Goal: Complete application form

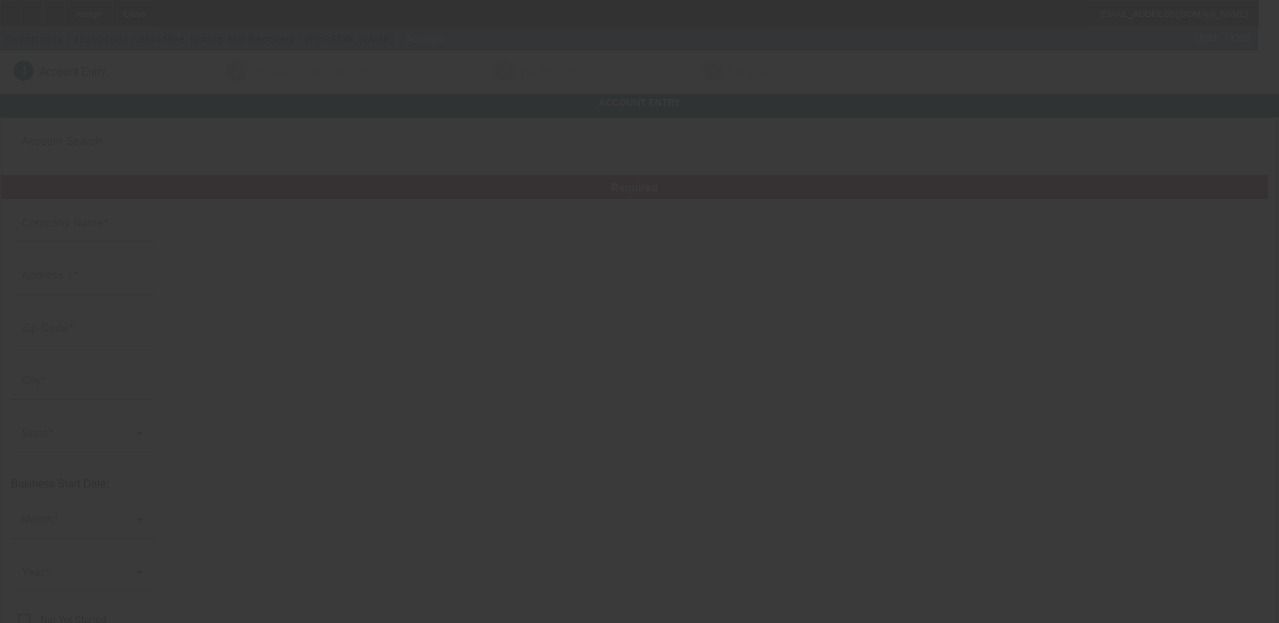
type input "Bloodline Towing and Recovery"
type input "18575 South 680 West"
type input "47977"
type input "Remington"
type input "(708) 515-2622"
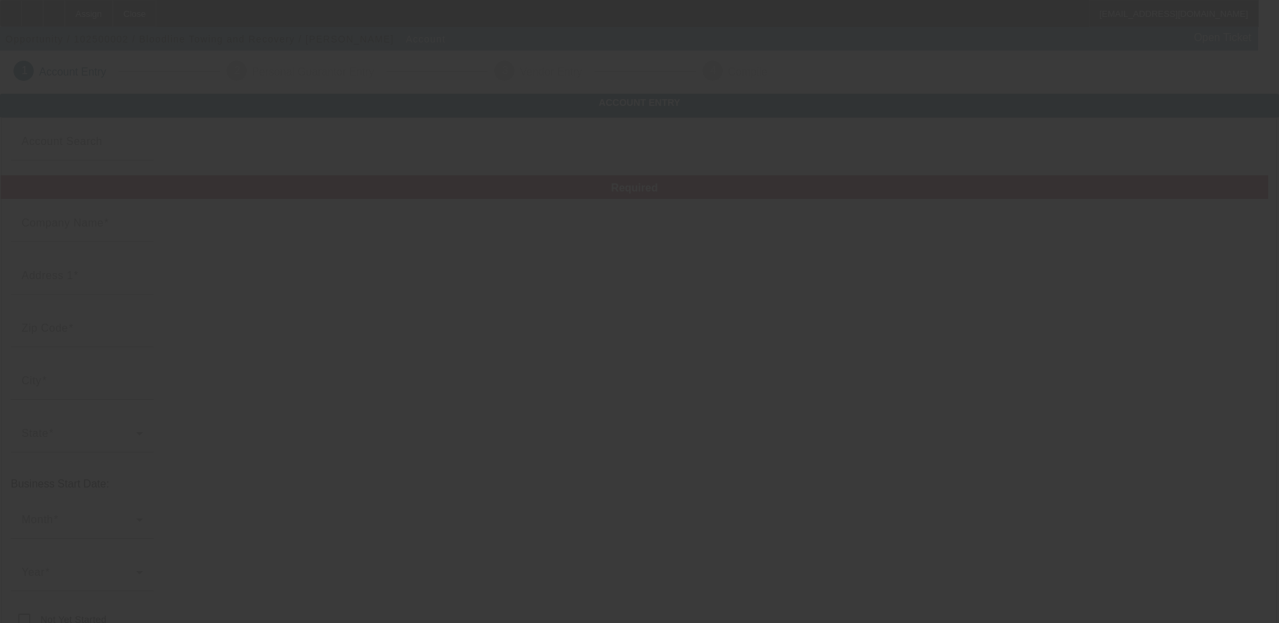
type input "admin@bloodlinetowing.com"
type input "99-4640045"
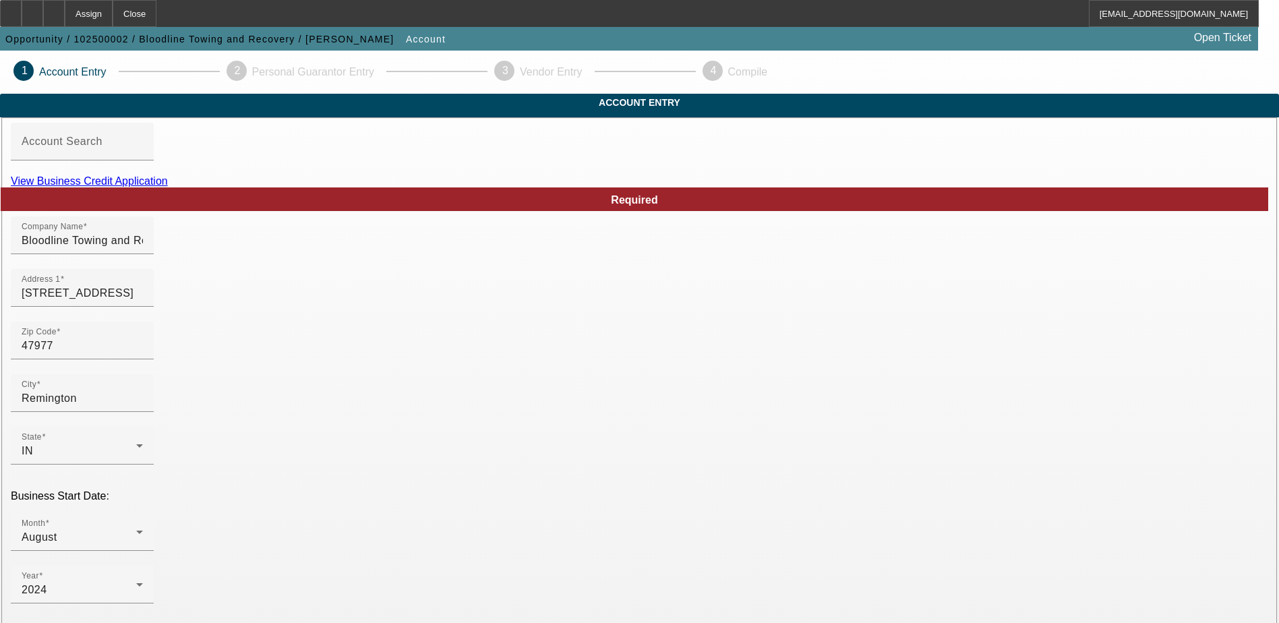
click at [168, 187] on link "View Business Credit Application" at bounding box center [89, 180] width 157 height 11
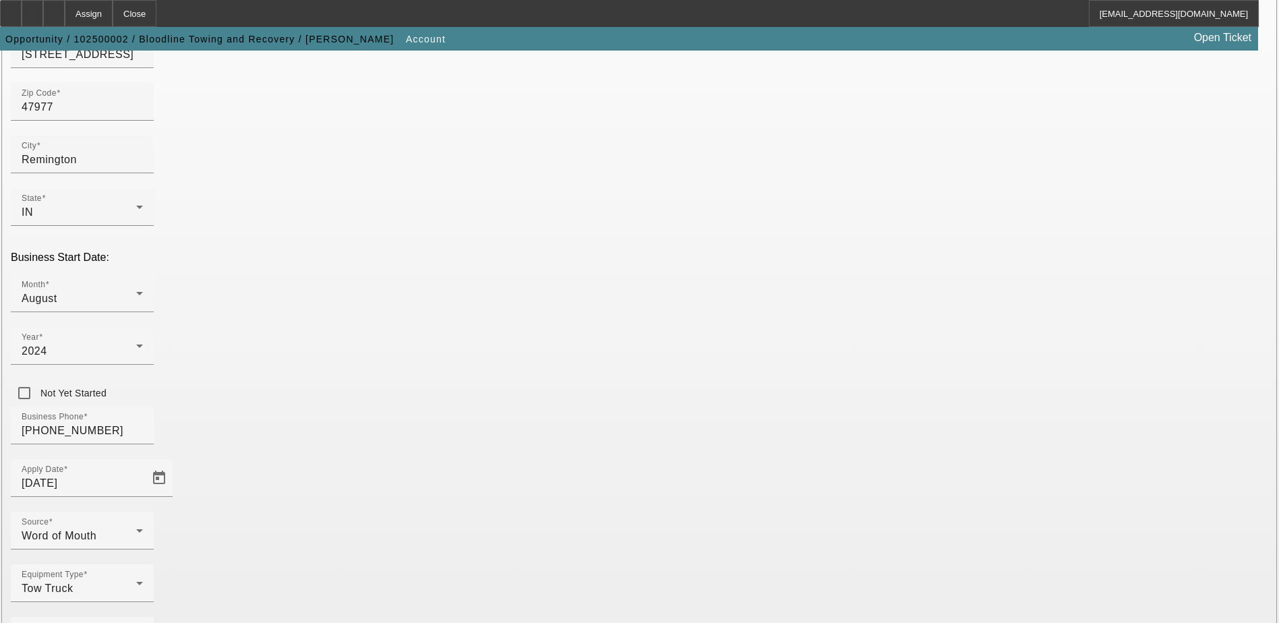
scroll to position [240, 0]
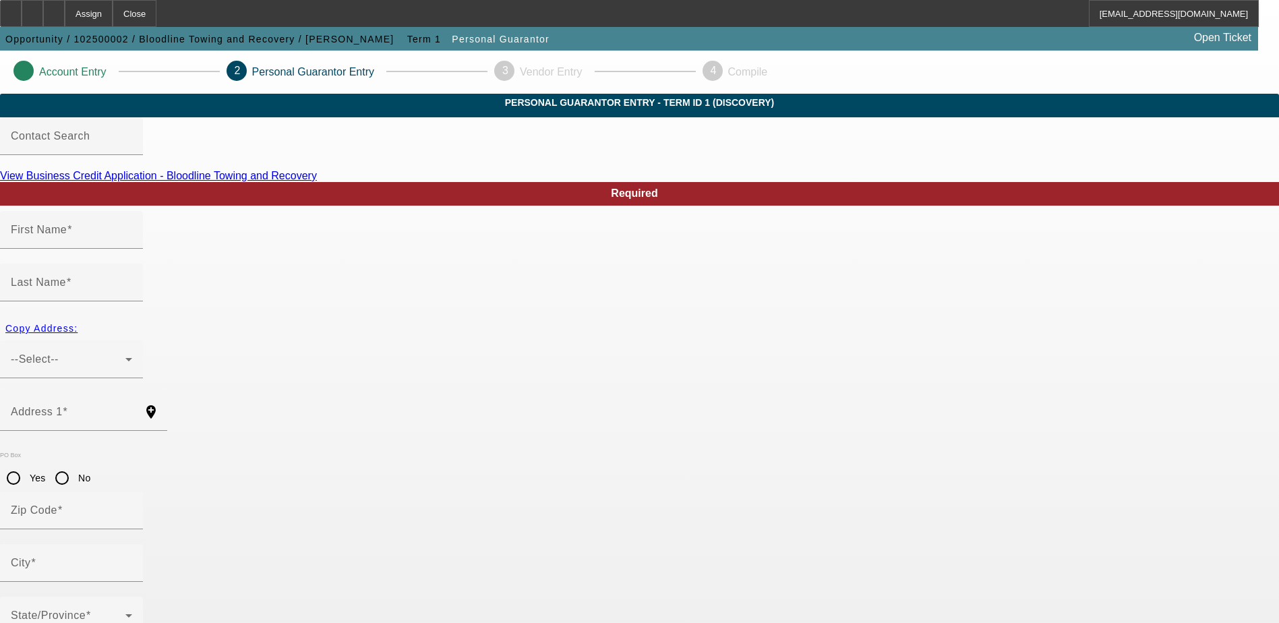
type input "Israel"
type input "Rodriguez"
type input "18575 South 680 West"
radio input "true"
type input "47977"
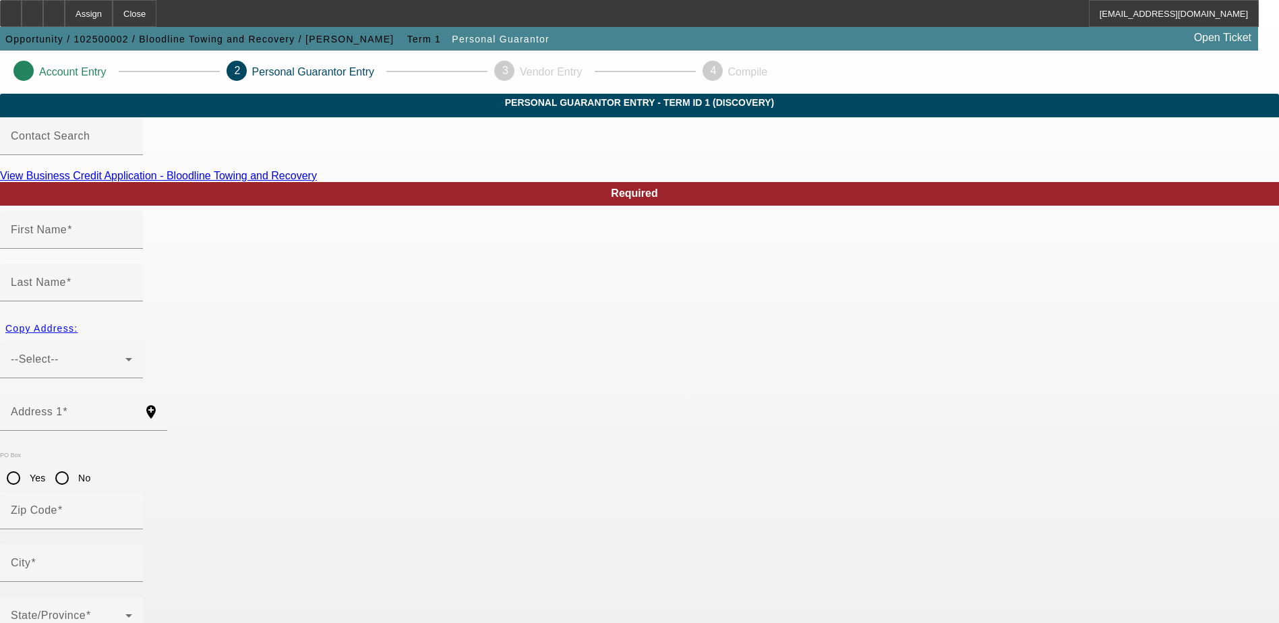
type input "Remington"
type input "(708) 515-2622"
type input "50"
type input "347-84-5771"
type input "israelcct2017@icloud.com"
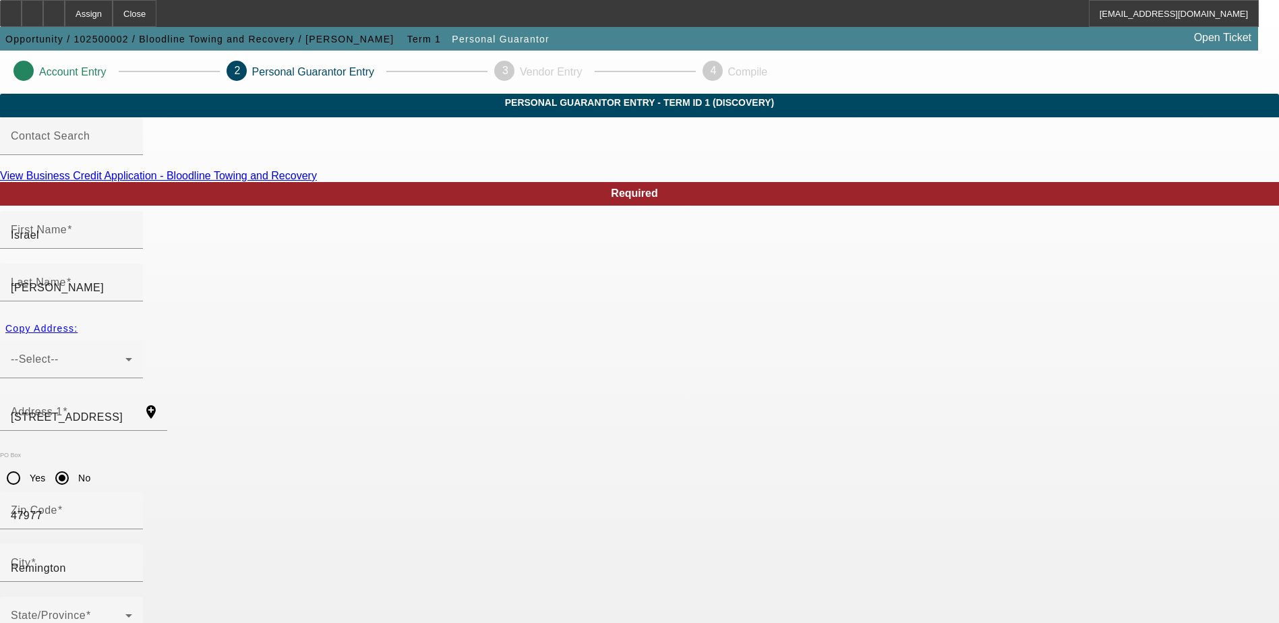
type input "[PHONE_NUMBER]"
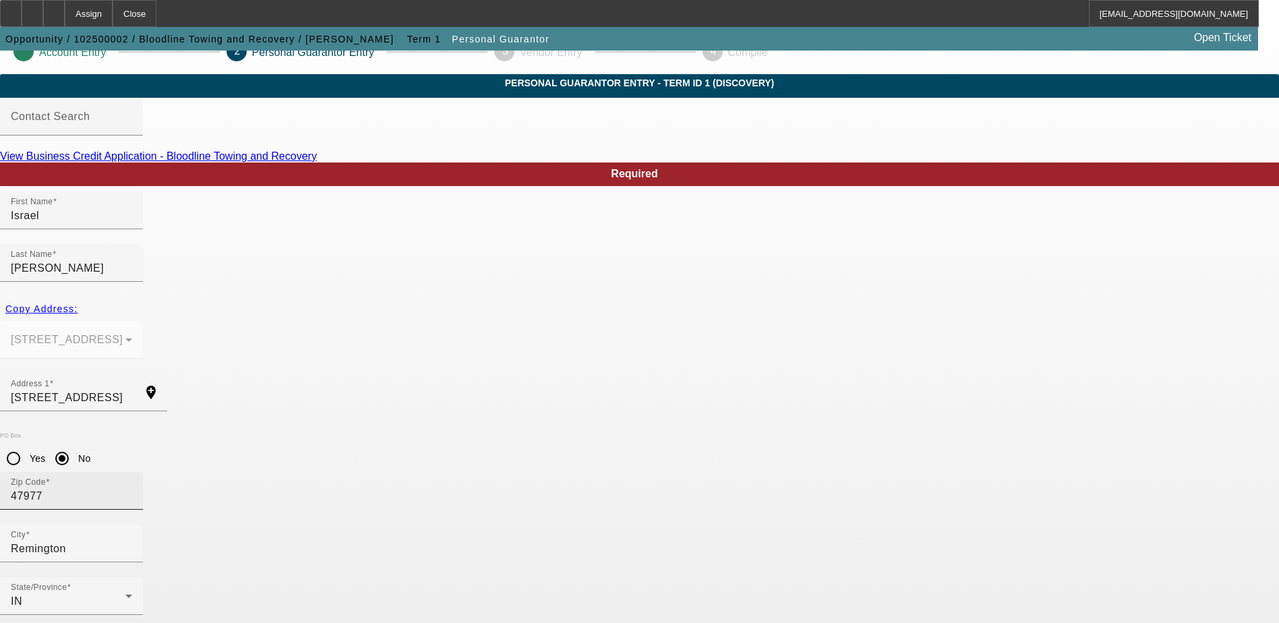
scroll to position [36, 0]
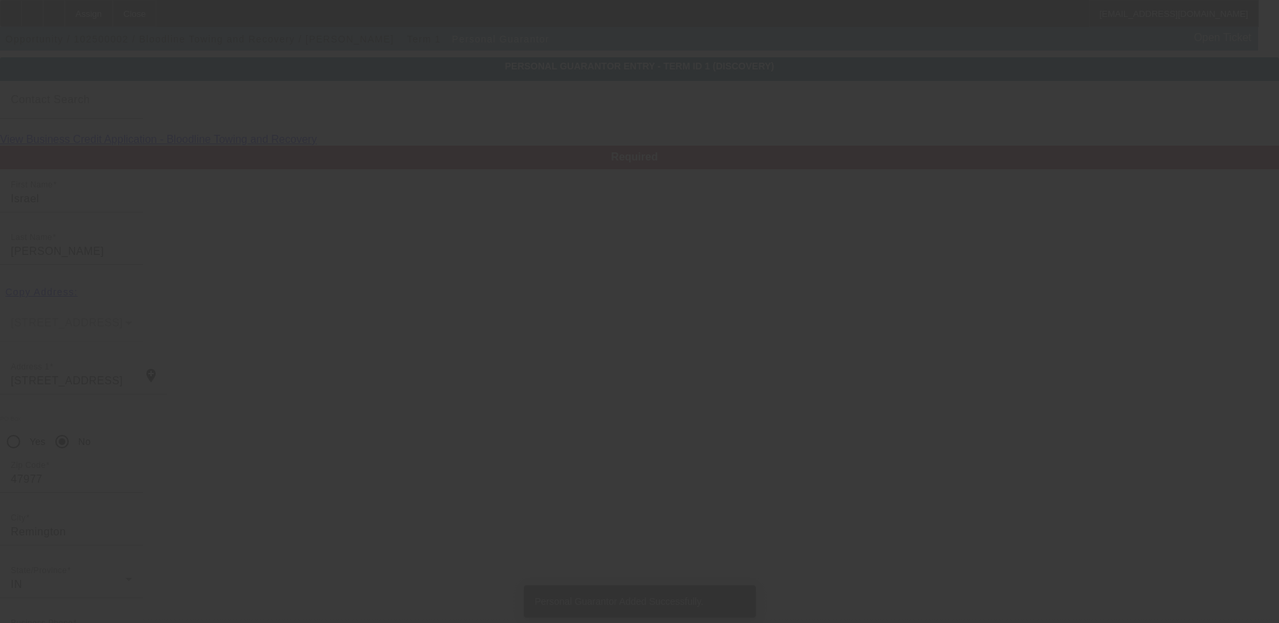
type input "Alexandra"
type input "Rodriguez"
type input "18575 South 680 West"
type input "47977"
type input "Remington"
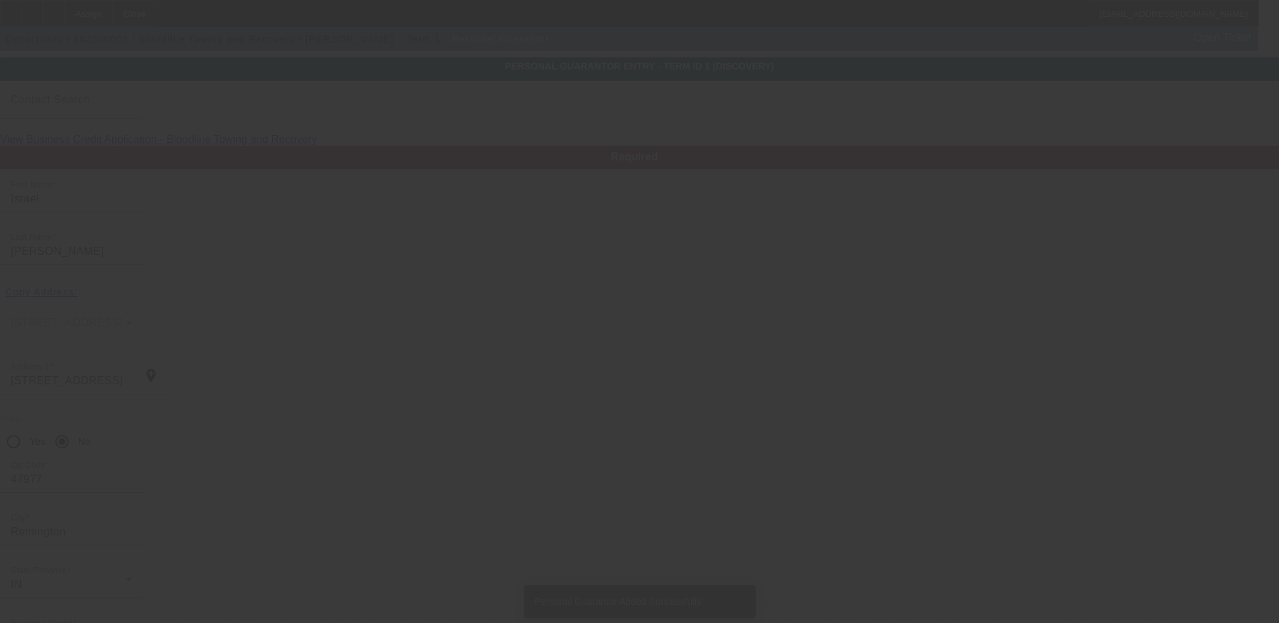
type input "(708) 515-2622"
type input "50"
type input "357-02-8380"
type input "admin@bloodlinetowing.com"
type input "(708) 515-2622"
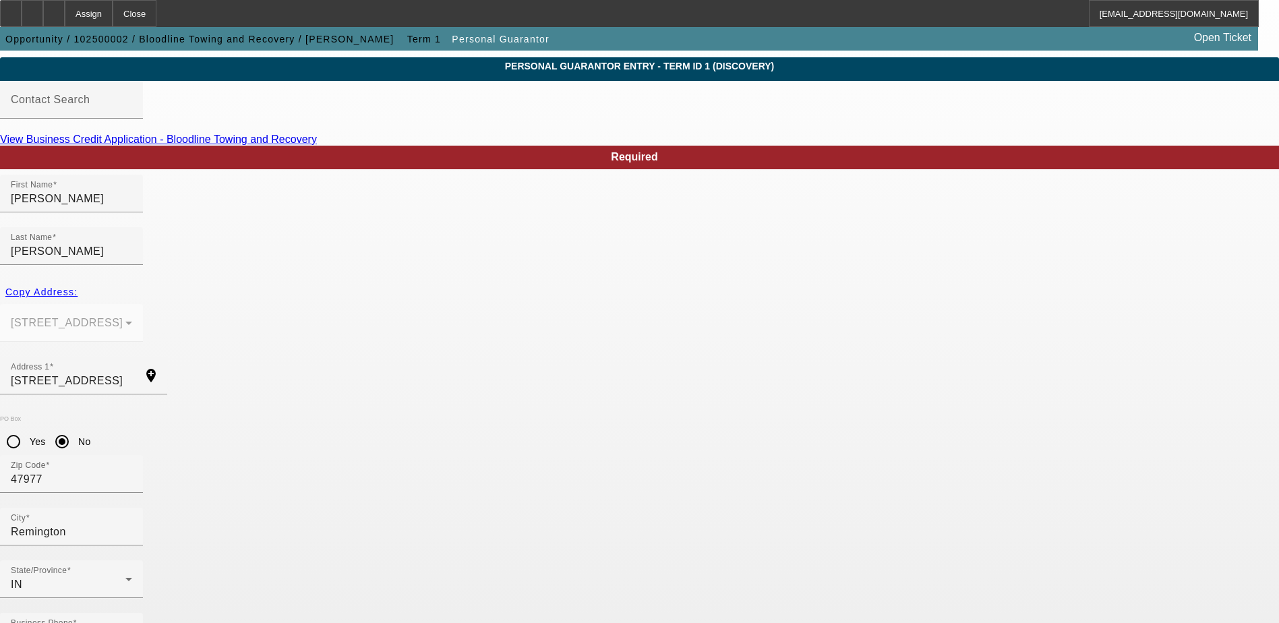
click at [132, 243] on input "Rodriguez" at bounding box center [71, 251] width 121 height 16
click at [132, 207] on input "Alexandra" at bounding box center [71, 199] width 121 height 16
click at [143, 304] on mat-form-field "18575 South 680 West Remington, IN 47977" at bounding box center [71, 330] width 143 height 53
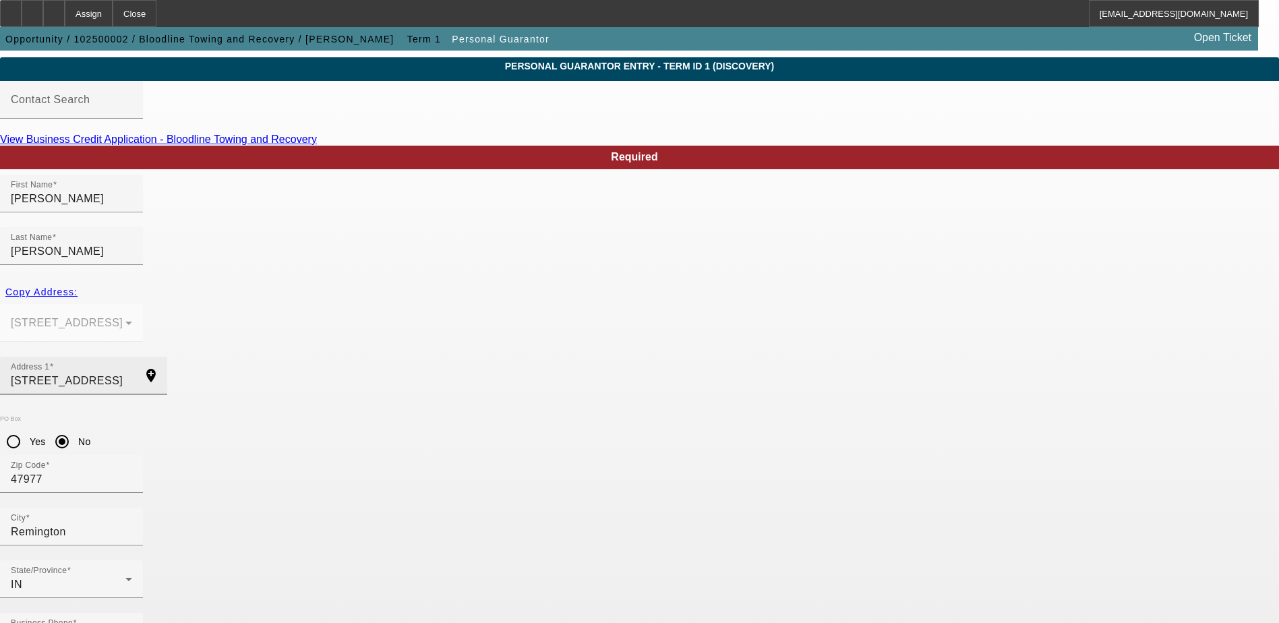
click at [132, 373] on input "[STREET_ADDRESS]" at bounding box center [71, 381] width 121 height 16
click at [132, 471] on input "47977" at bounding box center [71, 479] width 121 height 16
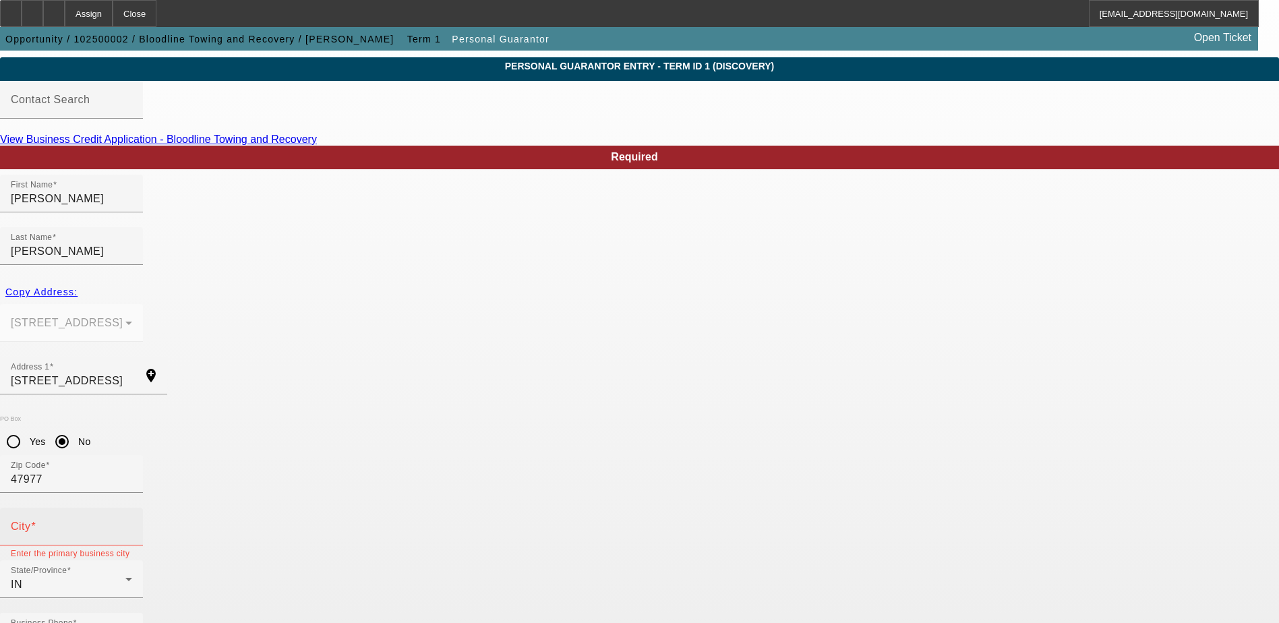
click at [132, 524] on input "City" at bounding box center [71, 532] width 121 height 16
type input "Remington"
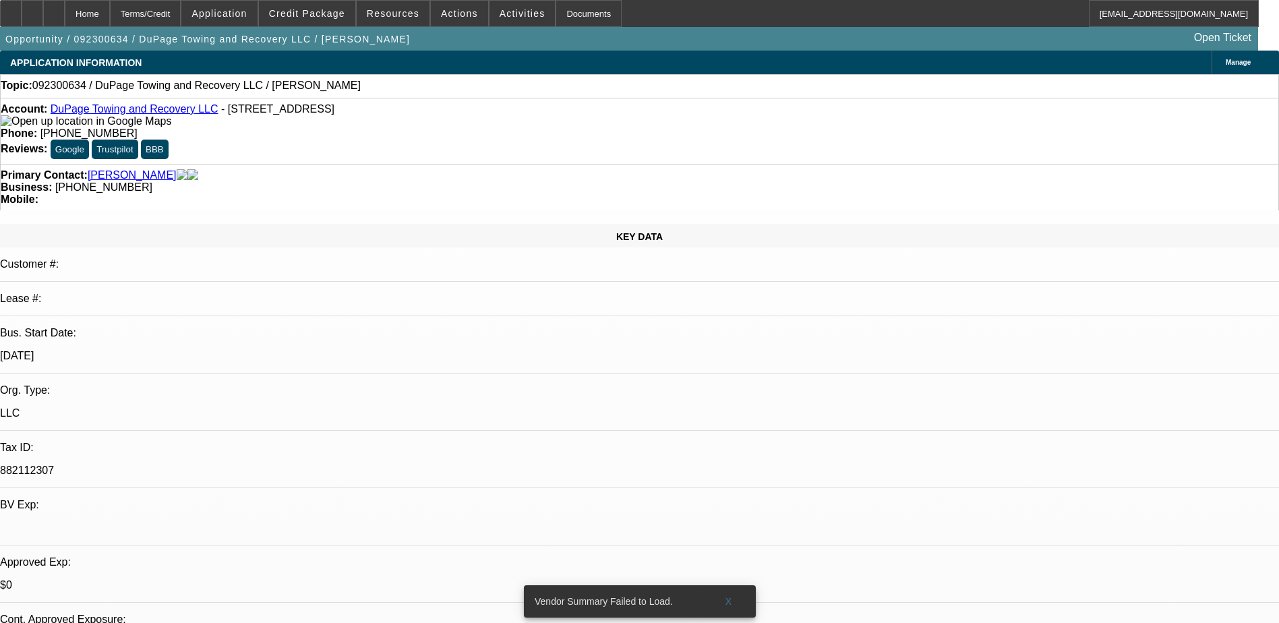
select select "0"
select select "2"
select select "0.1"
select select "1"
select select "2"
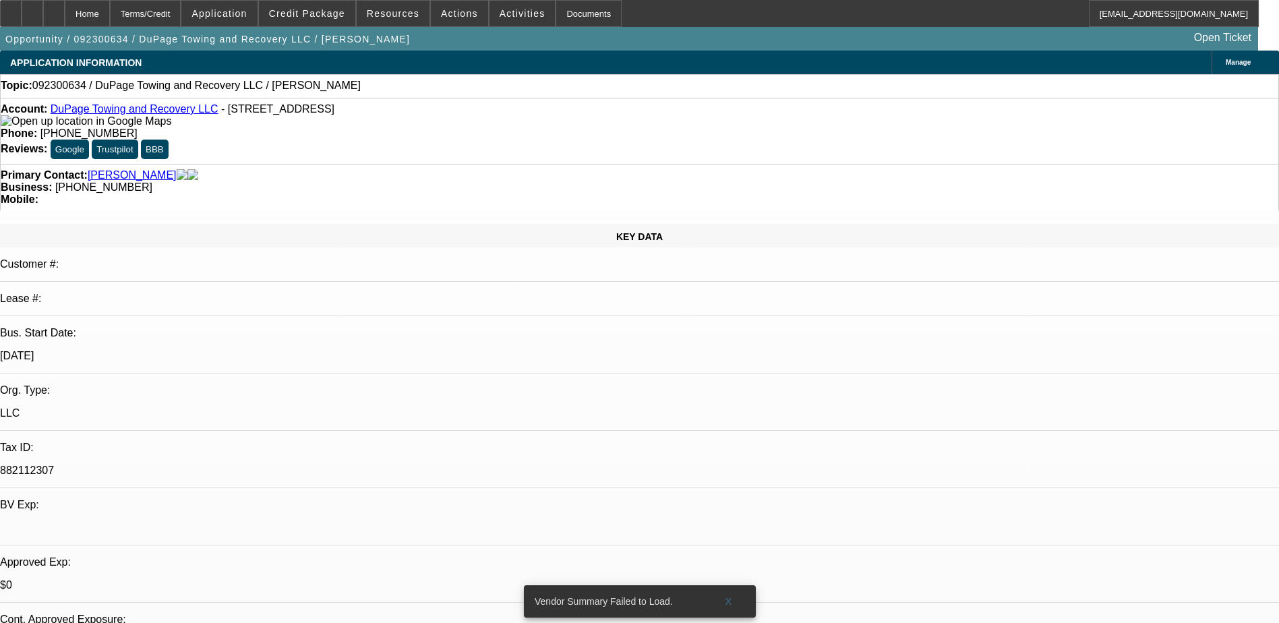
select select "4"
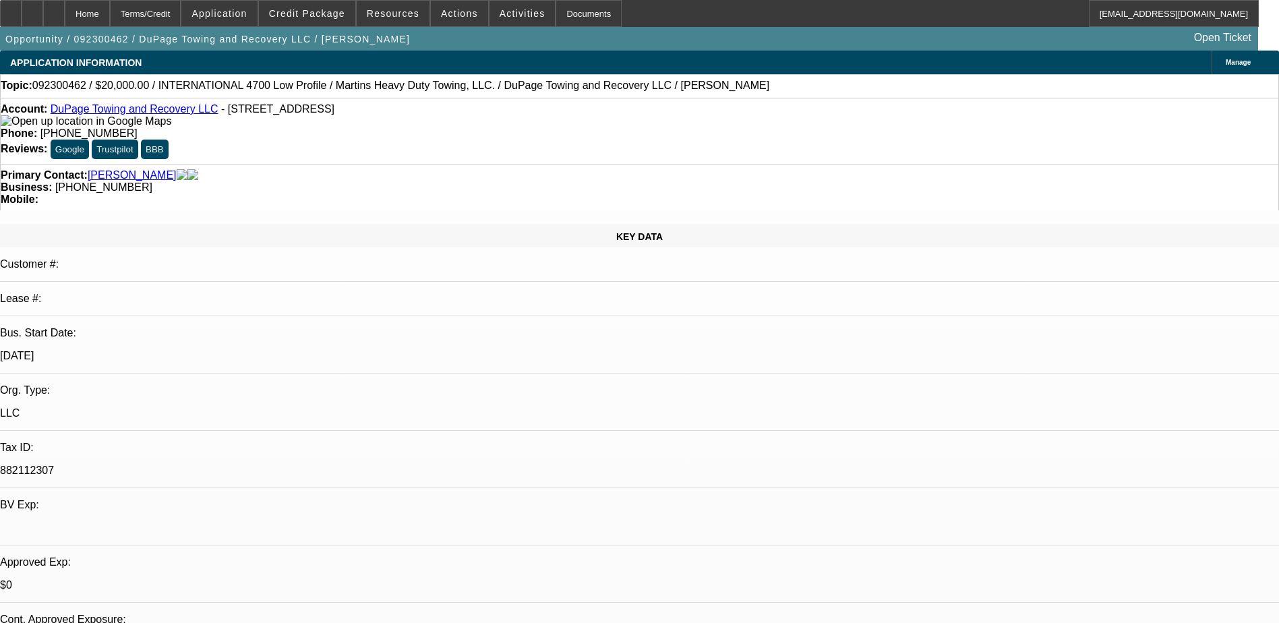
select select "0"
select select "0.1"
select select "0"
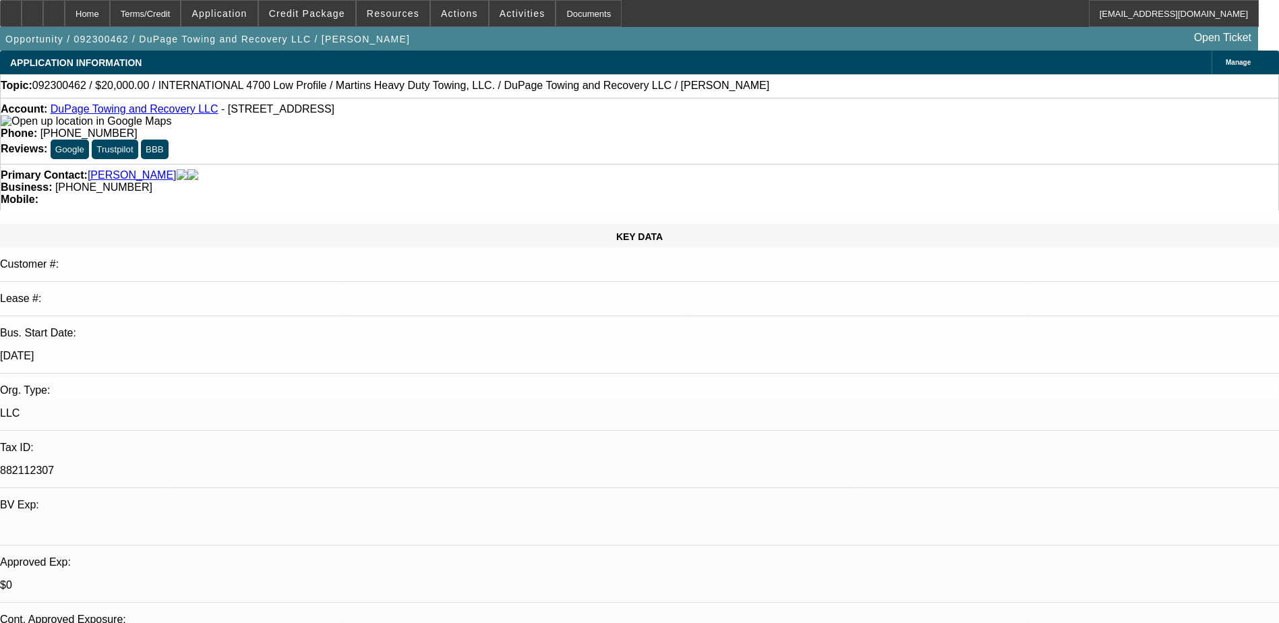
select select "0.1"
select select "0"
select select "0.1"
select select "0"
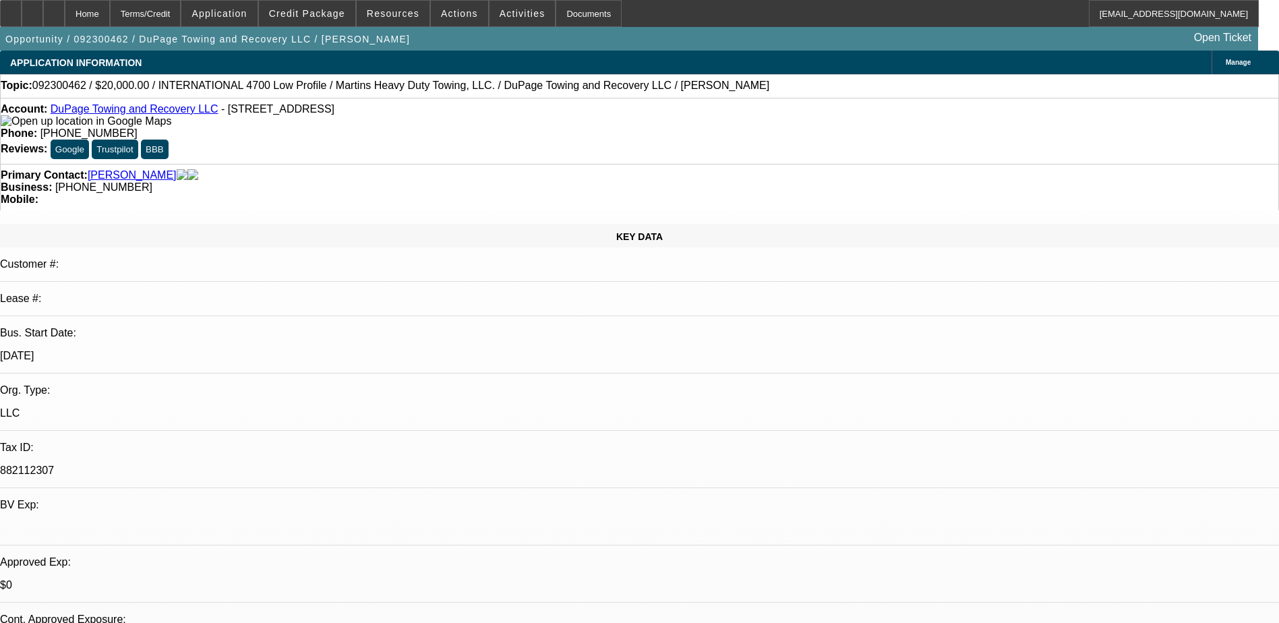
select select "0"
select select "0.1"
select select "1"
select select "4"
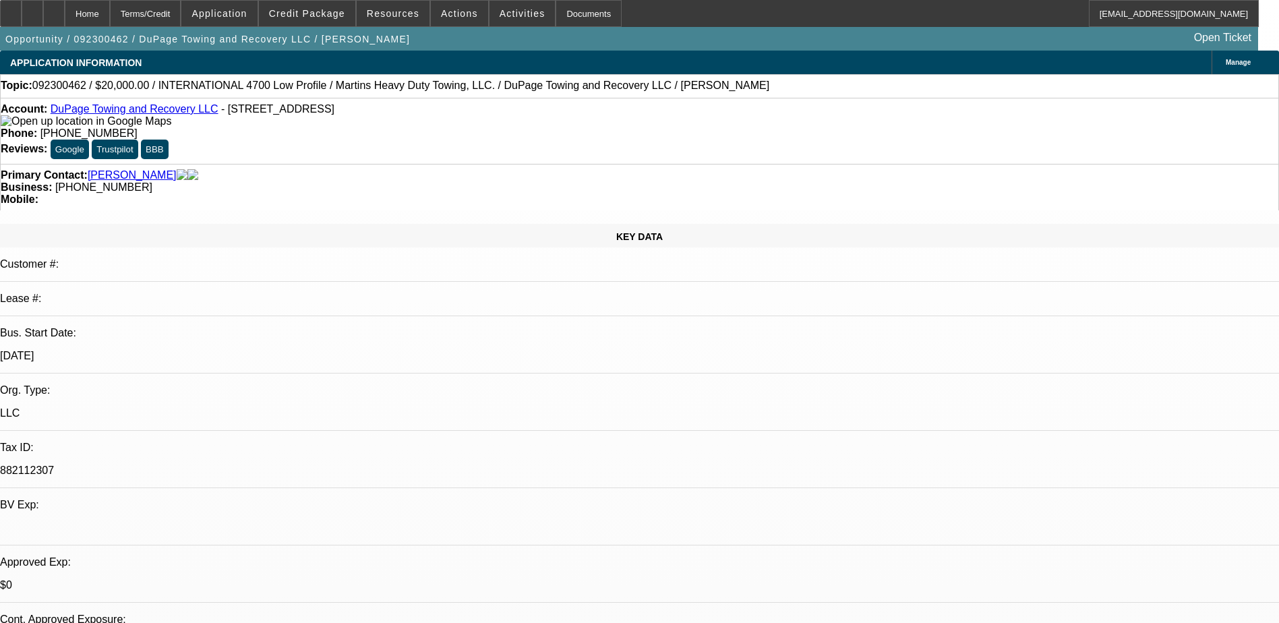
select select "1"
select select "4"
select select "1"
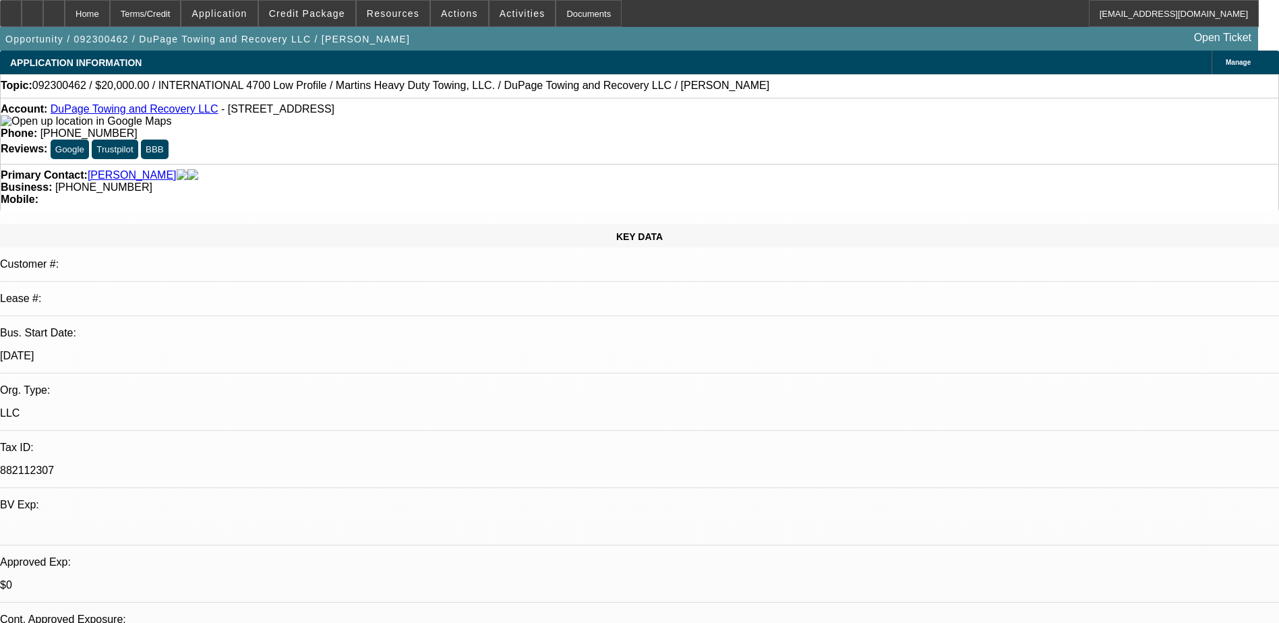
select select "4"
select select "1"
select select "4"
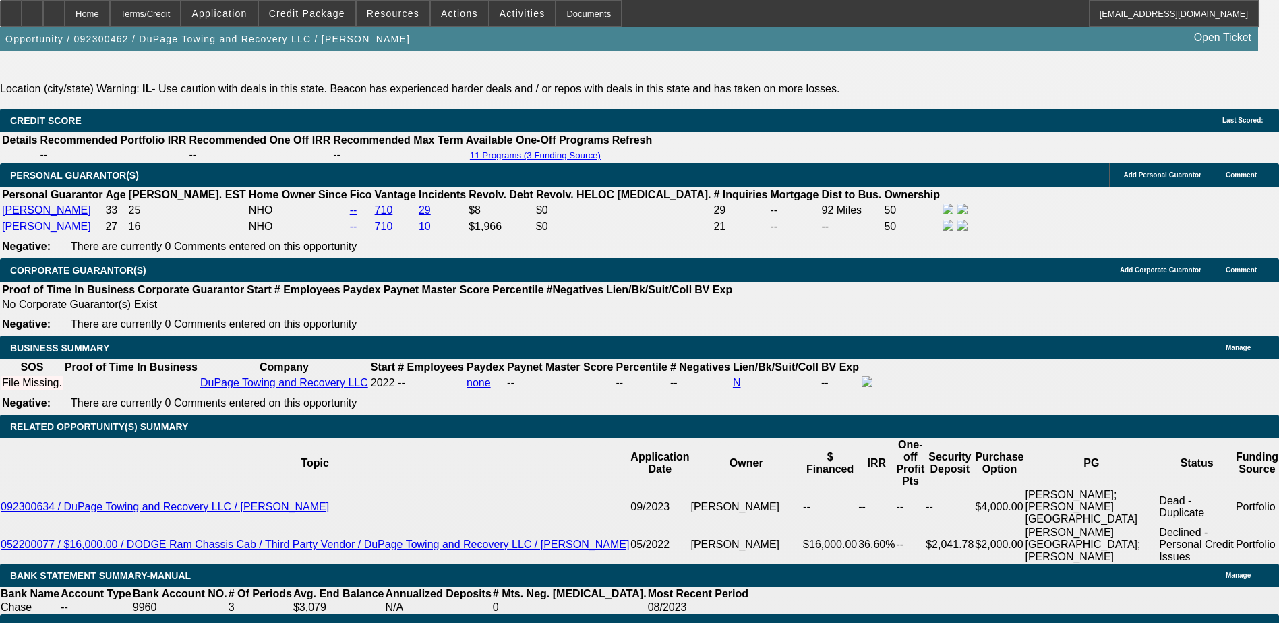
scroll to position [1964, 0]
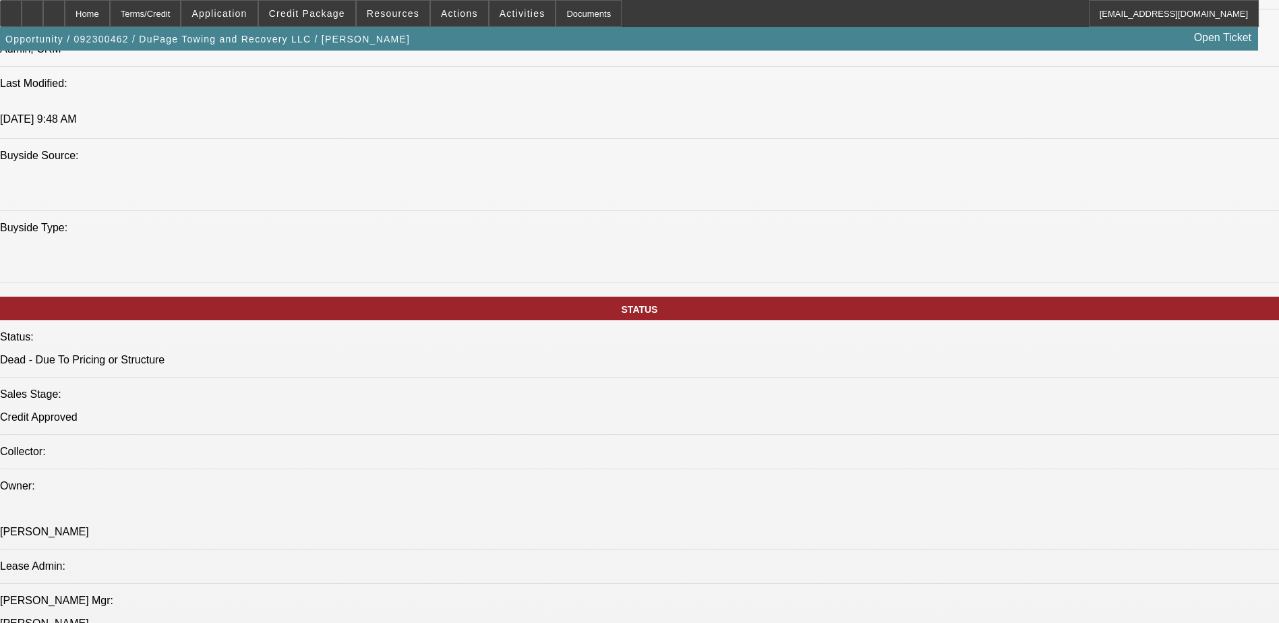
scroll to position [783, 0]
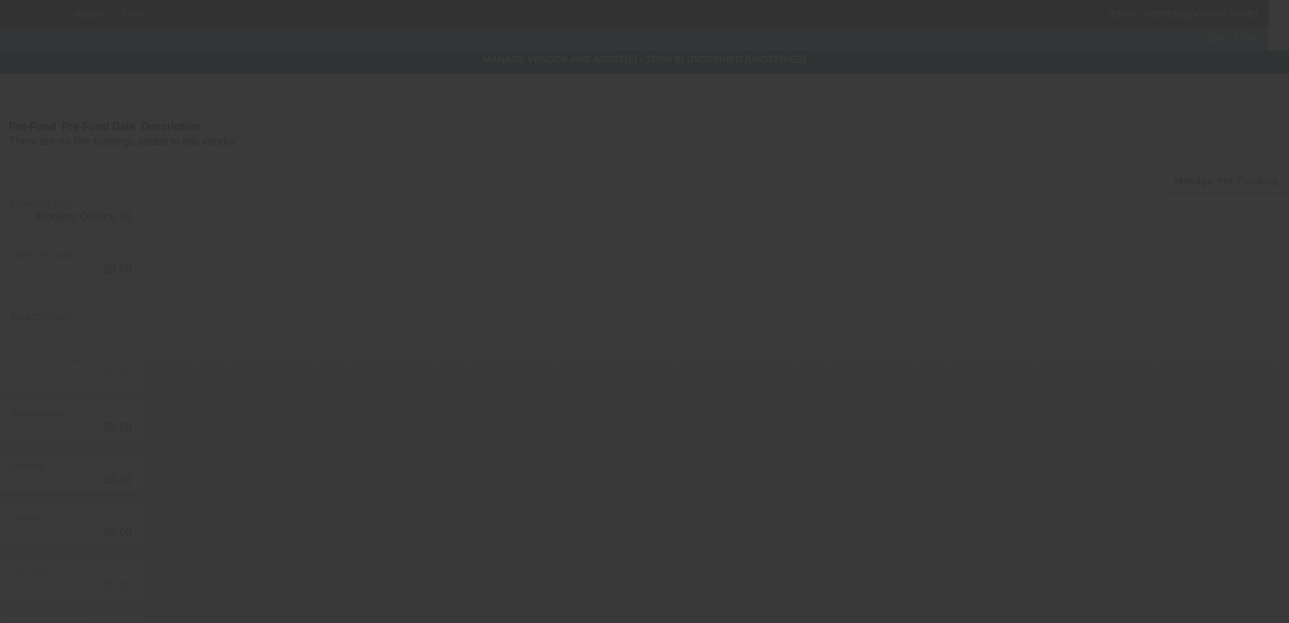
type input "$25,000.00"
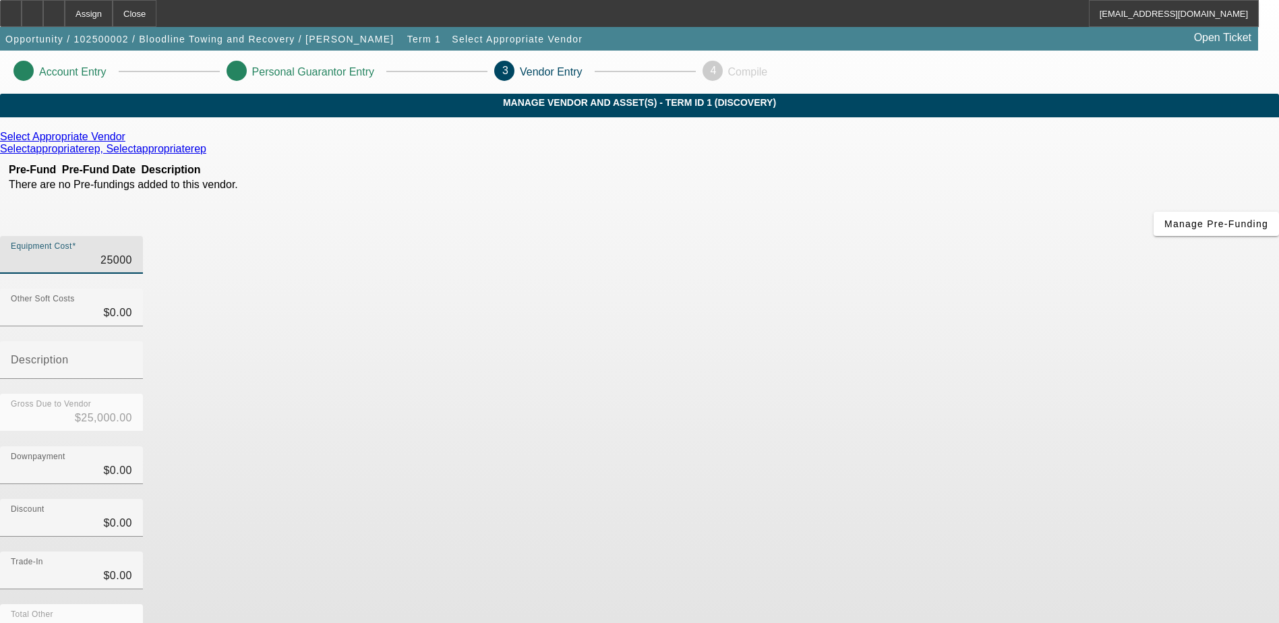
click at [132, 252] on input "25000" at bounding box center [71, 260] width 121 height 16
drag, startPoint x: 794, startPoint y: 168, endPoint x: 822, endPoint y: 166, distance: 28.4
click at [143, 236] on div "Equipment Cost 25000" at bounding box center [71, 255] width 143 height 38
type input "23"
type input "$23.00"
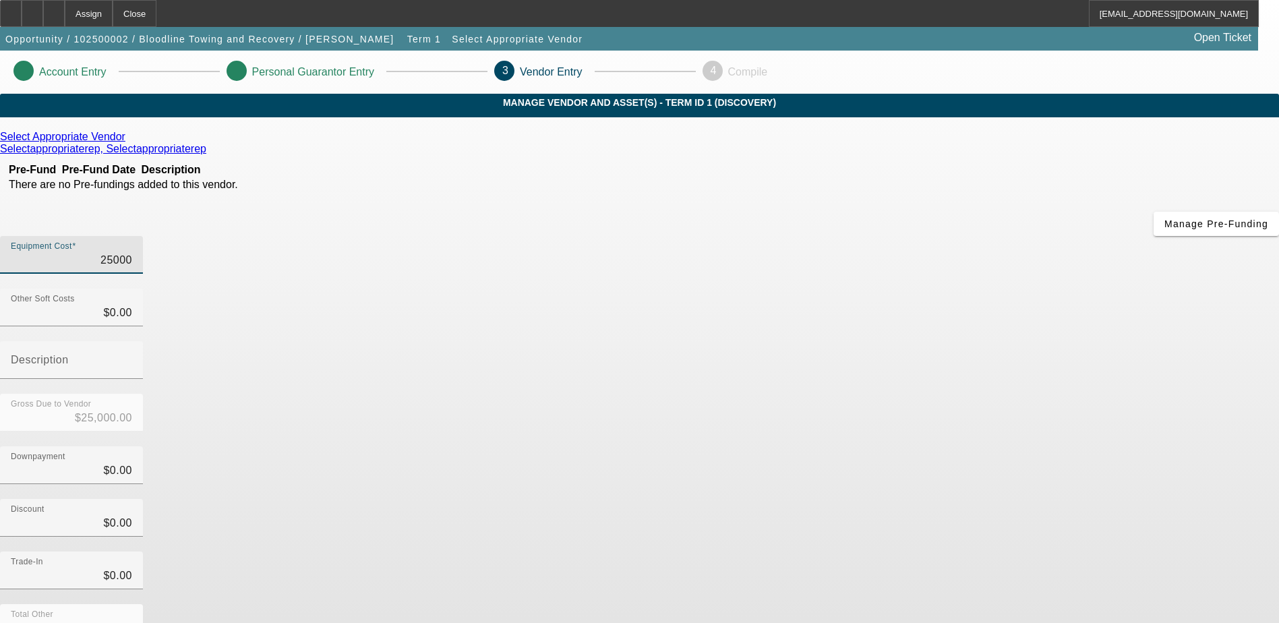
type input "$23.00"
type input "235"
type input "$235.00"
type input "2350"
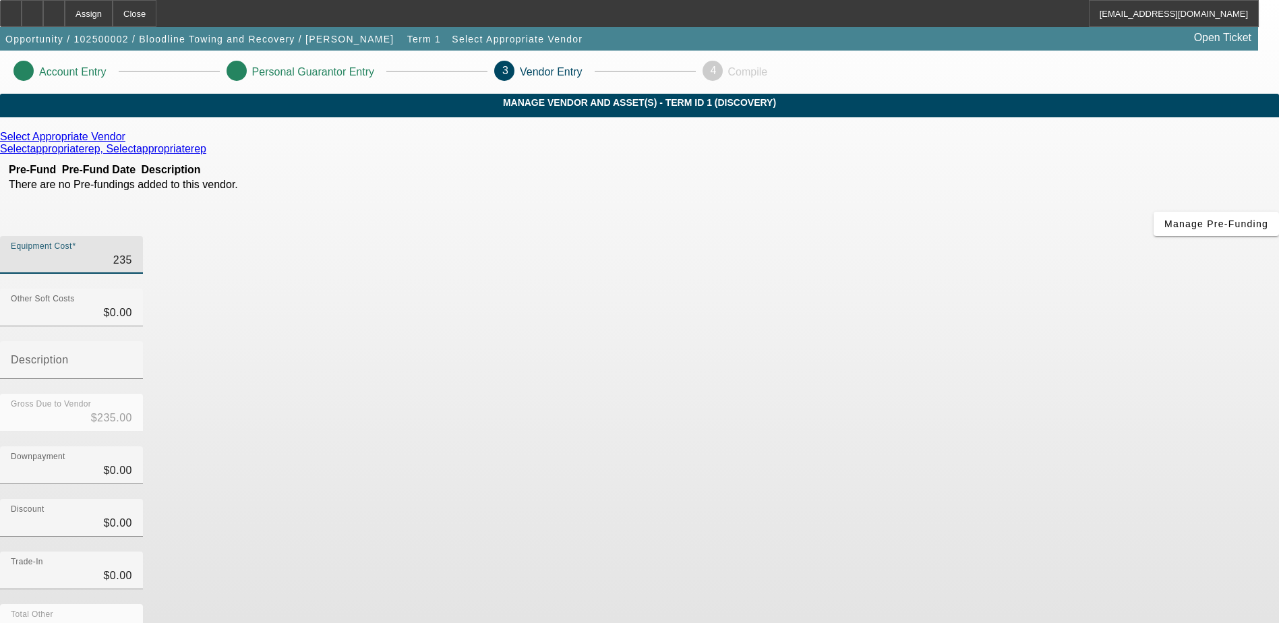
type input "$2,350.00"
type input "23500"
type input "$23,500.00"
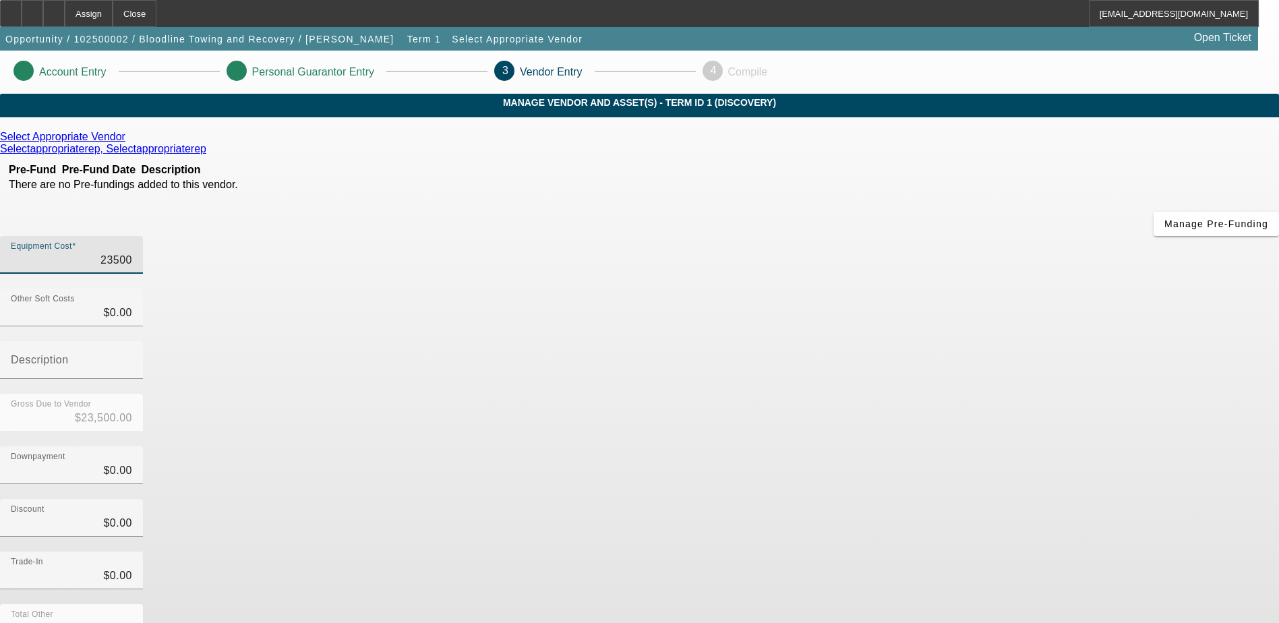
type input "$23,500.00"
click at [839, 341] on div "Description" at bounding box center [639, 367] width 1279 height 53
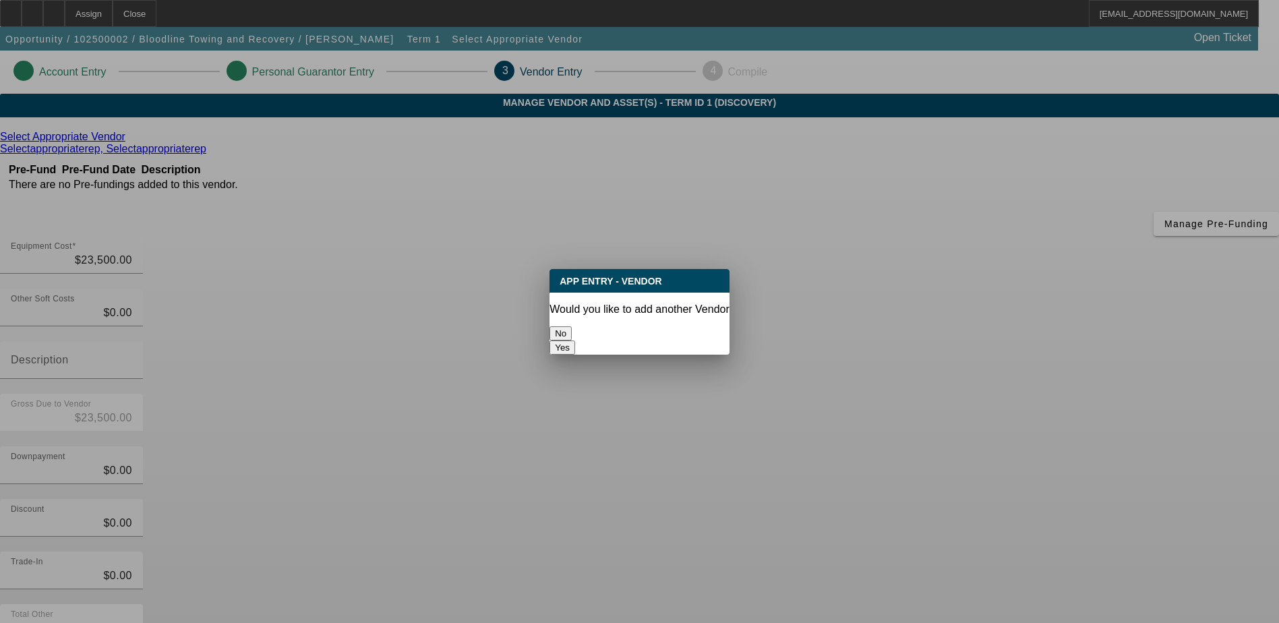
click at [572, 326] on button "No" at bounding box center [560, 333] width 22 height 14
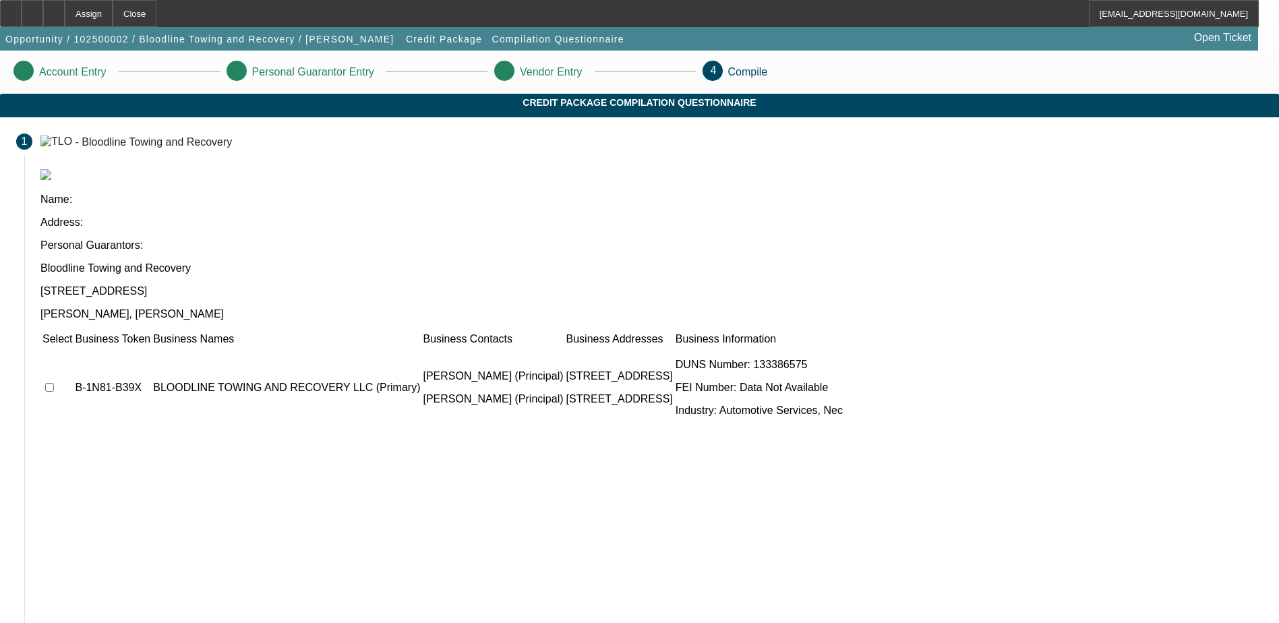
click at [73, 347] on td at bounding box center [57, 387] width 31 height 81
click at [54, 383] on input "checkbox" at bounding box center [49, 387] width 9 height 9
checkbox input "true"
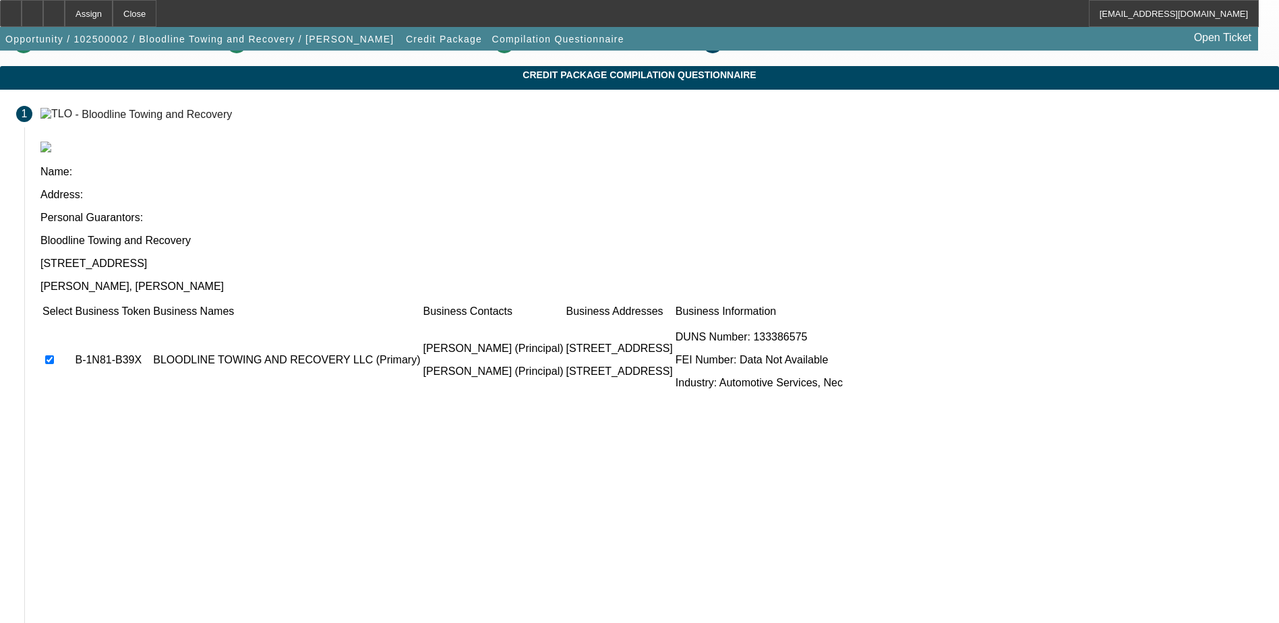
scroll to position [67, 0]
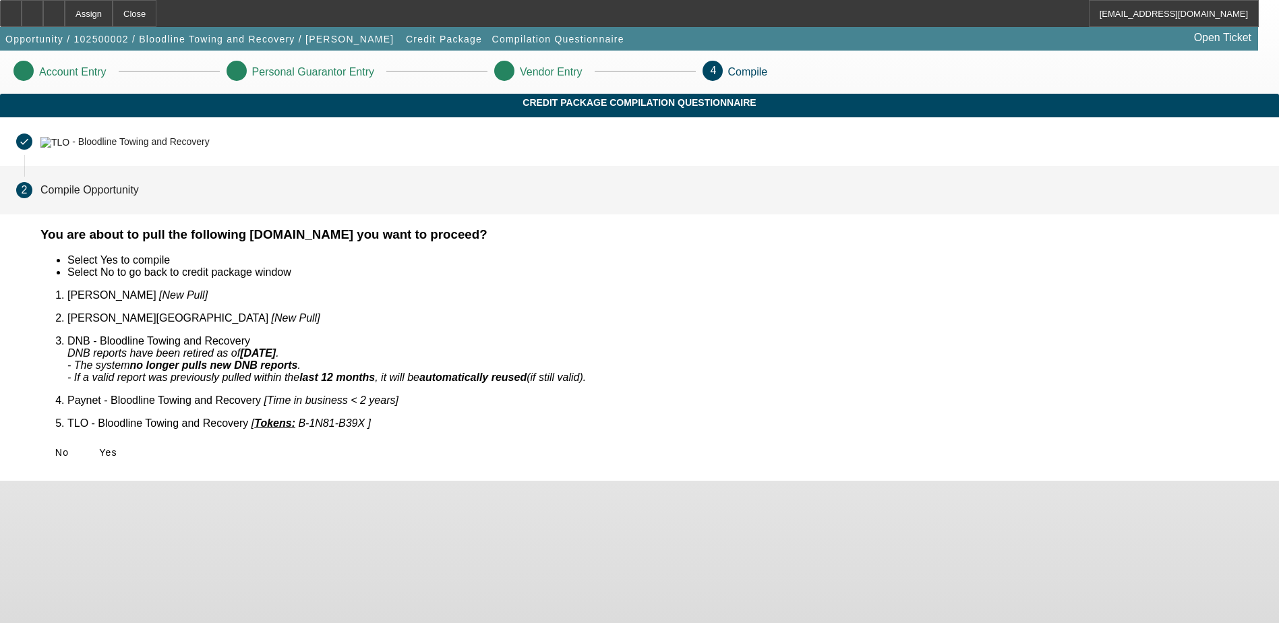
scroll to position [0, 0]
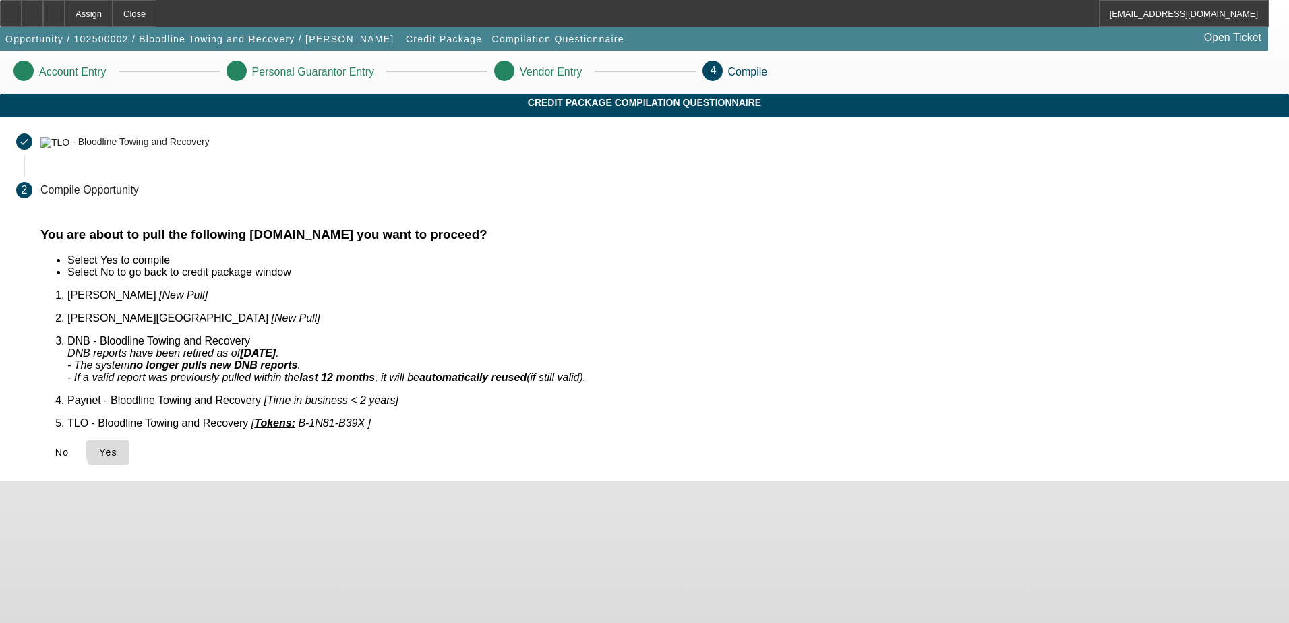
click at [117, 447] on span "Yes" at bounding box center [108, 452] width 18 height 11
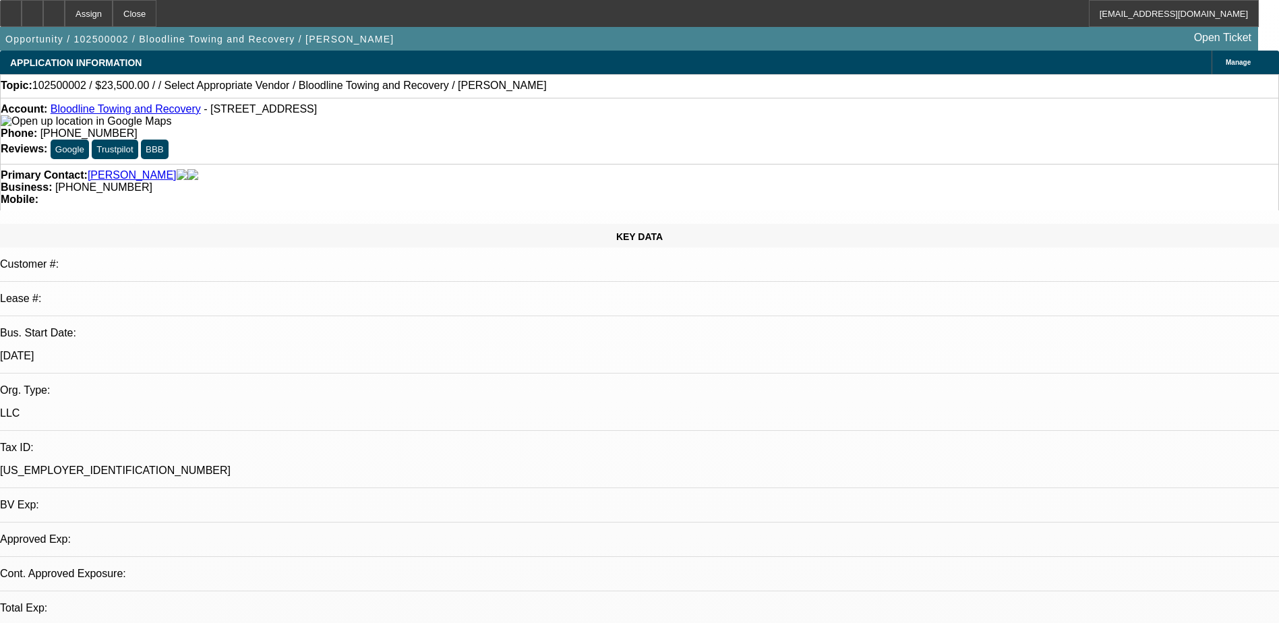
select select "0"
select select "2"
select select "0.1"
select select "1"
select select "2"
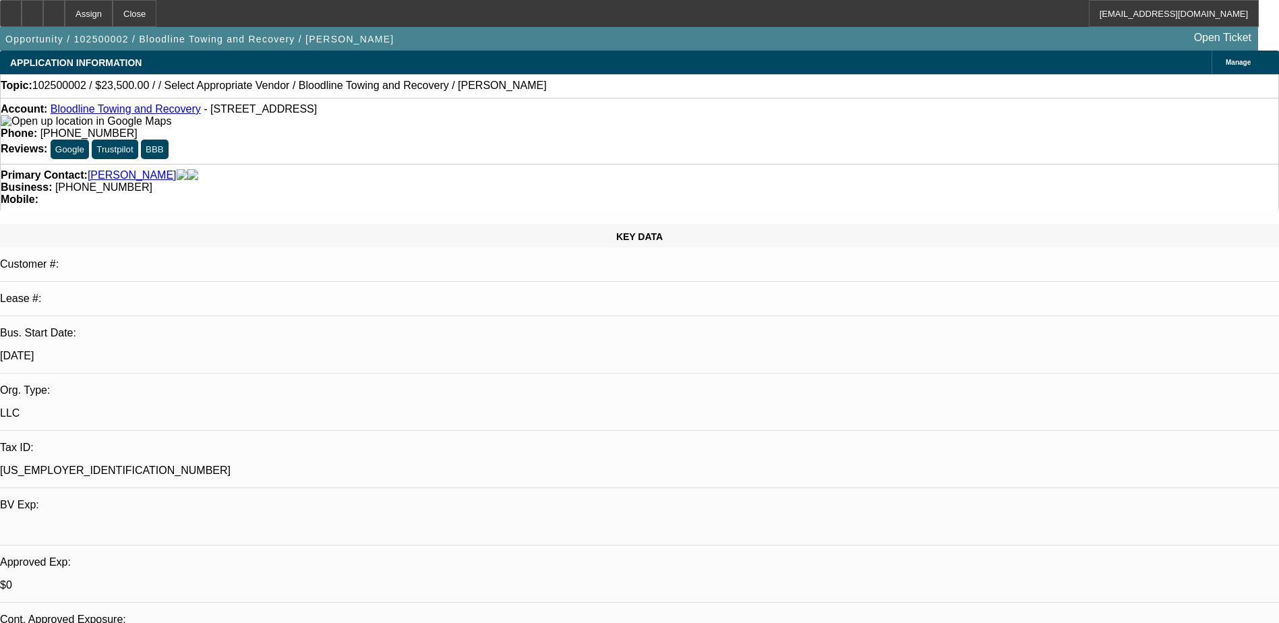
select select "4"
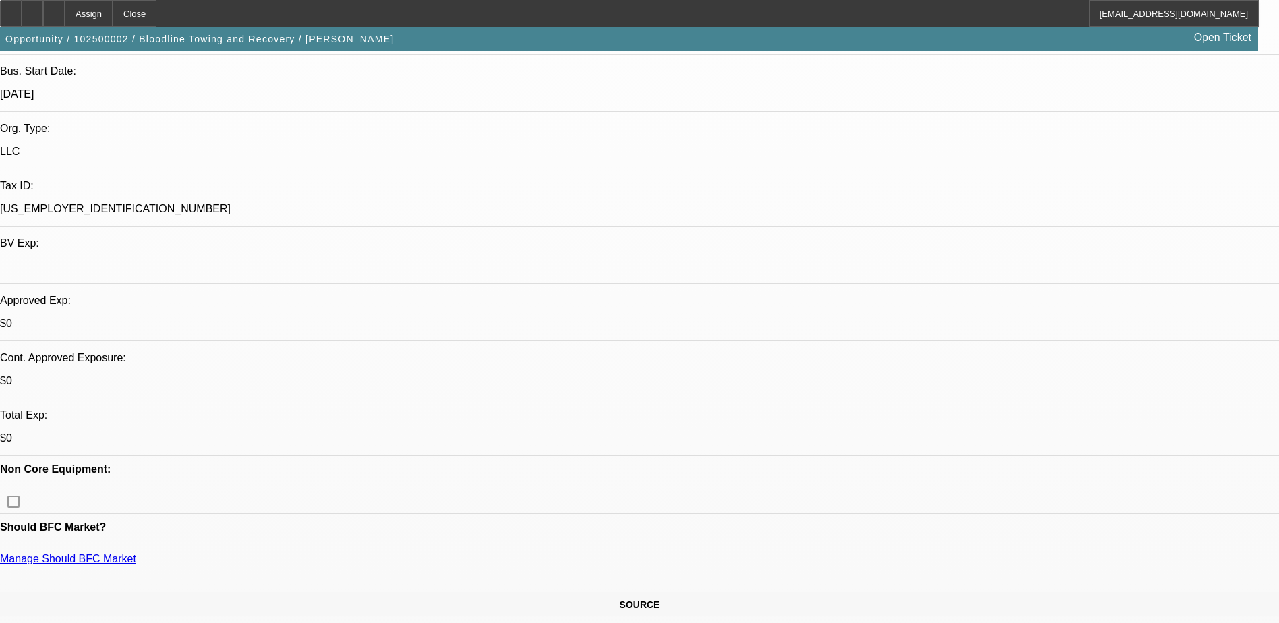
scroll to position [337, 0]
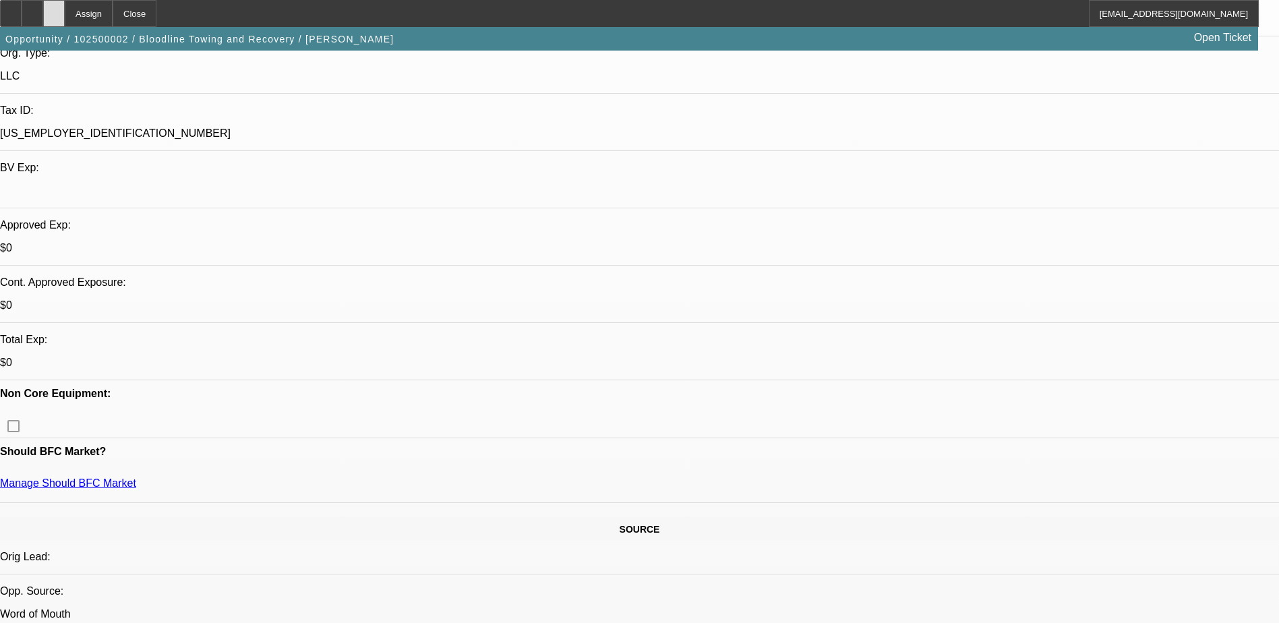
click at [54, 9] on icon at bounding box center [54, 9] width 0 height 0
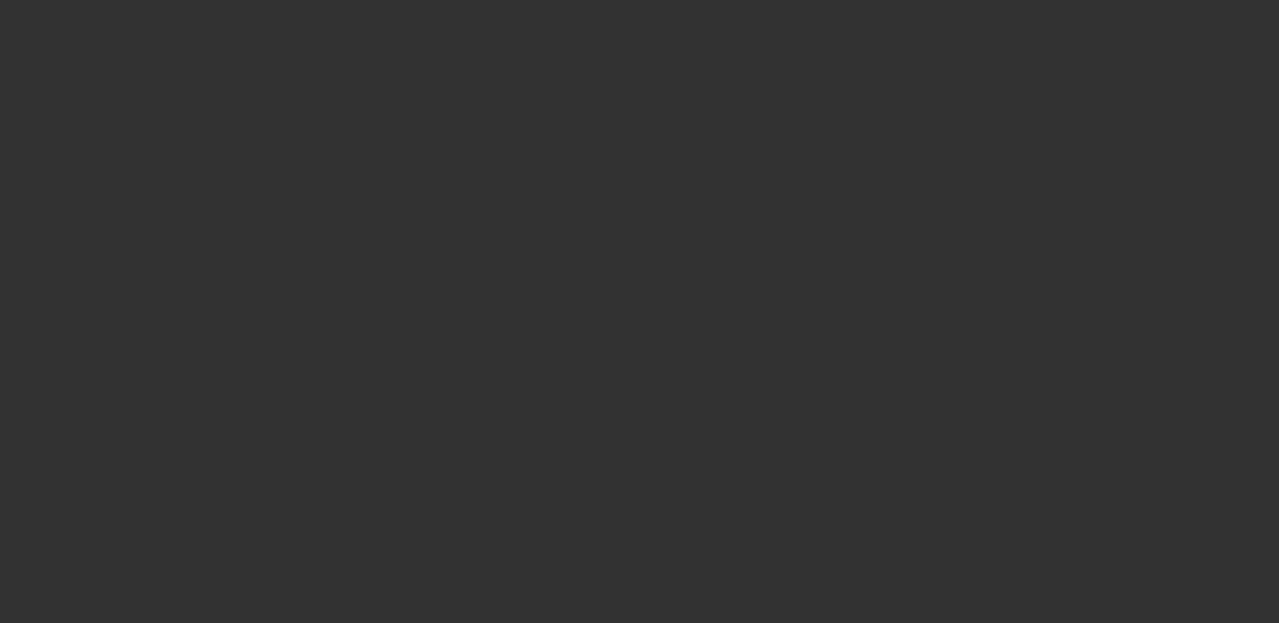
select select "0"
select select "2"
select select "0.1"
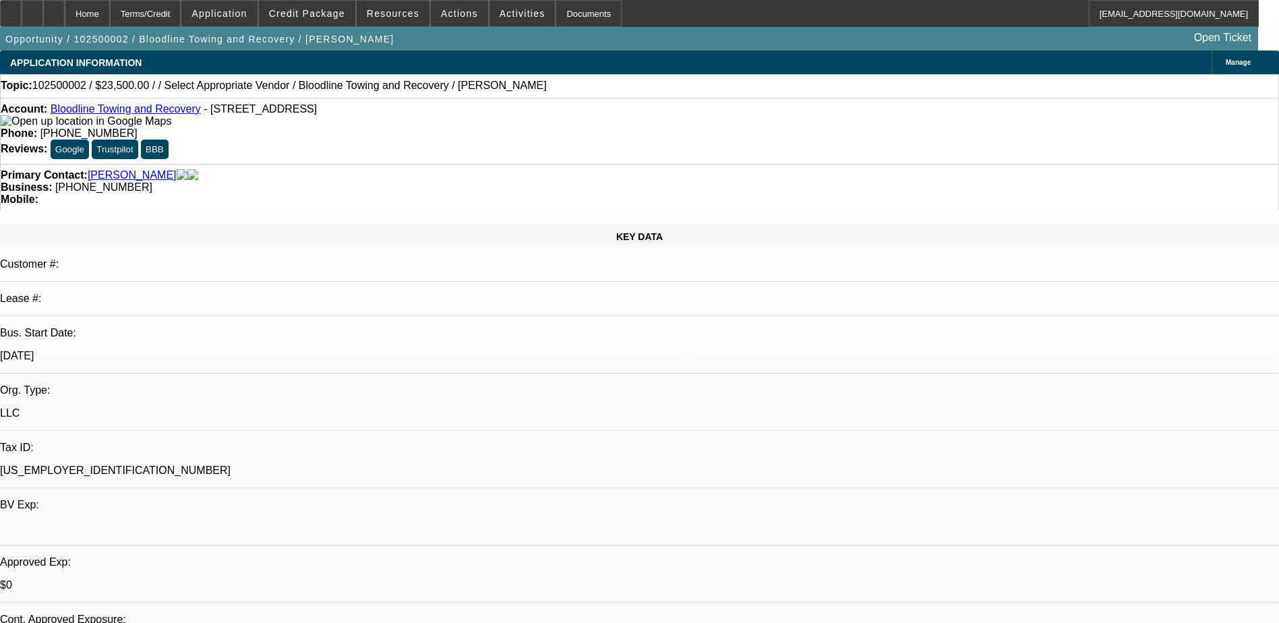
select select "1"
select select "2"
select select "4"
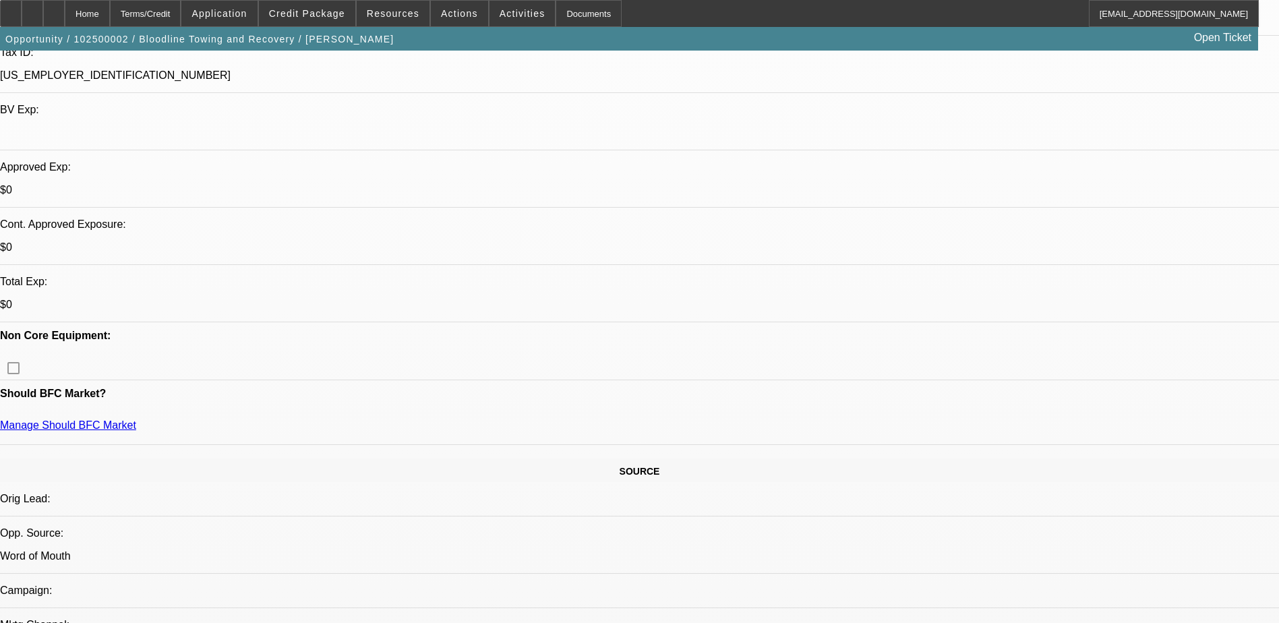
scroll to position [404, 0]
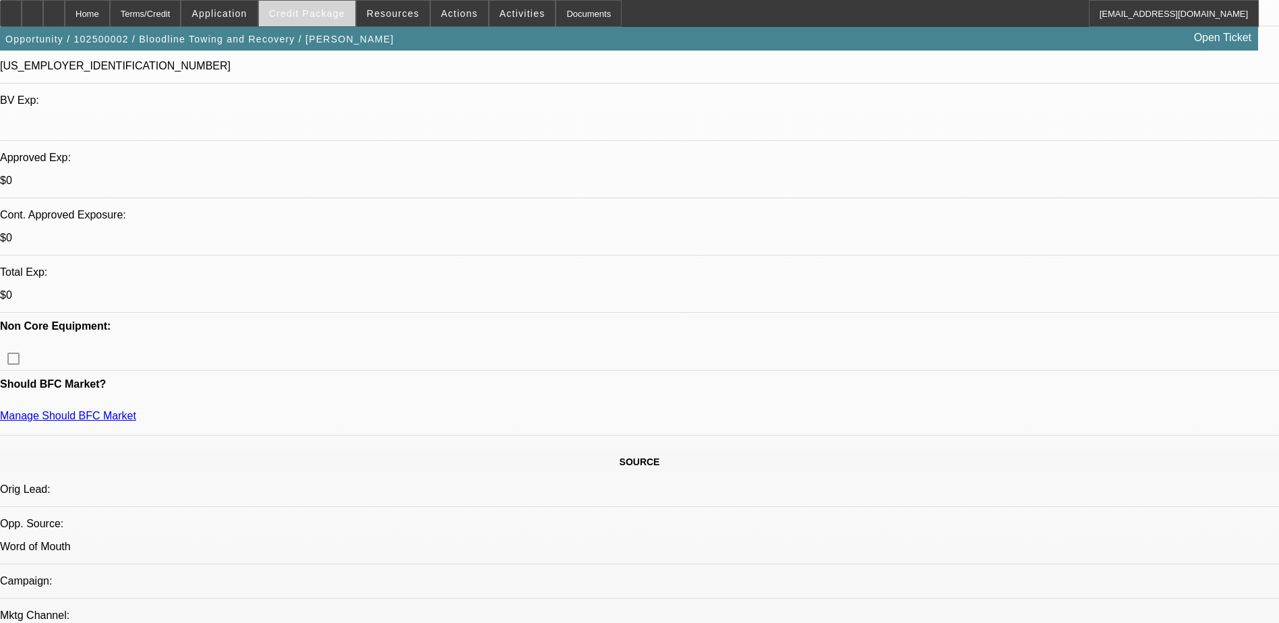
click at [322, 5] on span at bounding box center [307, 13] width 96 height 32
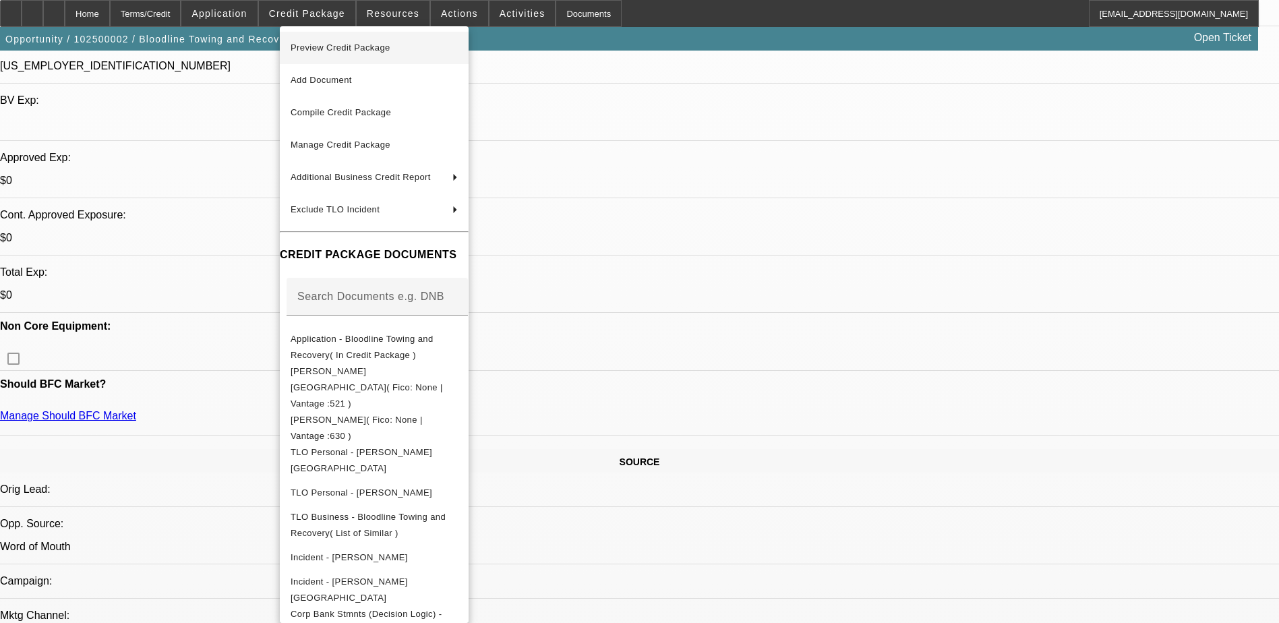
click at [382, 52] on span "Preview Credit Package" at bounding box center [341, 47] width 100 height 10
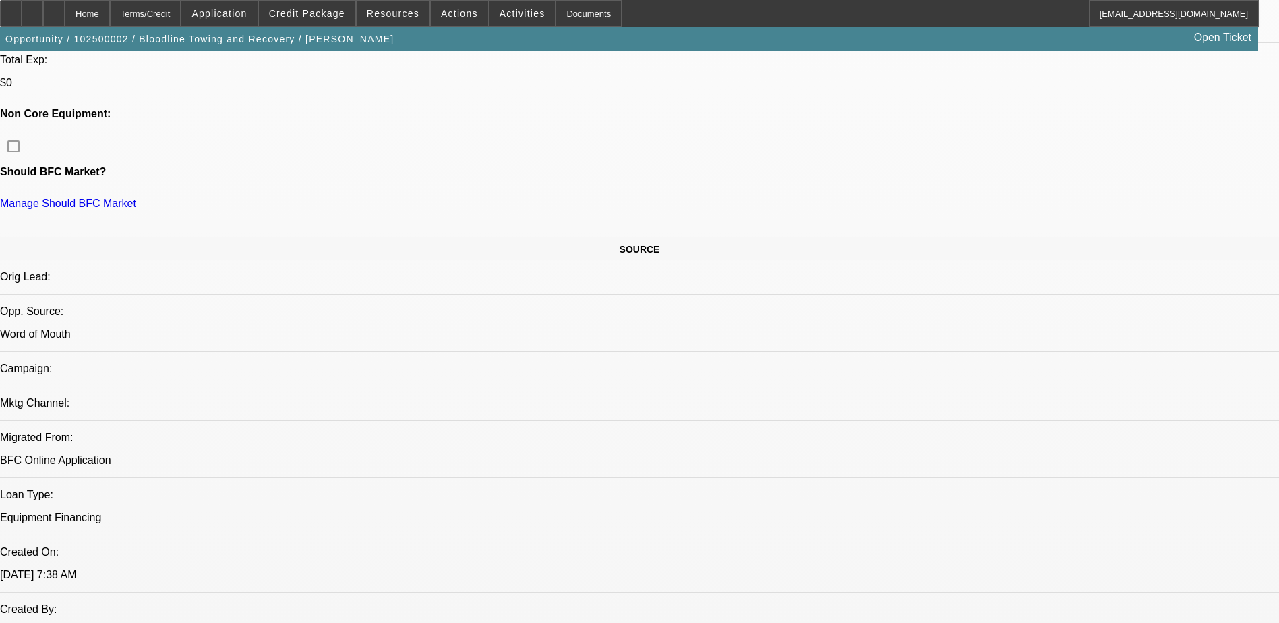
scroll to position [674, 0]
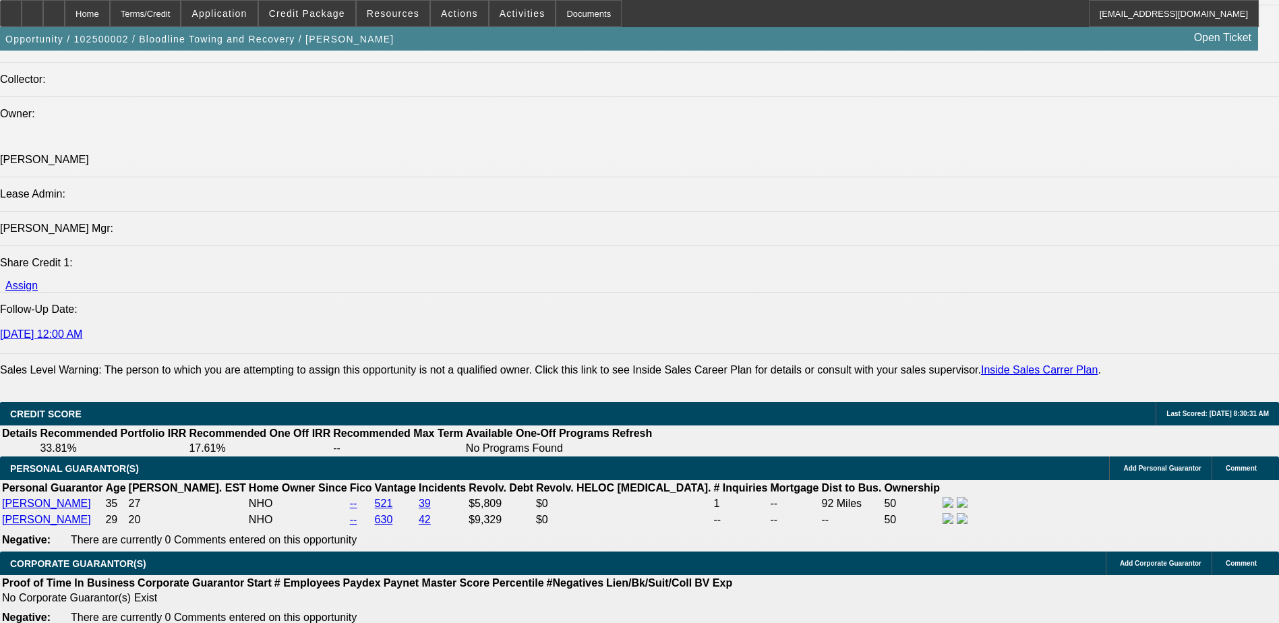
scroll to position [1753, 0]
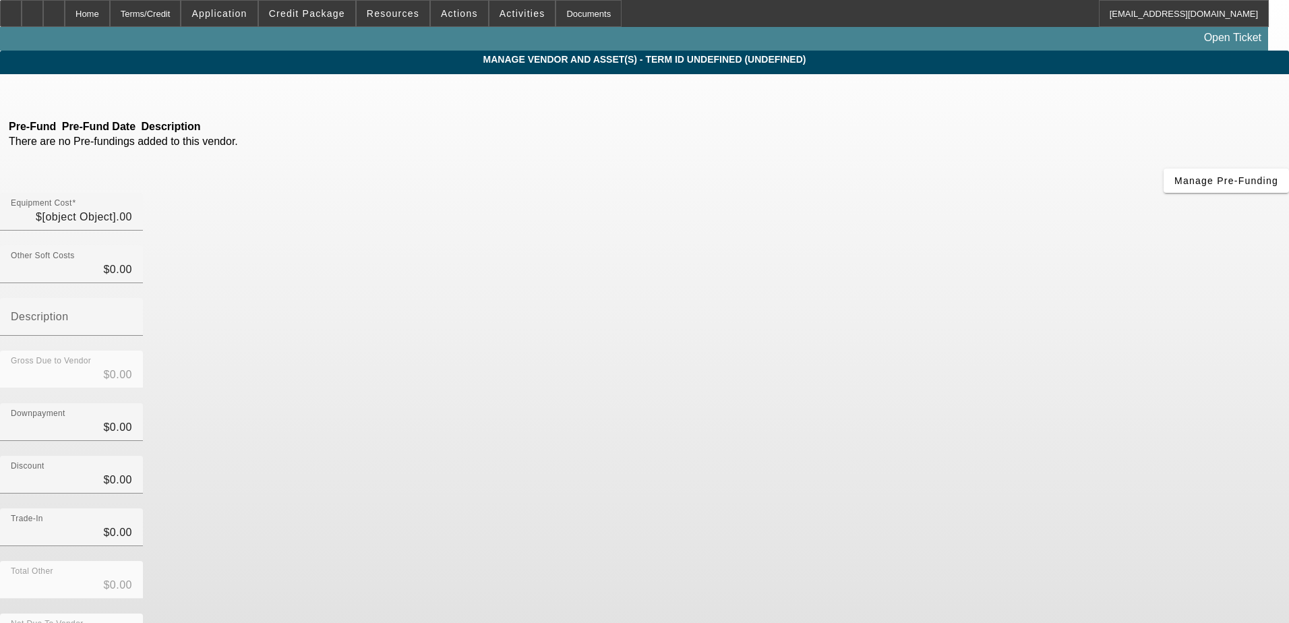
type input "$23,500.00"
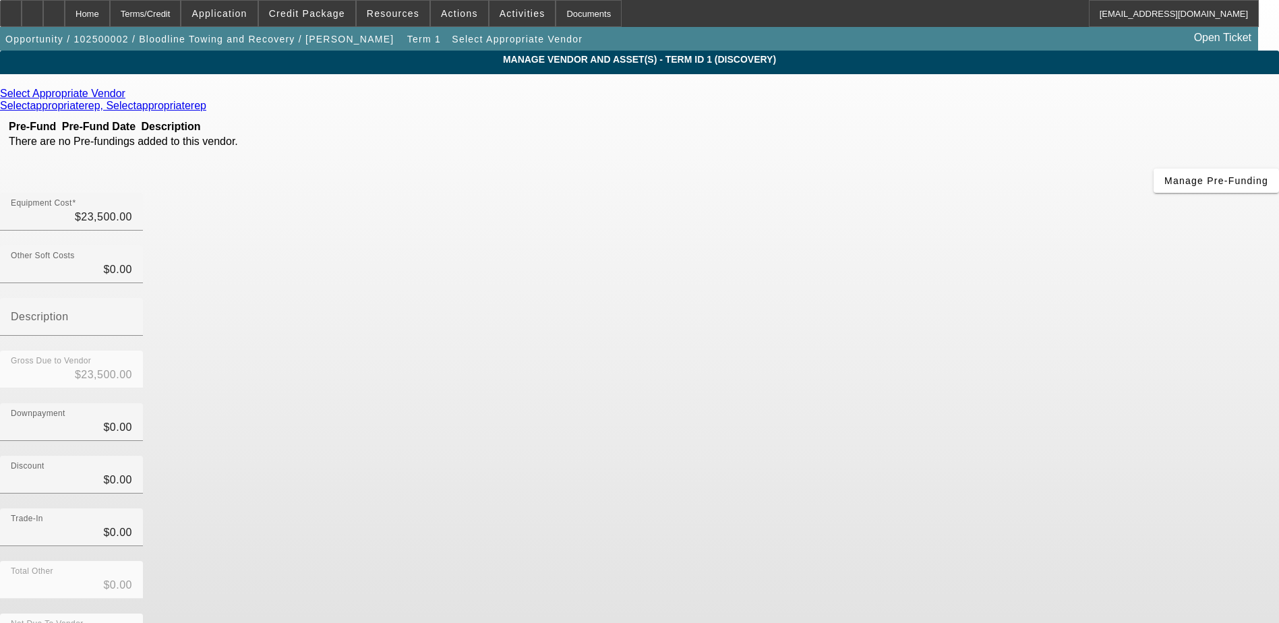
click at [129, 97] on icon at bounding box center [129, 93] width 0 height 11
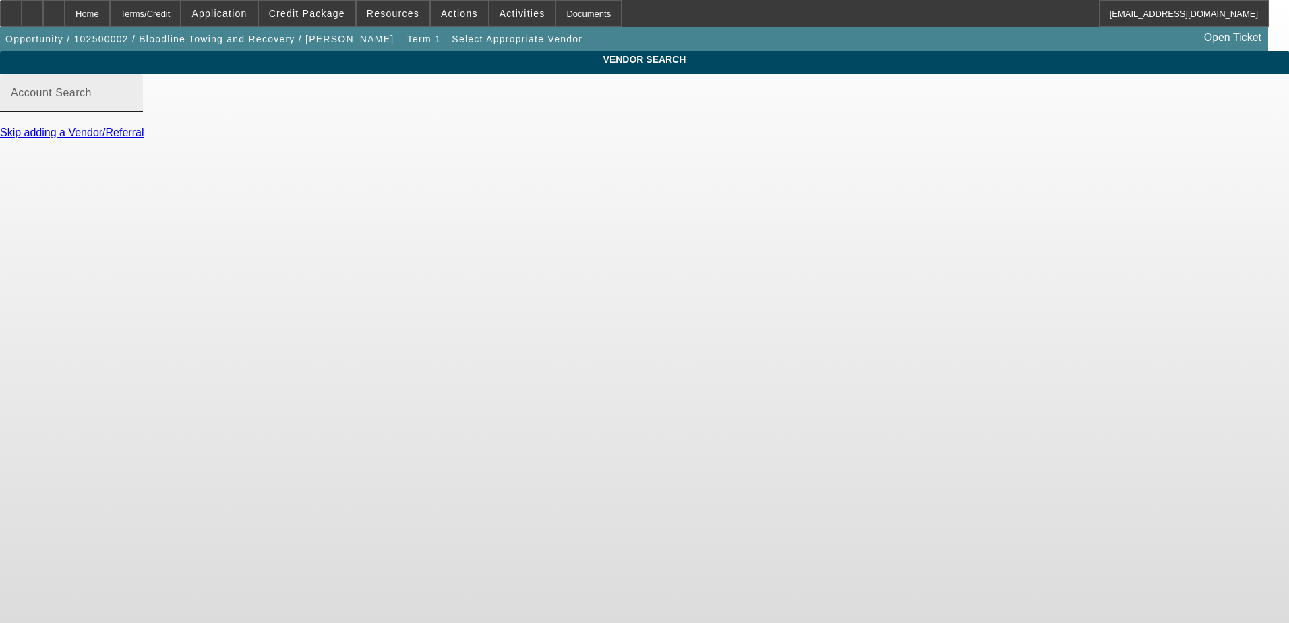
click at [132, 91] on div "Account Search" at bounding box center [71, 93] width 121 height 38
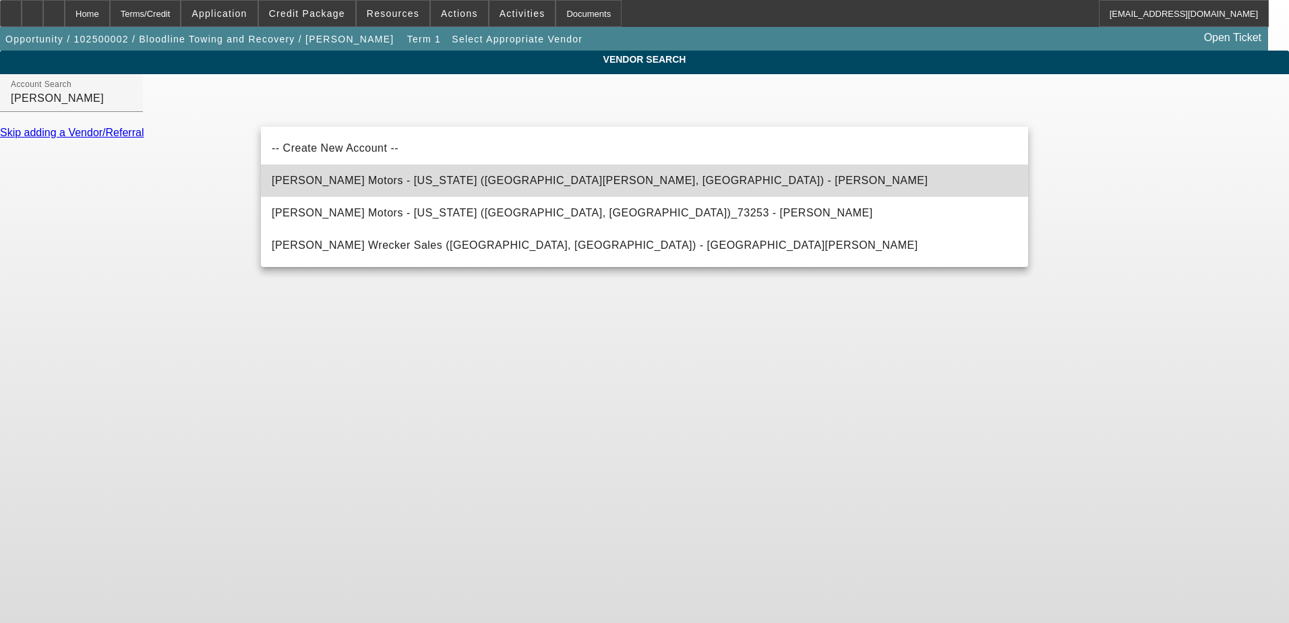
click at [328, 177] on span "Matheny Motors - West Virginia (Mineral Wells, WV) - Rauh, Michael" at bounding box center [600, 180] width 656 height 11
type input "Matheny Motors - West Virginia (Mineral Wells, WV) - Rauh, Michael"
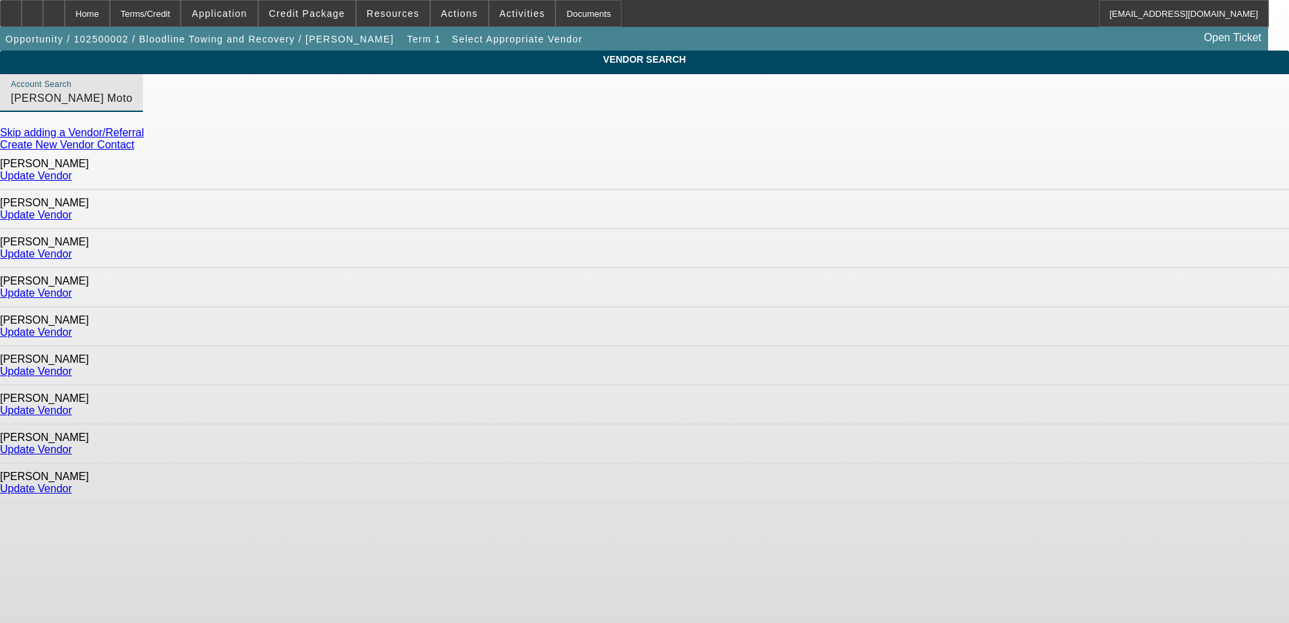
click at [72, 173] on link "Update Vendor" at bounding box center [36, 175] width 72 height 11
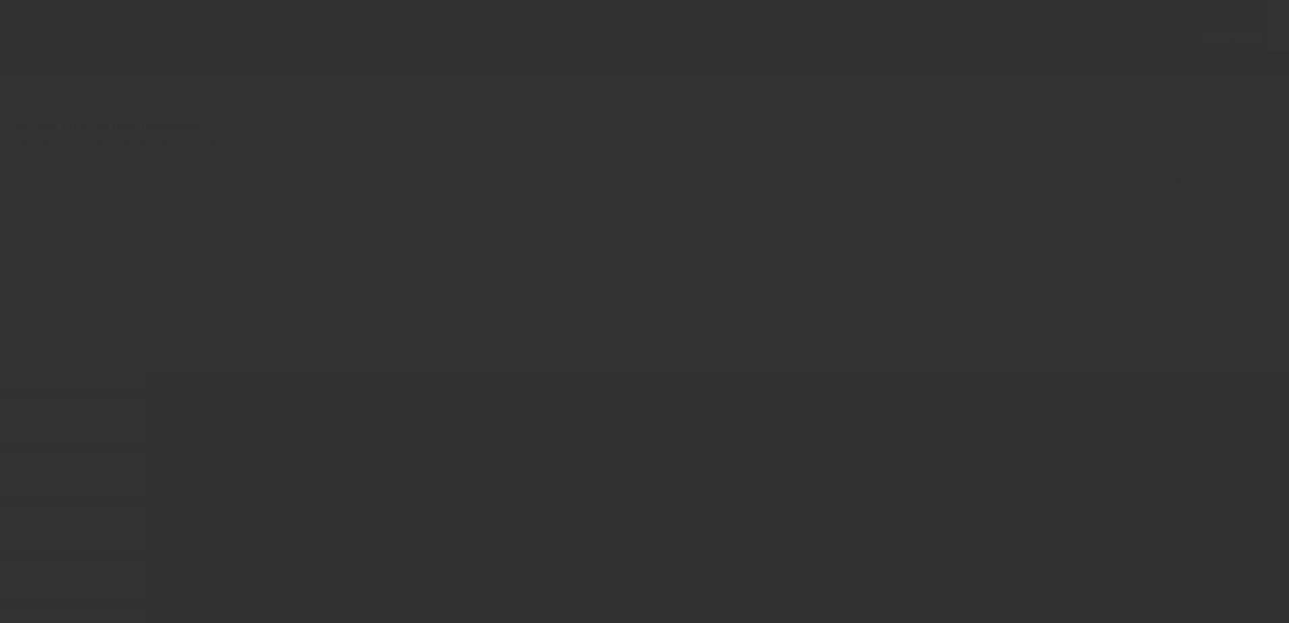
type input "$23,500.00"
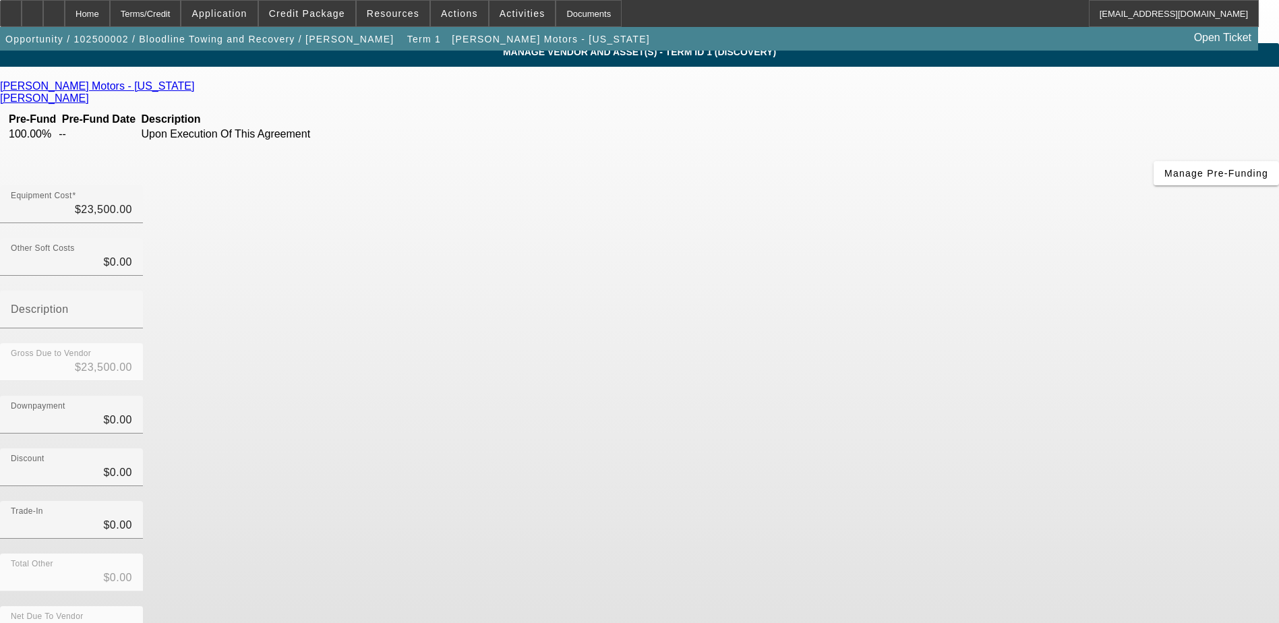
scroll to position [9, 0]
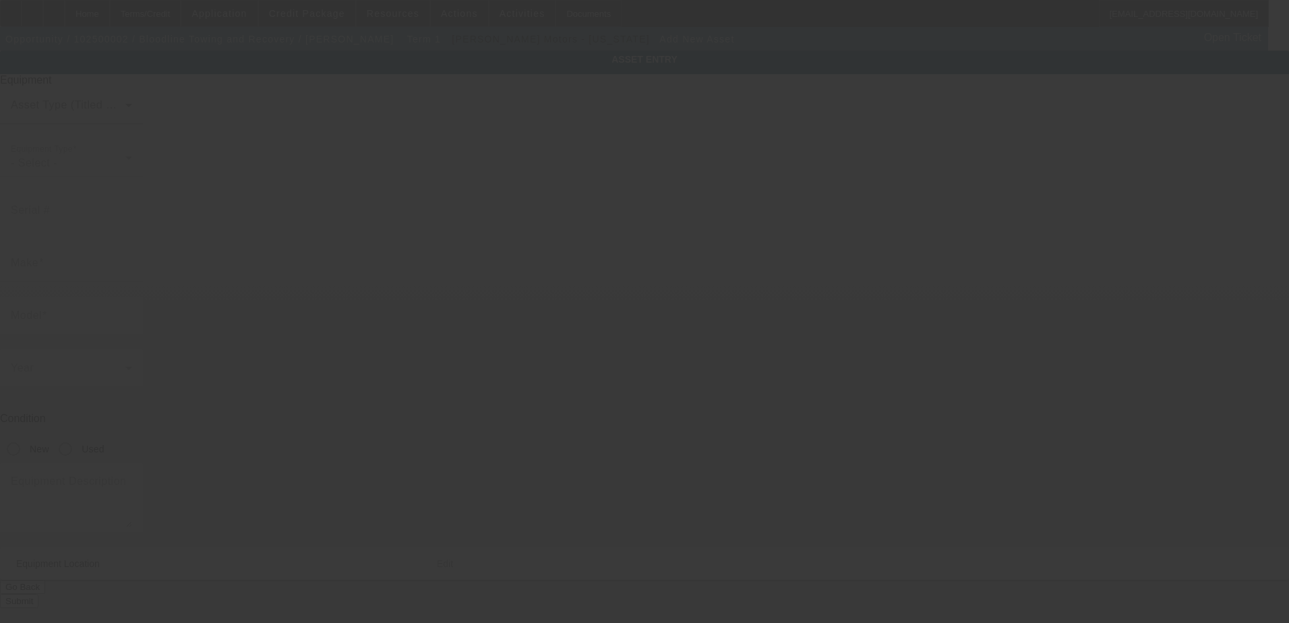
type input "18575 South 680 West"
type input "Remington"
type input "47977"
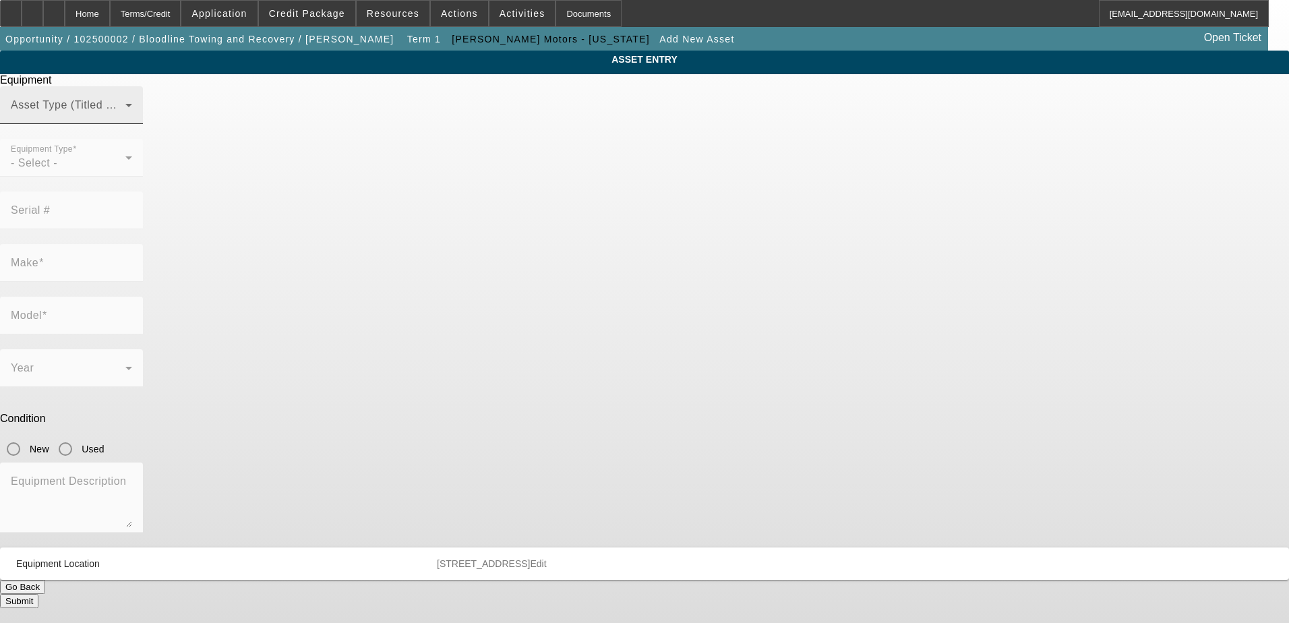
click at [176, 111] on mat-label "Asset Type (Titled or Non-Titled)" at bounding box center [93, 104] width 165 height 11
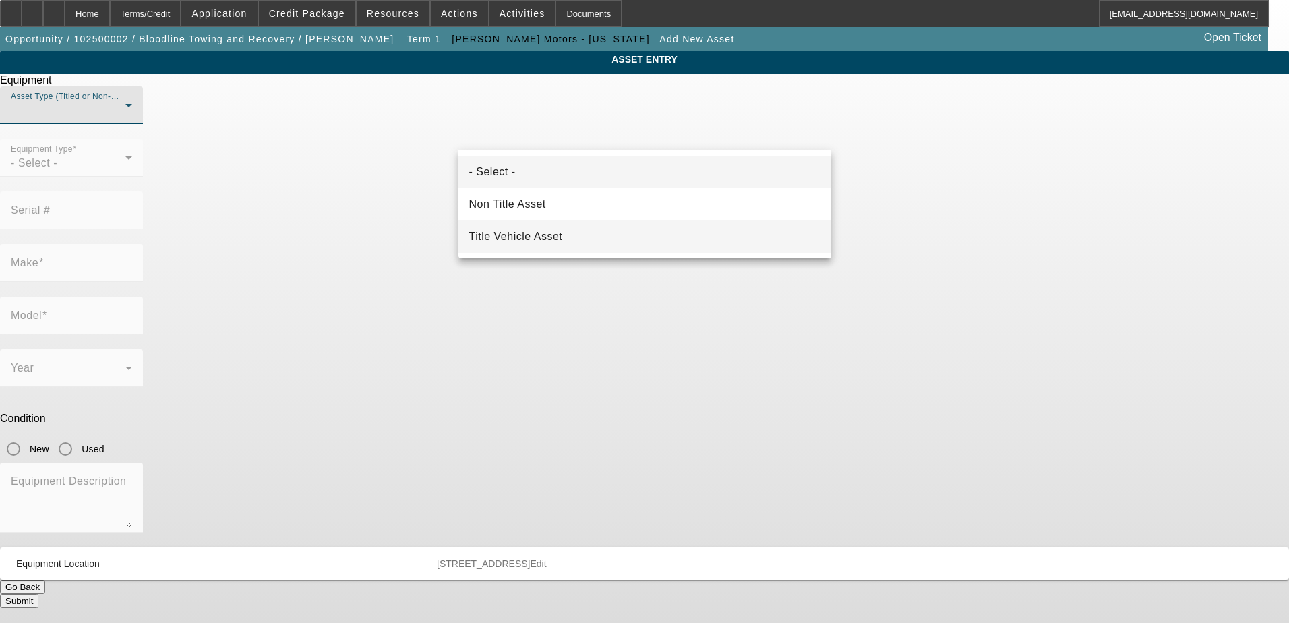
click at [574, 225] on mat-option "Title Vehicle Asset" at bounding box center [644, 236] width 373 height 32
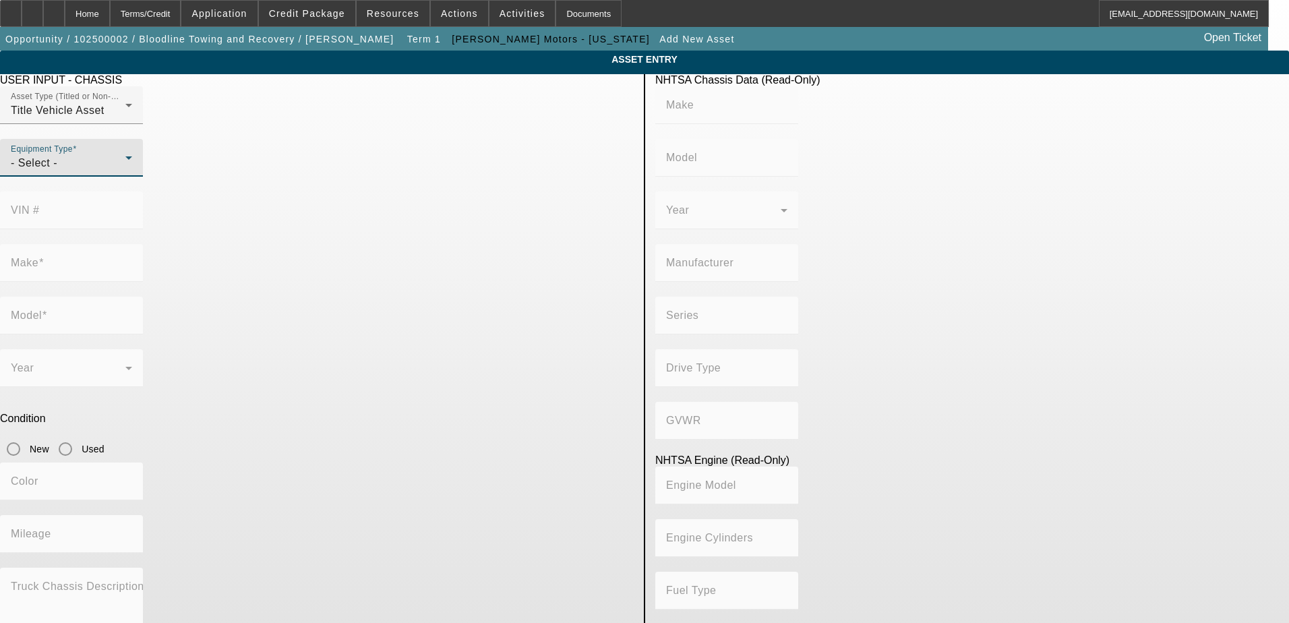
click at [125, 171] on div "- Select -" at bounding box center [68, 163] width 115 height 16
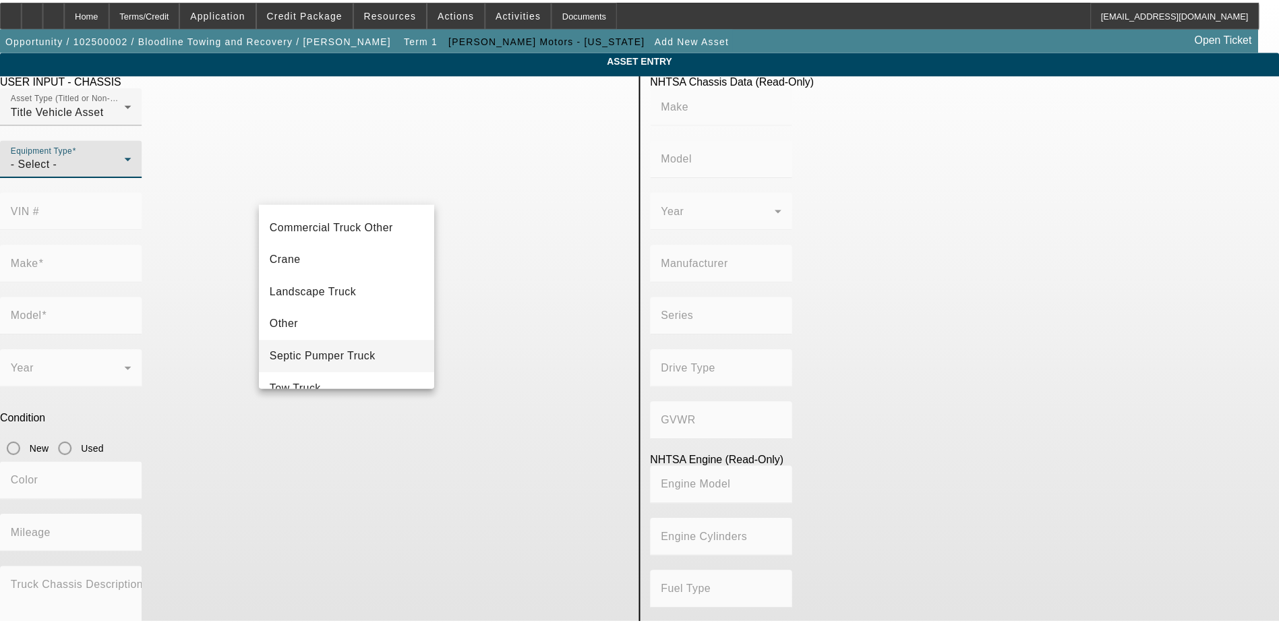
scroll to position [149, 0]
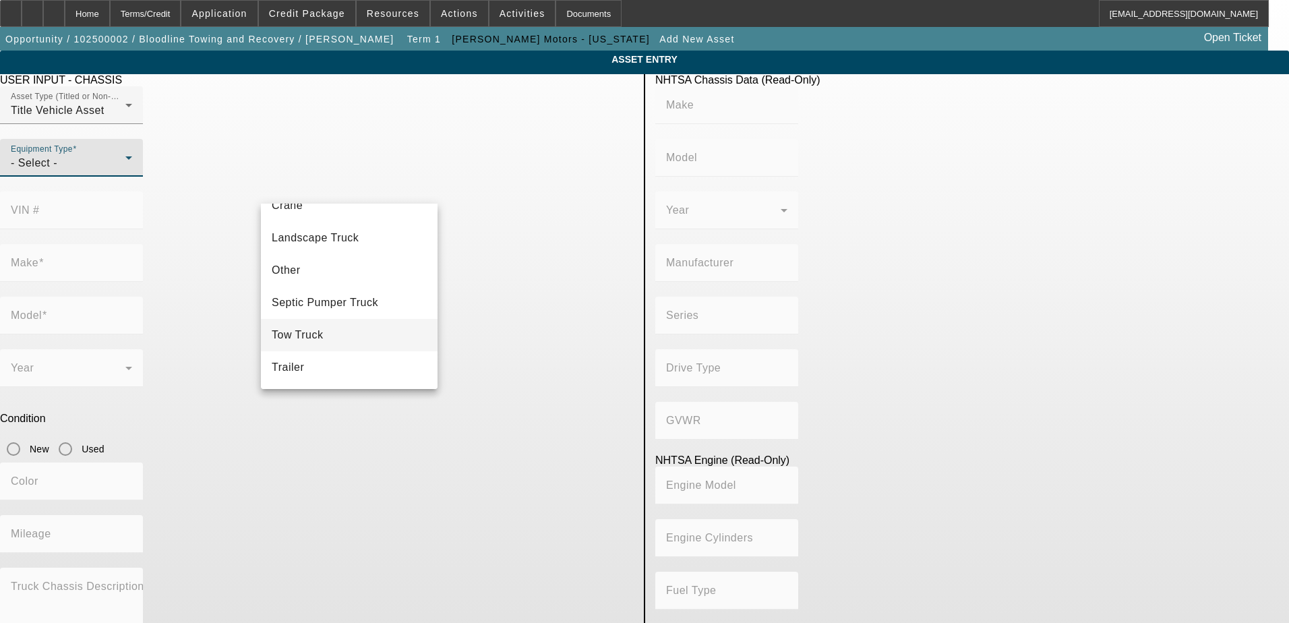
click at [347, 332] on mat-option "Tow Truck" at bounding box center [349, 335] width 177 height 32
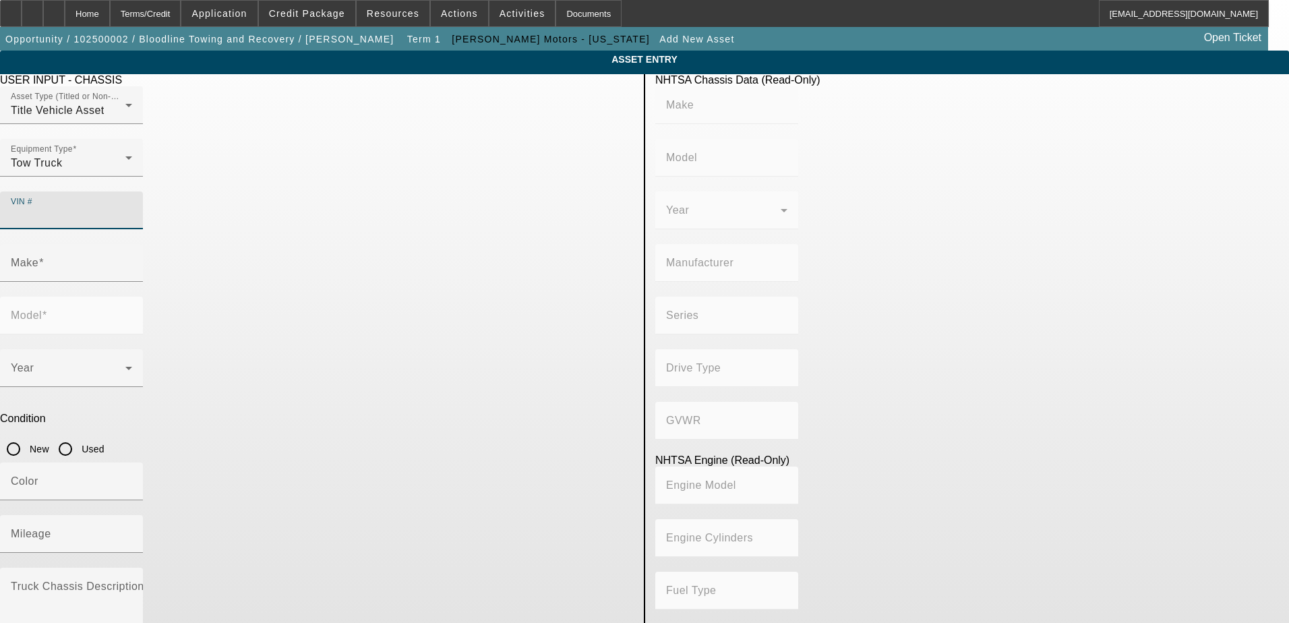
click at [132, 208] on input "VIN #" at bounding box center [71, 216] width 121 height 16
paste input "1GDE5C3225F502045"
type input "1GDE5C3225F502045"
type input "GMC"
type input "C5"
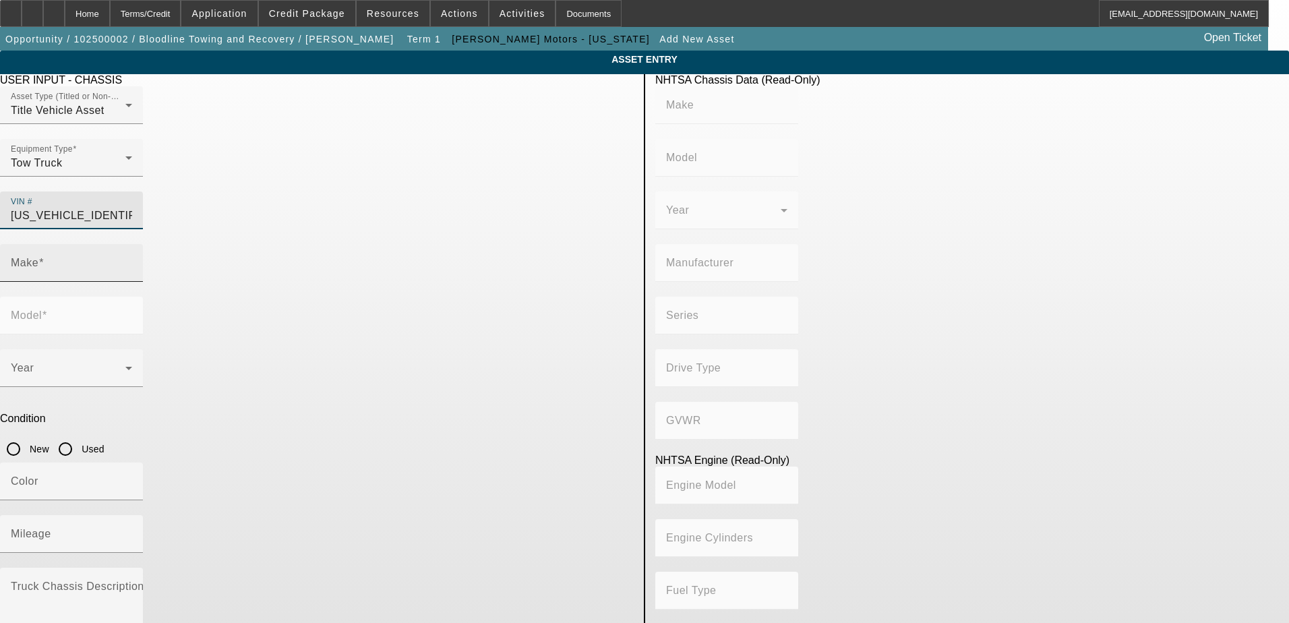
type input "GENERAL MOTORS LLC"
type input "5000 Medium Duty"
type input "4WD/4-Wheel Drive/4x4"
type input "Class 5: 16,001 - 19,500 lb (7,258 - 8,845 kg)"
type input "8"
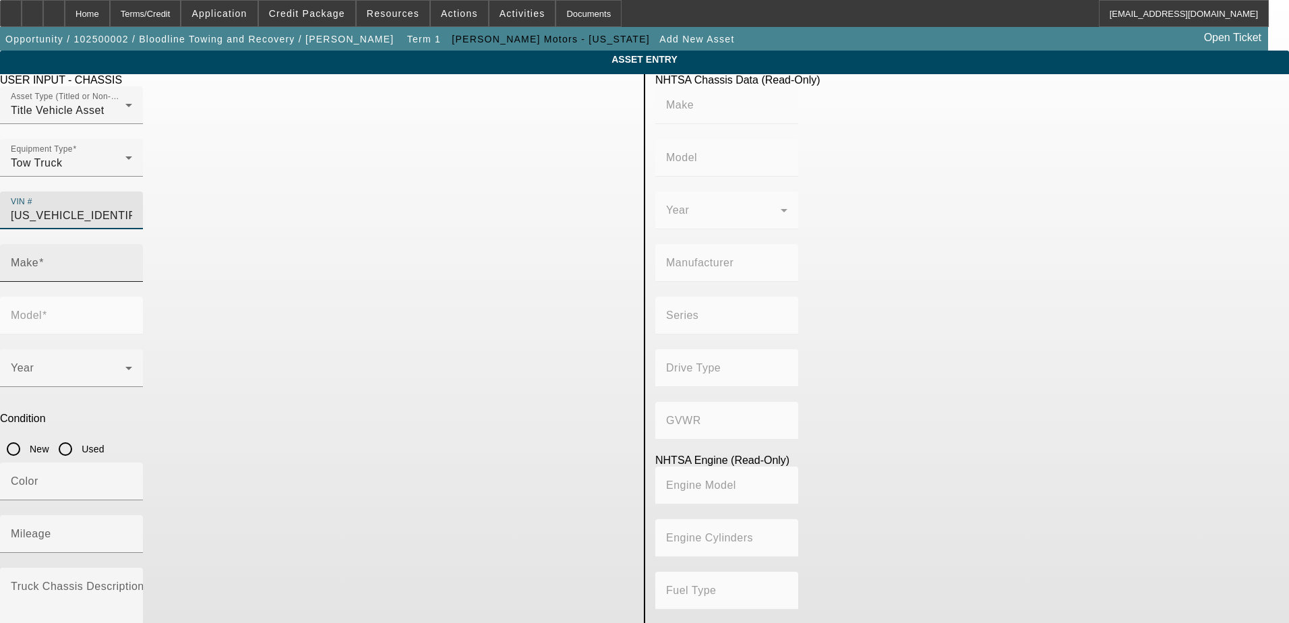
type input "Diesel"
type input "402.75671102523"
type input "6.6"
type input "GMC"
type input "C5"
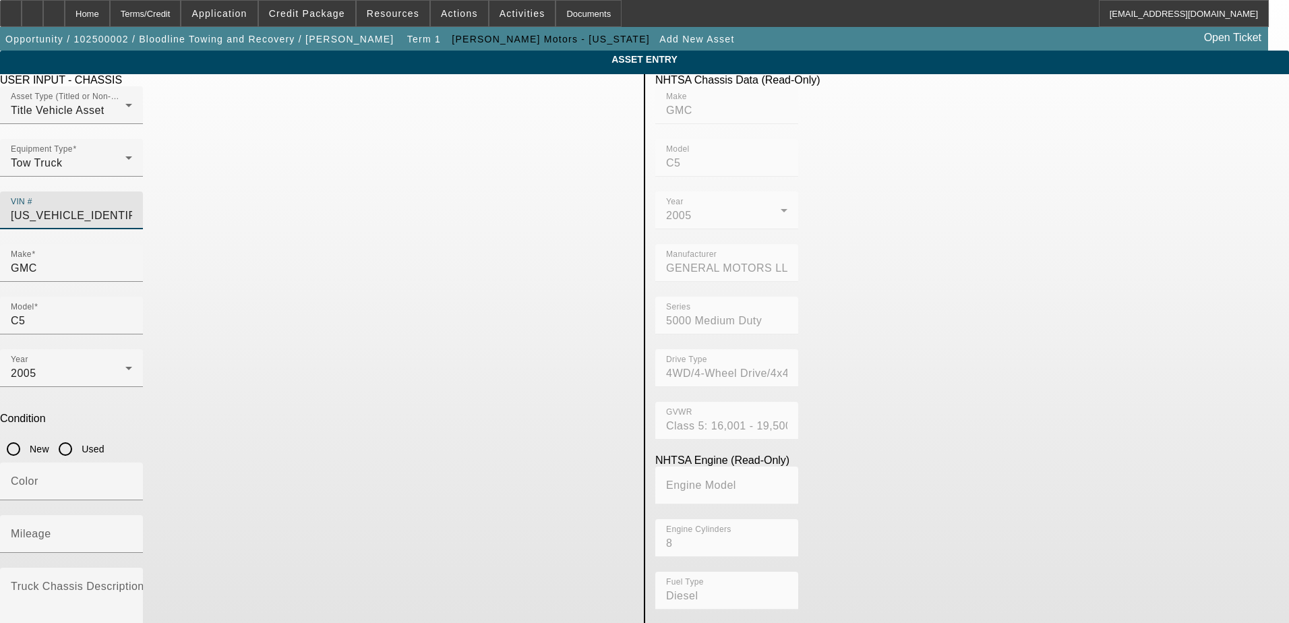
type input "1GDE5C3225F502045"
click at [79, 435] on input "Used" at bounding box center [65, 448] width 27 height 27
radio input "true"
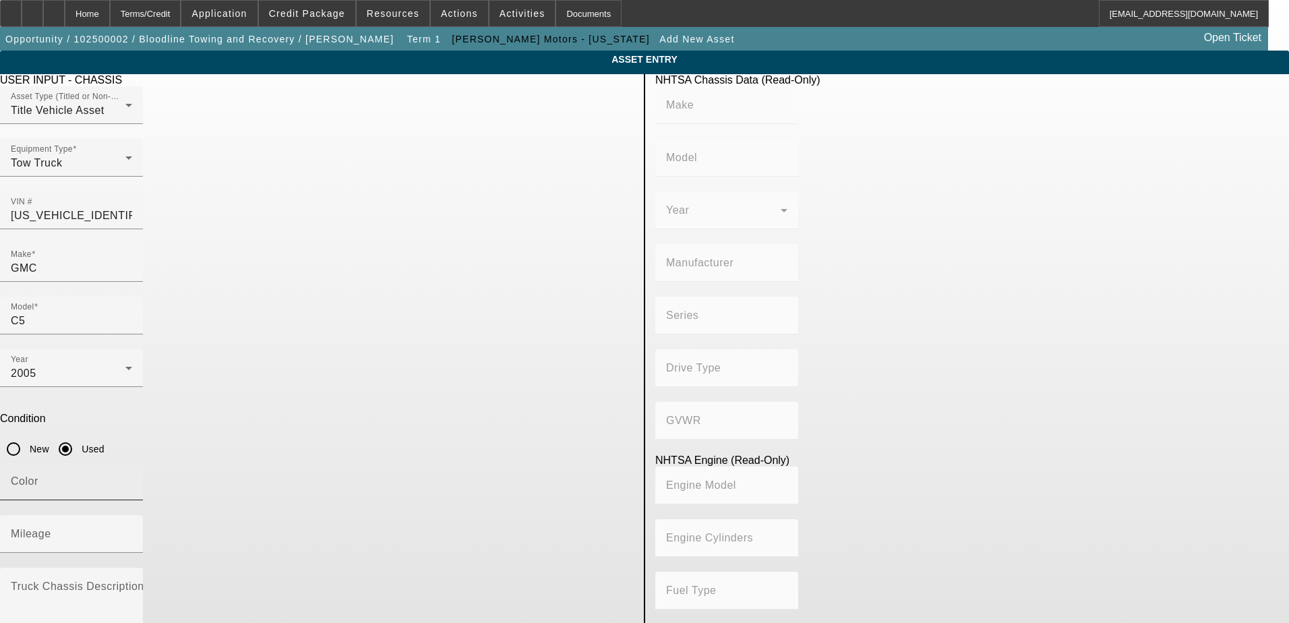
type input "GMC"
type input "C5"
type input "GENERAL MOTORS LLC"
type input "5000 Medium Duty"
type input "4WD/4-Wheel Drive/4x4"
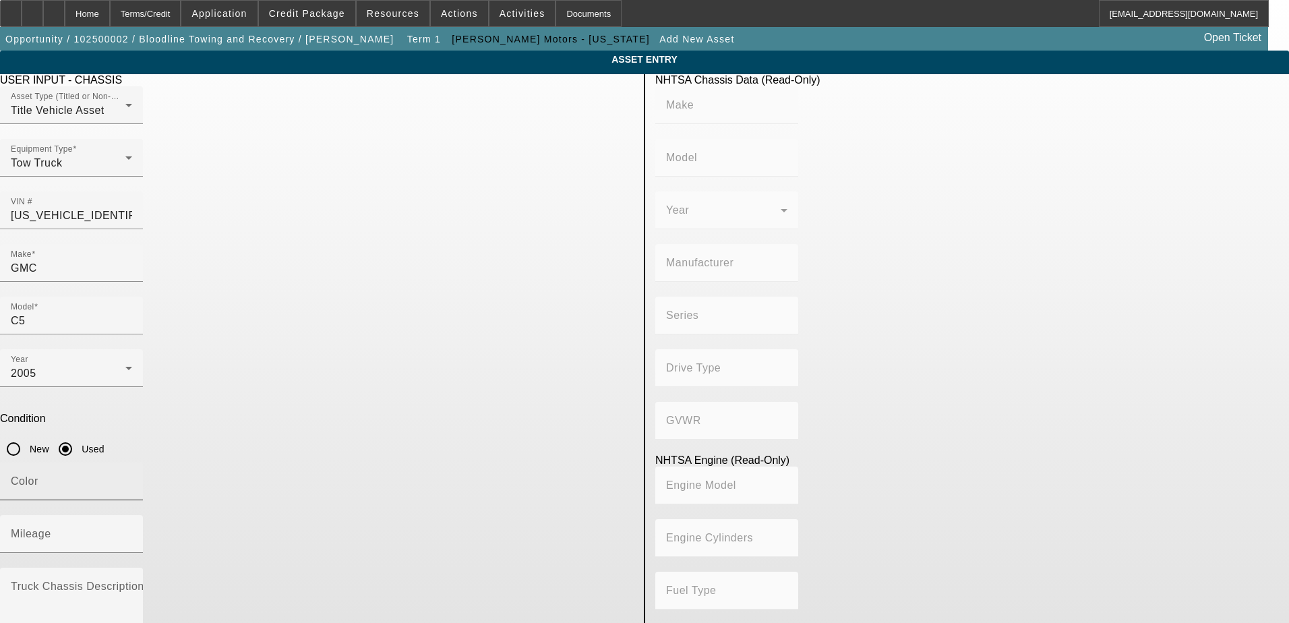
type input "Class 5: 16,001 - 19,500 lb (7,258 - 8,845 kg)"
type input "8"
type input "Diesel"
type input "402.75671102523"
type input "6.6"
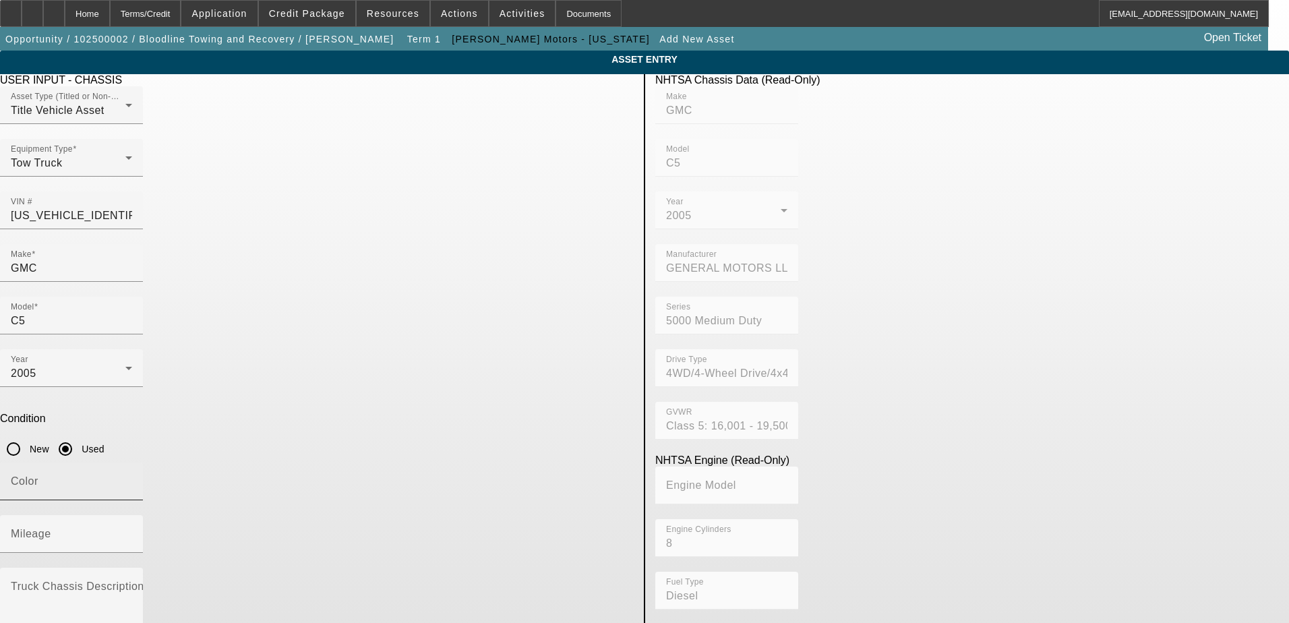
click at [132, 462] on div "Color" at bounding box center [71, 481] width 121 height 38
type input "red"
click at [132, 531] on input "Mileage" at bounding box center [71, 539] width 121 height 16
type input "175504"
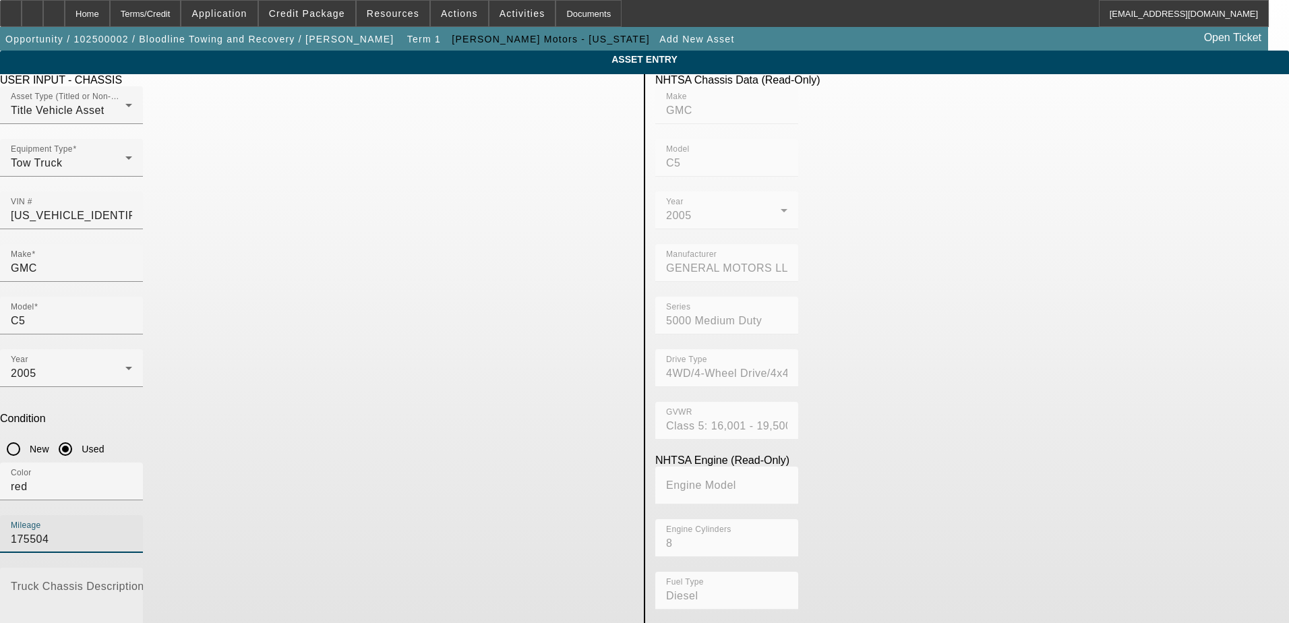
click at [132, 584] on textarea "Truck Chassis Description (Describe the truck chassis only)" at bounding box center [71, 608] width 121 height 49
paste textarea "TOPKICK C5500"
click at [143, 568] on div "Truck Chassis Description (Describe the truck chassis only) GMC TOPKICK C5500" at bounding box center [71, 603] width 143 height 70
click at [132, 584] on textarea "GMC TOPKICK C5500" at bounding box center [71, 608] width 121 height 49
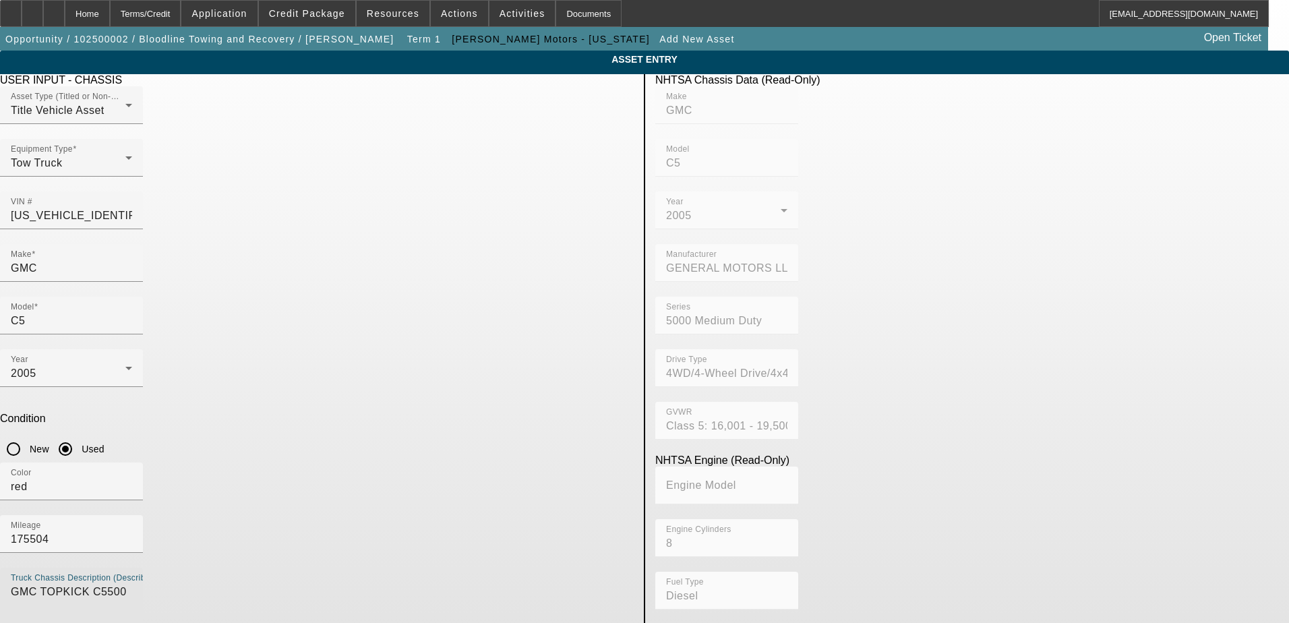
type textarea "GMC TOPKICK C5500"
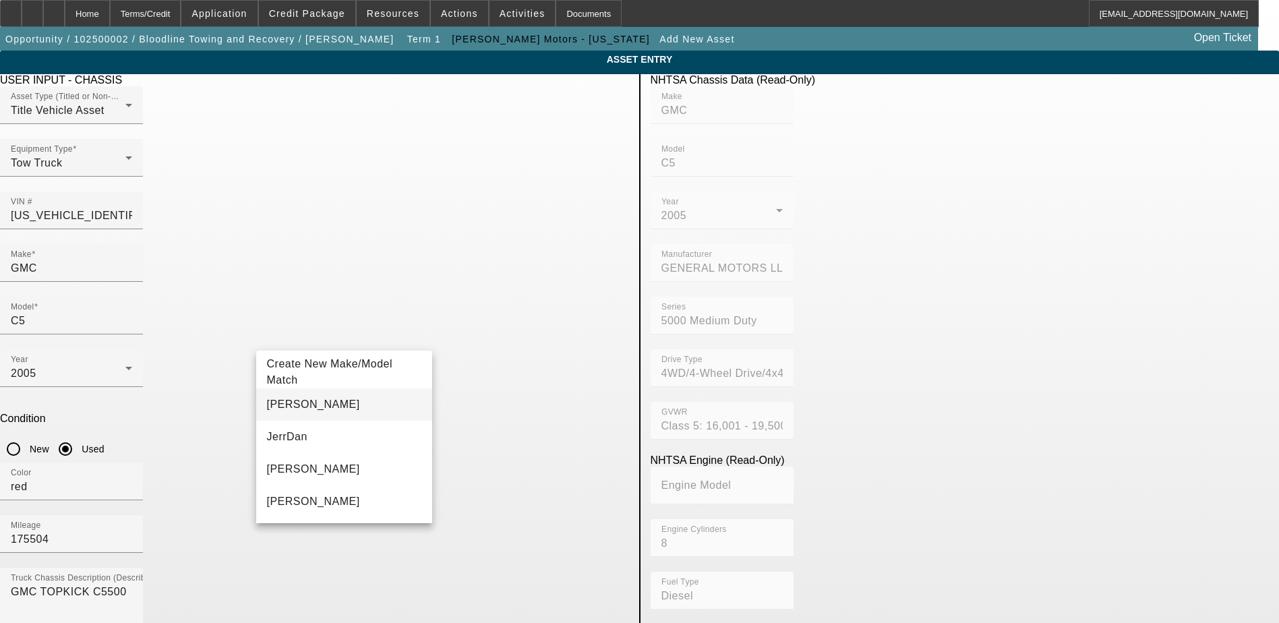
click at [330, 411] on mat-option "Jerr-Dan" at bounding box center [344, 404] width 177 height 32
type input "Jerr-Dan"
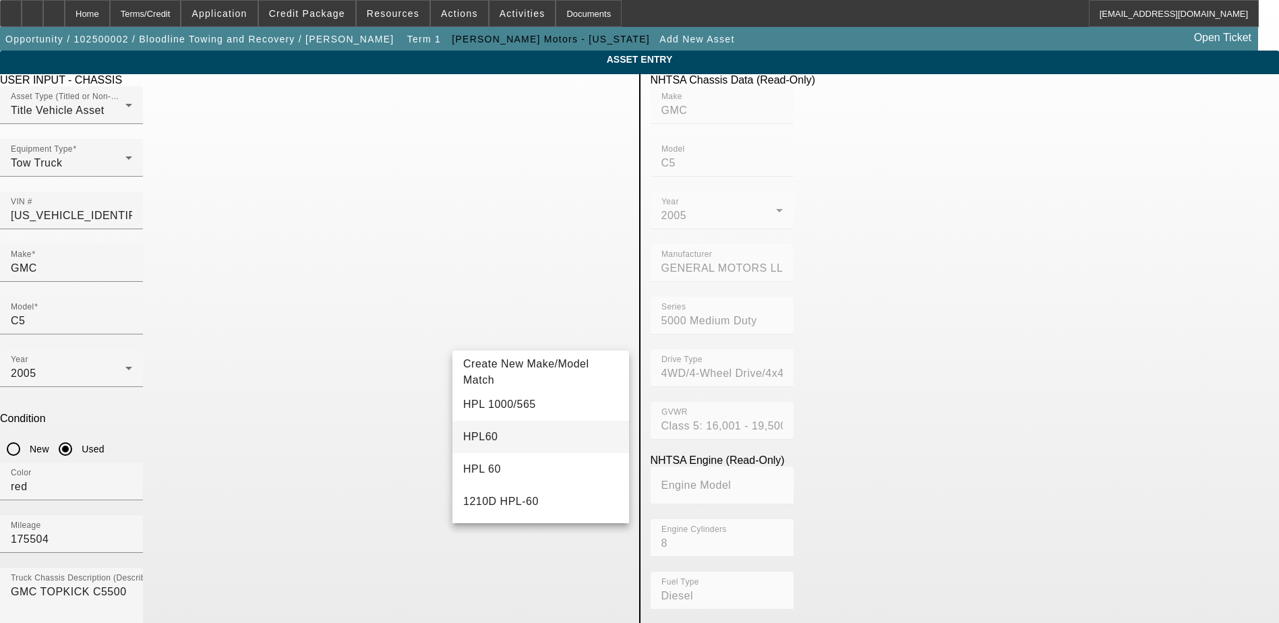
click at [501, 433] on mat-option "HPL60" at bounding box center [540, 437] width 177 height 32
type input "HPL60"
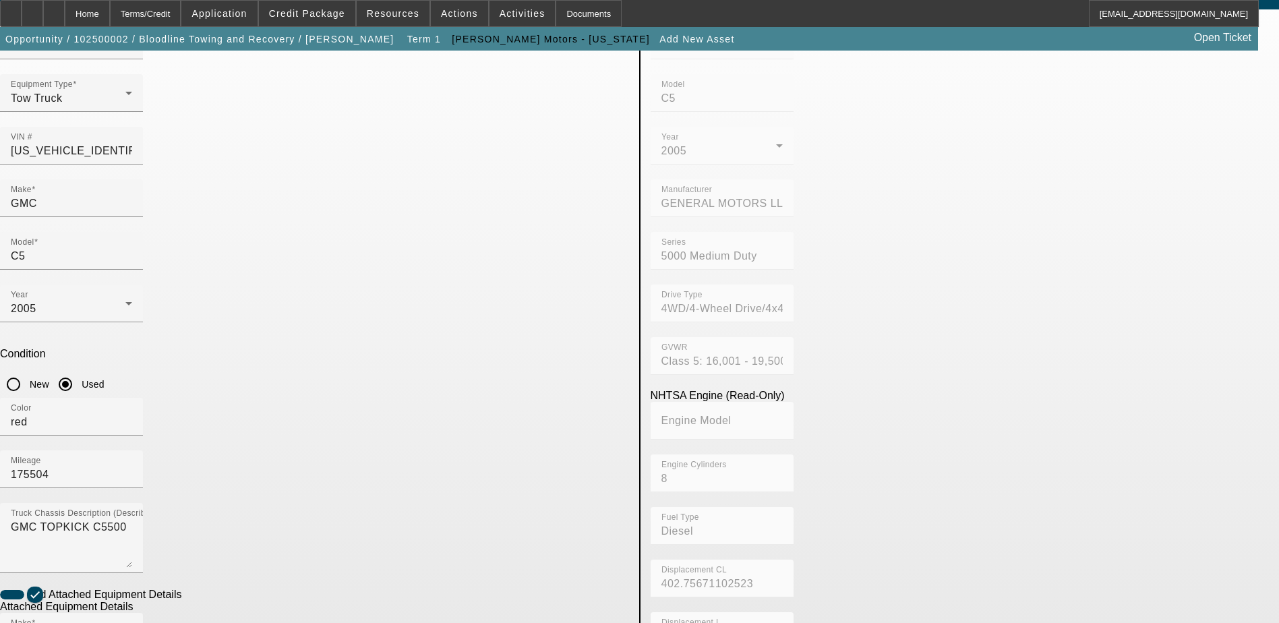
scroll to position [135, 0]
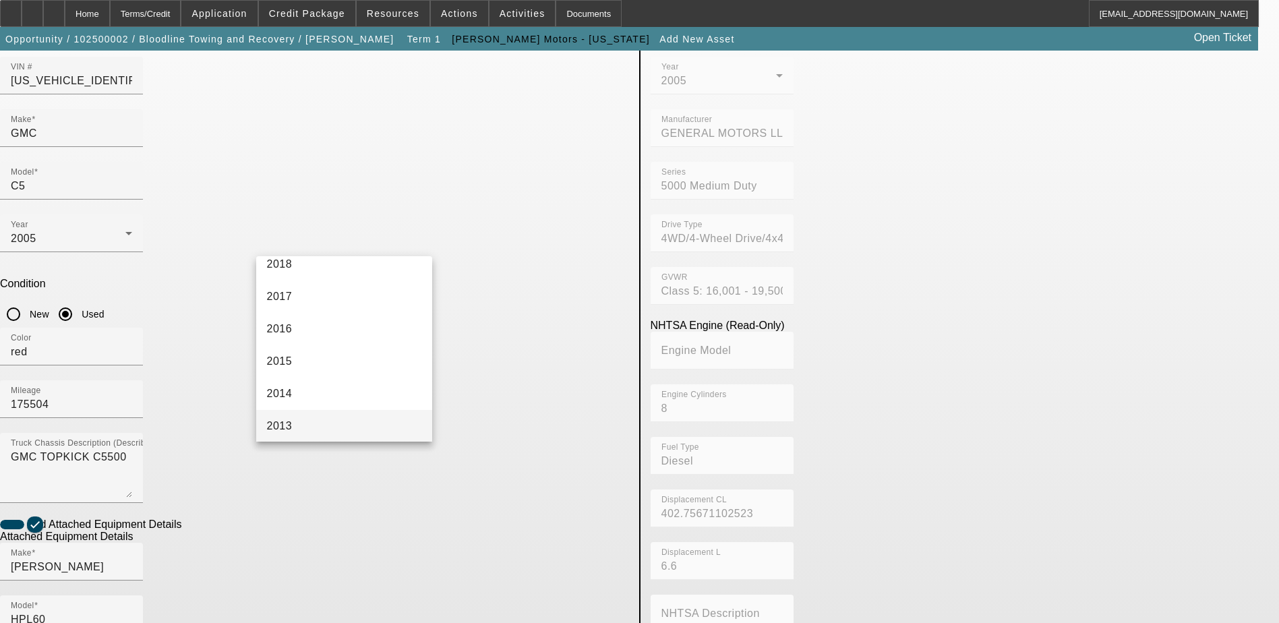
scroll to position [607, 0]
click at [366, 414] on mat-option "2005" at bounding box center [344, 415] width 177 height 32
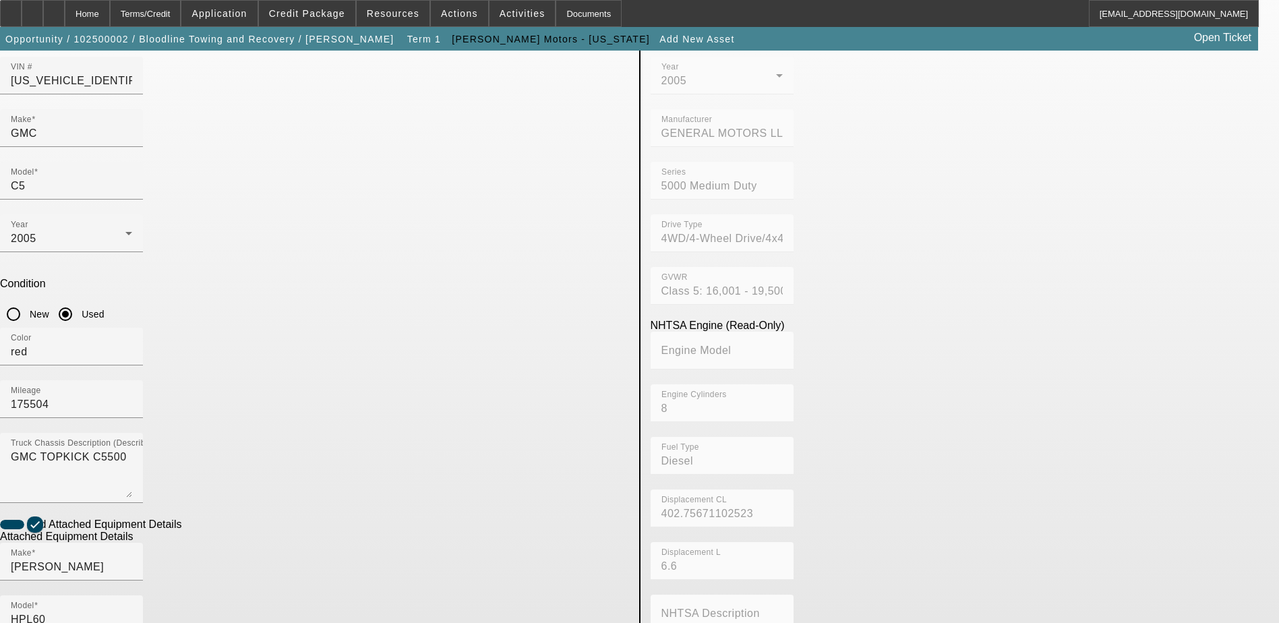
radio input "true"
checkbox input "true"
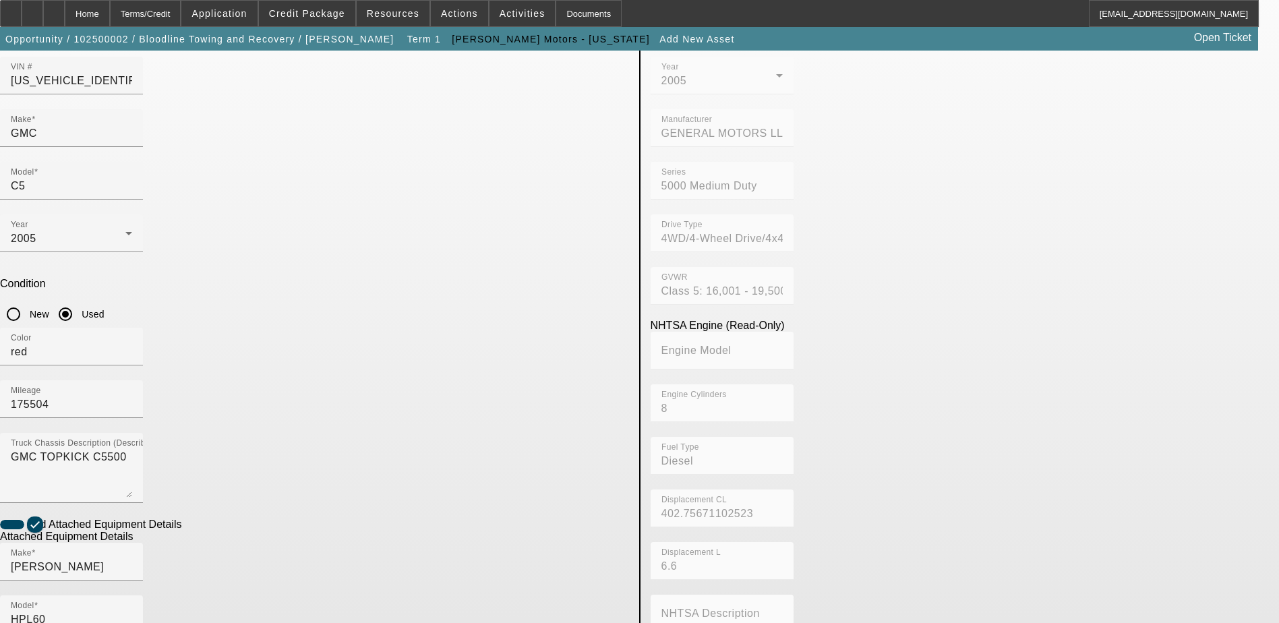
paste textarea "Jerr-Dan HPL60 12-Ton Wrecker"
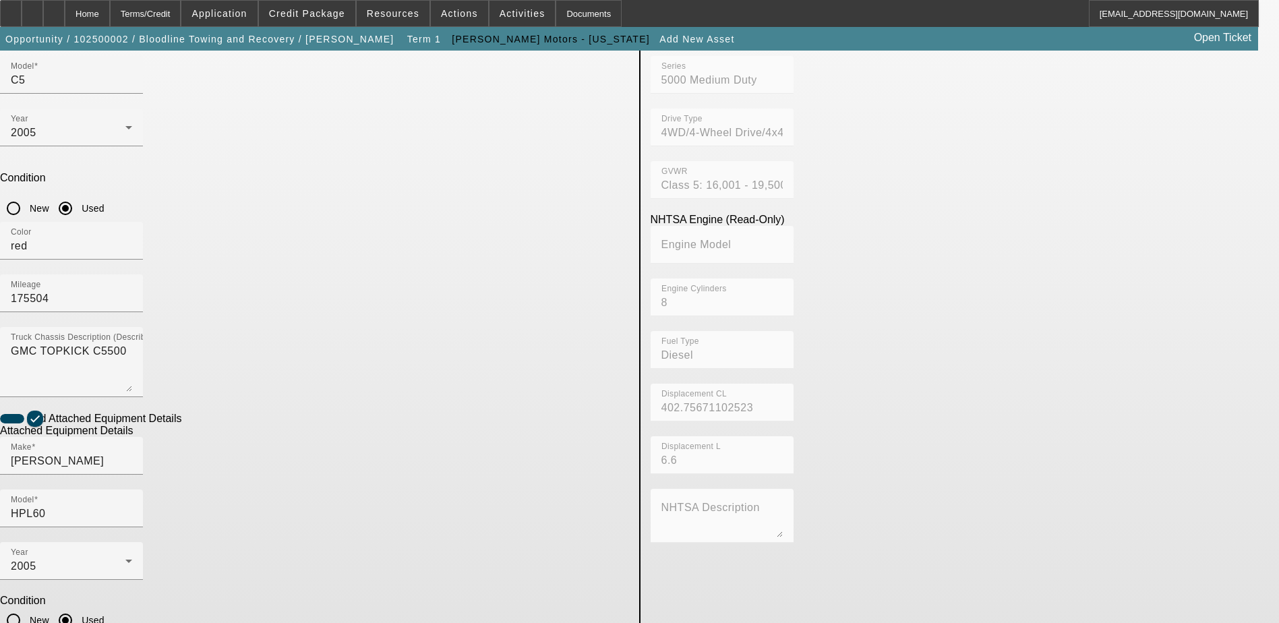
scroll to position [245, 0]
type textarea "Jerr-Dan HPL60 12-Ton Wrecker"
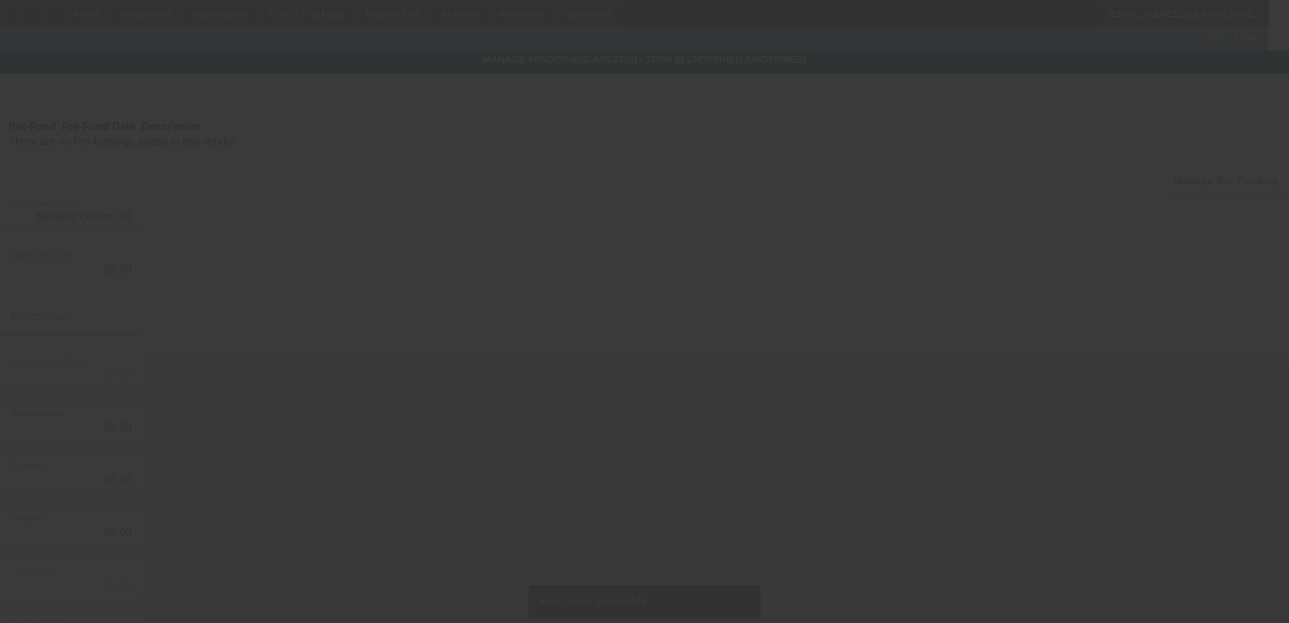
type input "$23,500.00"
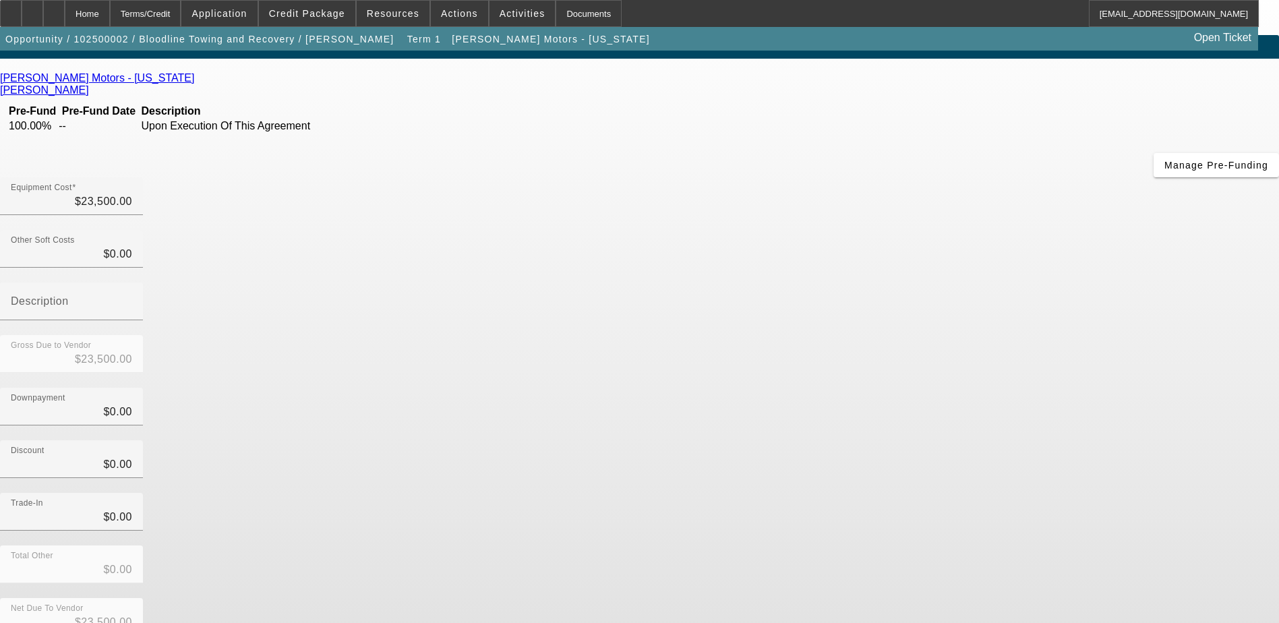
scroll to position [30, 0]
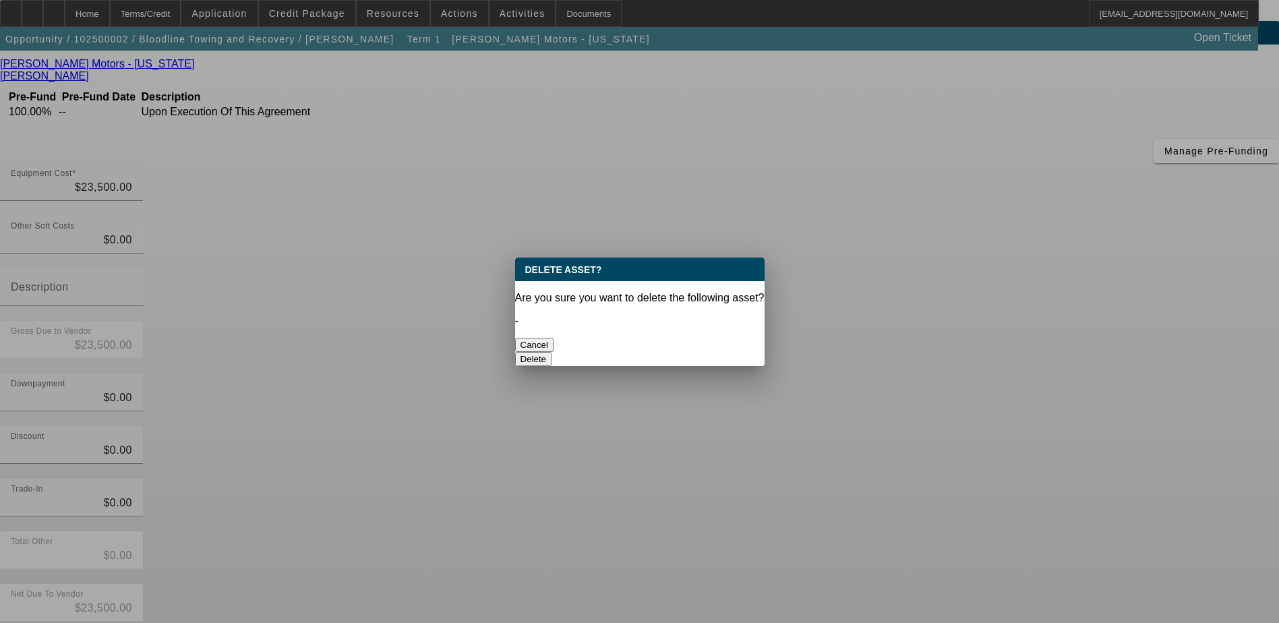
click at [552, 352] on button "Delete" at bounding box center [533, 359] width 37 height 14
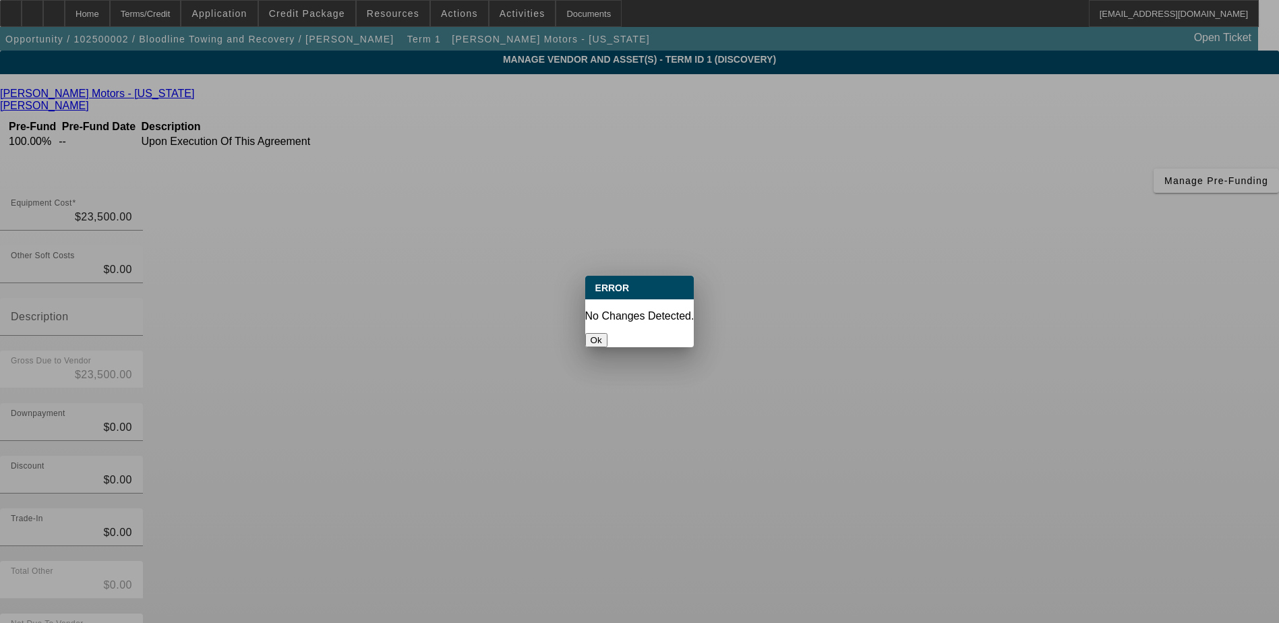
click at [641, 310] on div "No Changes Detected." at bounding box center [639, 316] width 109 height 12
drag, startPoint x: 641, startPoint y: 309, endPoint x: 636, endPoint y: 323, distance: 15.1
click at [607, 333] on button "Ok" at bounding box center [596, 340] width 22 height 14
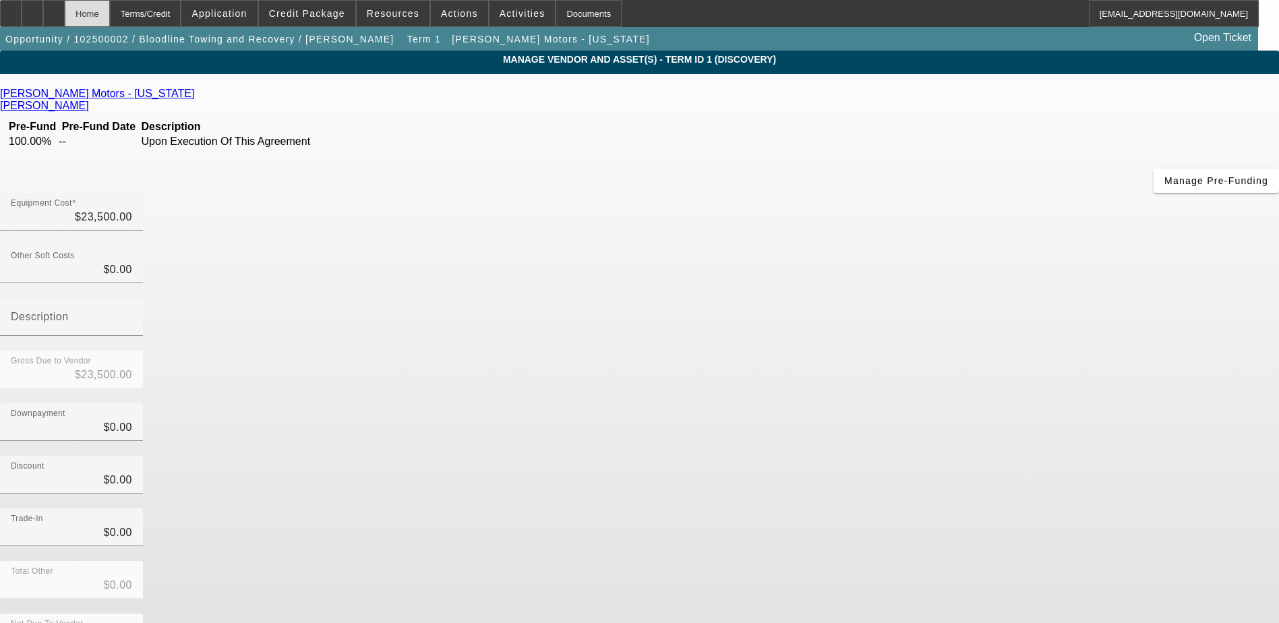
click at [110, 12] on div "Home" at bounding box center [87, 13] width 45 height 27
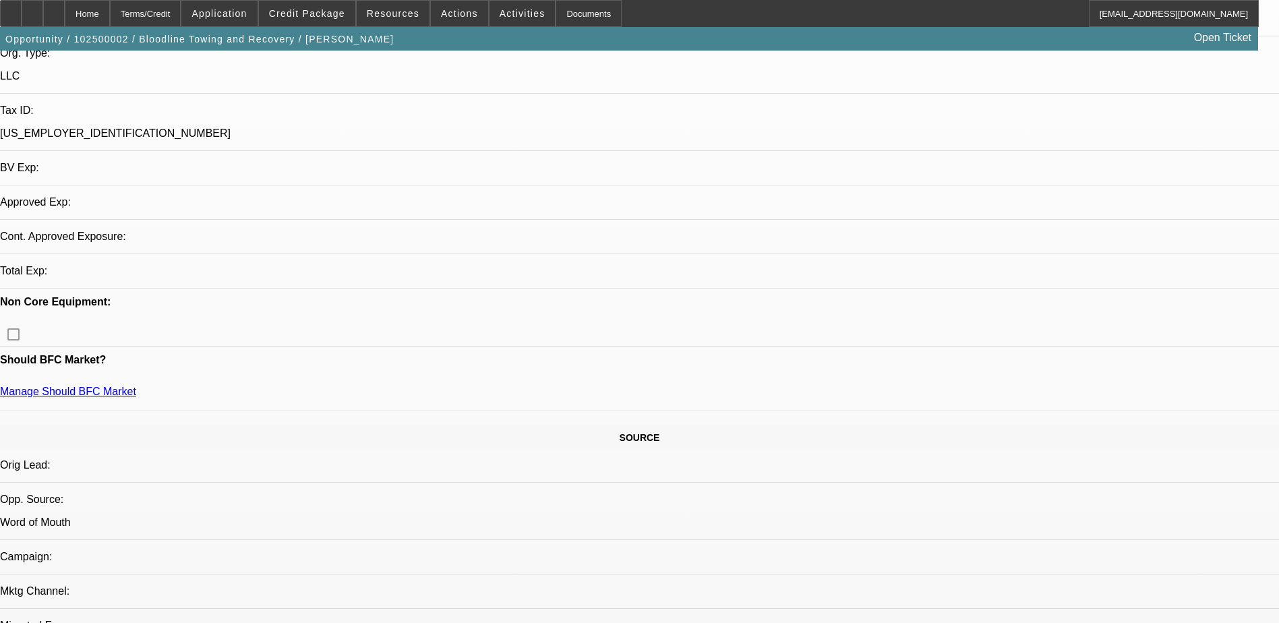
select select "0"
select select "2"
select select "0.1"
select select "4"
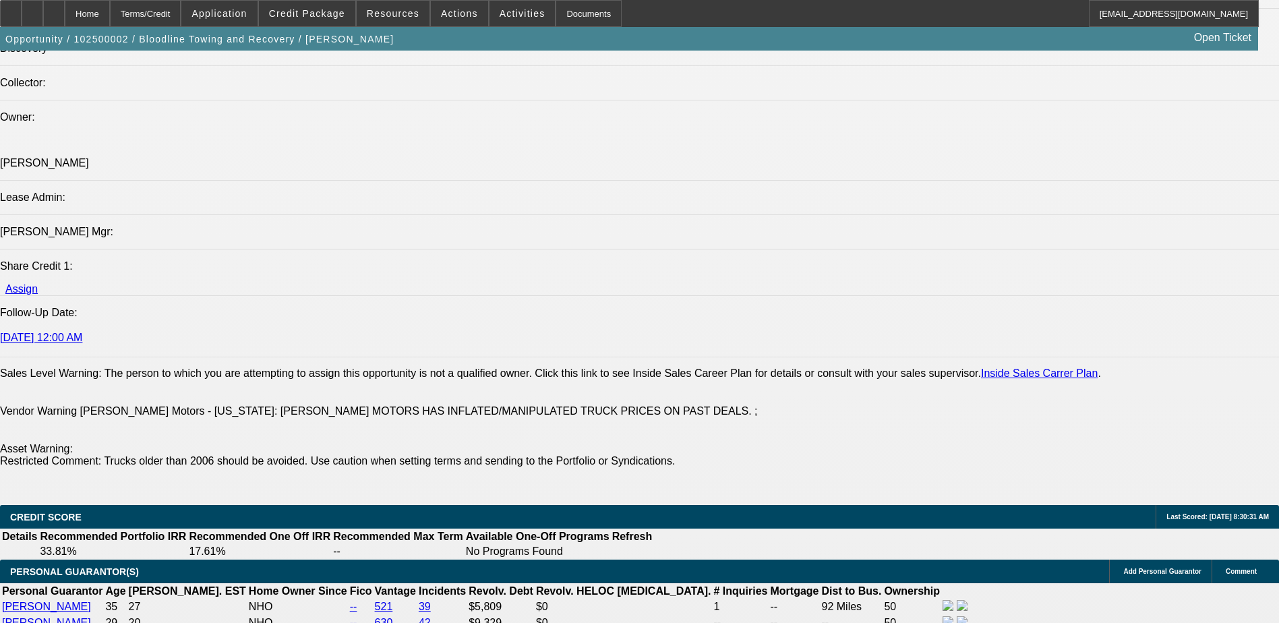
scroll to position [1703, 0]
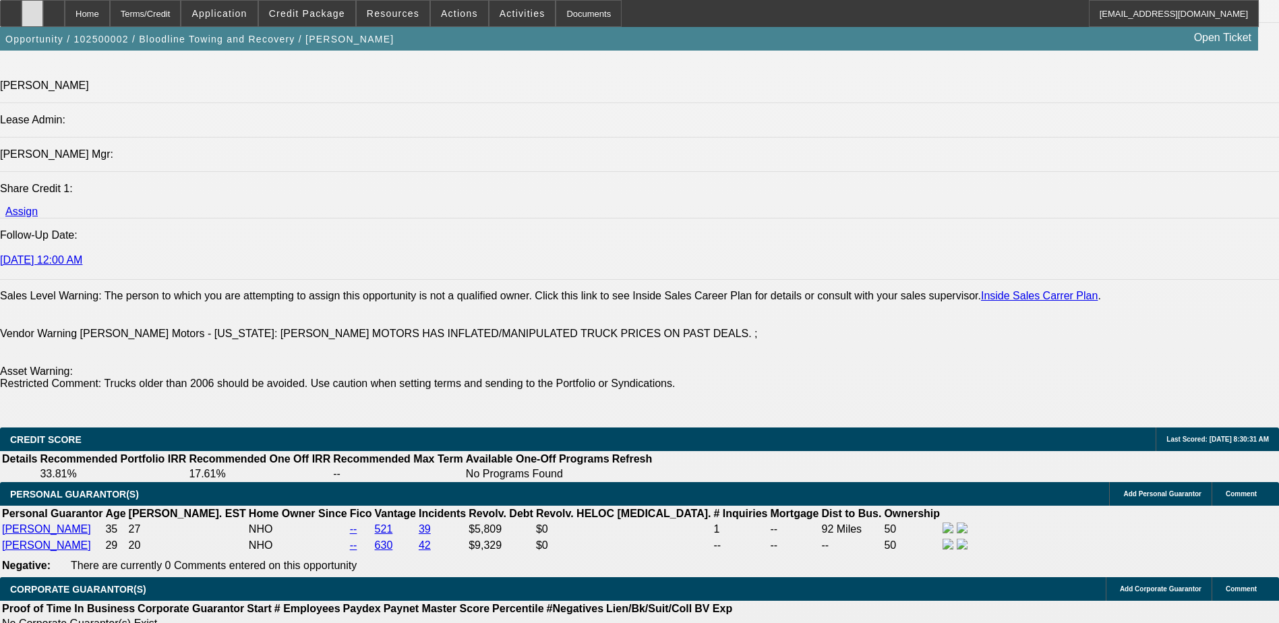
click at [43, 7] on div at bounding box center [33, 13] width 22 height 27
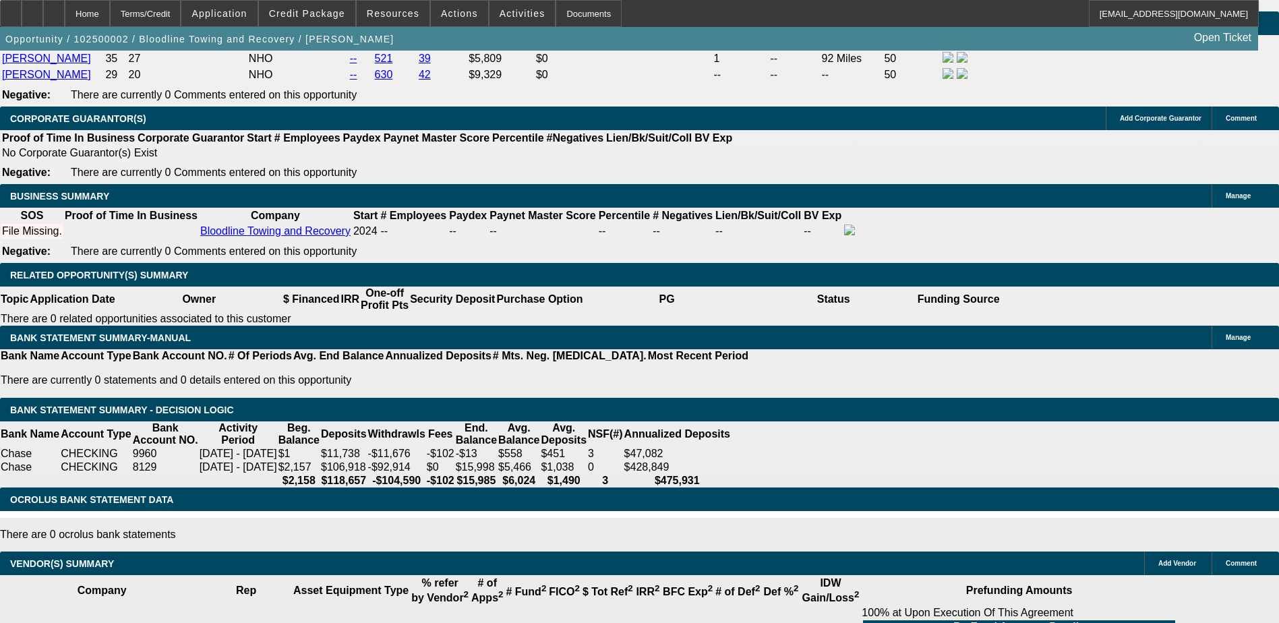
scroll to position [2108, 0]
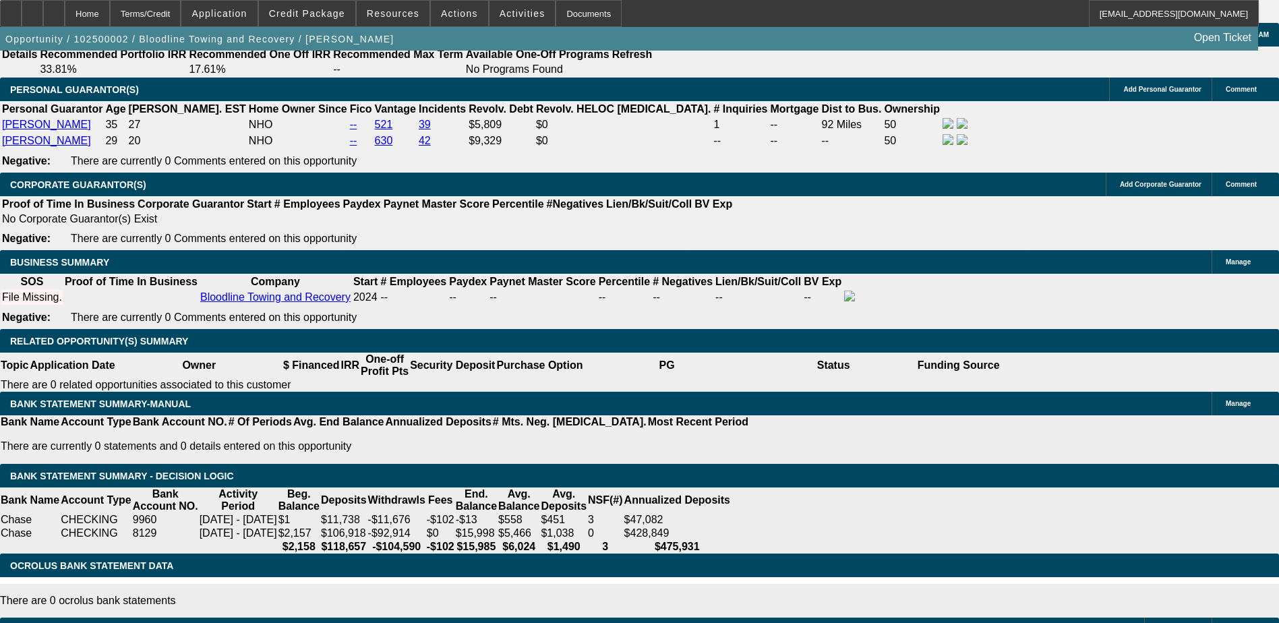
type input "$0.00"
type input "UNKNOWN"
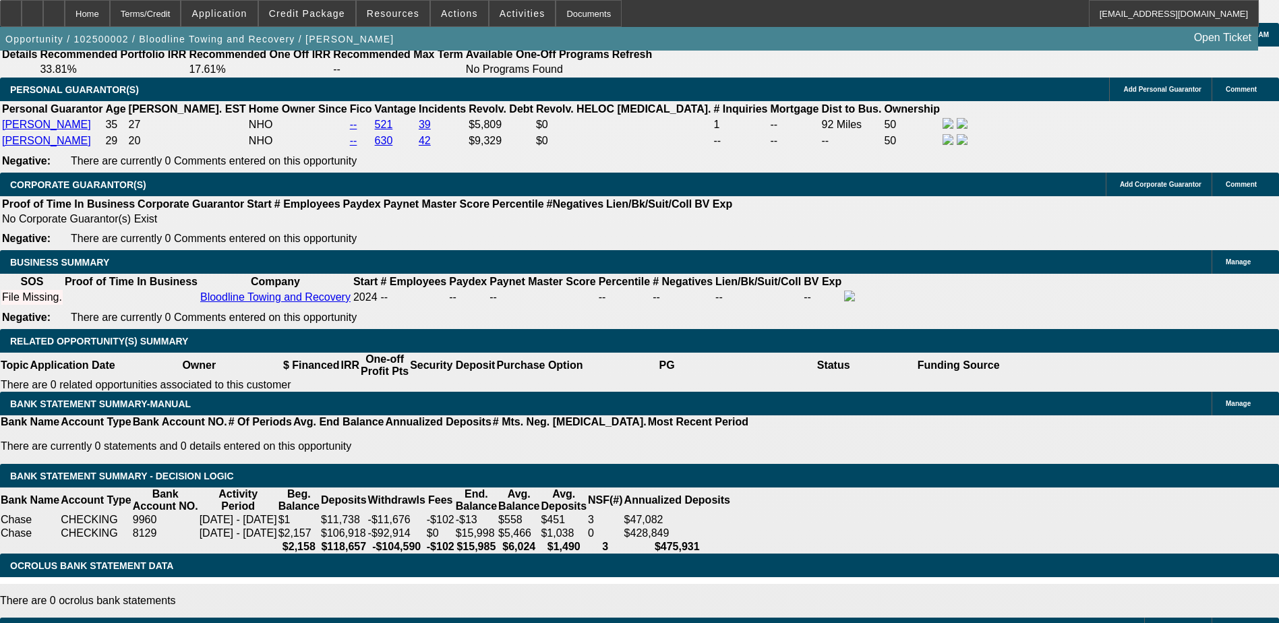
select select "0.2"
drag, startPoint x: 290, startPoint y: 241, endPoint x: 242, endPoint y: 243, distance: 47.9
type input "$5,000.00"
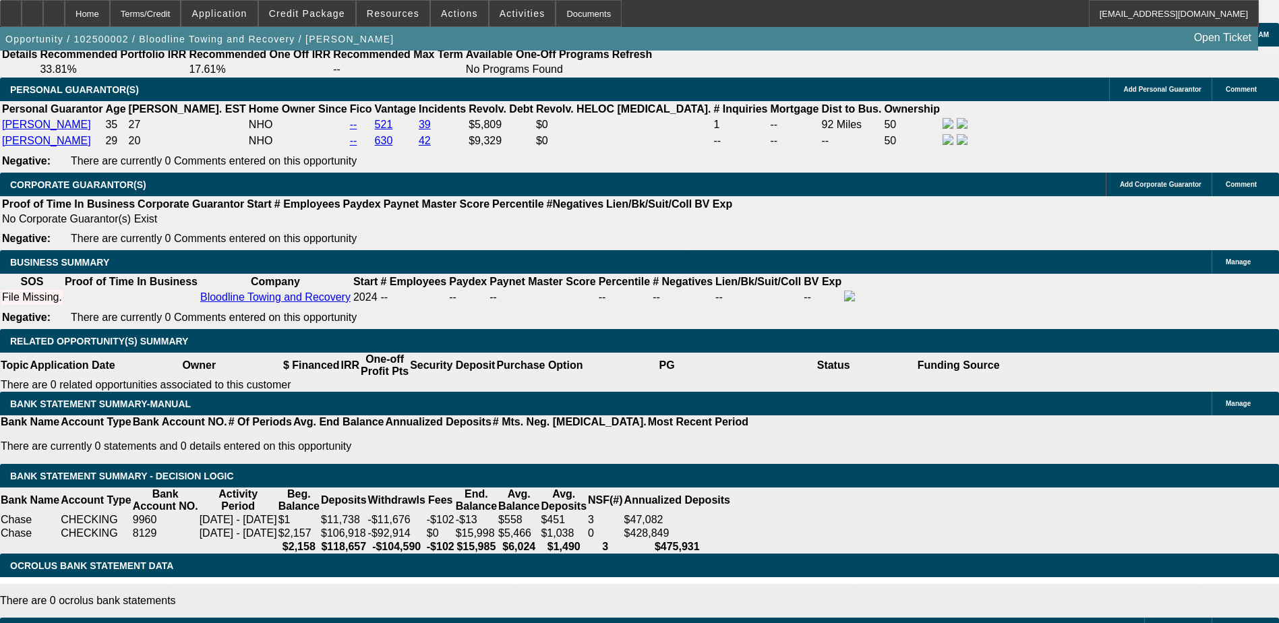
click at [257, 199] on body "Home Terms/Credit Application Credit Package Resources Actions Activities Docum…" at bounding box center [639, 452] width 1279 height 5121
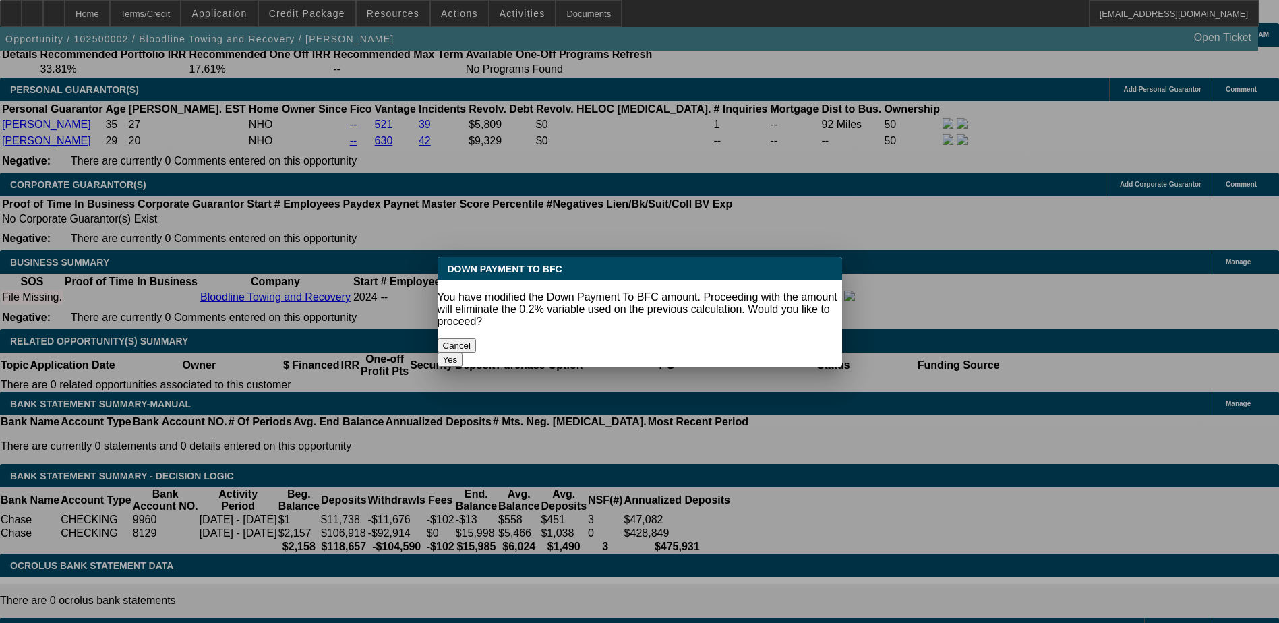
scroll to position [0, 0]
click at [463, 353] on button "Yes" at bounding box center [450, 360] width 26 height 14
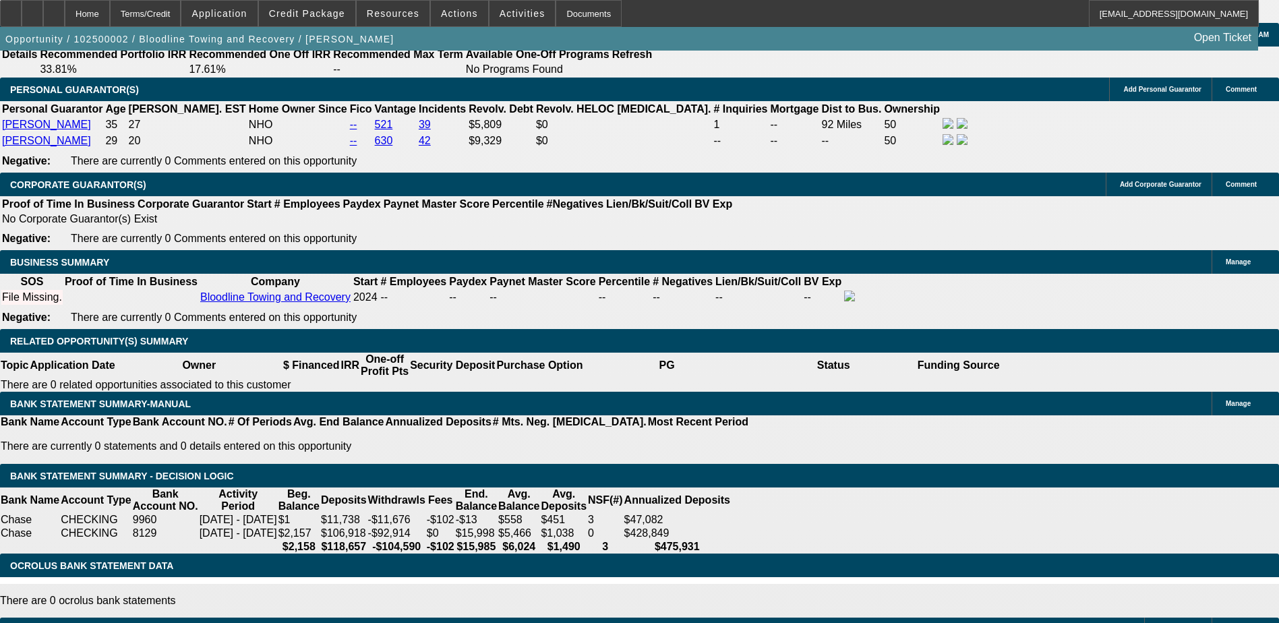
select select "0"
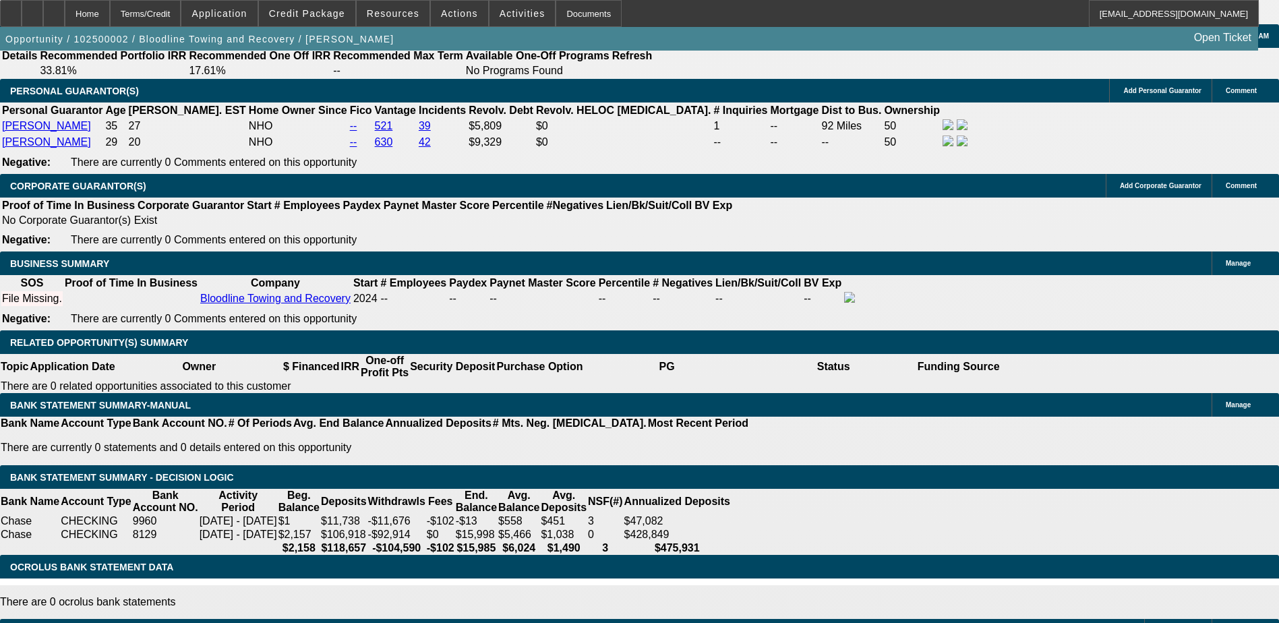
scroll to position [2108, 0]
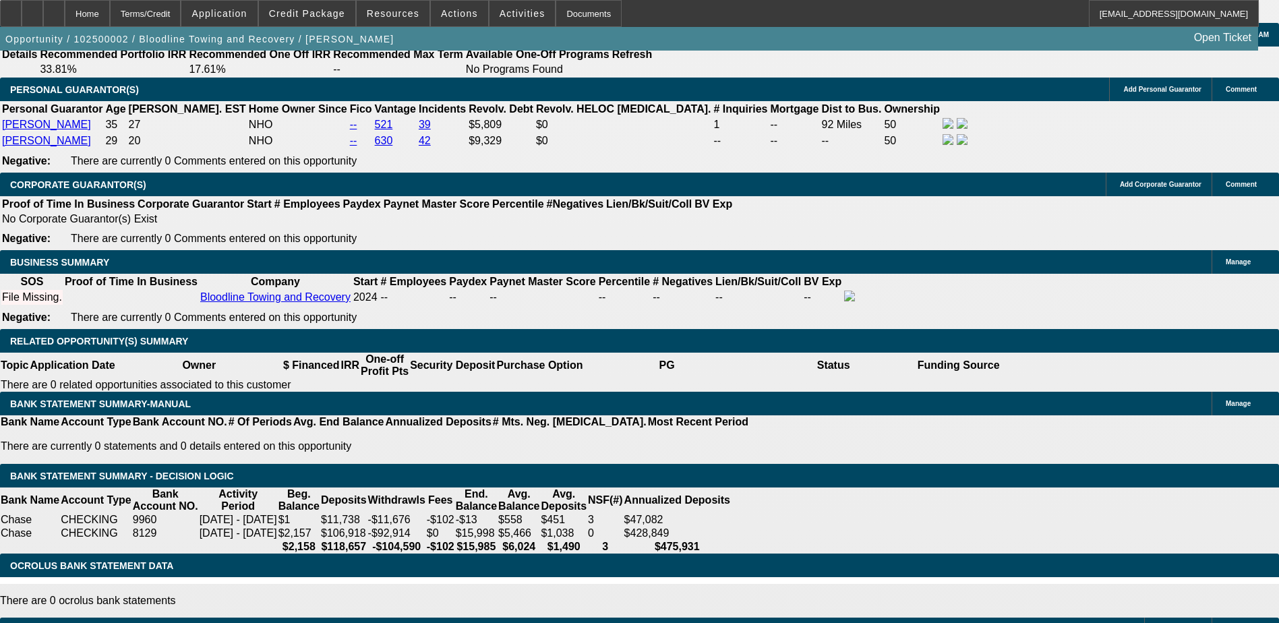
type input "2"
type input "4"
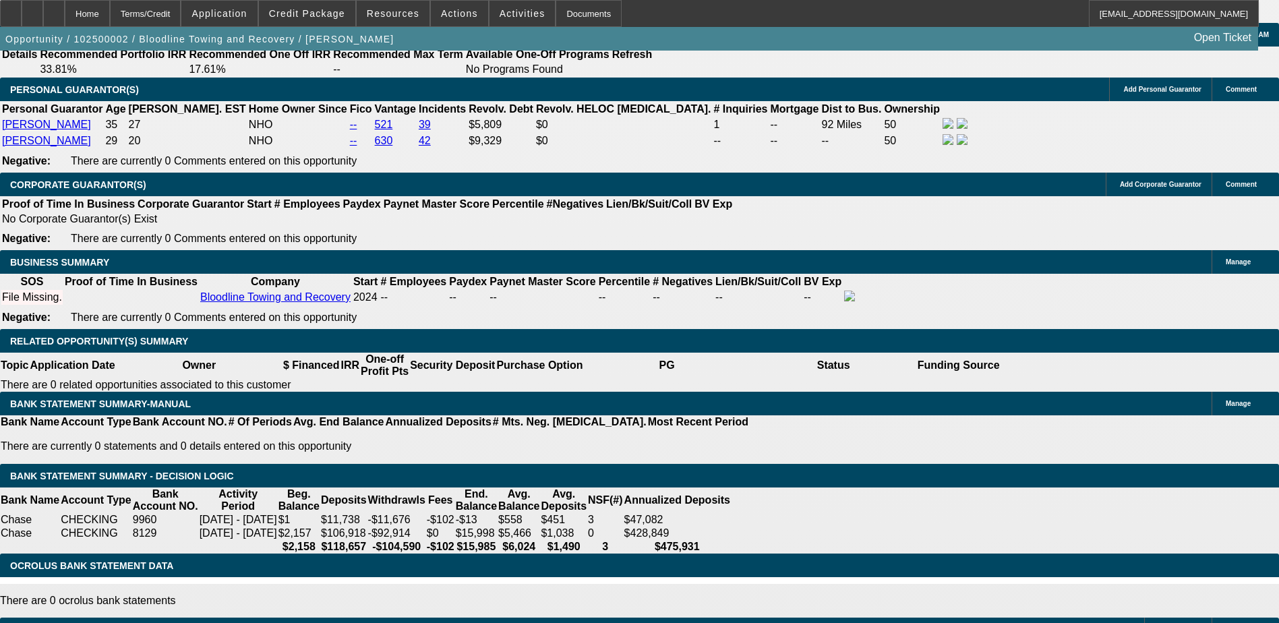
type input "2"
type input "4"
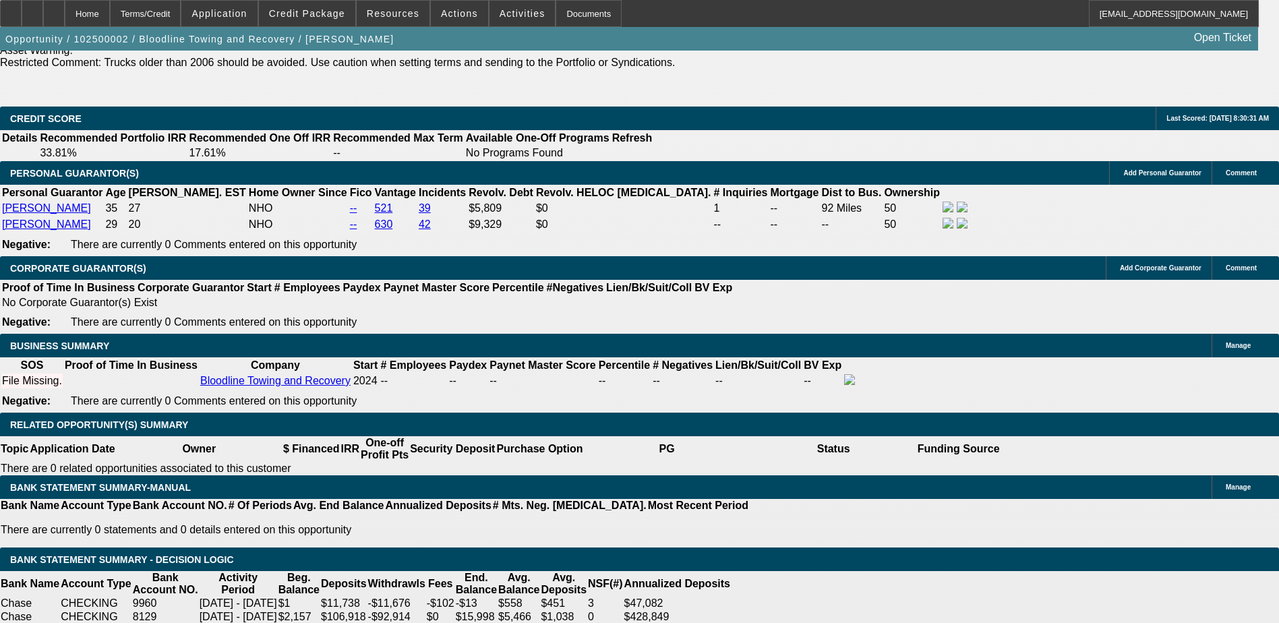
scroll to position [2224, 0]
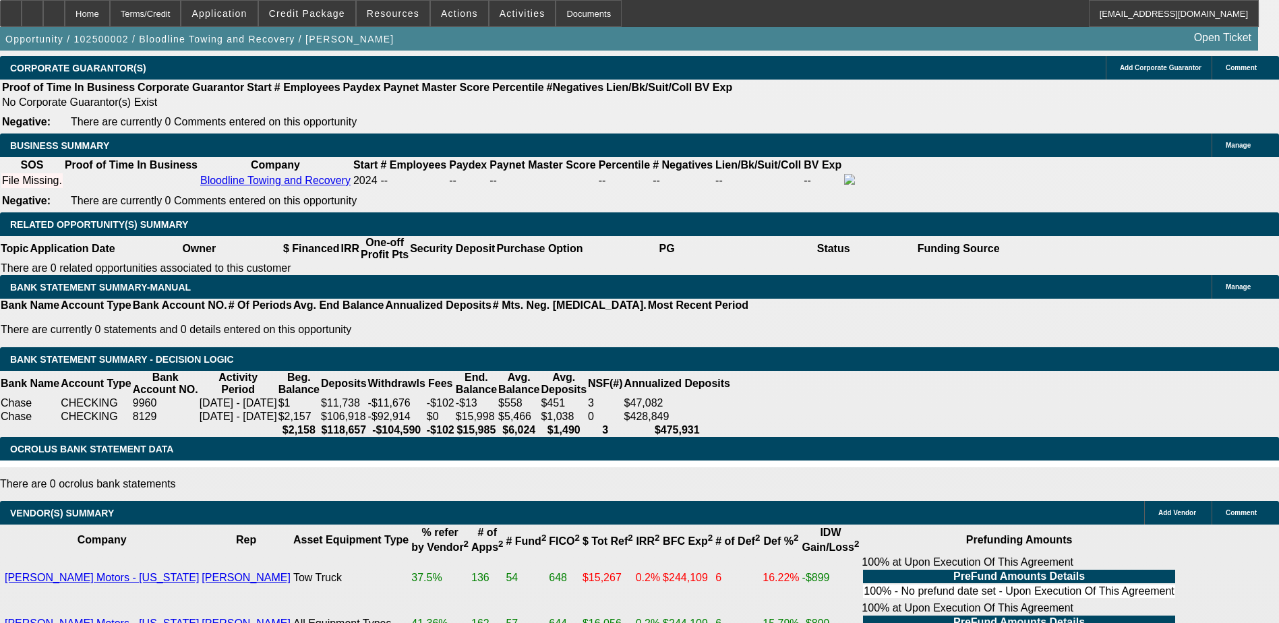
type input "24"
type input "30"
type input "$1,590.30"
type input "$795.15"
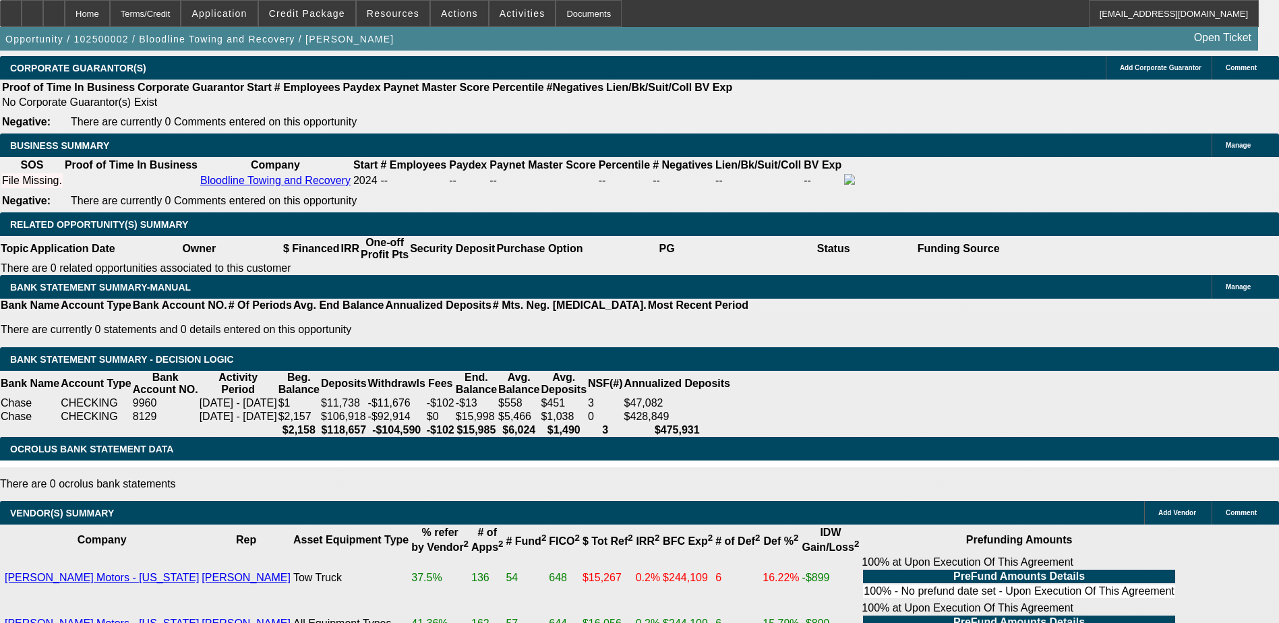
type input "$2,068.78"
type input "$1,034.39"
type input "30"
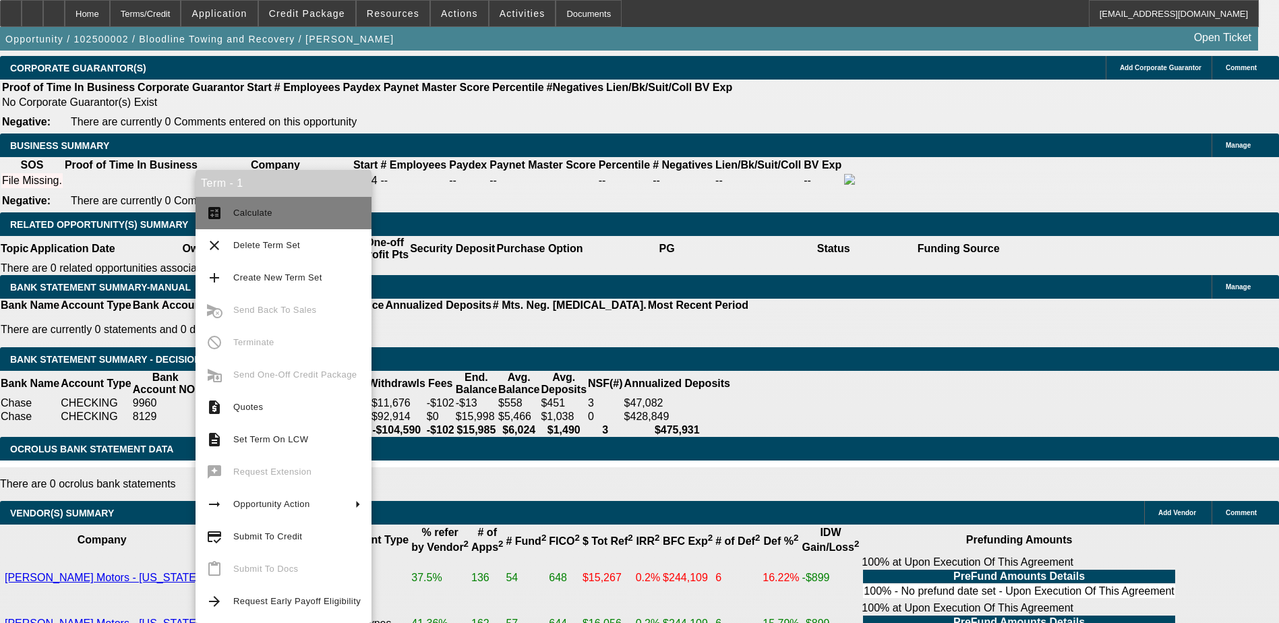
click at [272, 207] on span "Calculate" at bounding box center [296, 213] width 127 height 16
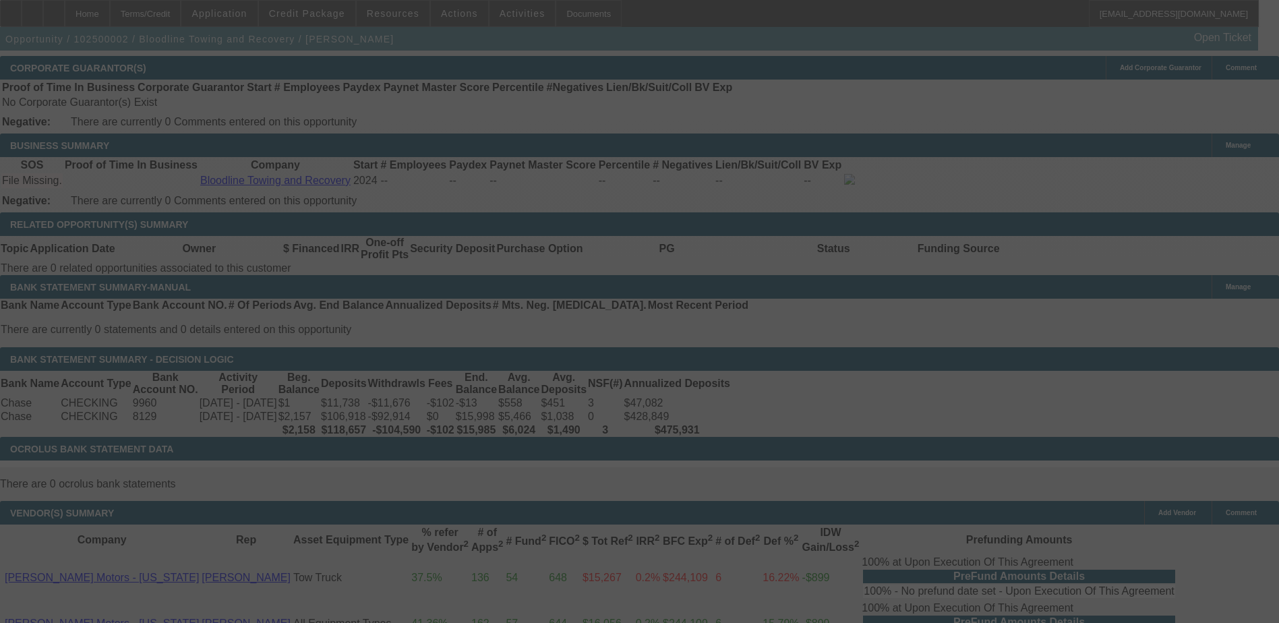
select select "0"
select select "2"
select select "0.1"
select select "4"
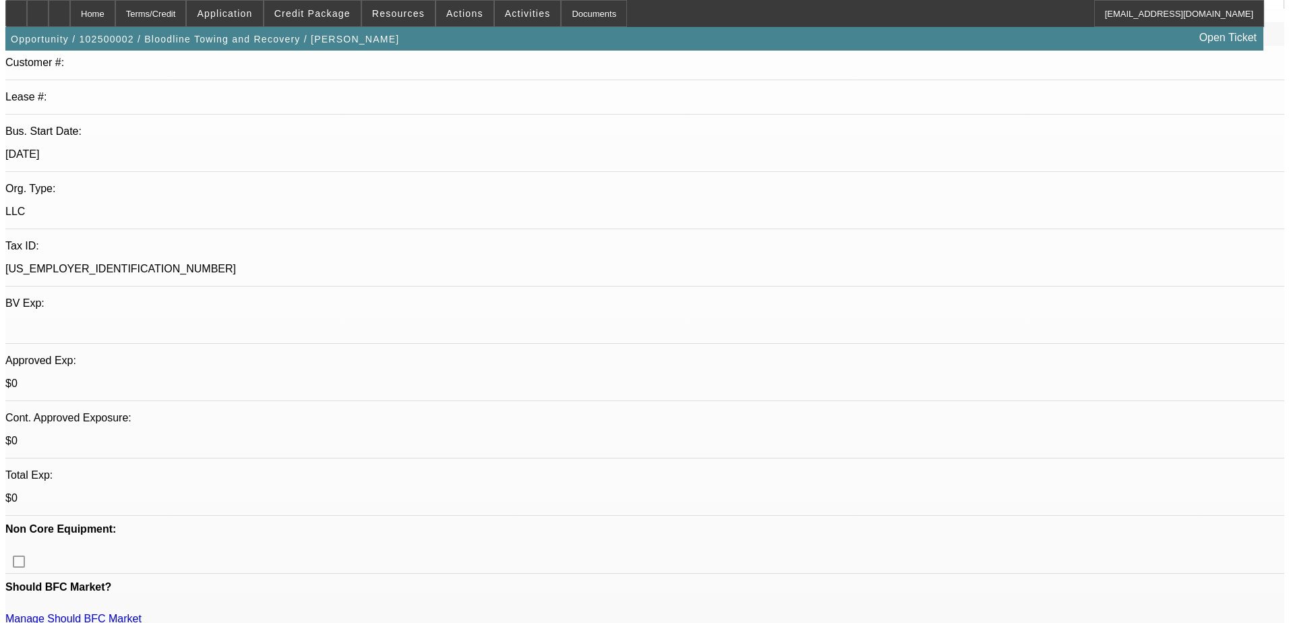
scroll to position [0, 0]
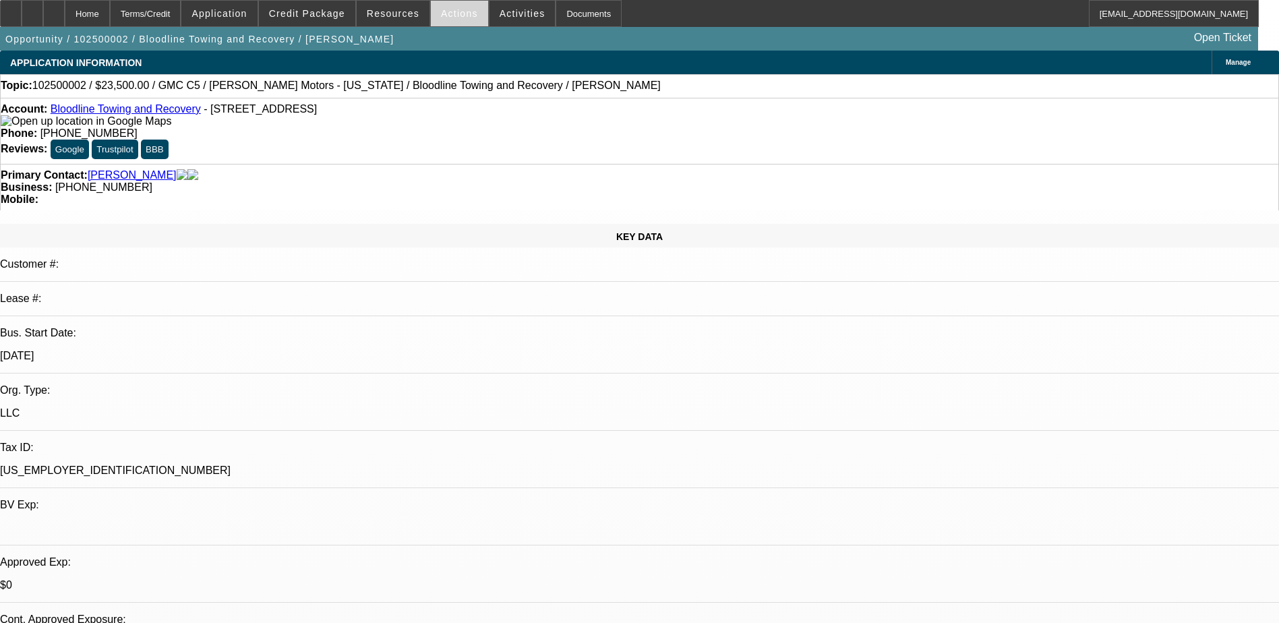
click at [441, 12] on span "Actions" at bounding box center [459, 13] width 37 height 11
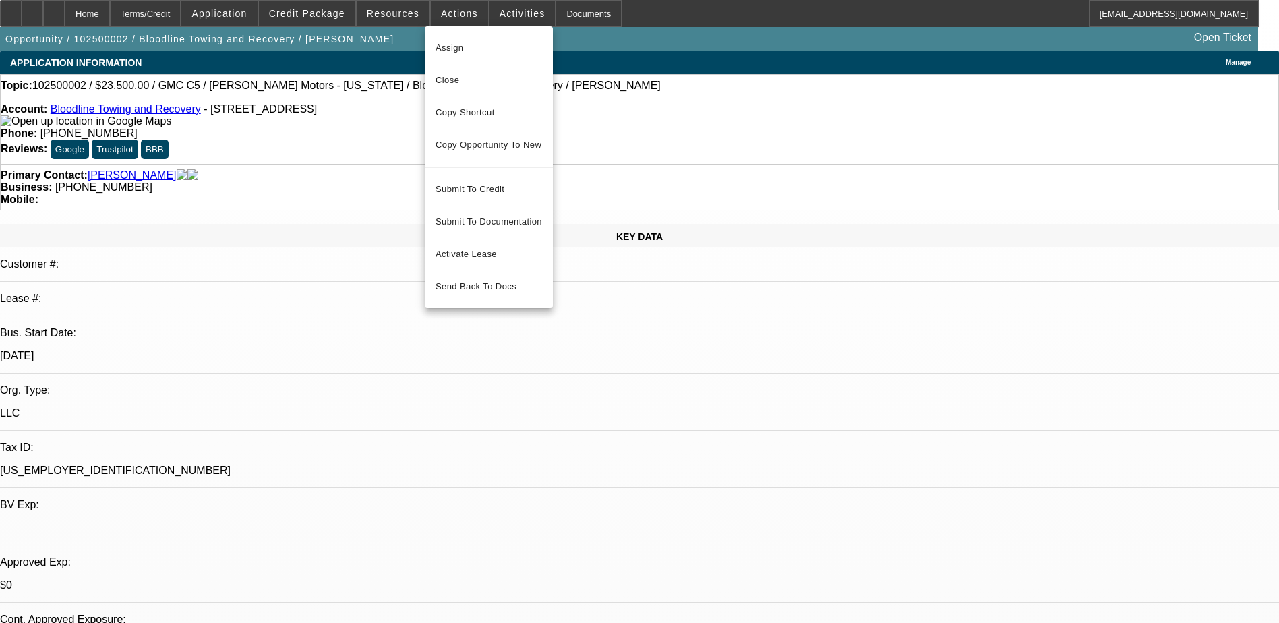
click at [869, 519] on div at bounding box center [639, 311] width 1279 height 623
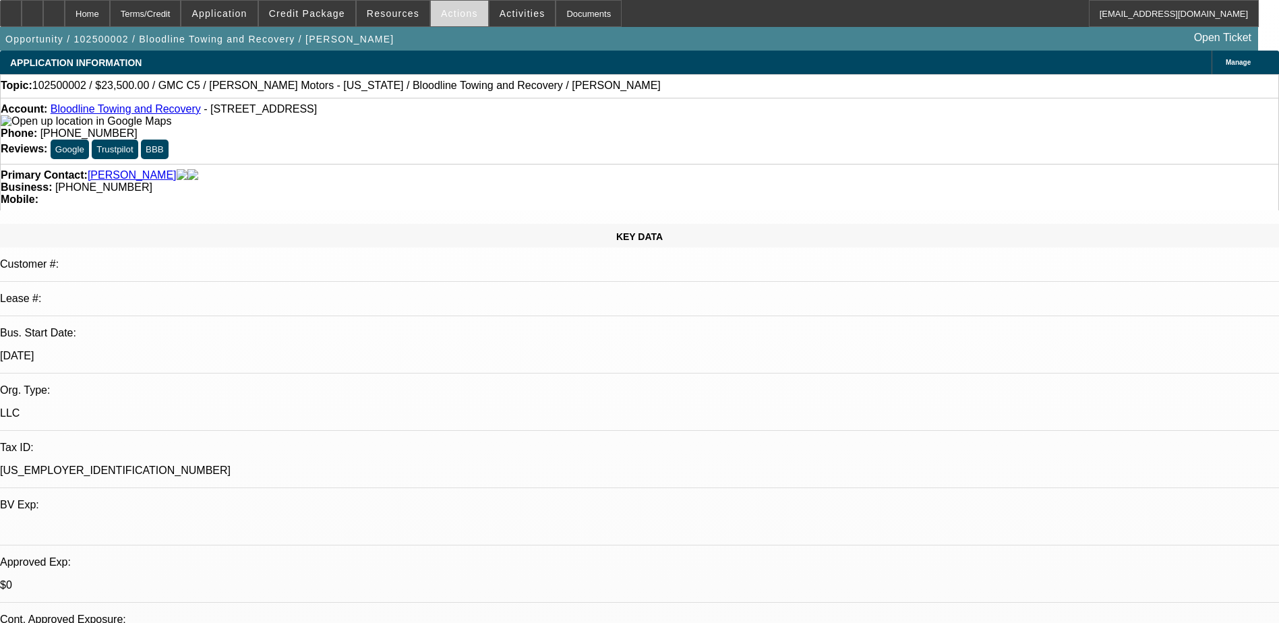
click at [446, 4] on span at bounding box center [459, 13] width 57 height 32
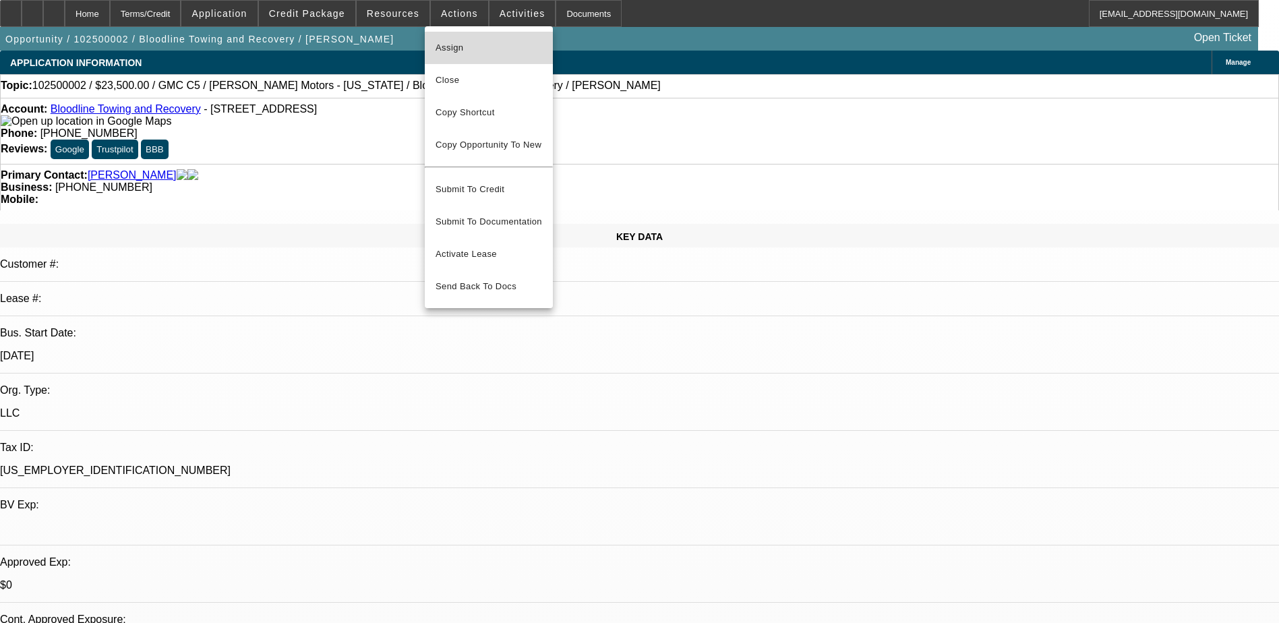
click at [476, 41] on span "Assign" at bounding box center [488, 48] width 107 height 16
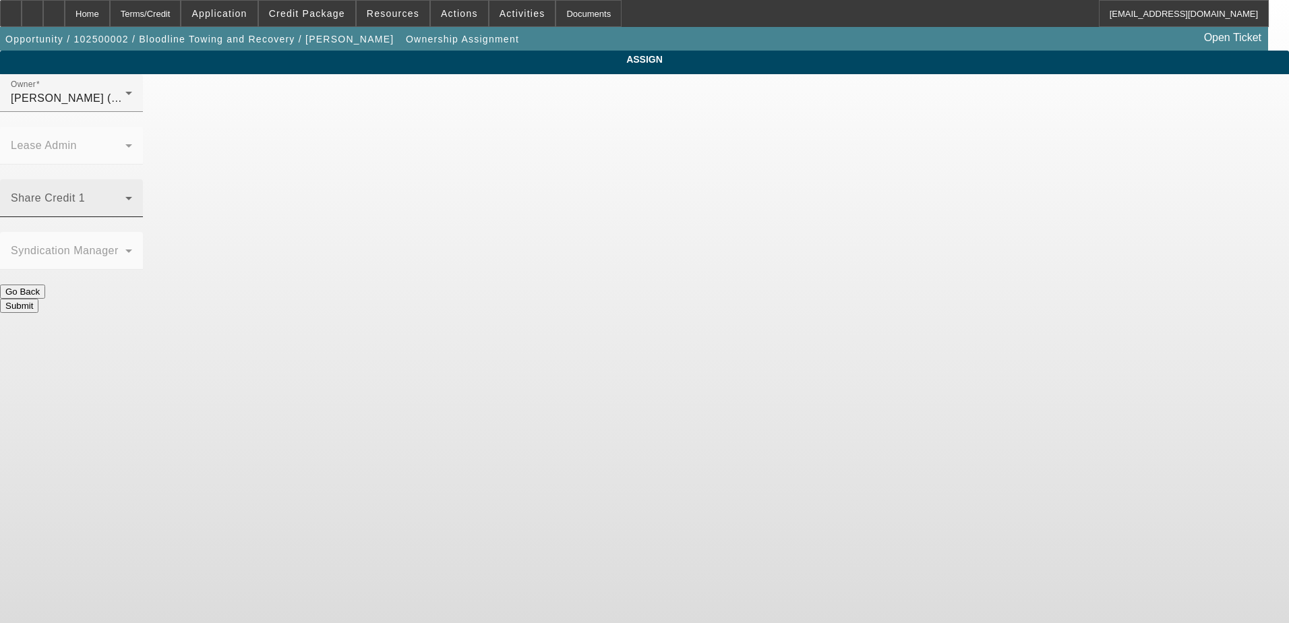
click at [125, 195] on span at bounding box center [68, 203] width 115 height 16
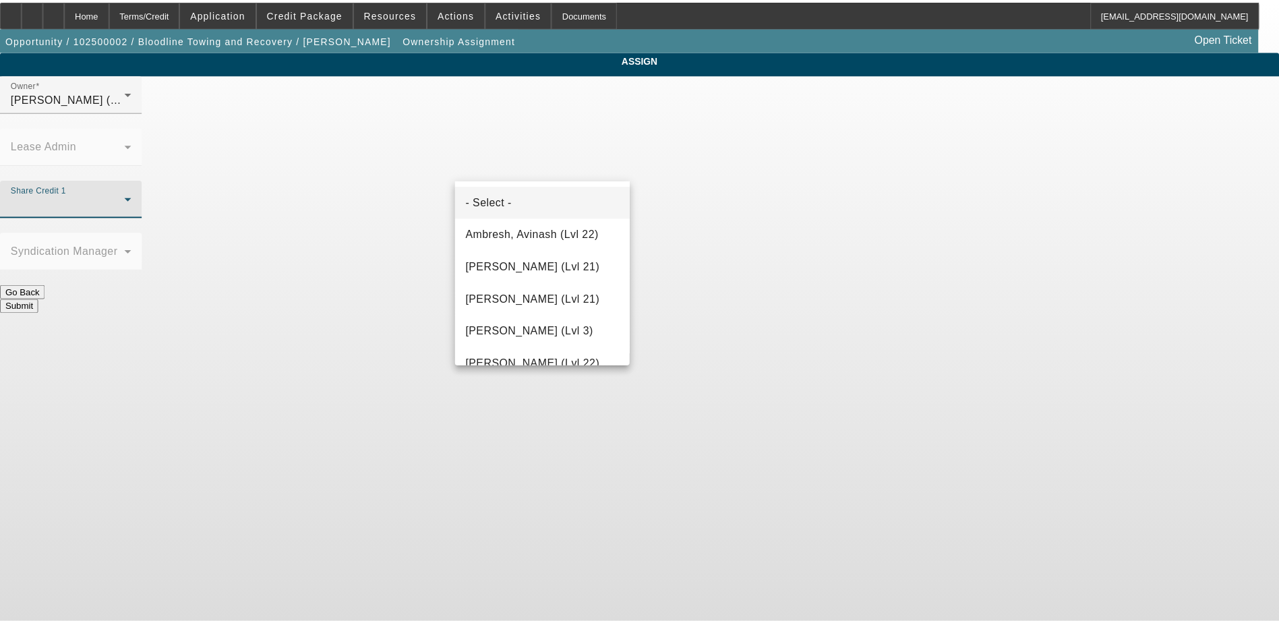
scroll to position [111, 0]
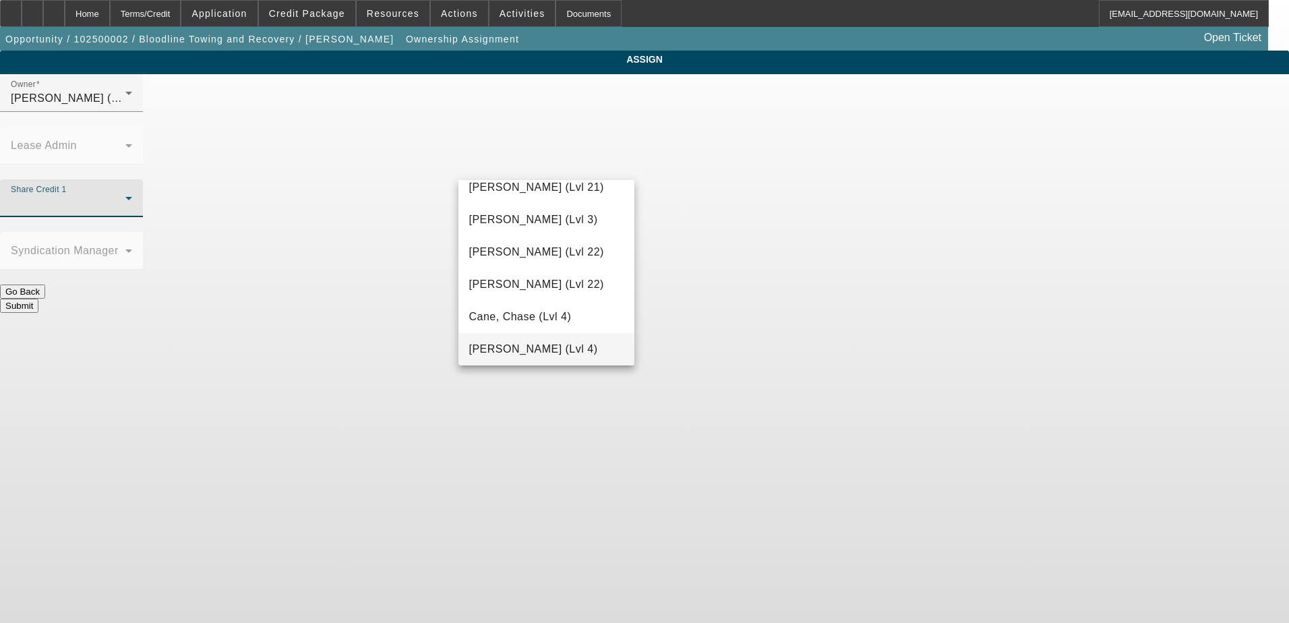
click at [521, 335] on mat-option "Culligan, Michael (Lvl 4)" at bounding box center [546, 349] width 177 height 32
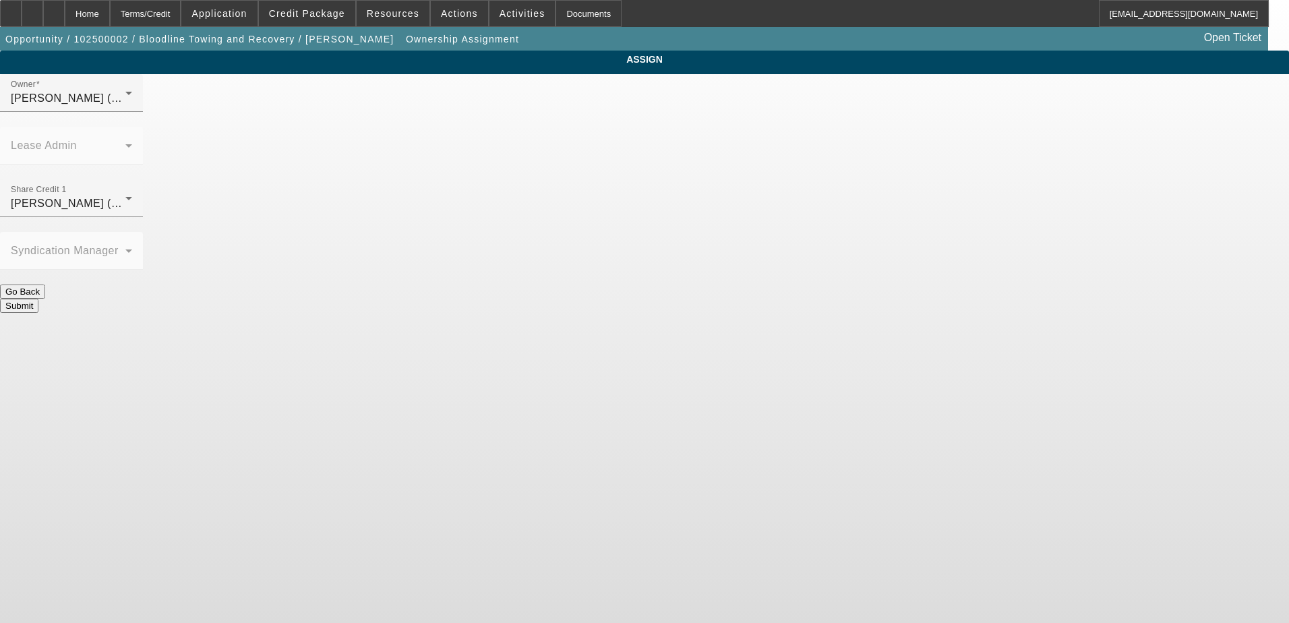
click at [38, 299] on button "Submit" at bounding box center [19, 306] width 38 height 14
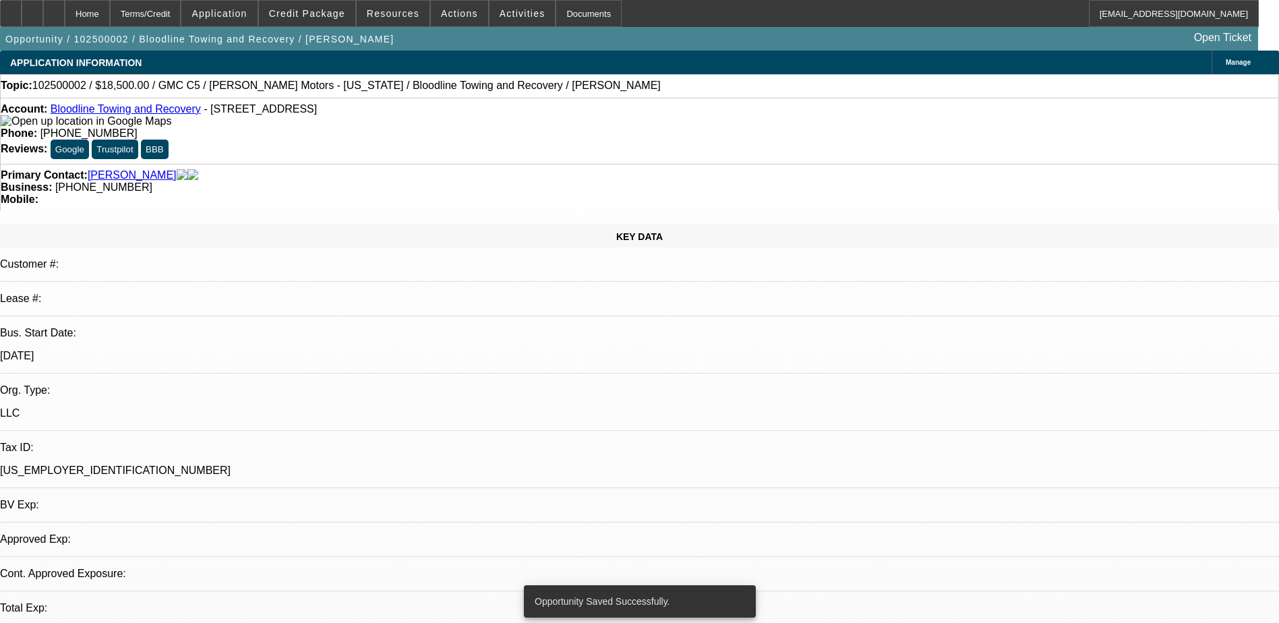
select select "0"
select select "2"
select select "0.1"
select select "4"
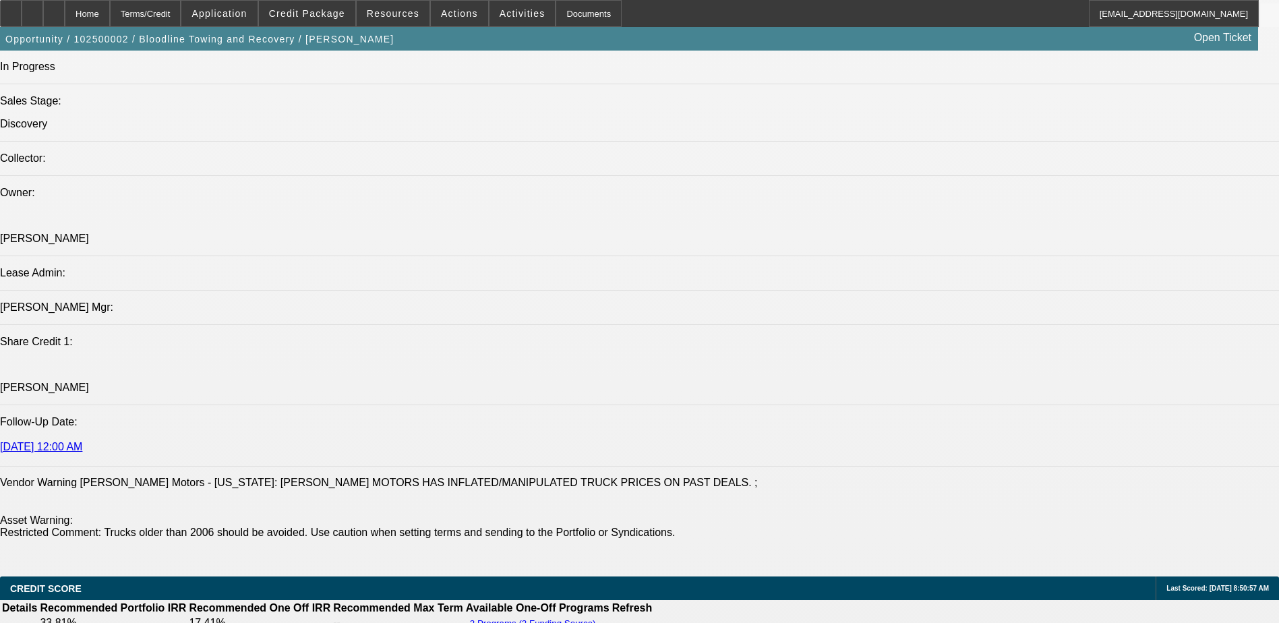
scroll to position [1078, 0]
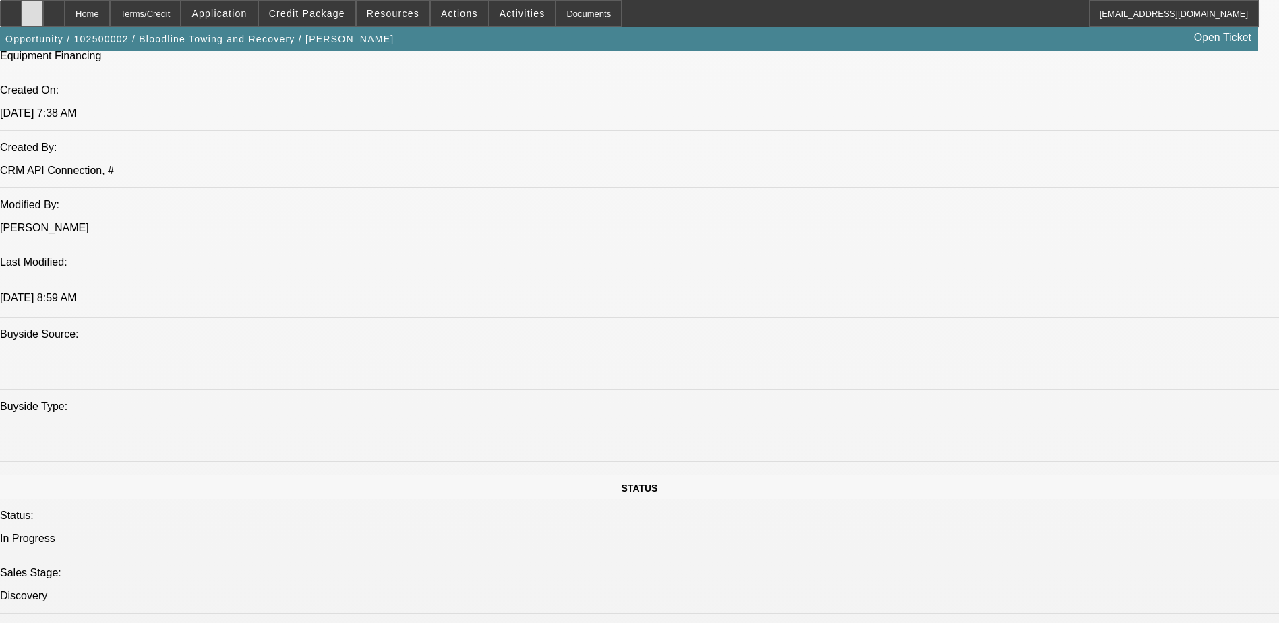
click at [43, 9] on div at bounding box center [33, 13] width 22 height 27
click at [65, 7] on div at bounding box center [54, 13] width 22 height 27
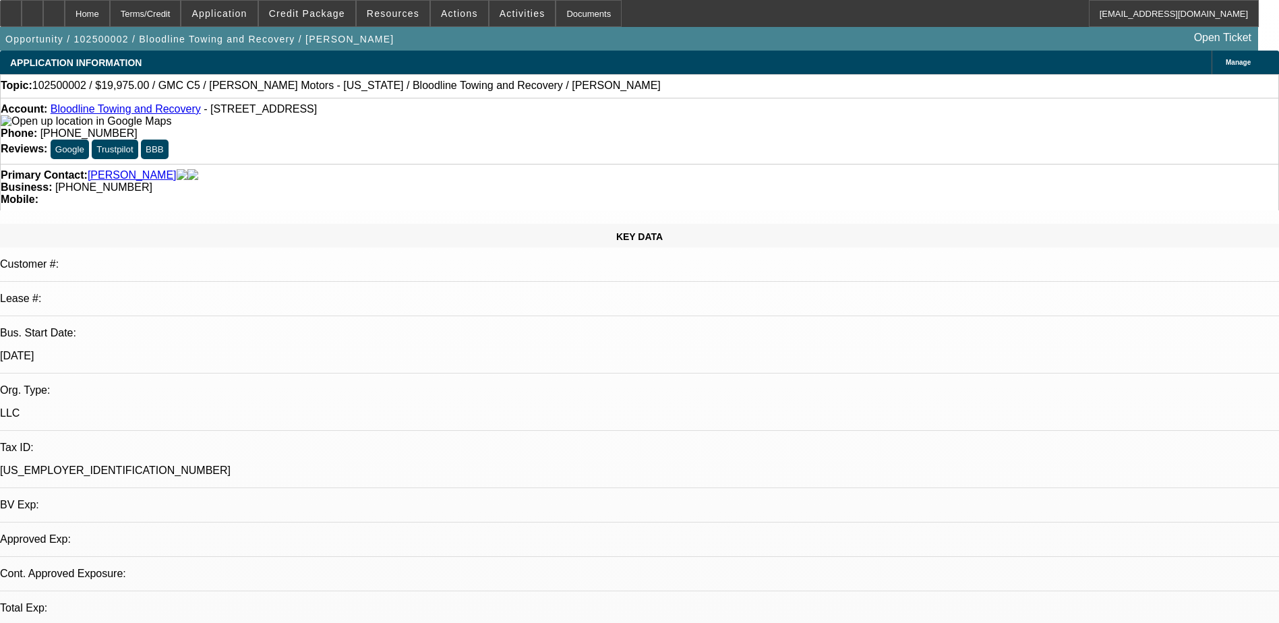
select select "0.15"
select select "2"
select select "0"
select select "1"
select select "2"
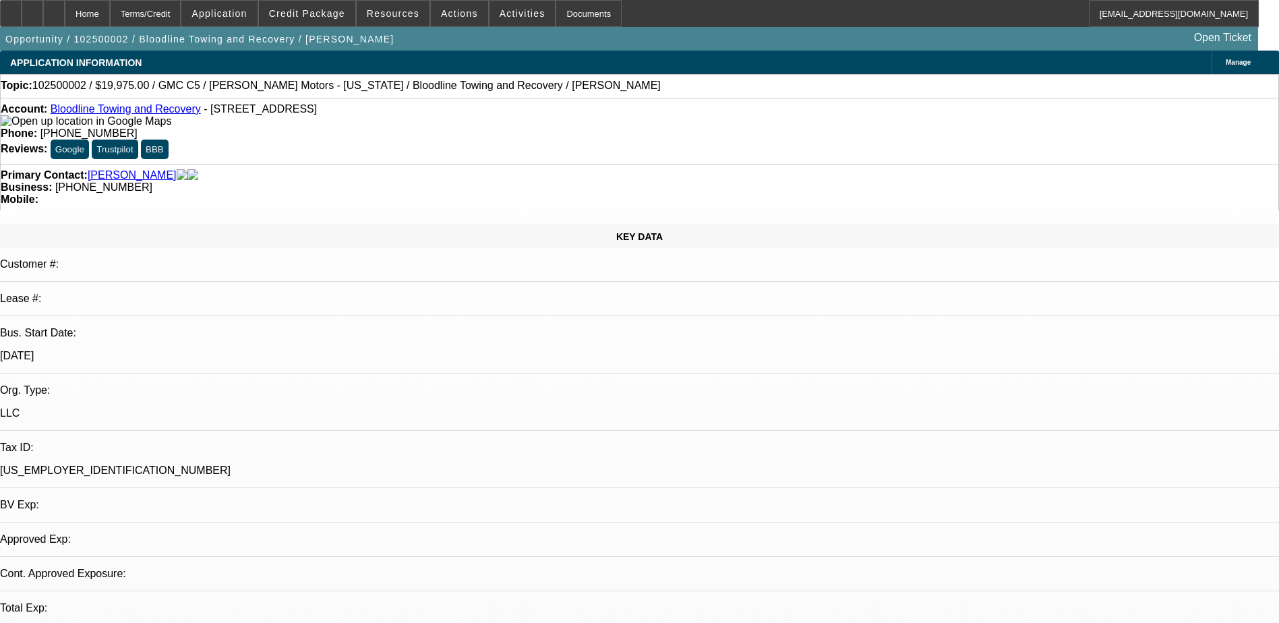
select select "6"
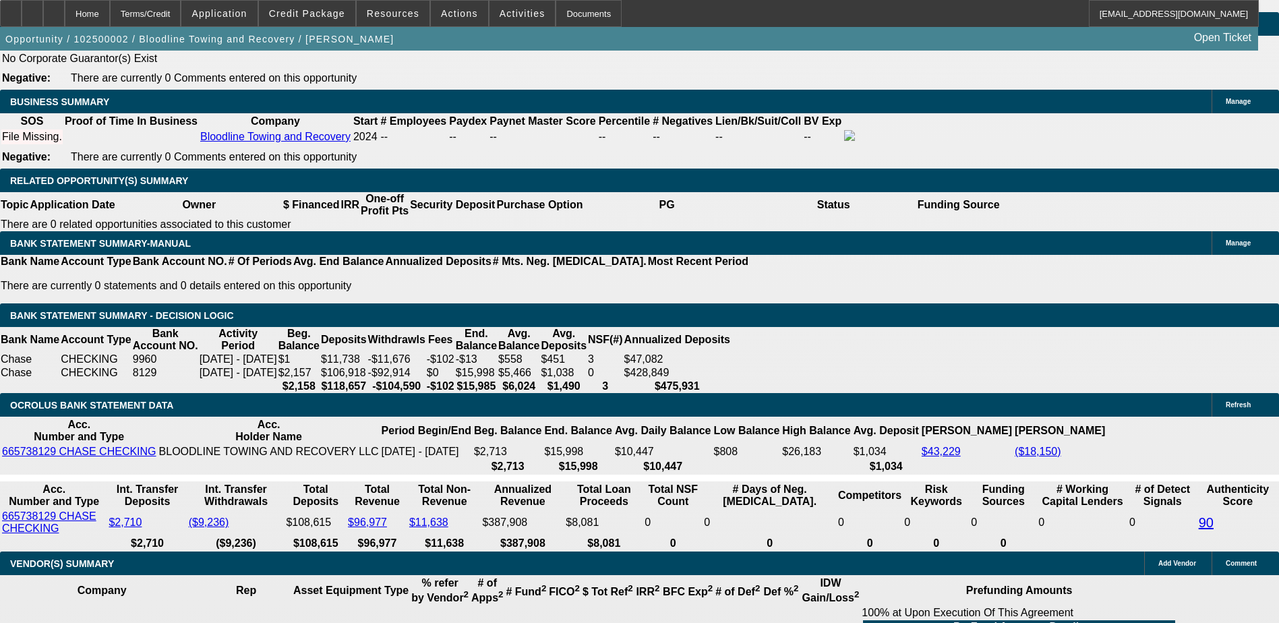
scroll to position [2224, 0]
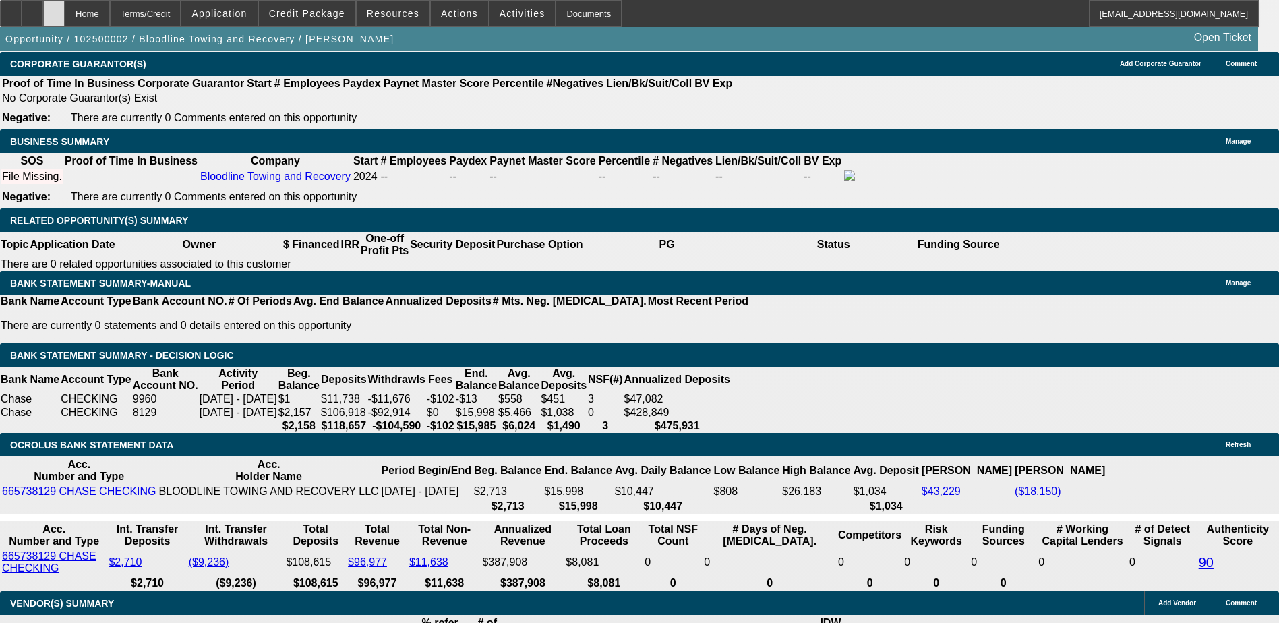
click at [65, 5] on div at bounding box center [54, 13] width 22 height 27
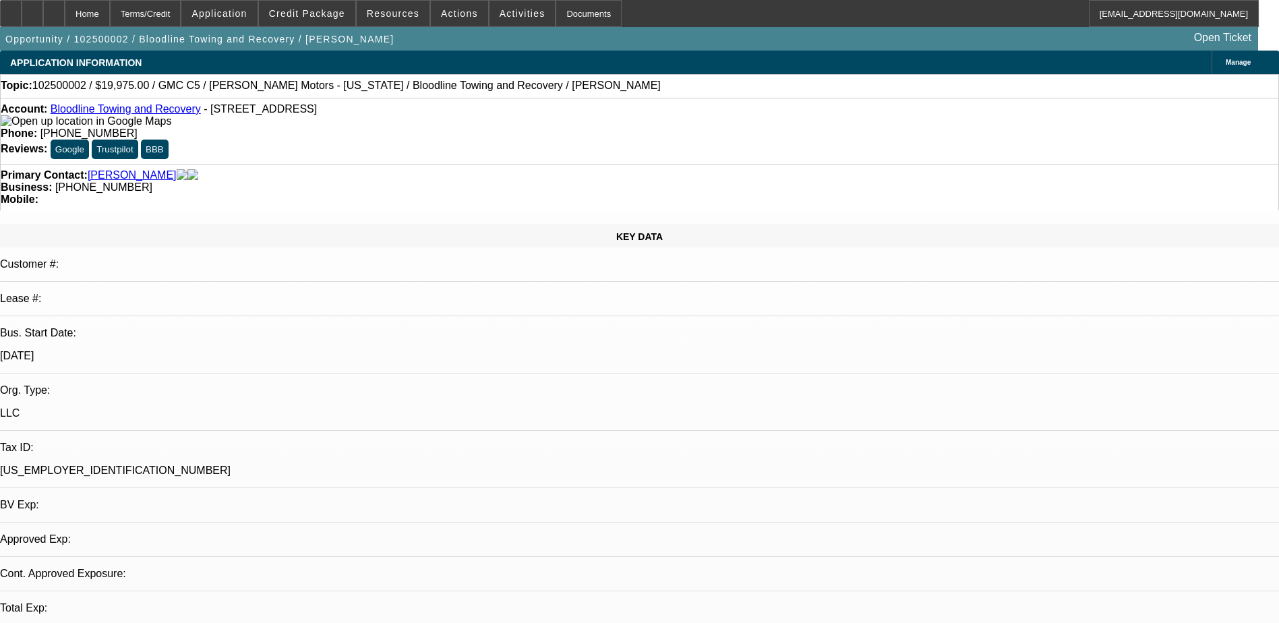
select select "0.15"
select select "2"
select select "0"
select select "6"
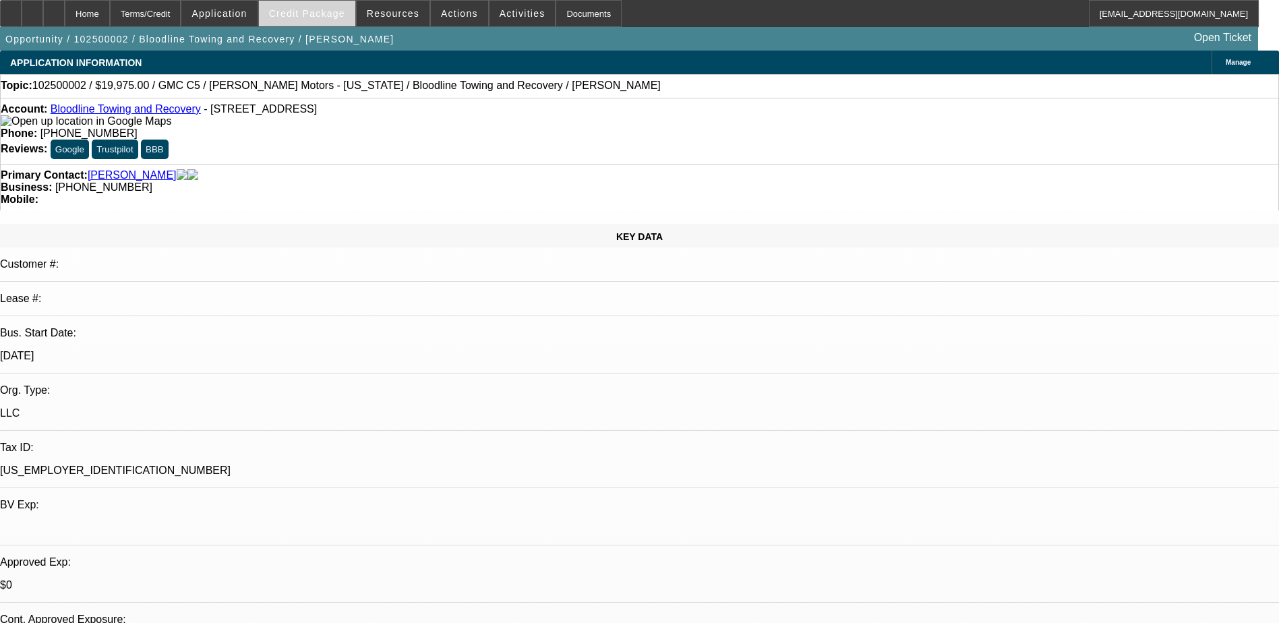
click at [324, 13] on span "Credit Package" at bounding box center [307, 13] width 76 height 11
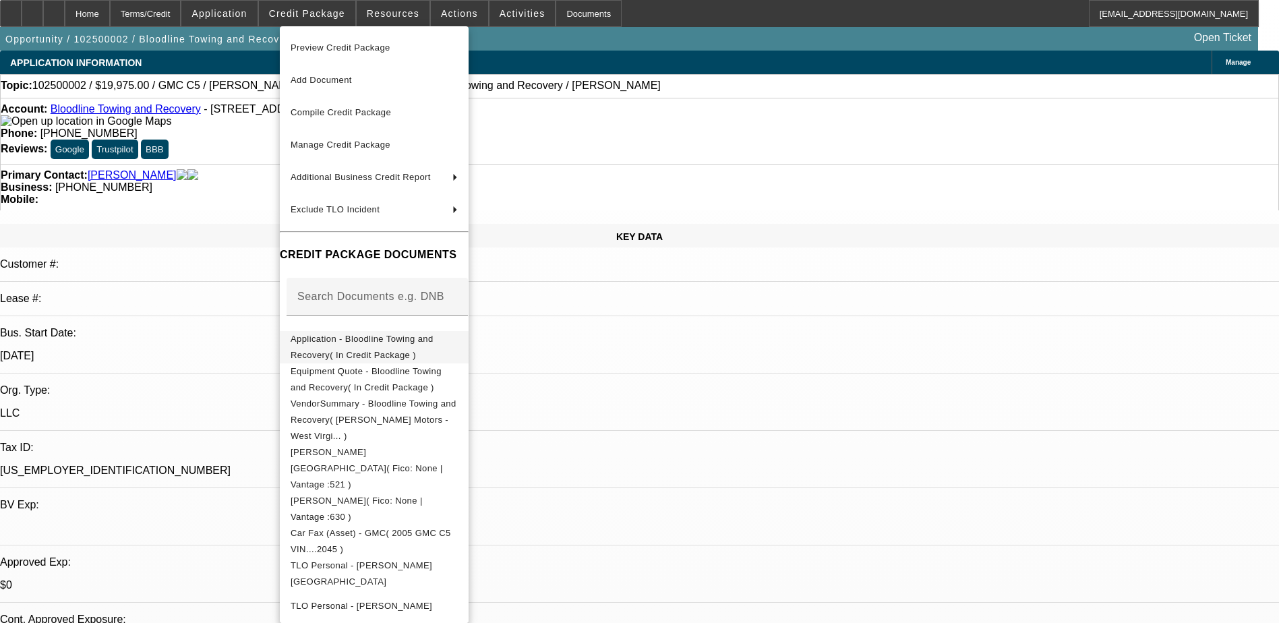
click at [404, 341] on span "Application - Bloodline Towing and Recovery( In Credit Package )" at bounding box center [362, 347] width 143 height 26
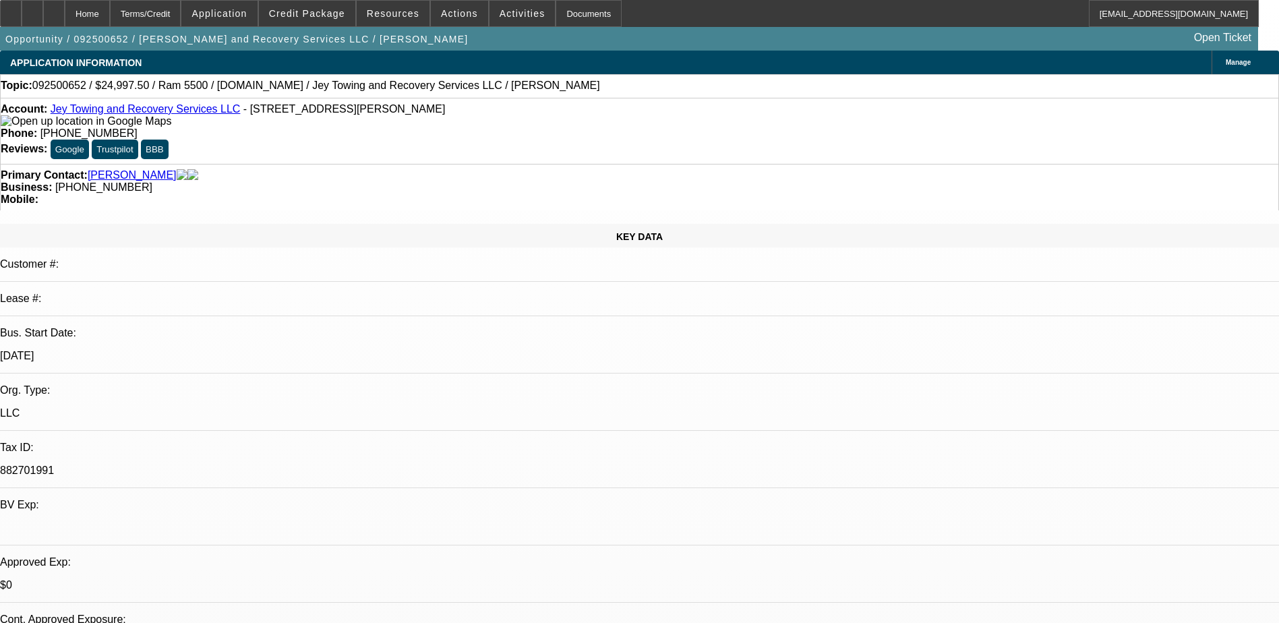
select select "0"
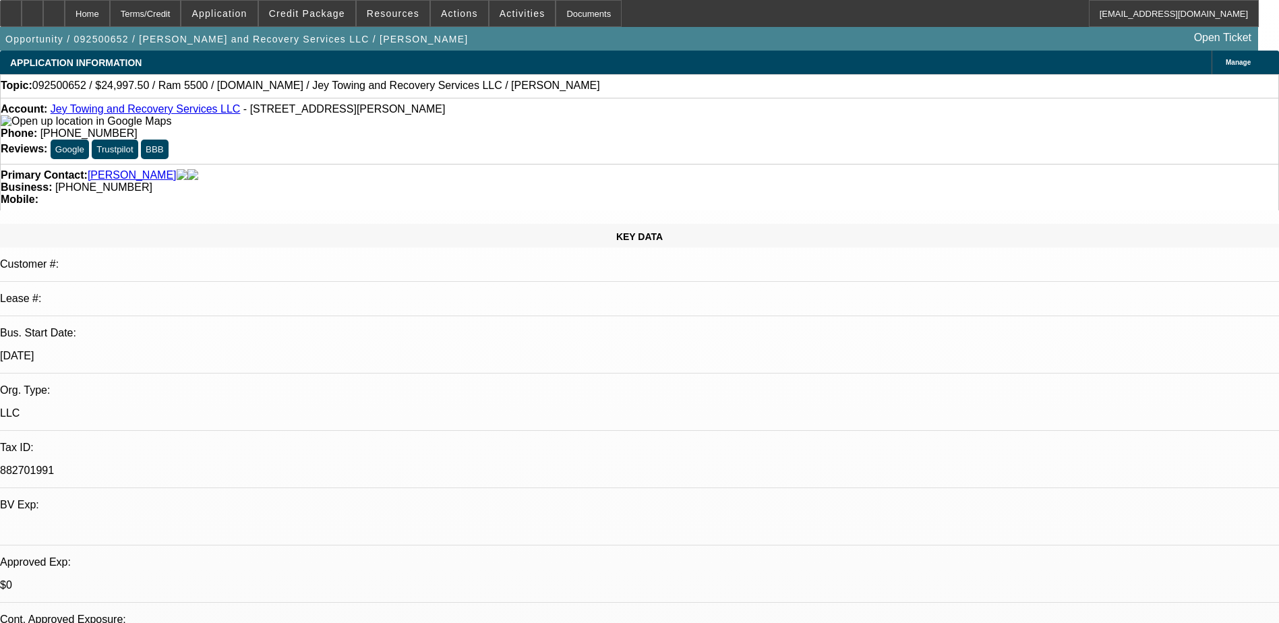
select select "0"
select select "0.1"
select select "1"
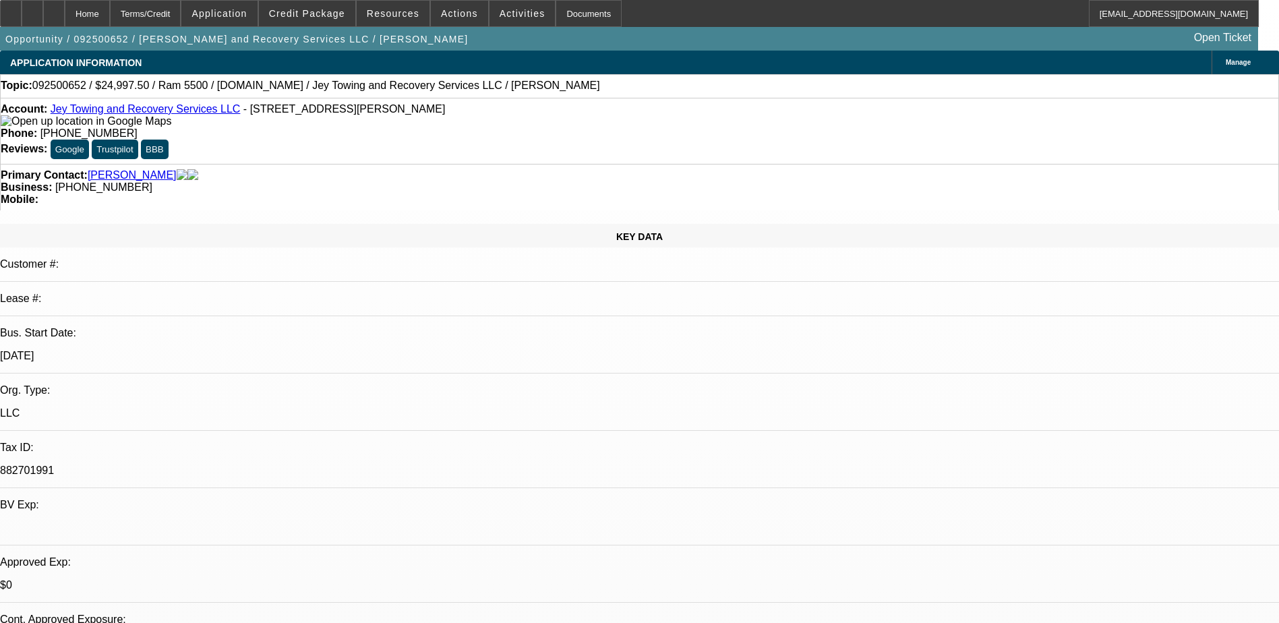
select select "2"
select select "1"
select select "2"
select select "1"
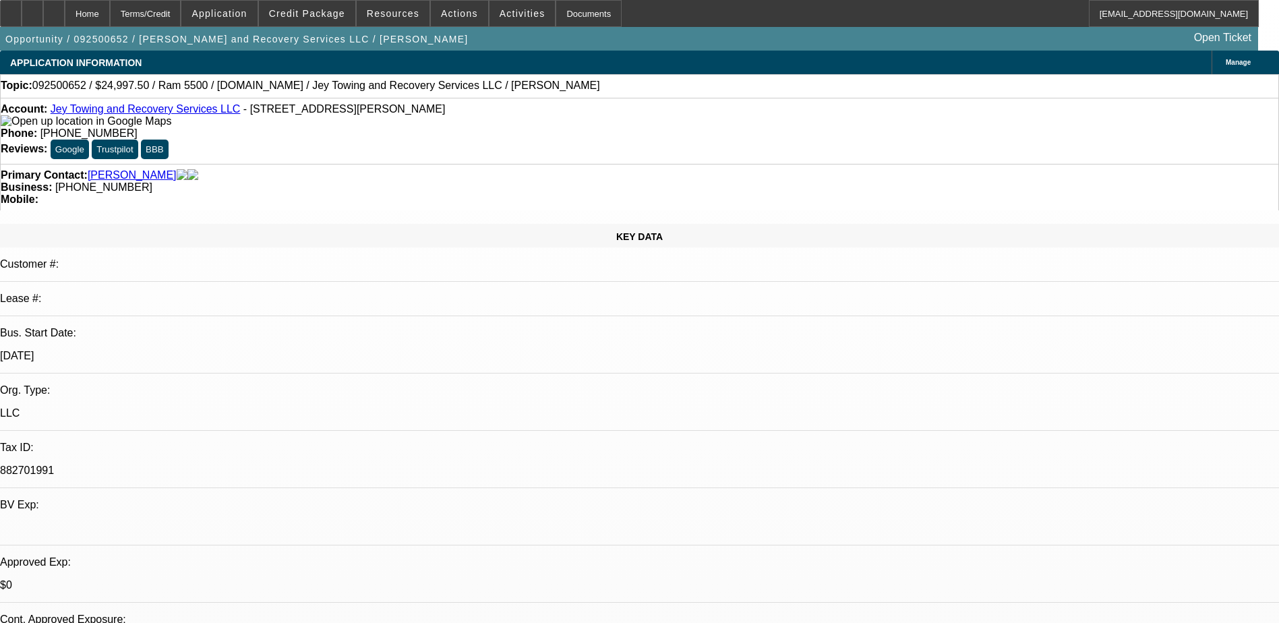
select select "1"
select select "2"
select select "4"
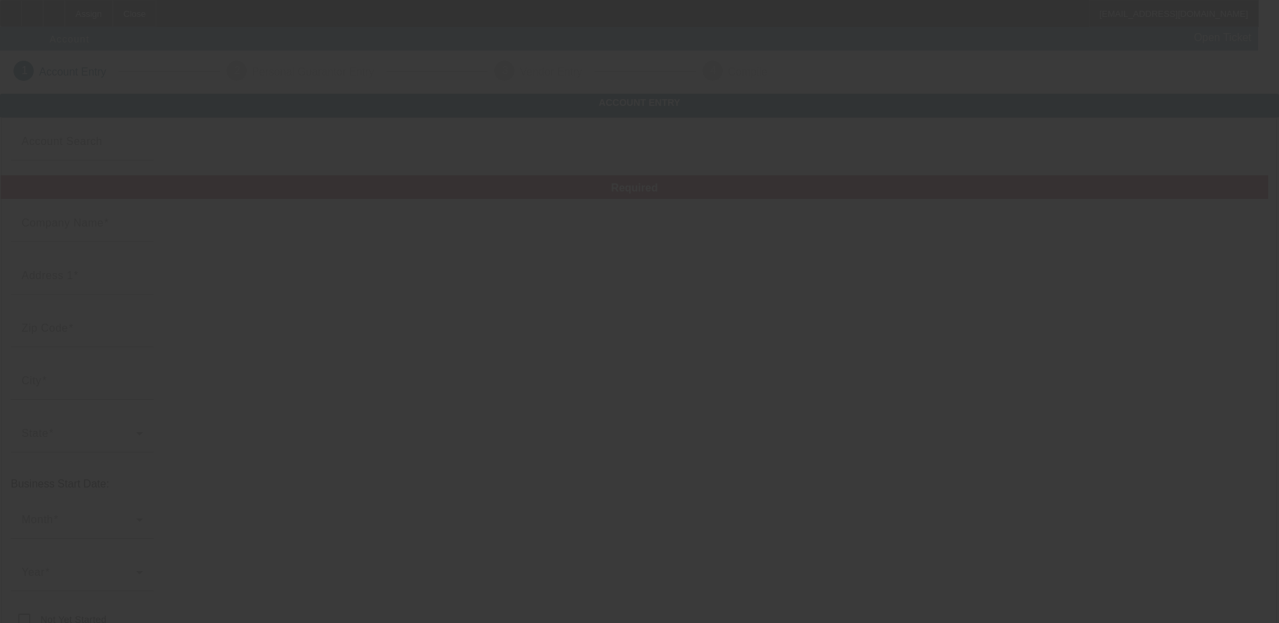
type input "[PERSON_NAME]"
type input "[PHONE_NUMBER]"
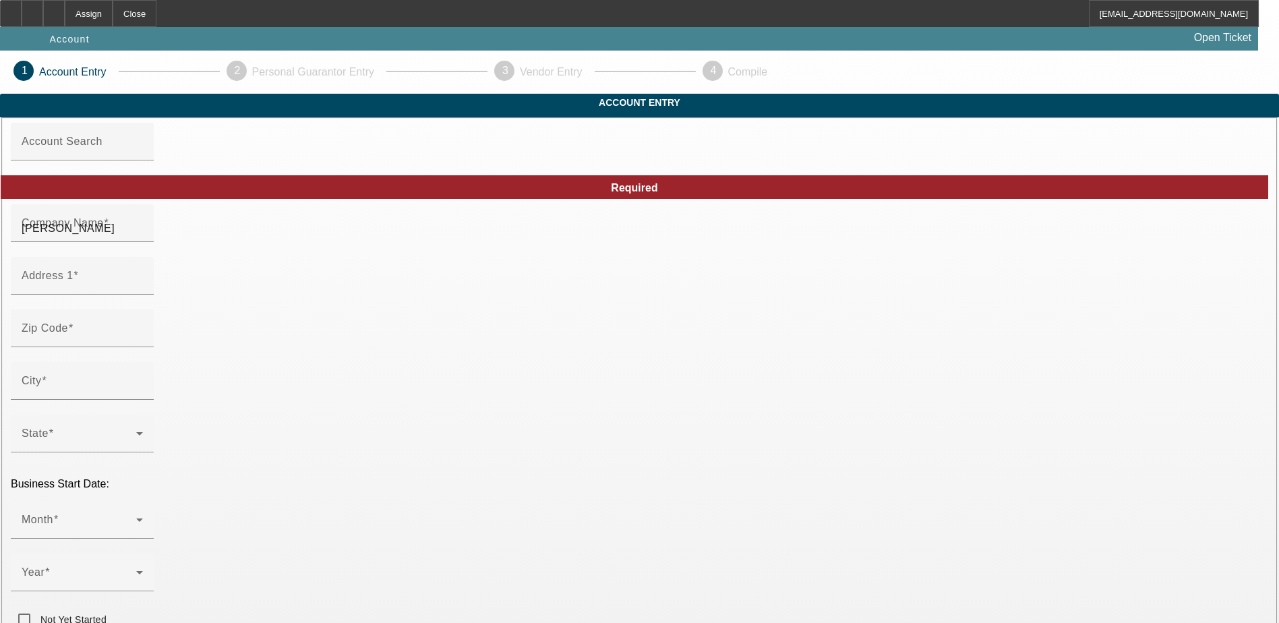
type input "[DATE]"
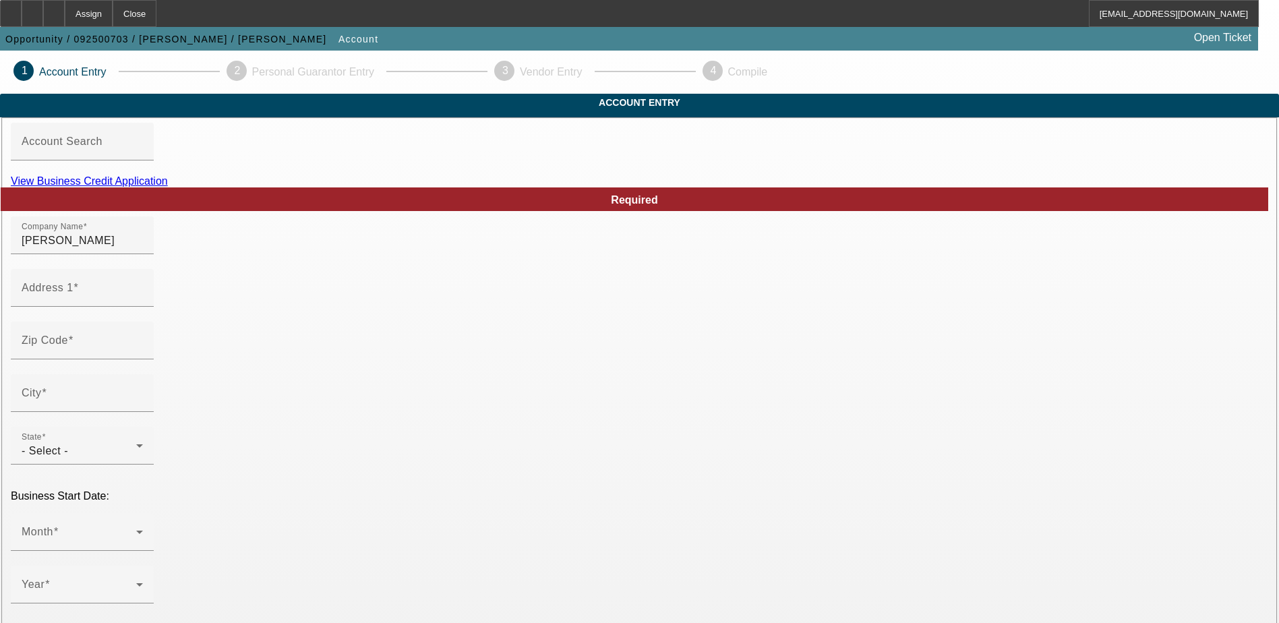
click at [168, 187] on link "View Business Credit Application" at bounding box center [89, 180] width 157 height 11
click at [143, 301] on input "Address 1" at bounding box center [82, 293] width 121 height 16
click at [143, 307] on div "Address 1" at bounding box center [82, 288] width 121 height 38
type input "[GEOGRAPHIC_DATA]"
click at [143, 354] on input "Zip Code" at bounding box center [82, 346] width 121 height 16
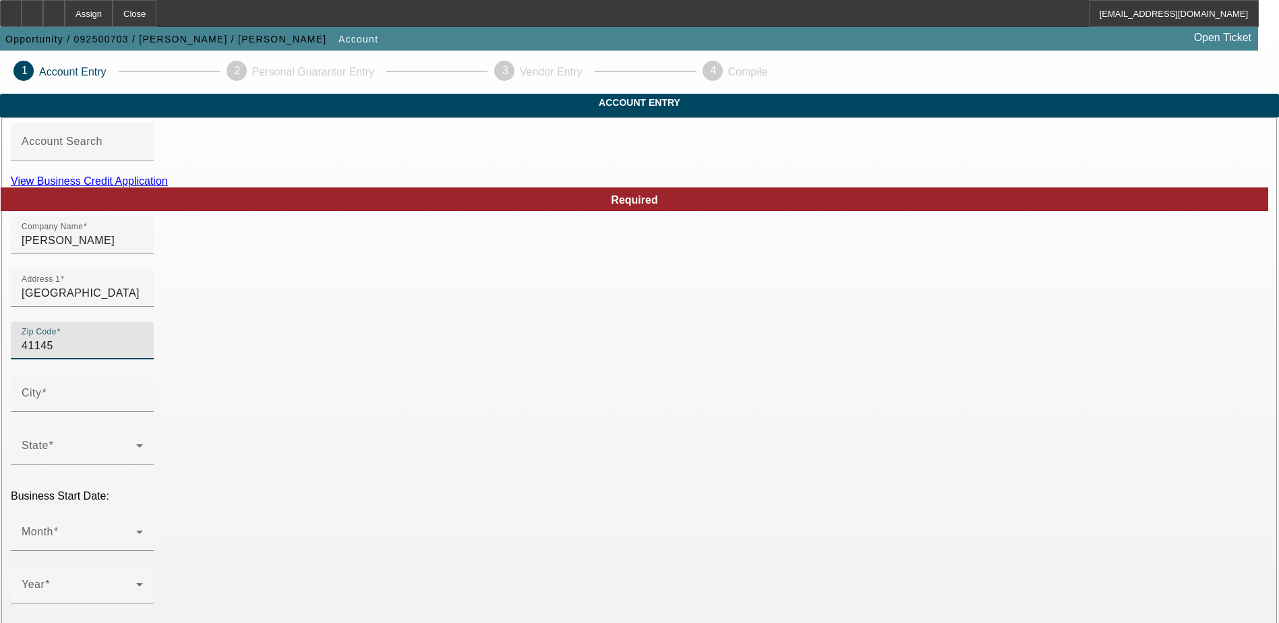
type input "41145"
type input "6845"
drag, startPoint x: 304, startPoint y: 367, endPoint x: 239, endPoint y: 374, distance: 65.1
drag, startPoint x: 292, startPoint y: 415, endPoint x: 250, endPoint y: 416, distance: 41.8
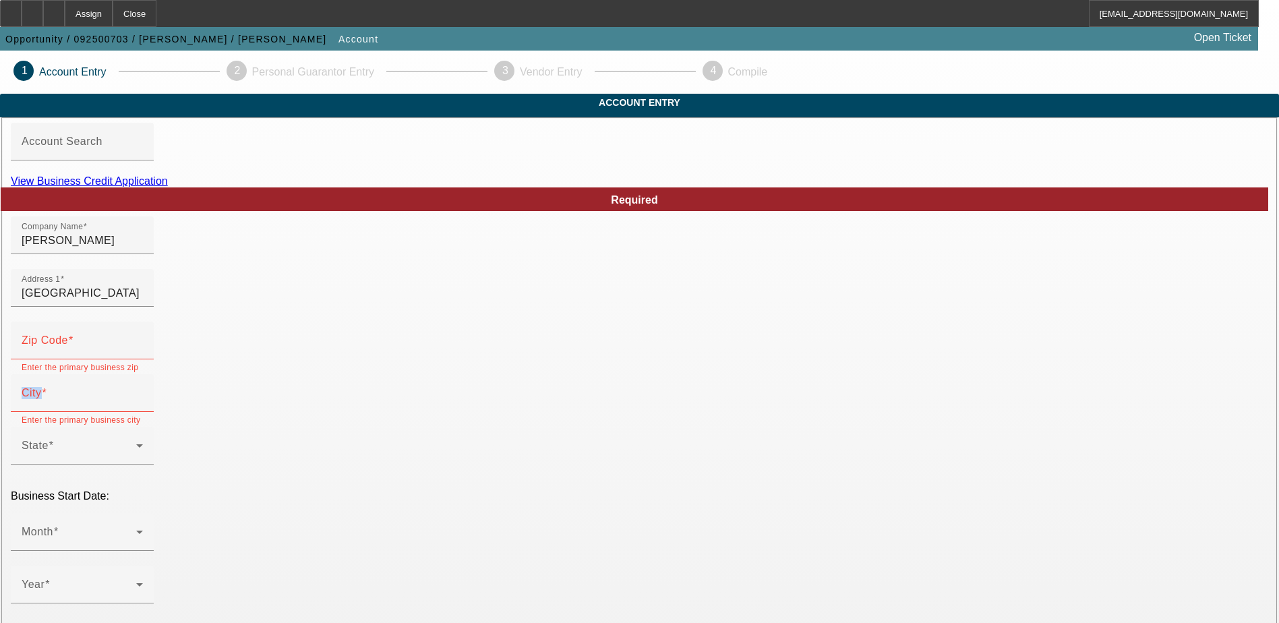
click at [250, 416] on div "City Enter the primary business city (max 80)" at bounding box center [639, 400] width 1257 height 53
copy div "City"
click at [143, 354] on input "Zip Code" at bounding box center [82, 346] width 121 height 16
type input "37129"
type input "Murfreesboro"
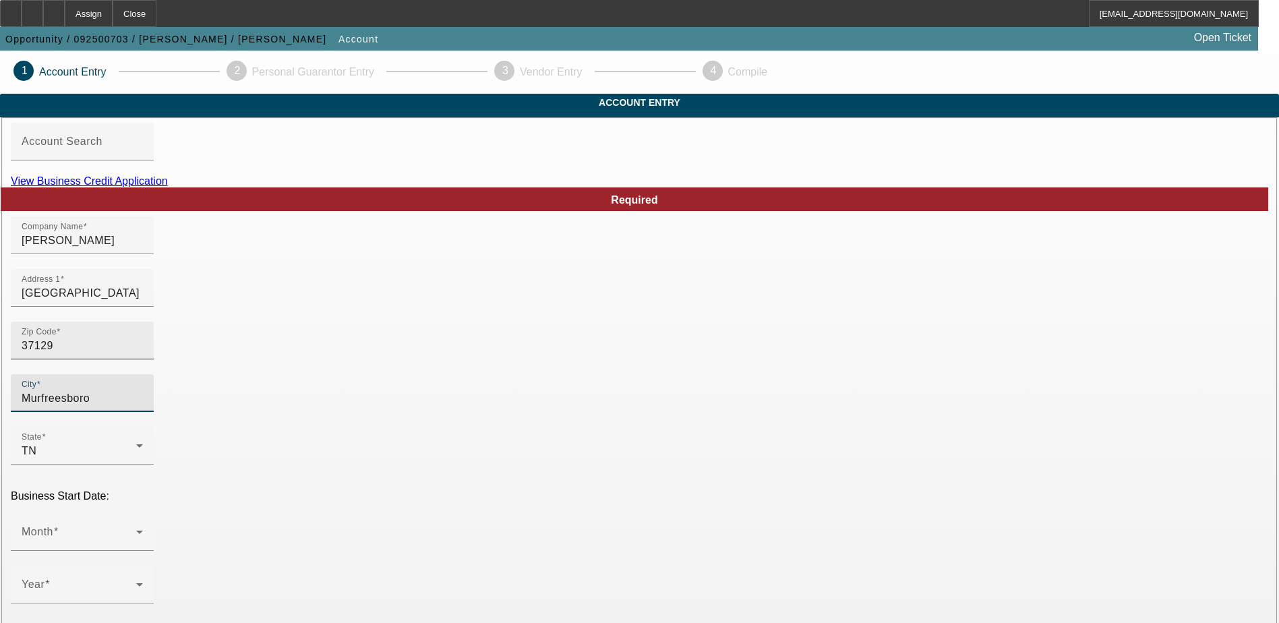
type input "[PERSON_NAME]"
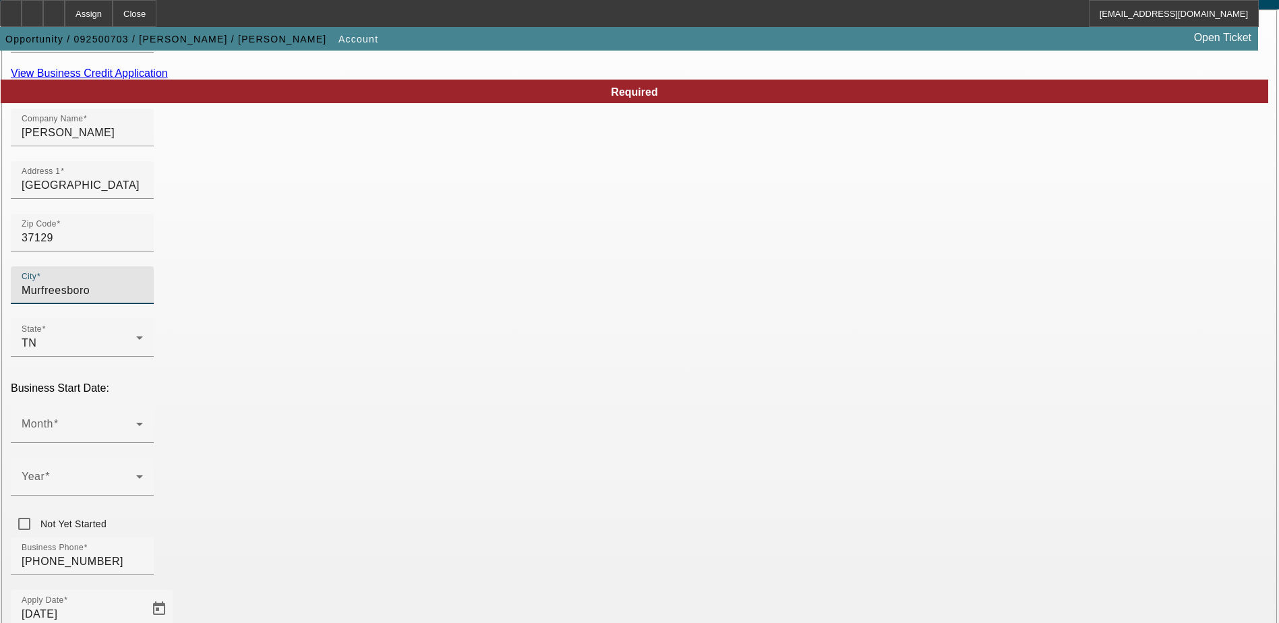
scroll to position [135, 0]
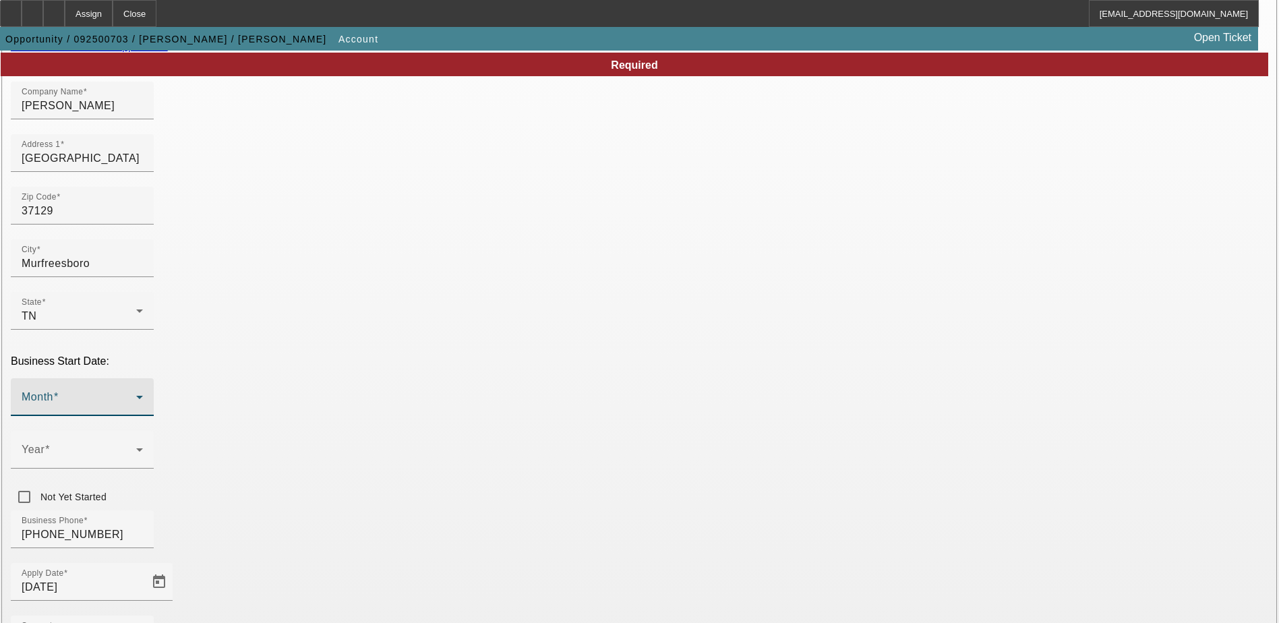
click at [148, 389] on icon at bounding box center [139, 397] width 16 height 16
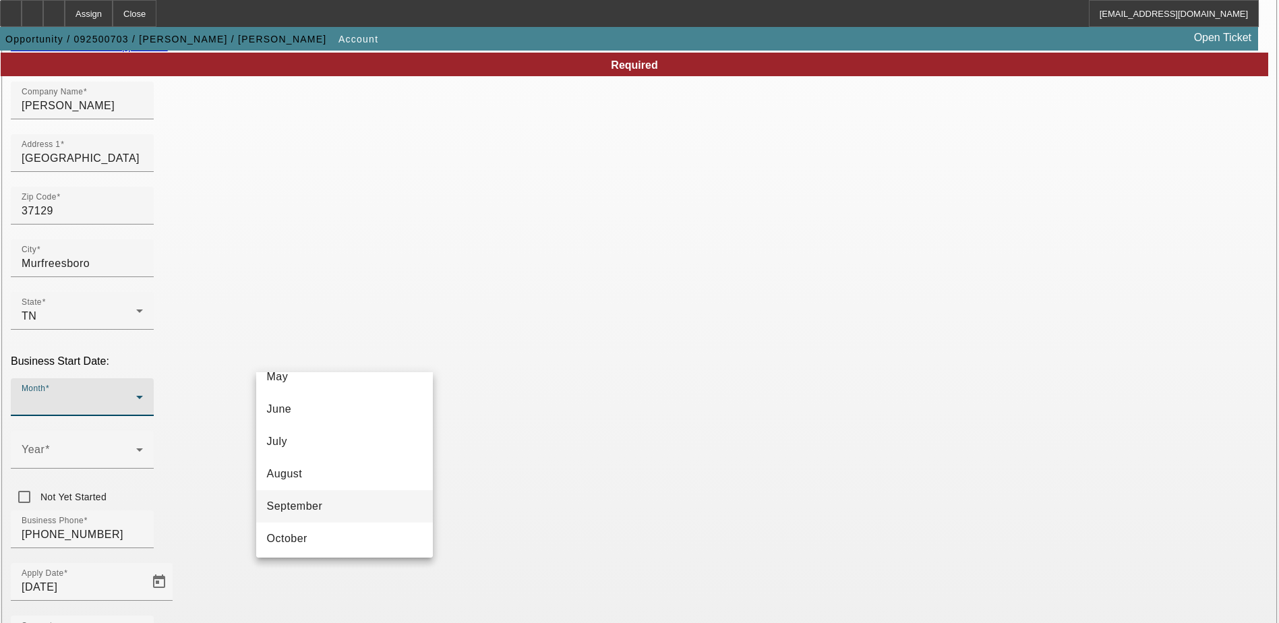
scroll to position [202, 0]
click at [343, 477] on mat-option "September" at bounding box center [344, 482] width 177 height 32
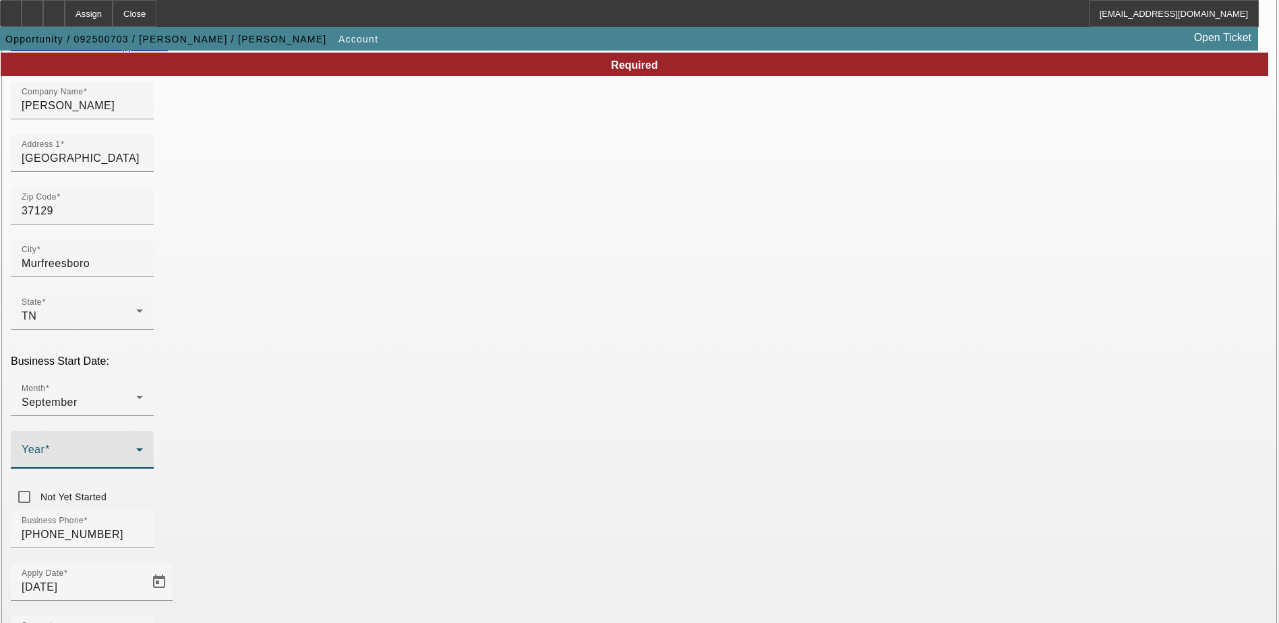
click at [148, 442] on icon at bounding box center [139, 450] width 16 height 16
click at [499, 419] on mat-option "2025" at bounding box center [492, 423] width 78 height 32
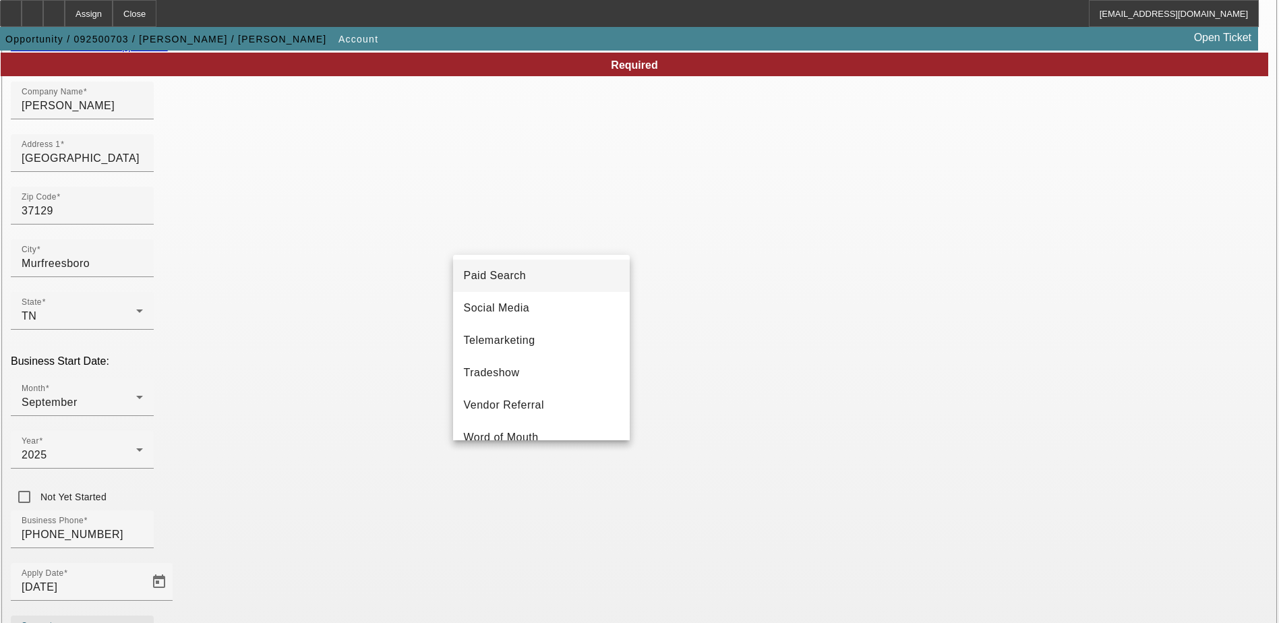
scroll to position [472, 0]
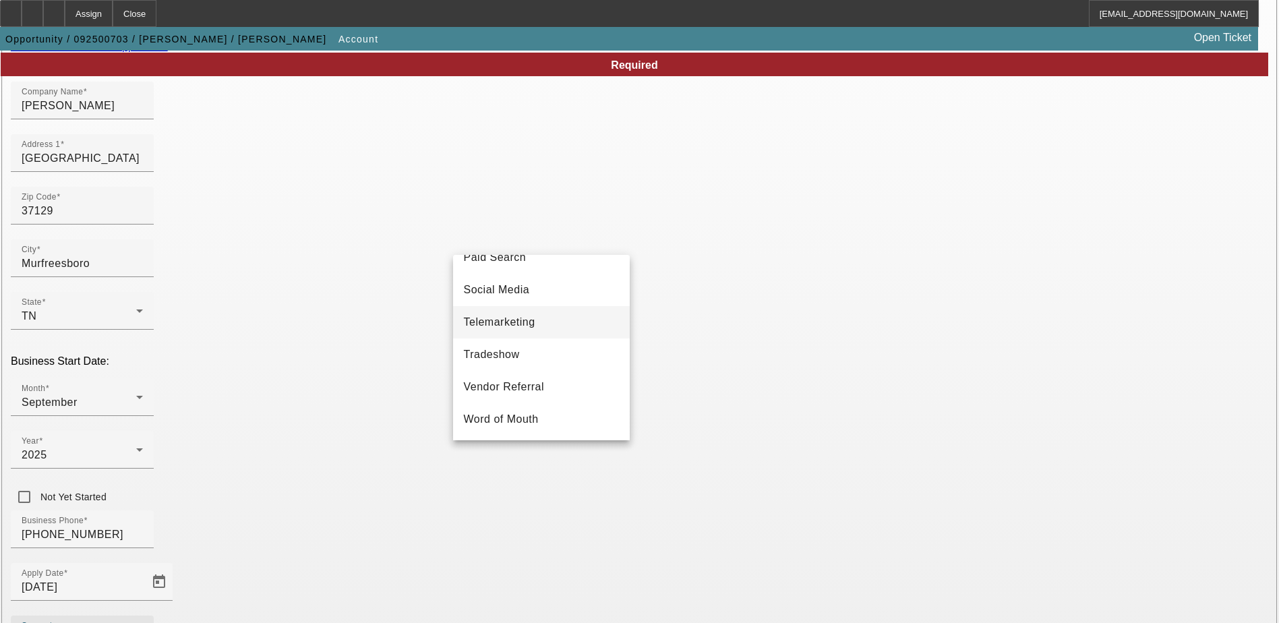
click at [538, 334] on mat-option "Telemarketing" at bounding box center [541, 322] width 177 height 32
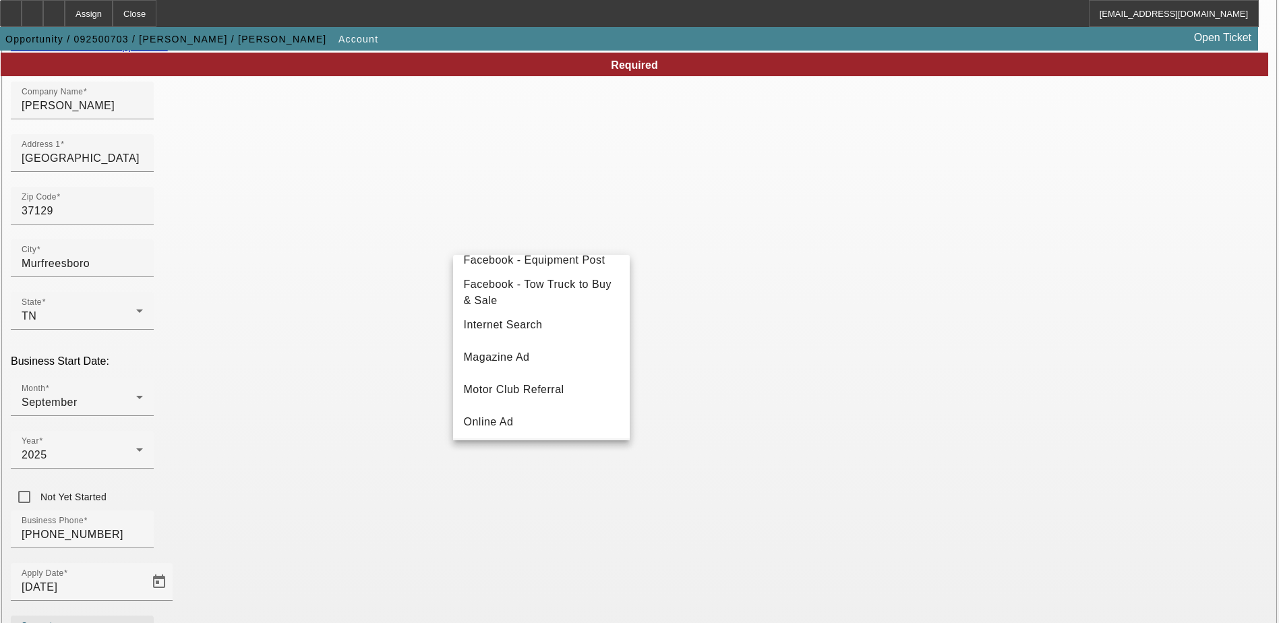
scroll to position [242, 0]
click at [528, 334] on span "Internet Search" at bounding box center [503, 325] width 79 height 16
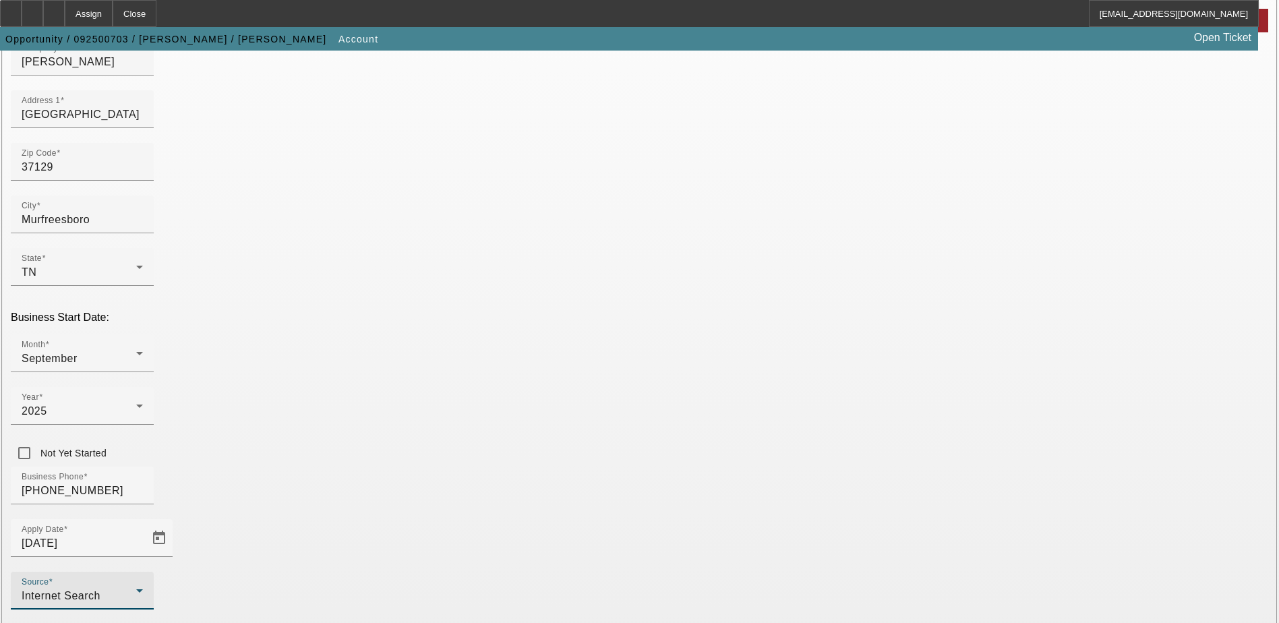
scroll to position [202, 0]
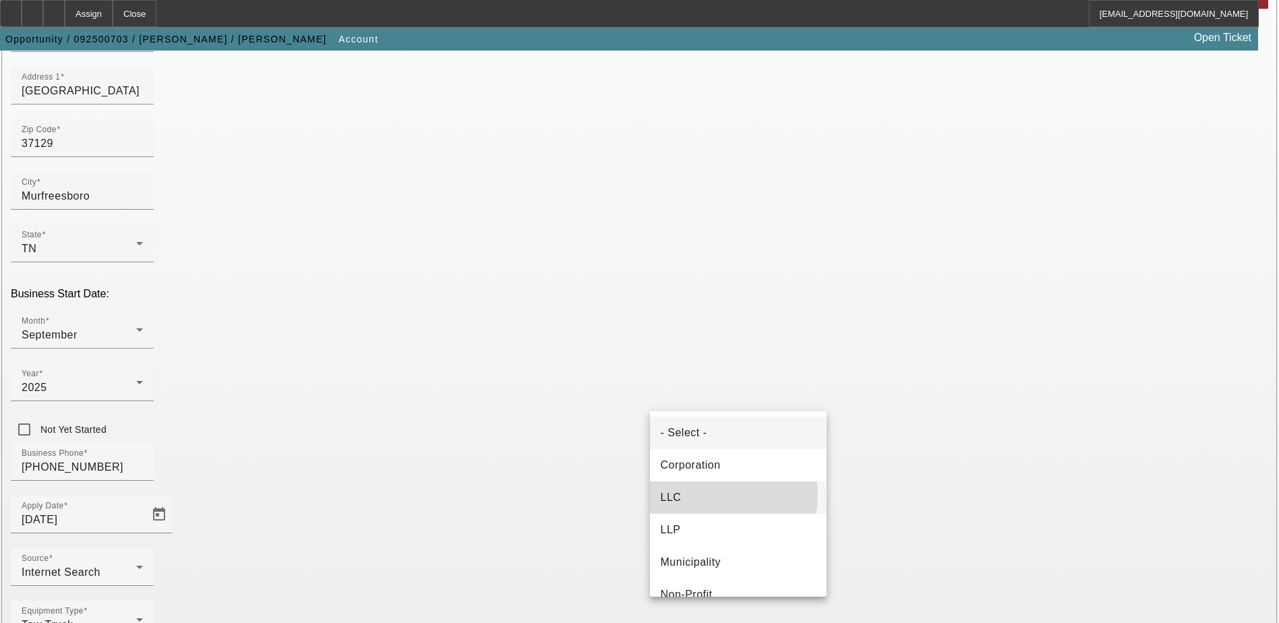
click at [719, 495] on mat-option "LLC" at bounding box center [738, 497] width 177 height 32
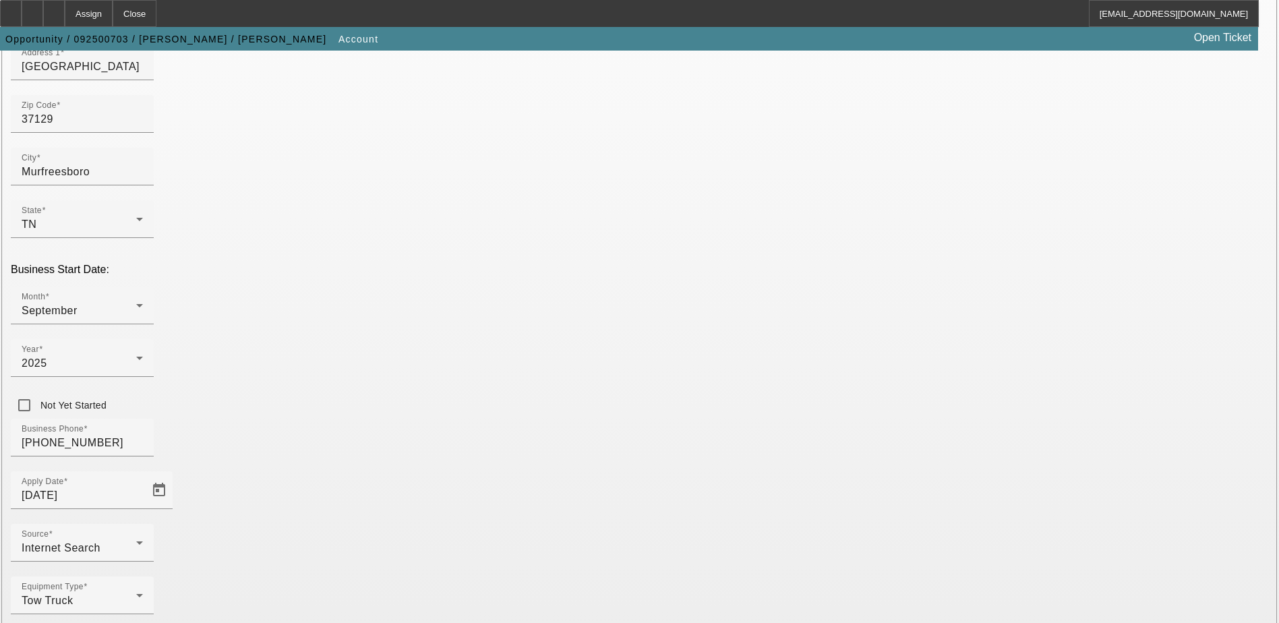
scroll to position [240, 0]
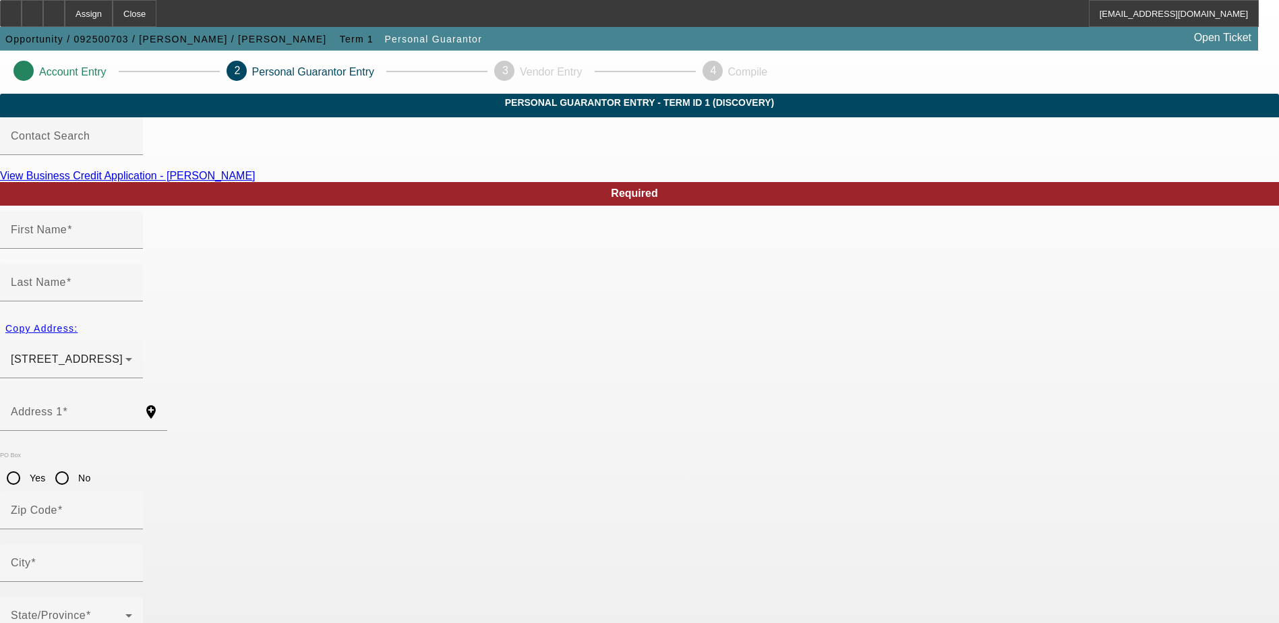
type input "Arther"
type input "Shane"
type input "1512 Tellico Ave"
radio input "true"
type input "37129"
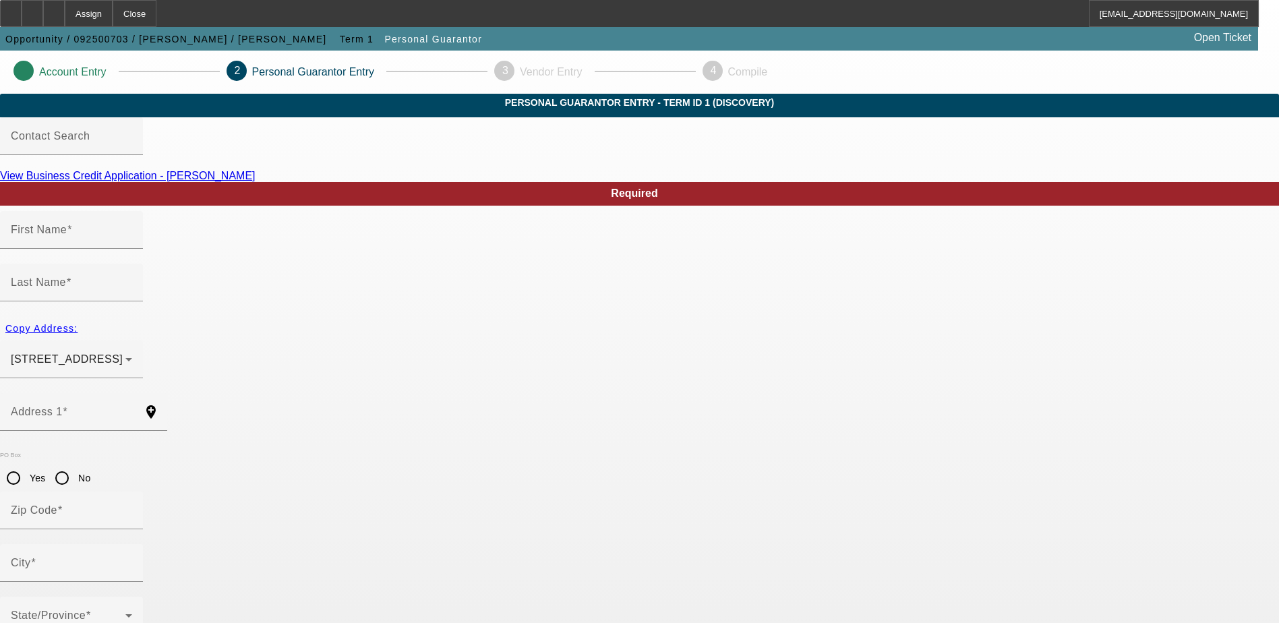
type input "Murfreesboro"
type input "(615) 971-5952"
type input "100"
type input "411-45-6845"
type input "shanedraper20@yahoo.com"
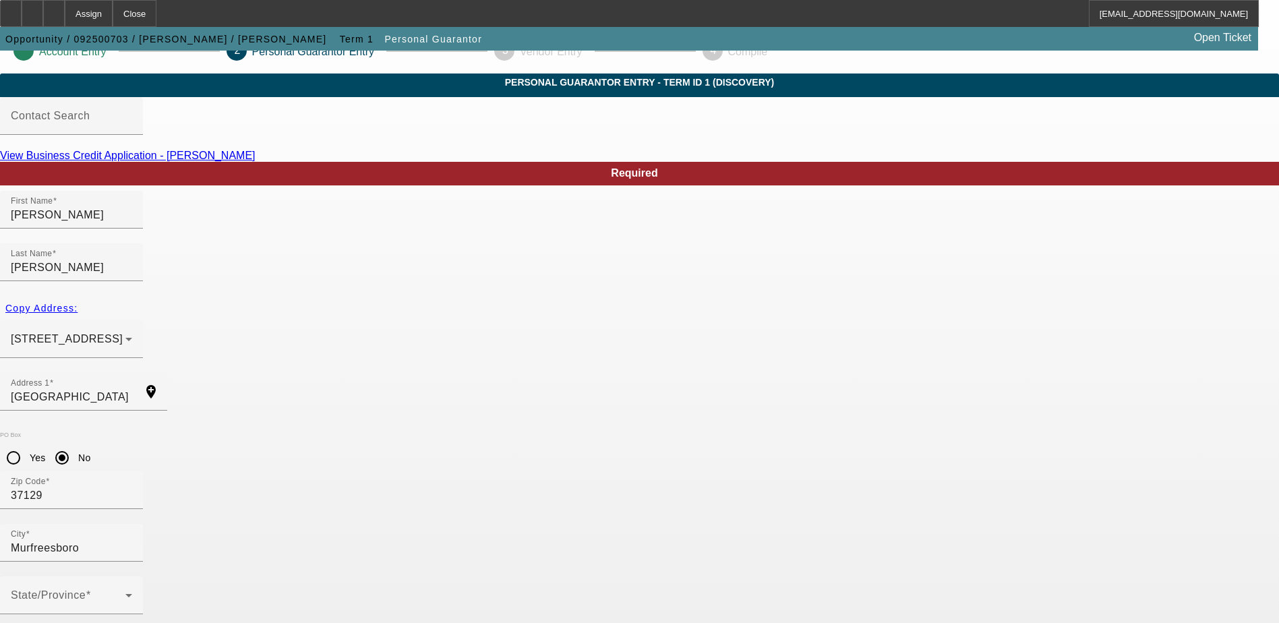
scroll to position [36, 0]
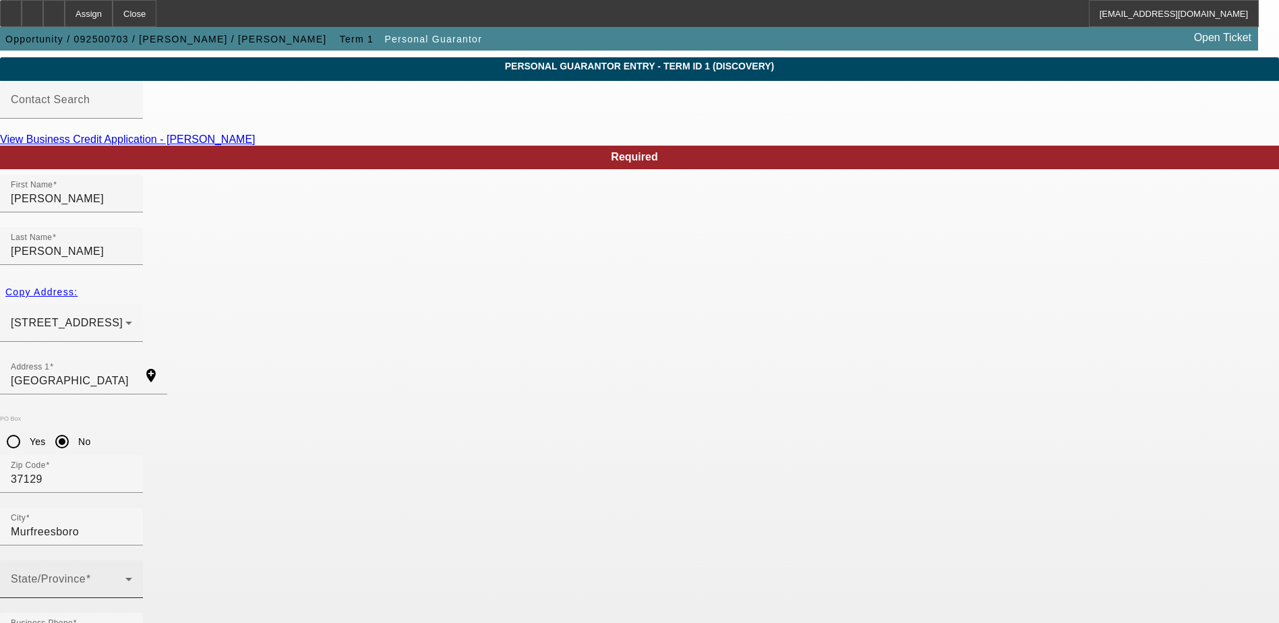
click at [132, 560] on div "State/Province" at bounding box center [71, 579] width 121 height 38
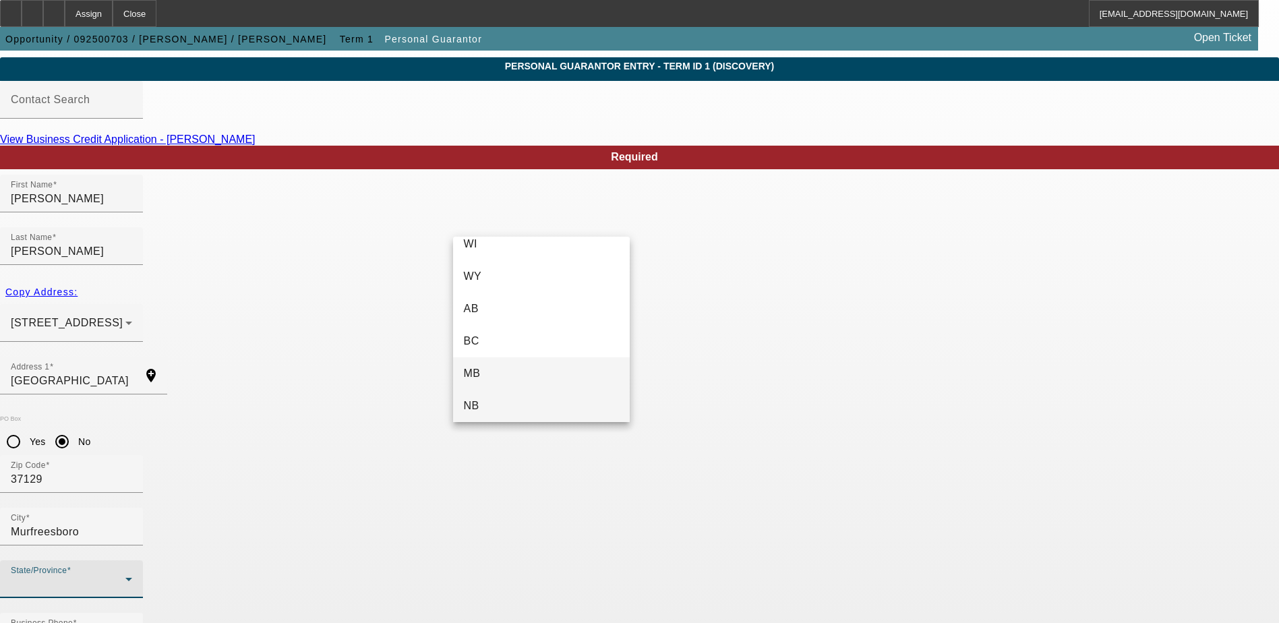
scroll to position [1397, 0]
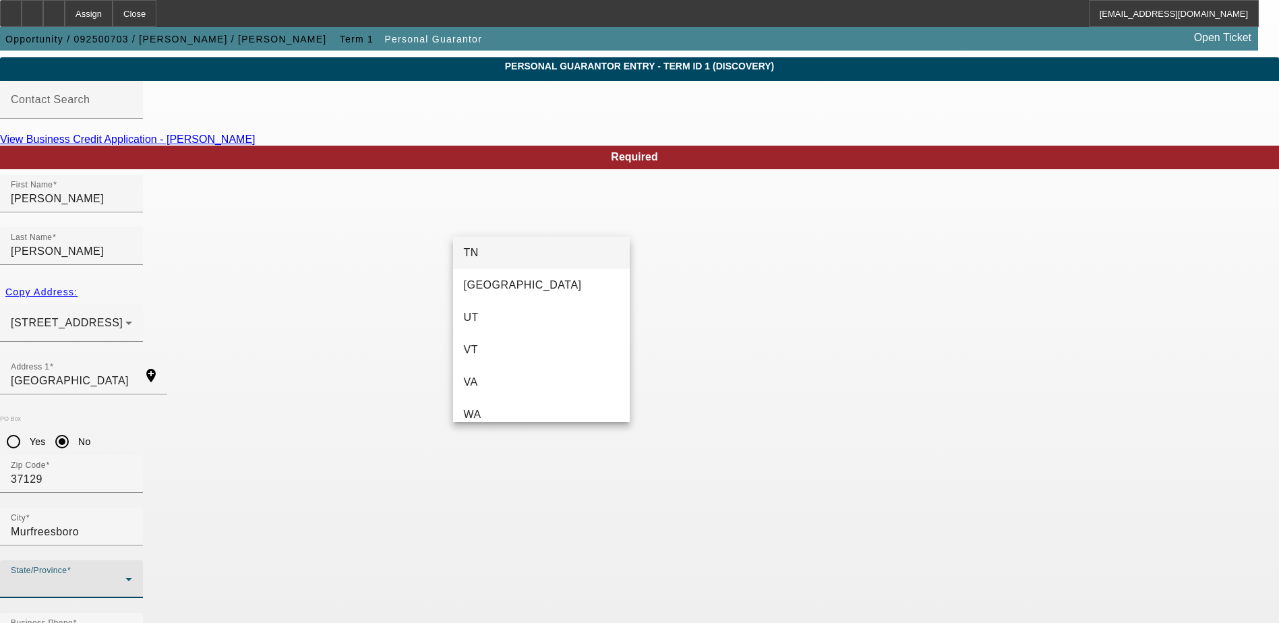
click at [522, 252] on mat-option "TN" at bounding box center [541, 253] width 177 height 32
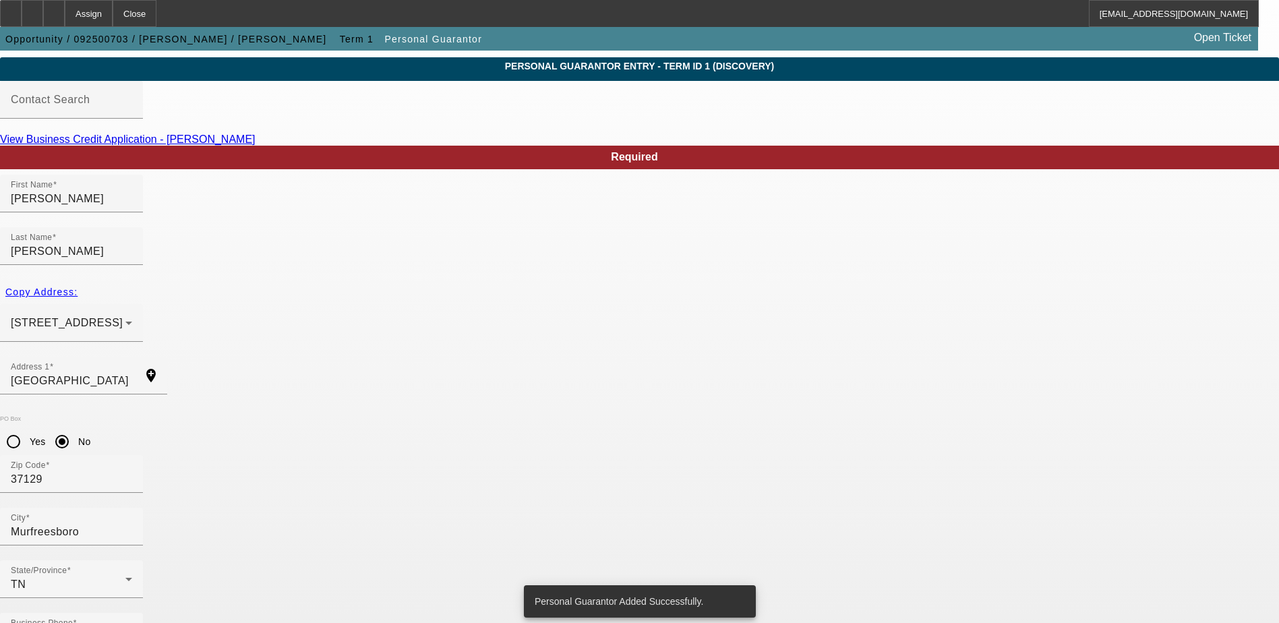
scroll to position [0, 0]
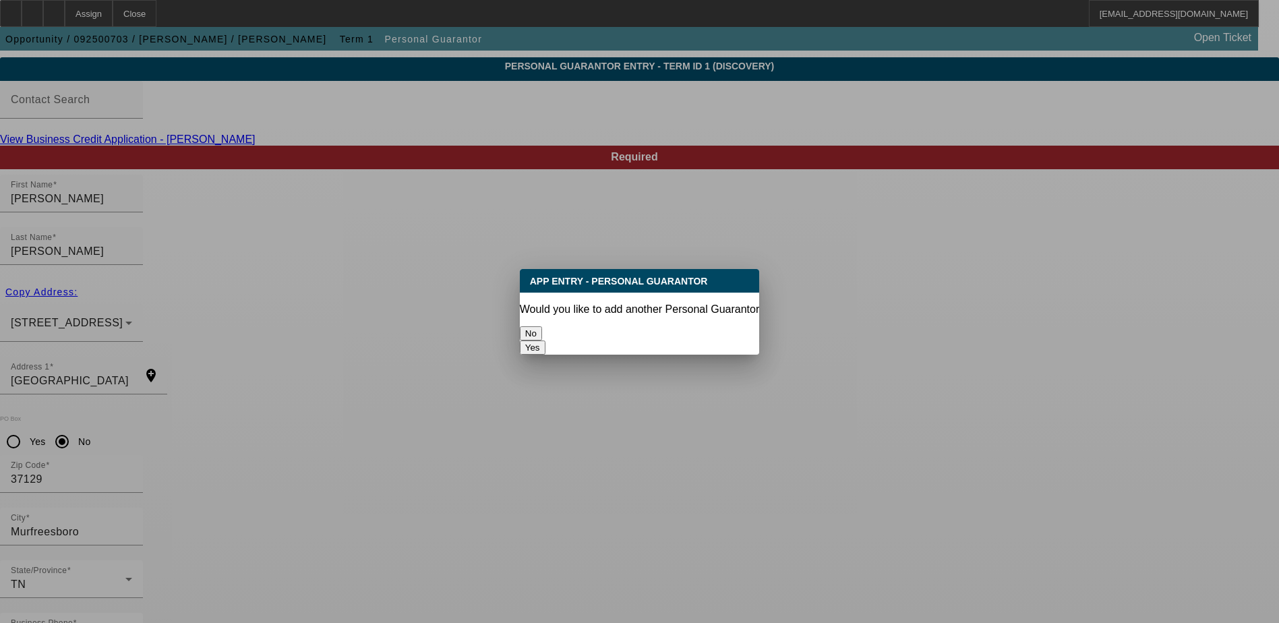
click at [542, 326] on button "No" at bounding box center [531, 333] width 22 height 14
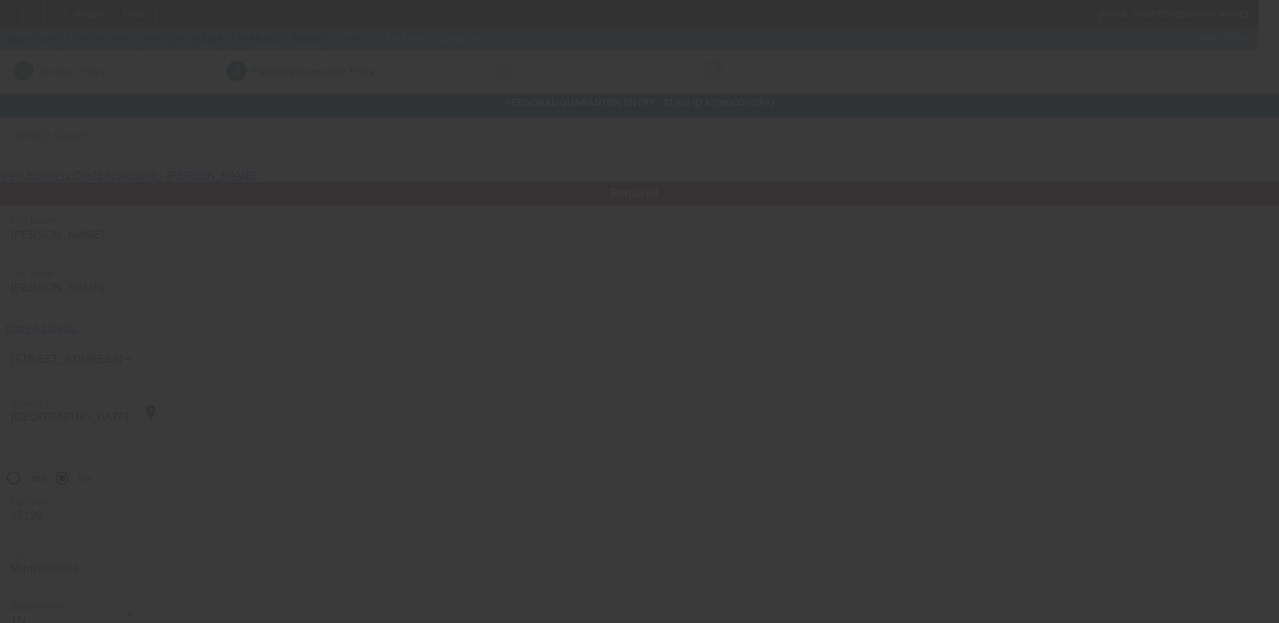
scroll to position [36, 0]
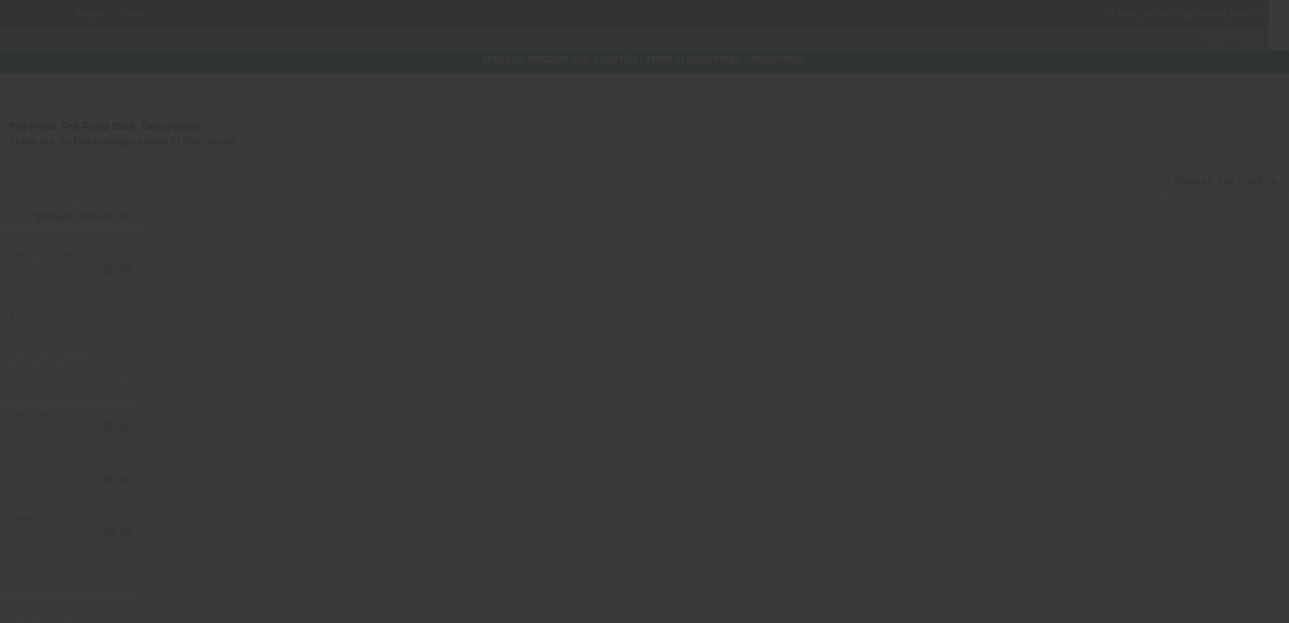
type input "$50,000.00"
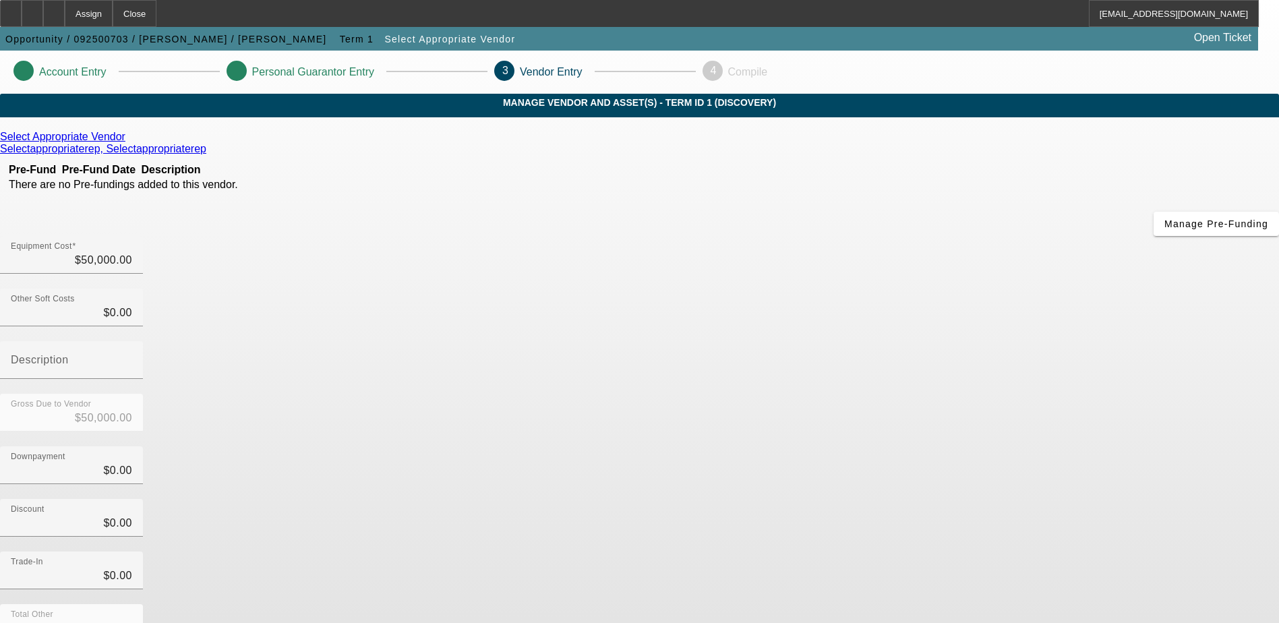
click at [129, 142] on icon at bounding box center [129, 136] width 0 height 11
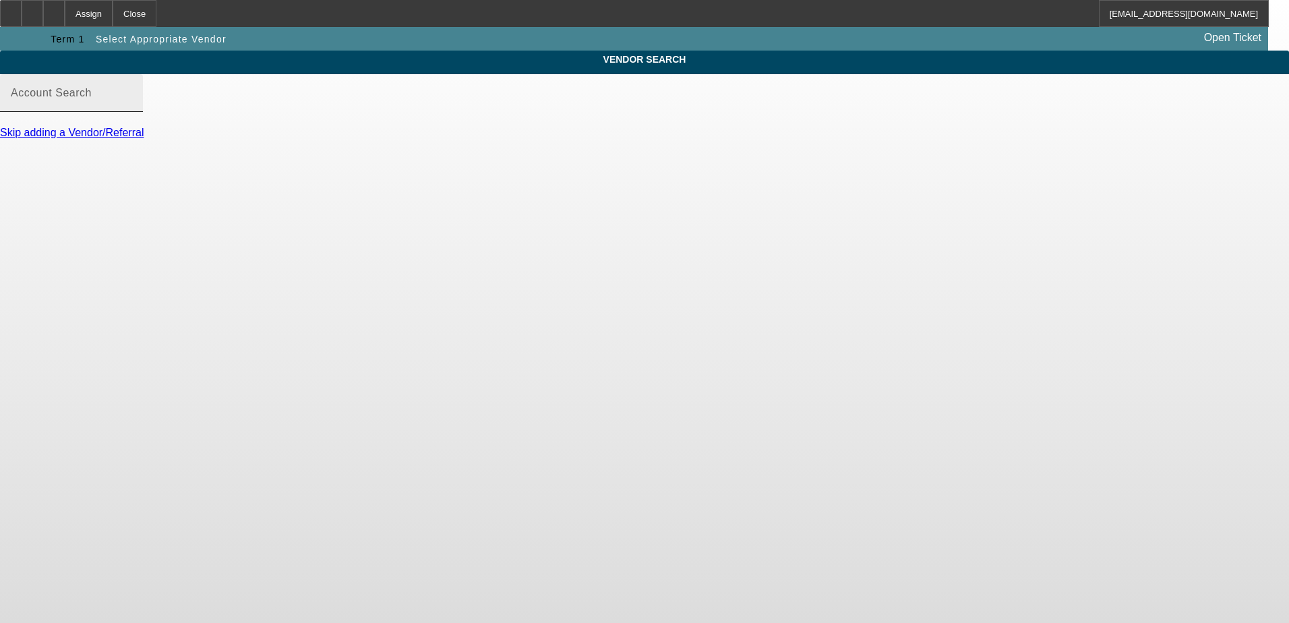
click at [132, 107] on input "Account Search" at bounding box center [71, 98] width 121 height 16
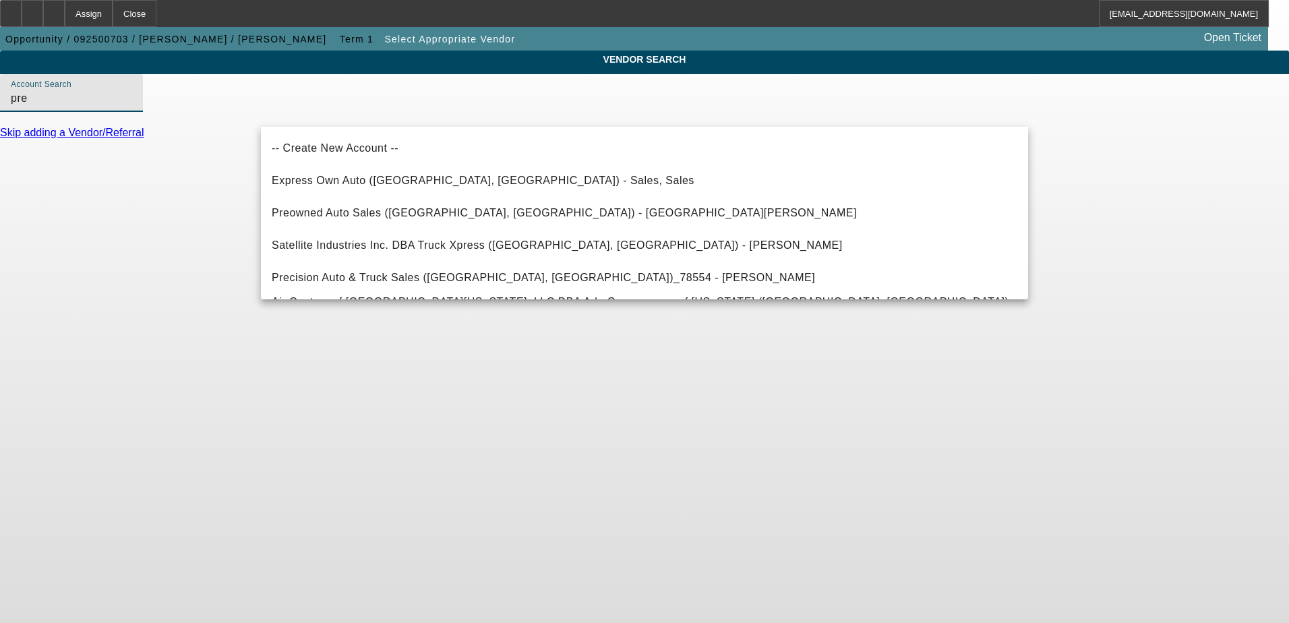
click at [132, 107] on input "pre" at bounding box center [71, 98] width 121 height 16
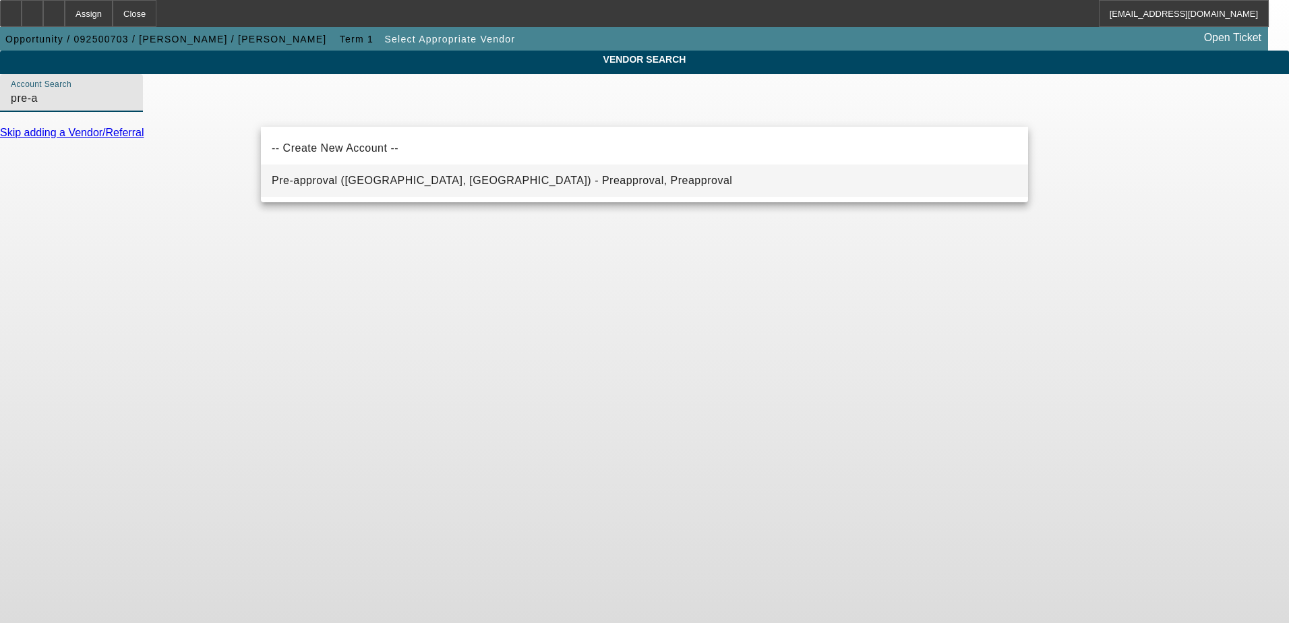
click at [454, 186] on span "Pre-approval (Northbrook, IL) - Preapproval, Preapproval" at bounding box center [502, 181] width 460 height 16
type input "Pre-approval (Northbrook, IL) - Preapproval, Preapproval"
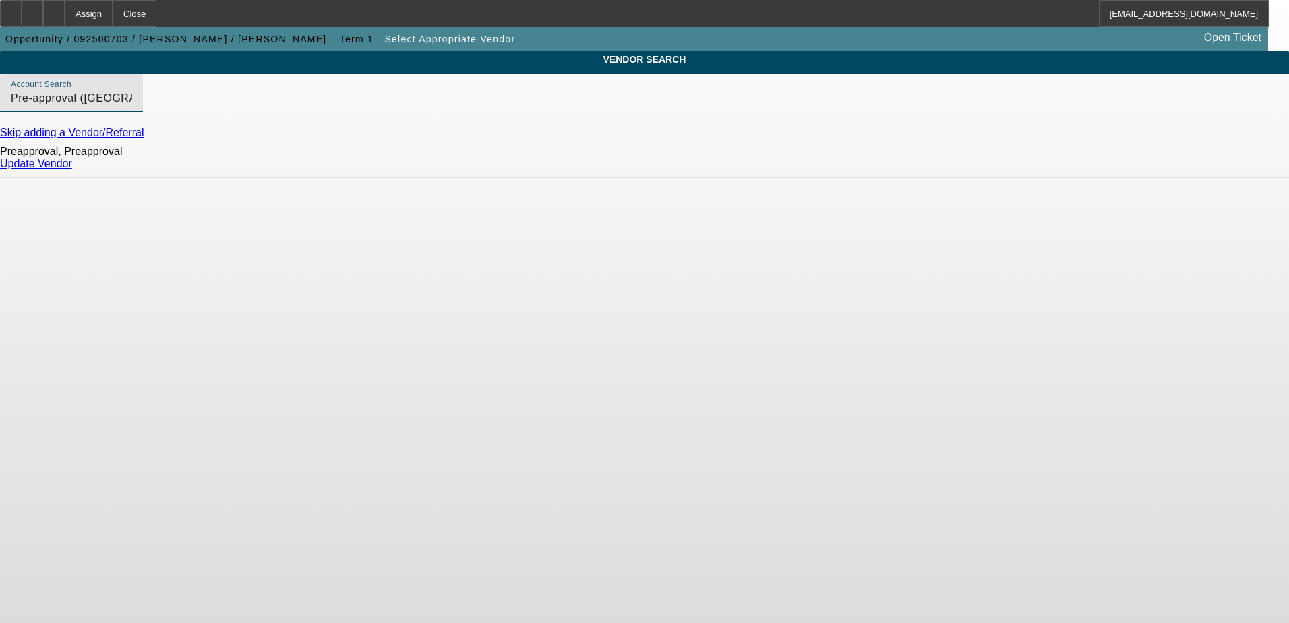
click at [981, 167] on div "Update Vendor" at bounding box center [644, 164] width 1289 height 12
click at [72, 169] on link "Update Vendor" at bounding box center [36, 163] width 72 height 11
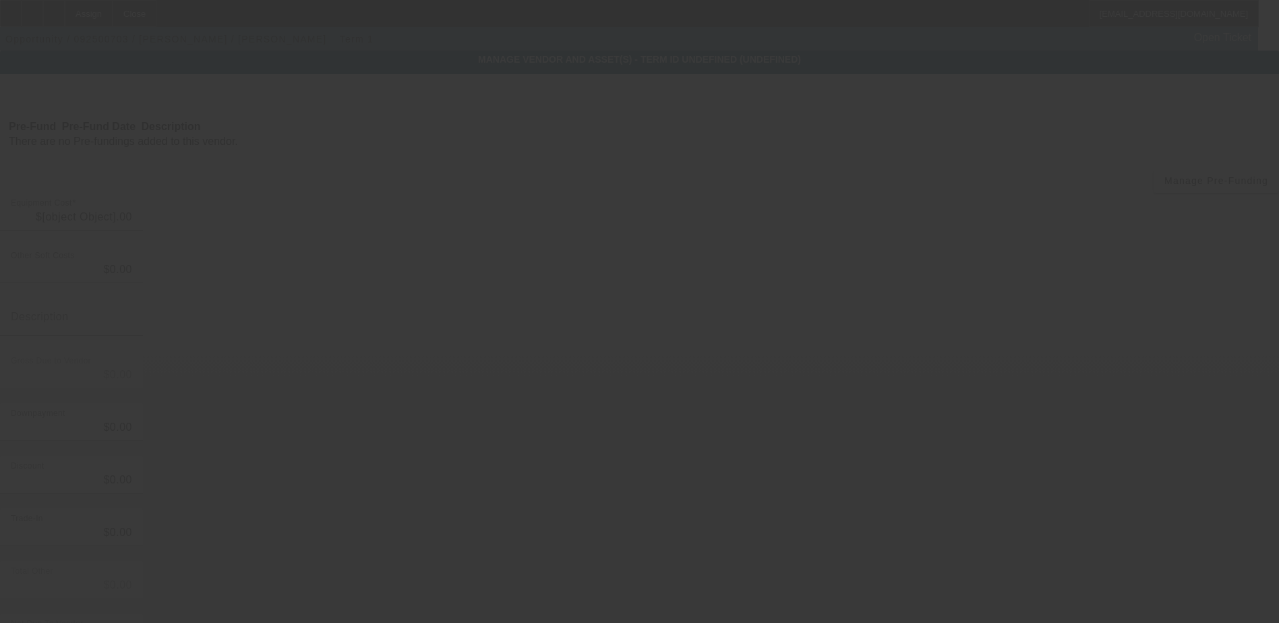
type input "$50,000.00"
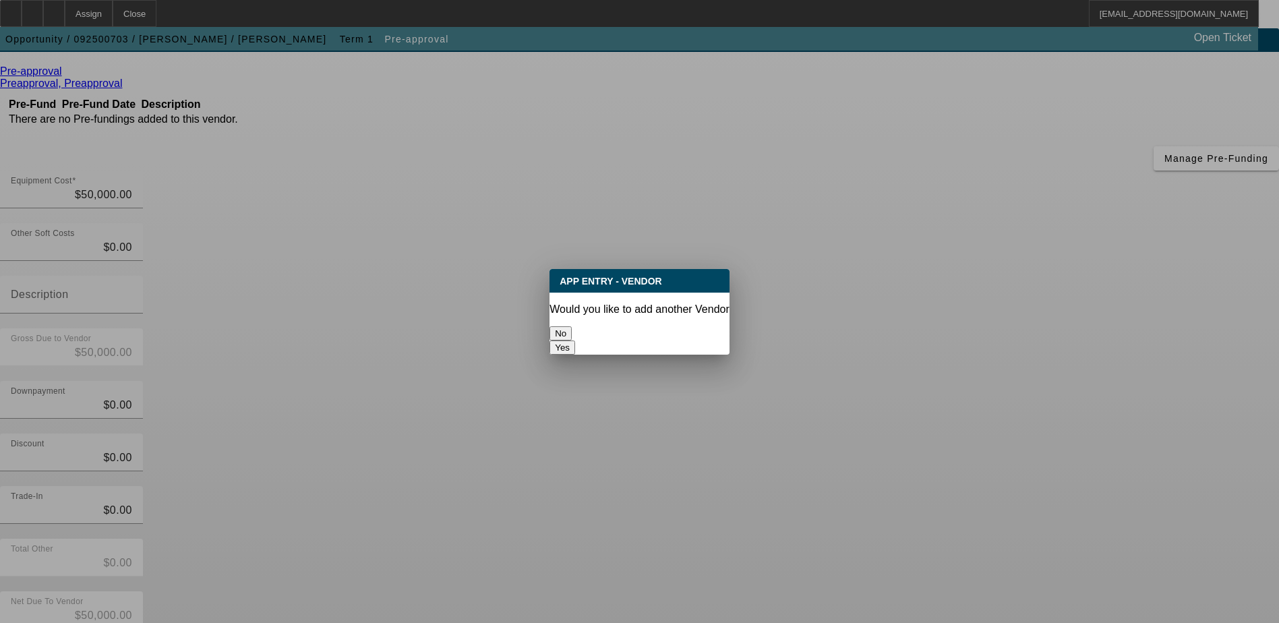
click at [572, 326] on button "No" at bounding box center [560, 333] width 22 height 14
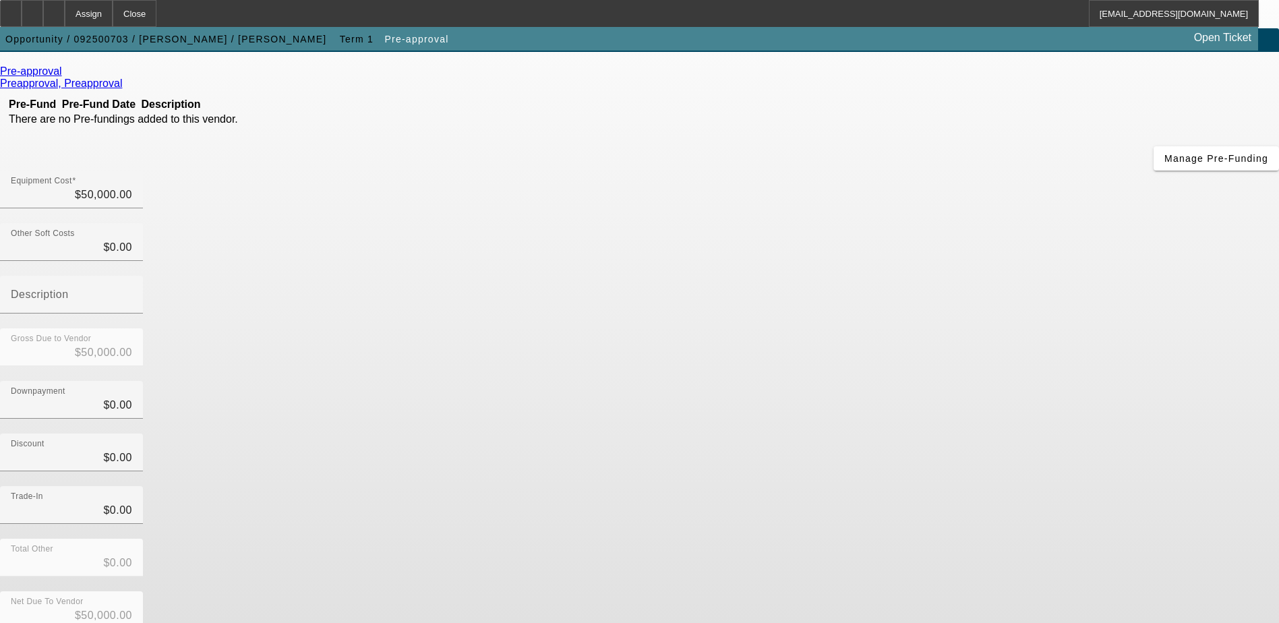
scroll to position [65, 0]
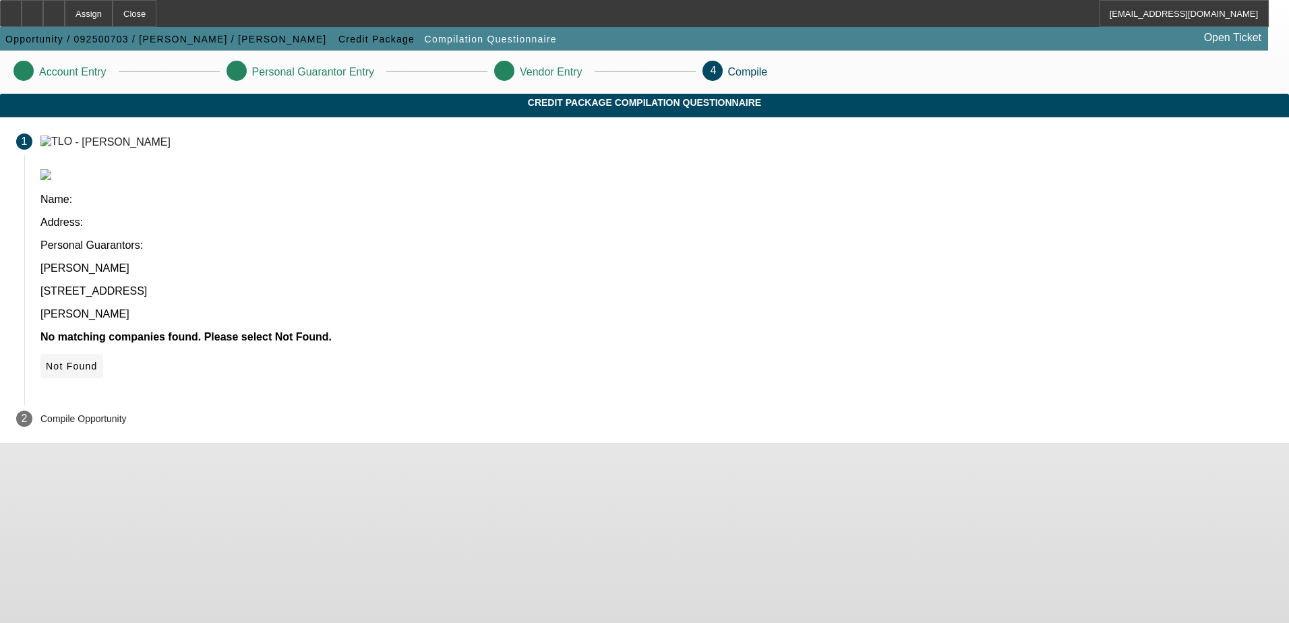
click at [46, 361] on icon at bounding box center [46, 366] width 0 height 11
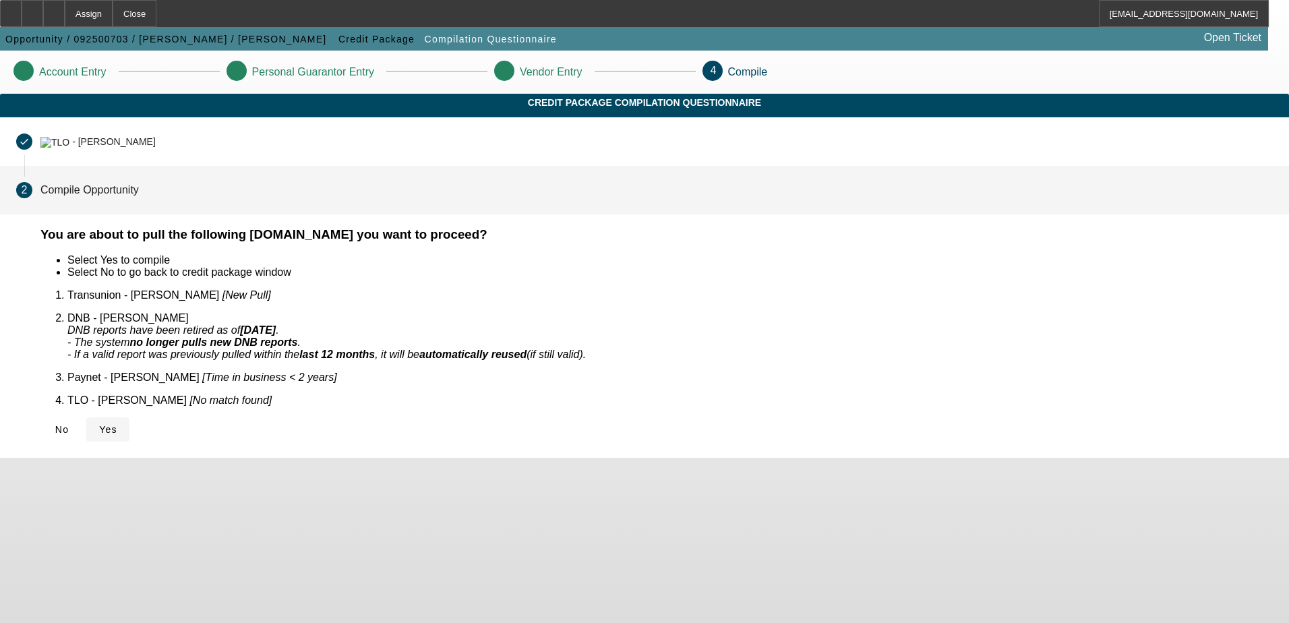
click at [117, 424] on span "Yes" at bounding box center [108, 429] width 18 height 11
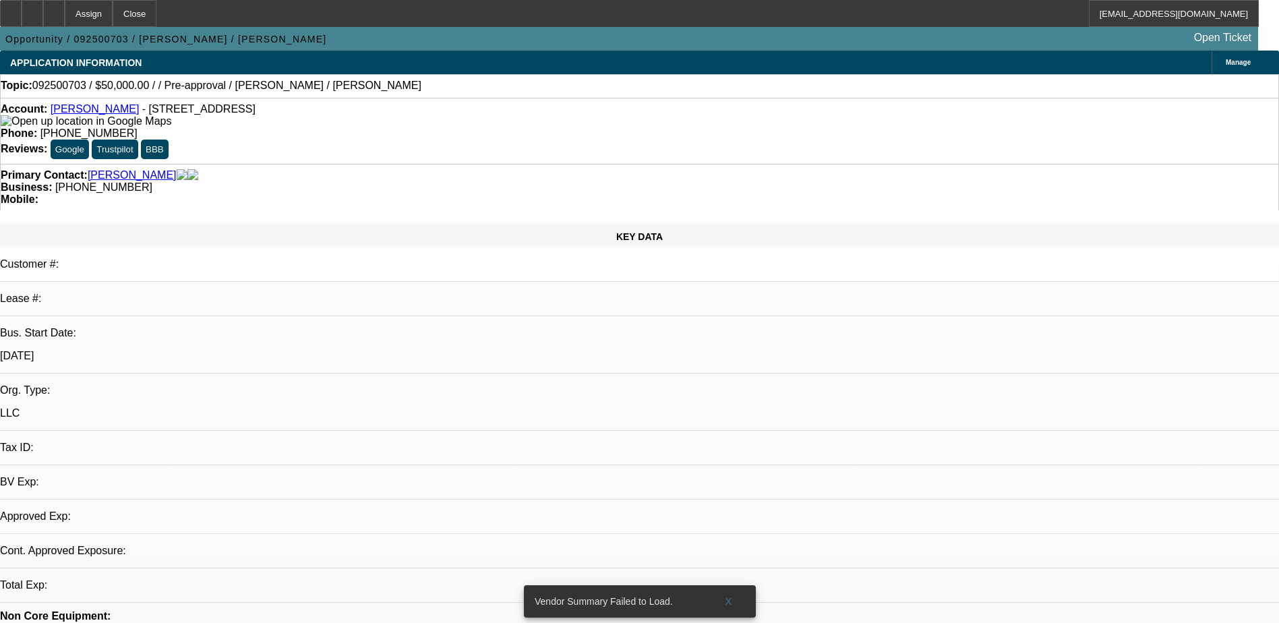
select select "0"
select select "2"
select select "0.1"
select select "1"
select select "2"
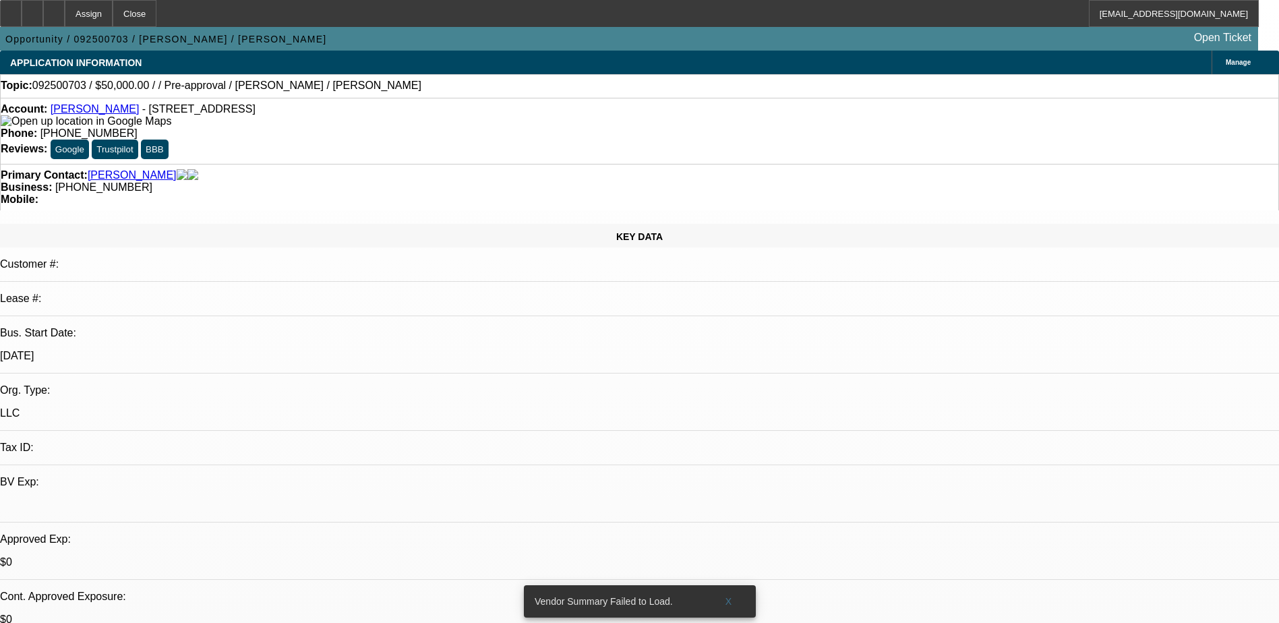
select select "4"
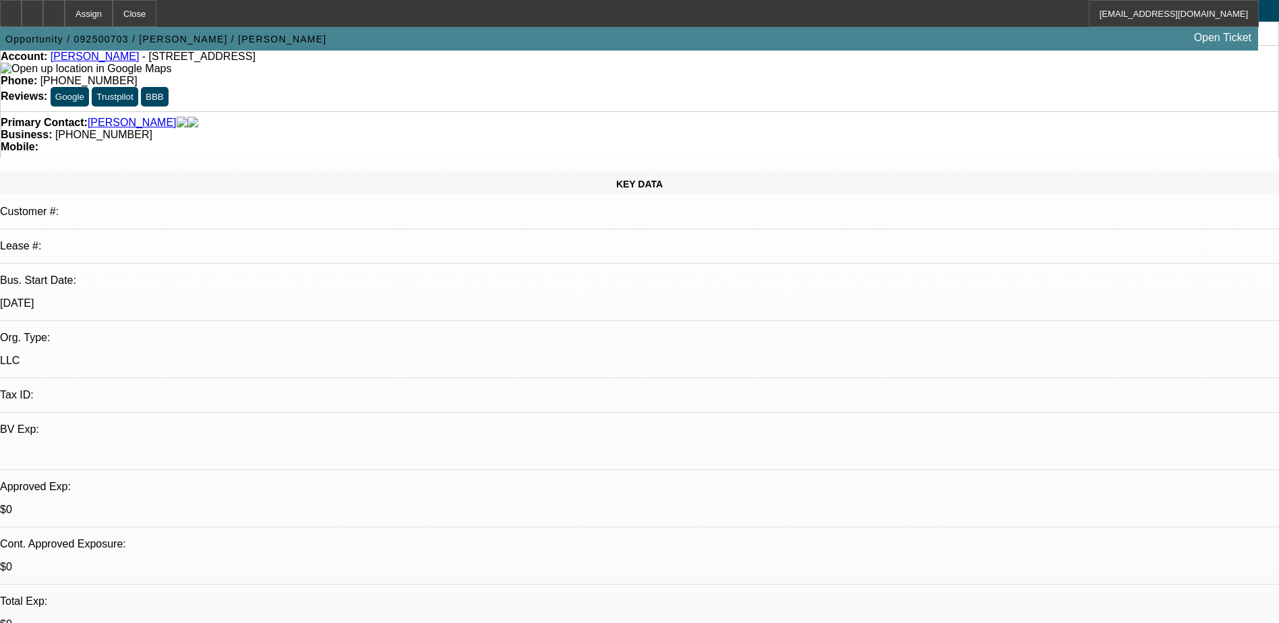
scroll to position [67, 0]
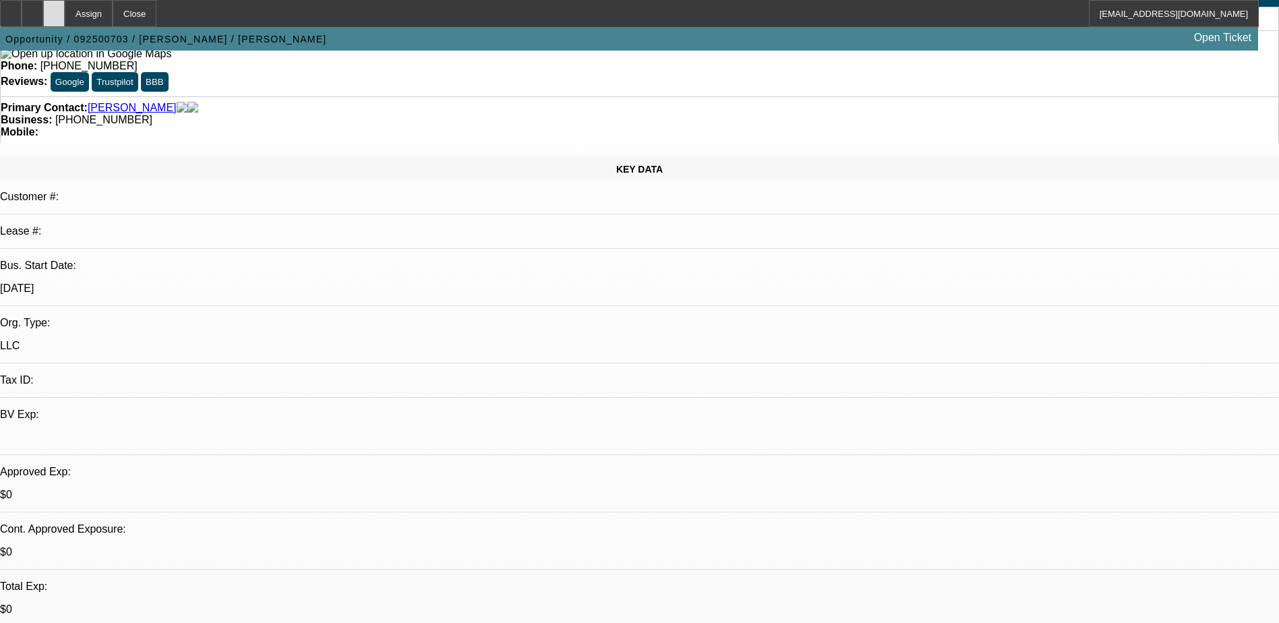
click at [65, 6] on div at bounding box center [54, 13] width 22 height 27
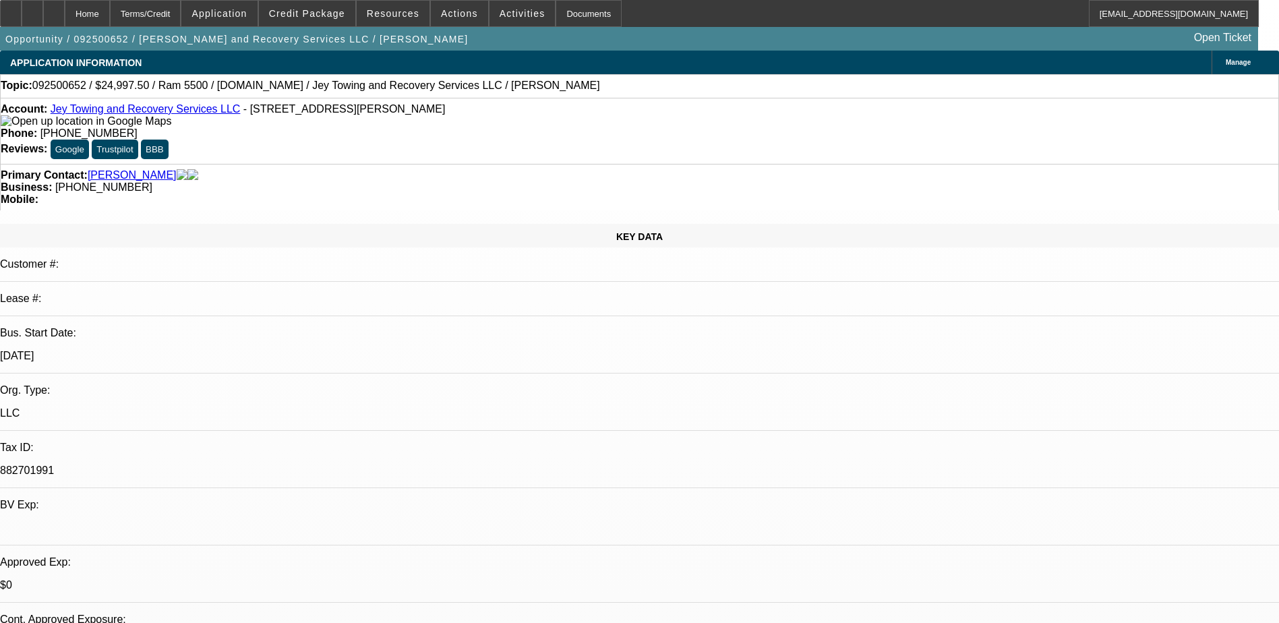
select select "0"
select select "2"
select select "0"
select select "1"
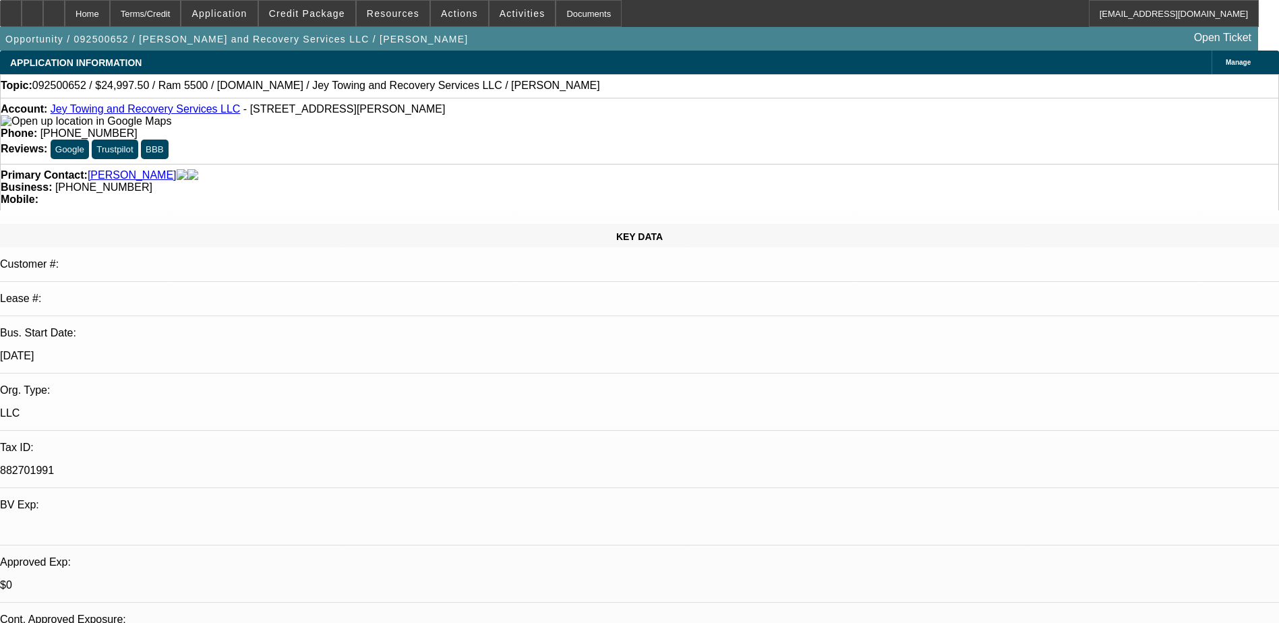
select select "0"
select select "2"
select select "0"
select select "1"
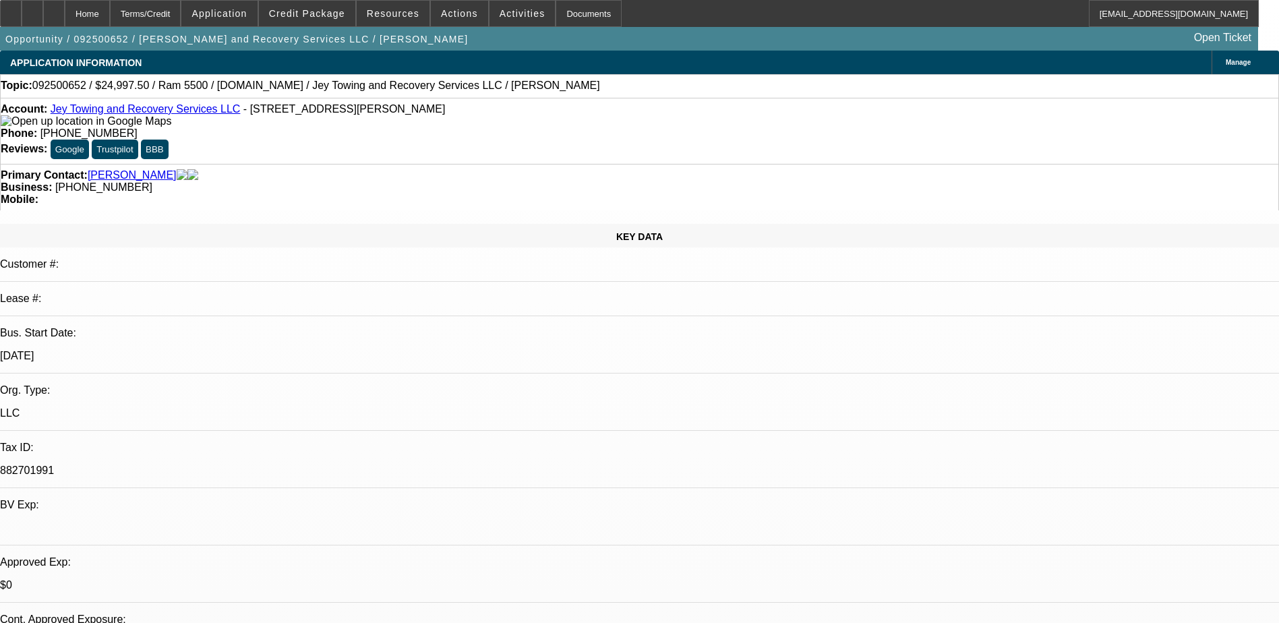
select select "0"
select select "2"
select select "0.1"
select select "4"
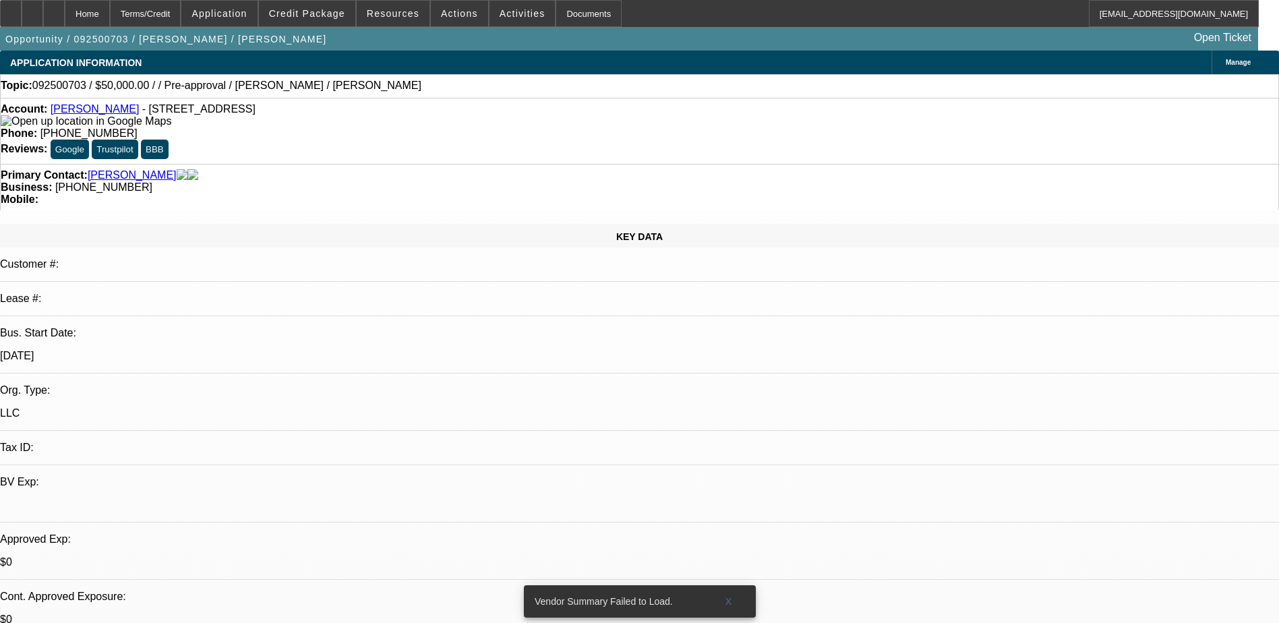
select select "0"
select select "2"
select select "0.1"
select select "1"
select select "2"
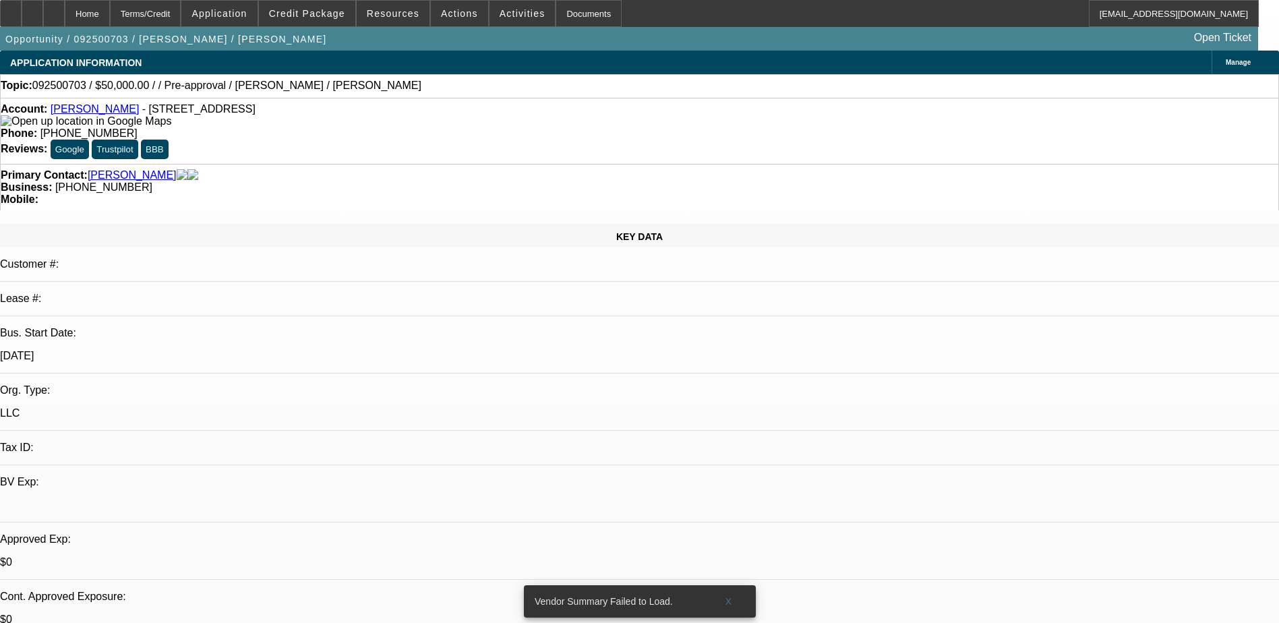
select select "4"
click at [725, 596] on span "X" at bounding box center [728, 601] width 7 height 11
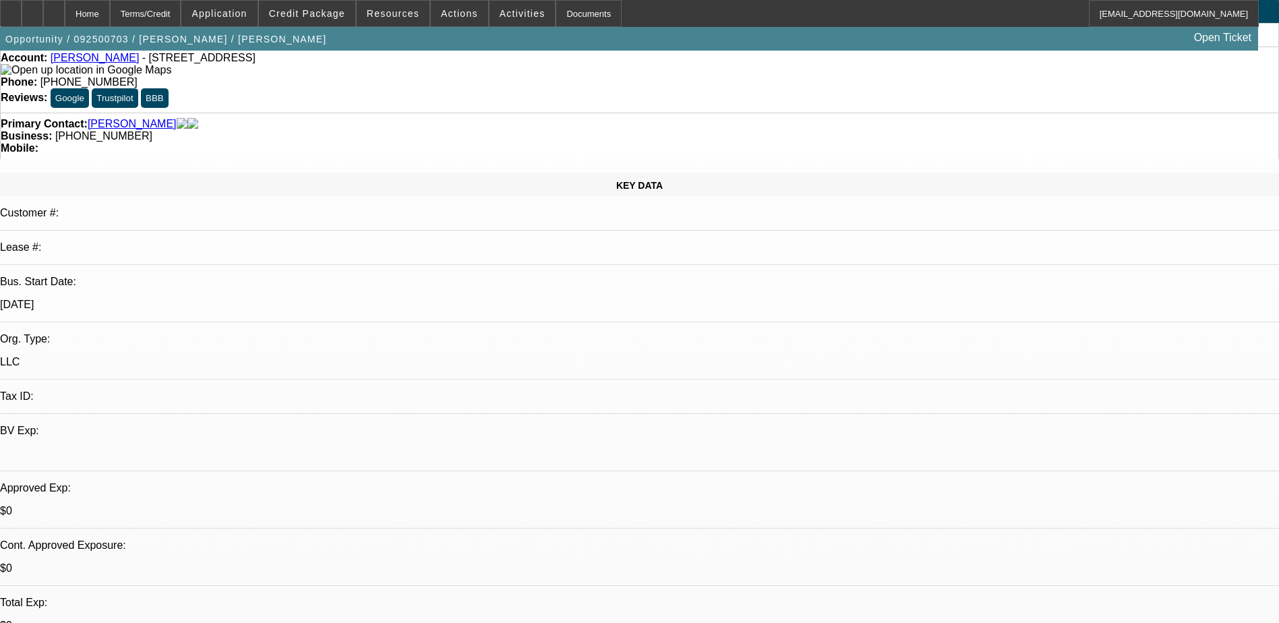
scroll to position [135, 0]
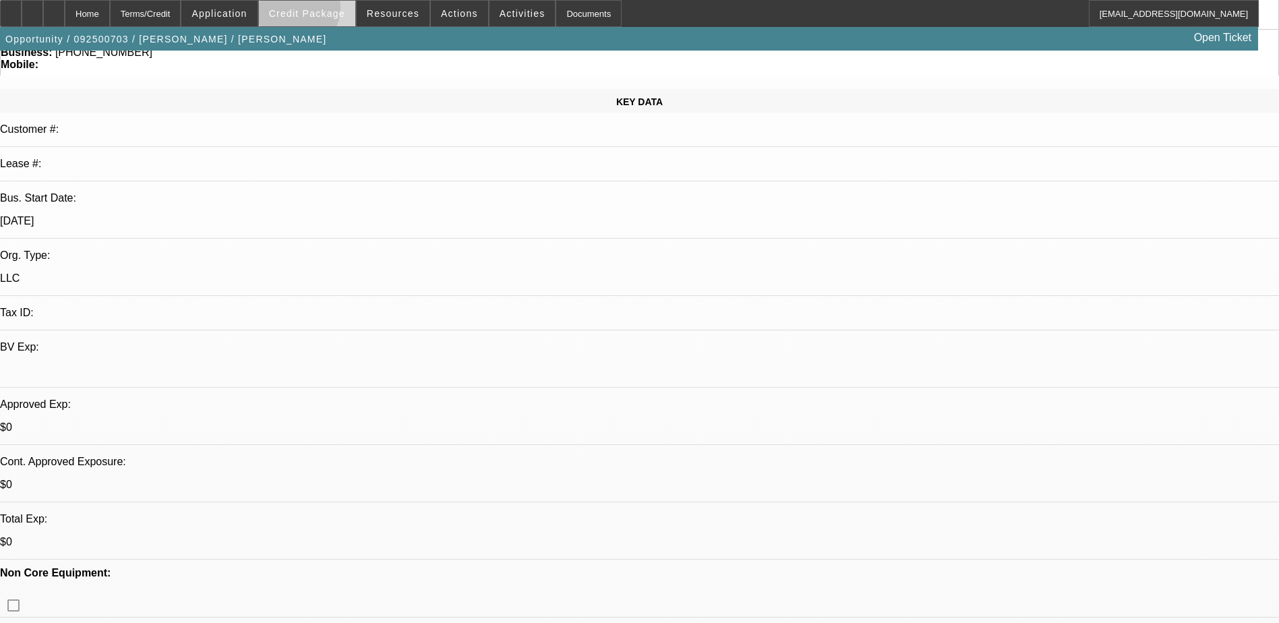
click at [311, 10] on span "Credit Package" at bounding box center [307, 13] width 76 height 11
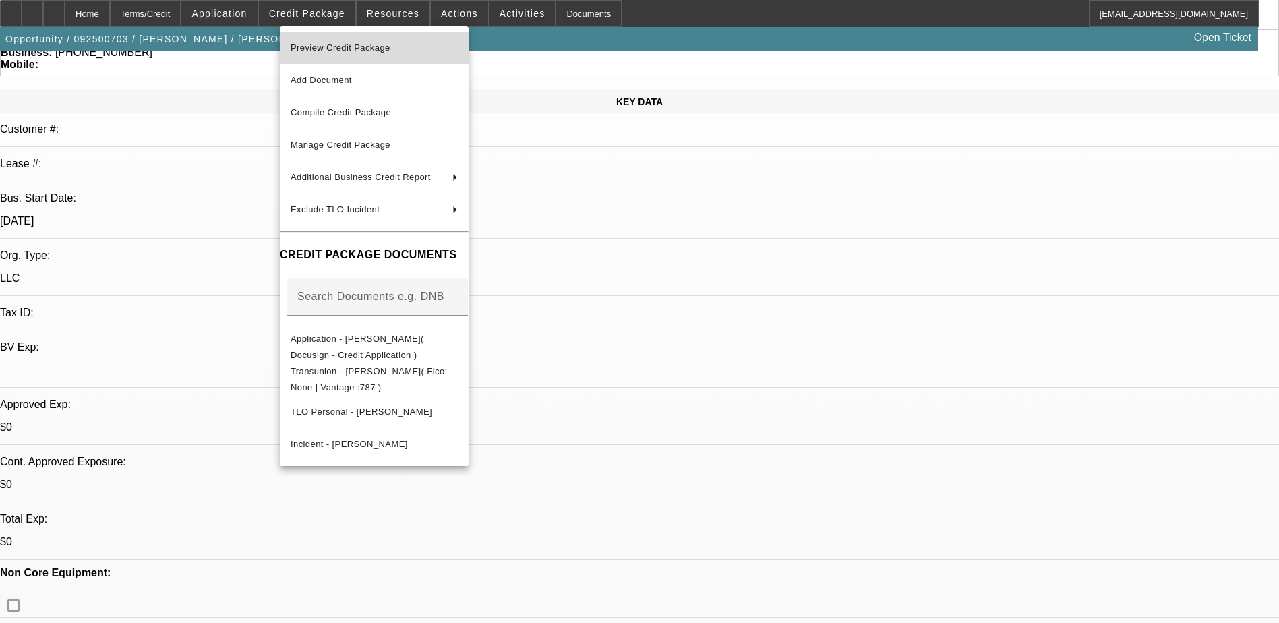
click at [386, 51] on span "Preview Credit Package" at bounding box center [341, 47] width 100 height 10
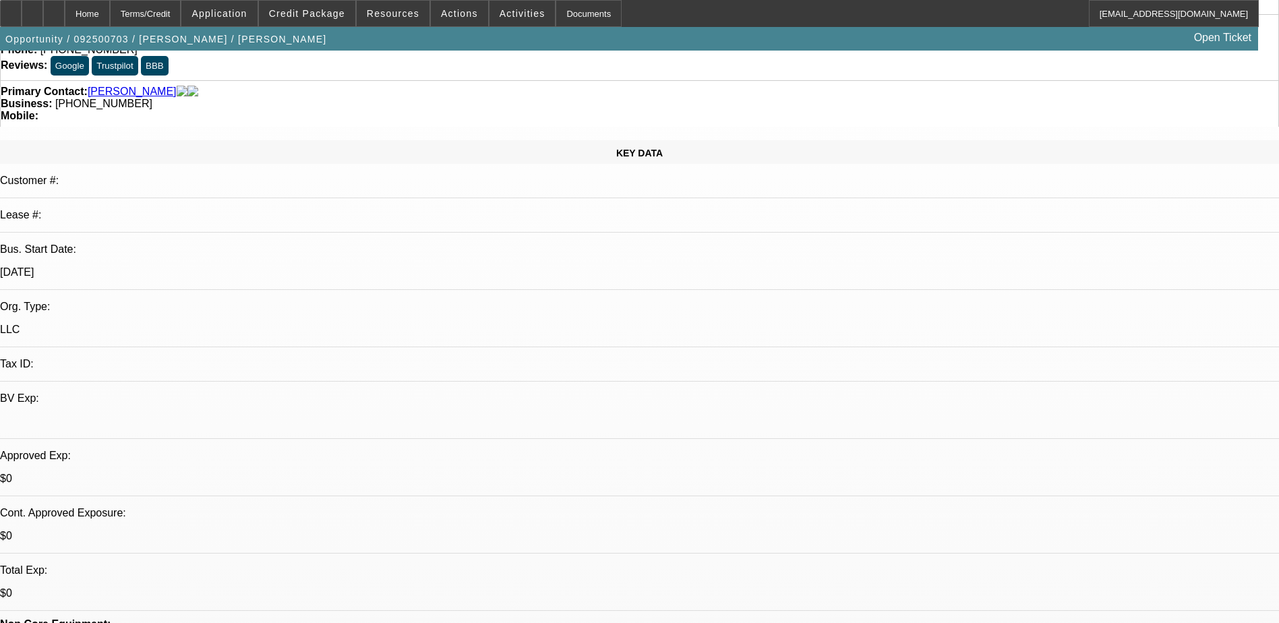
scroll to position [0, 0]
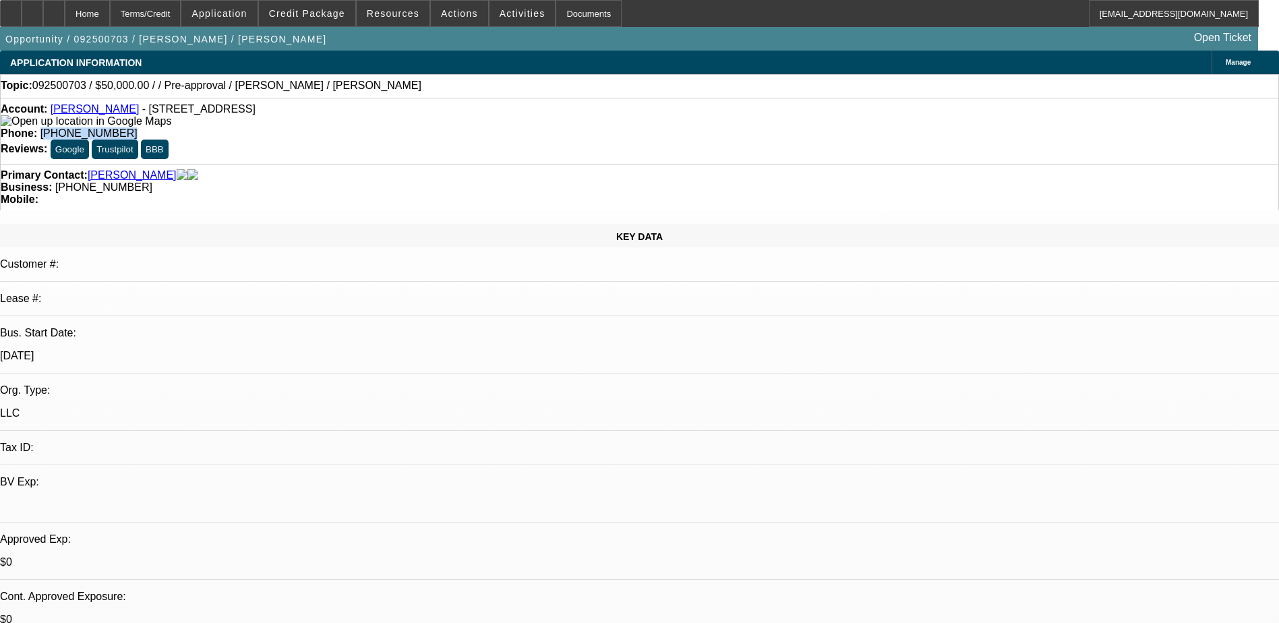
drag, startPoint x: 539, startPoint y: 106, endPoint x: 469, endPoint y: 118, distance: 71.1
click at [469, 118] on div "Account: [PERSON_NAME] - [STREET_ADDRESS] Phone: [PHONE_NUMBER] Reviews: Google…" at bounding box center [639, 131] width 1279 height 66
drag, startPoint x: 469, startPoint y: 118, endPoint x: 518, endPoint y: 112, distance: 49.6
copy span "[PHONE_NUMBER]"
click at [406, 117] on div "Account: Shane Drapper - 1512 Tellico Ave, Murfreesboro, TN 37129" at bounding box center [639, 115] width 1277 height 24
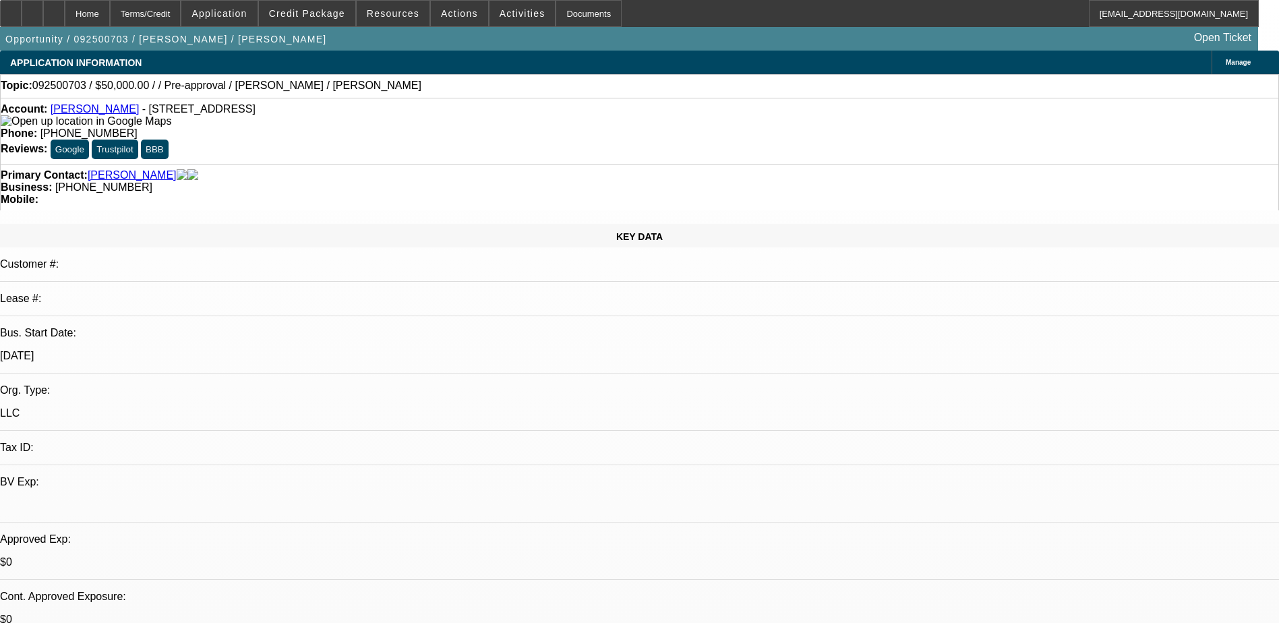
radio input "false"
radio input "true"
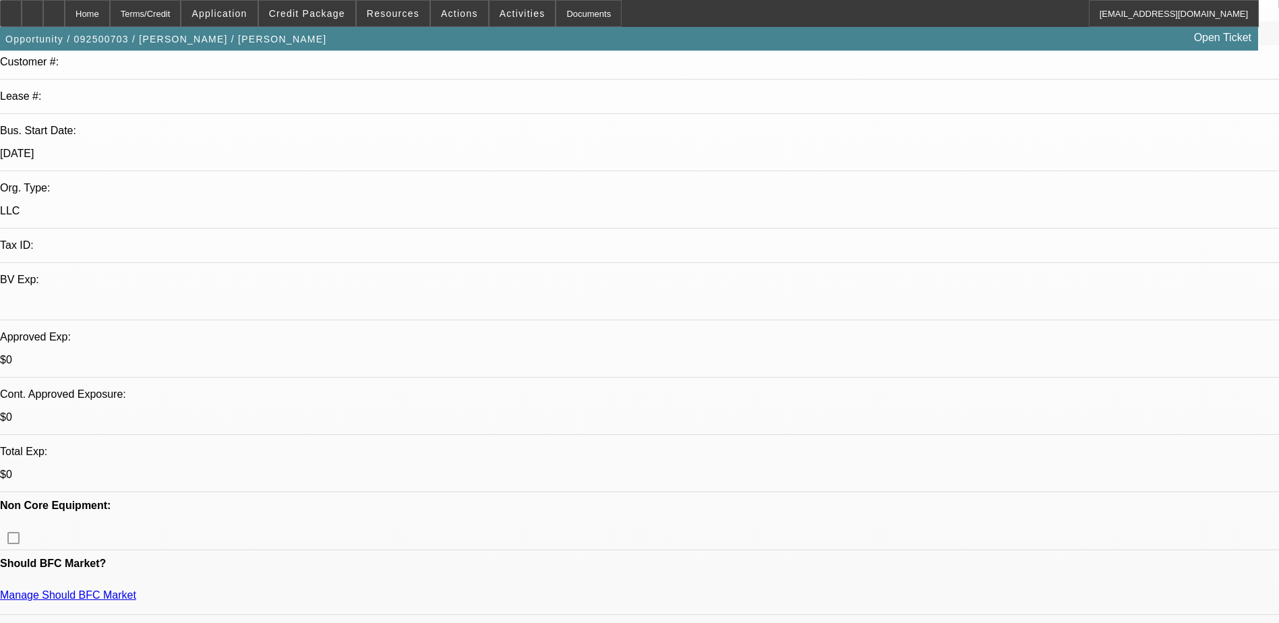
scroll to position [29, 0]
type textarea "looking to add a truck to New start-up. Had to close older business as he said …"
radio input "true"
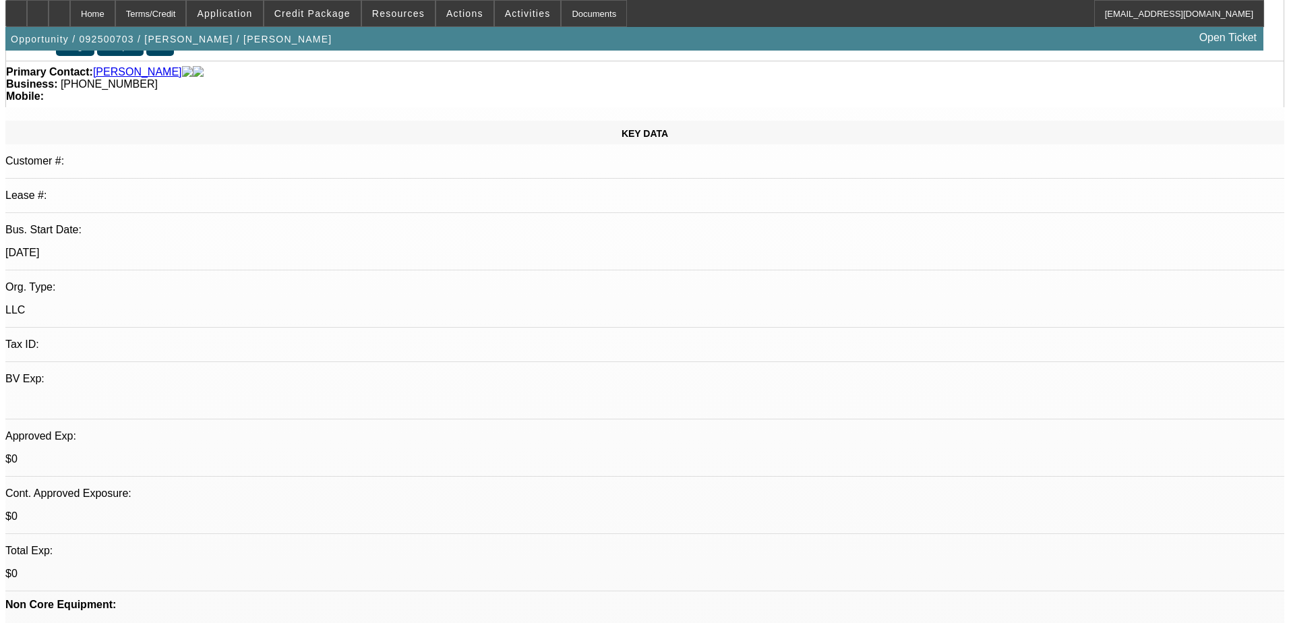
scroll to position [0, 0]
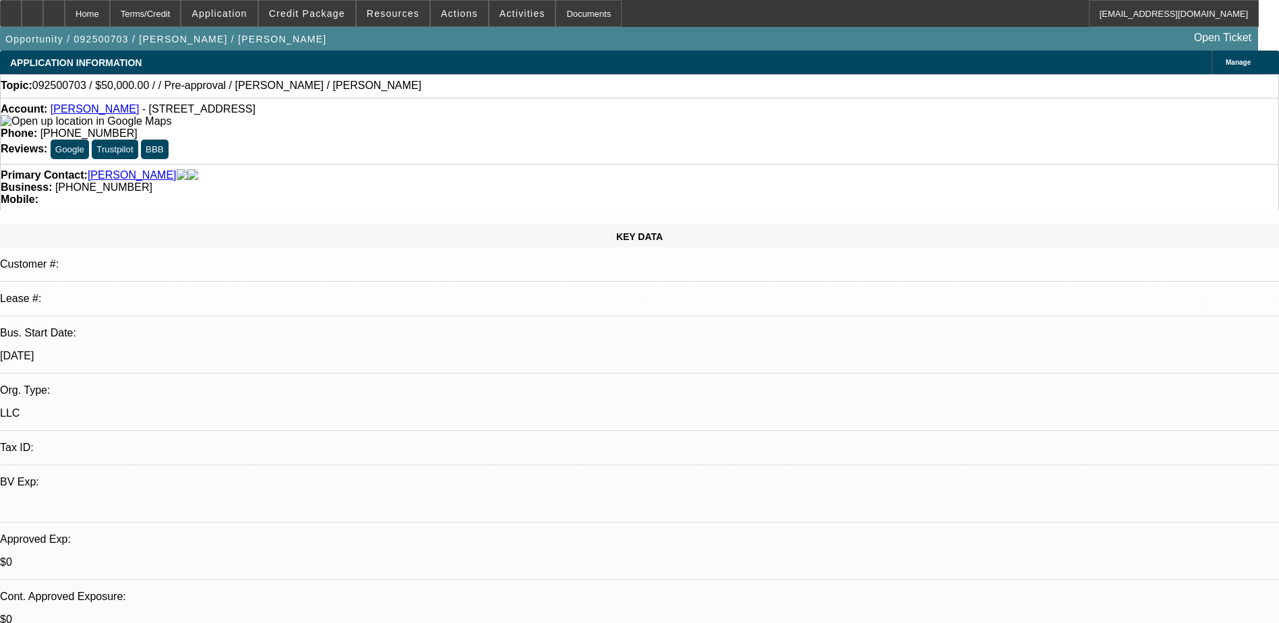
click at [443, 16] on span "Actions" at bounding box center [459, 13] width 37 height 11
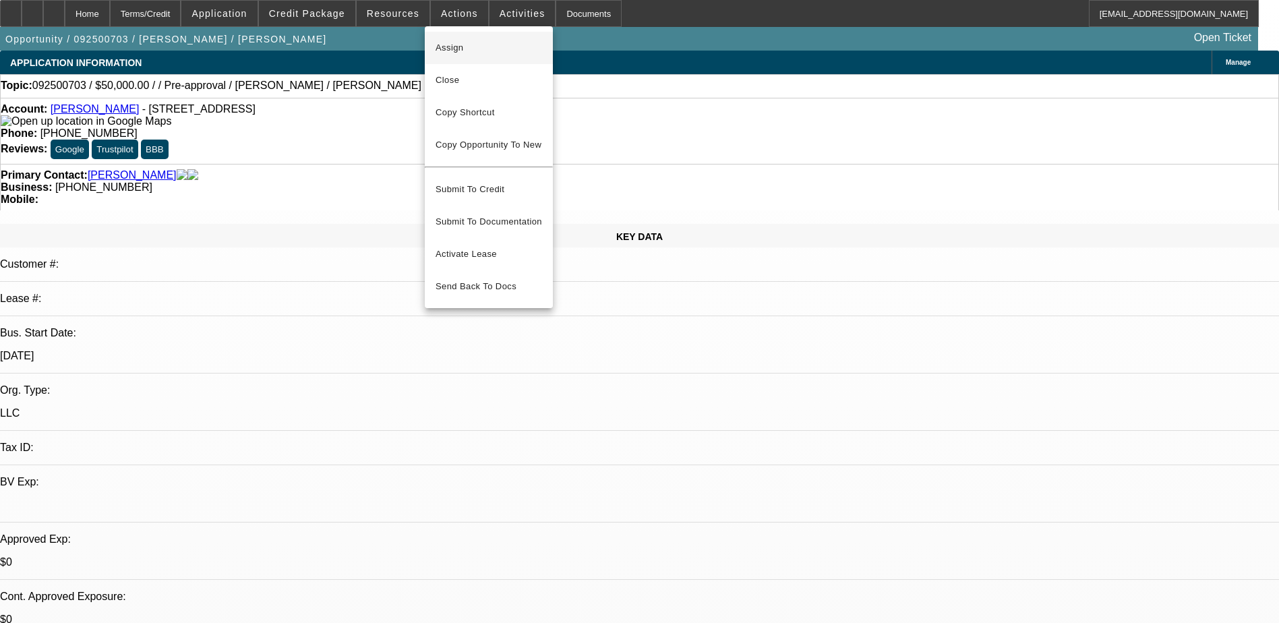
click at [466, 50] on span "Assign" at bounding box center [488, 48] width 107 height 16
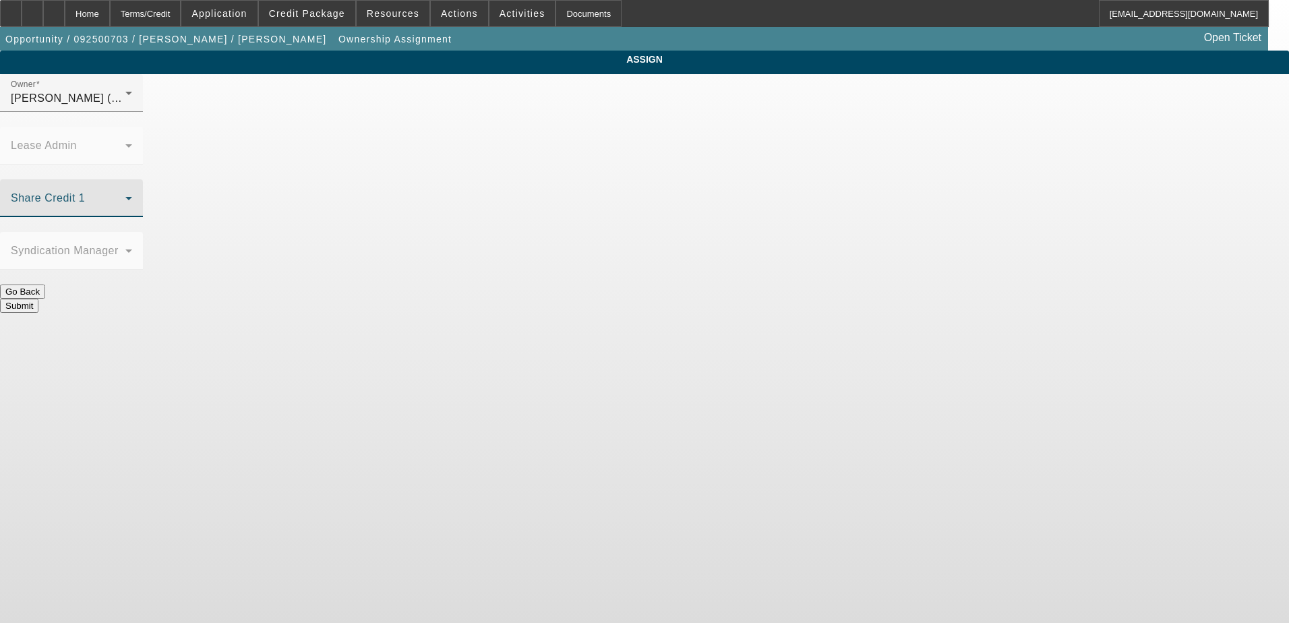
click at [137, 190] on icon at bounding box center [129, 198] width 16 height 16
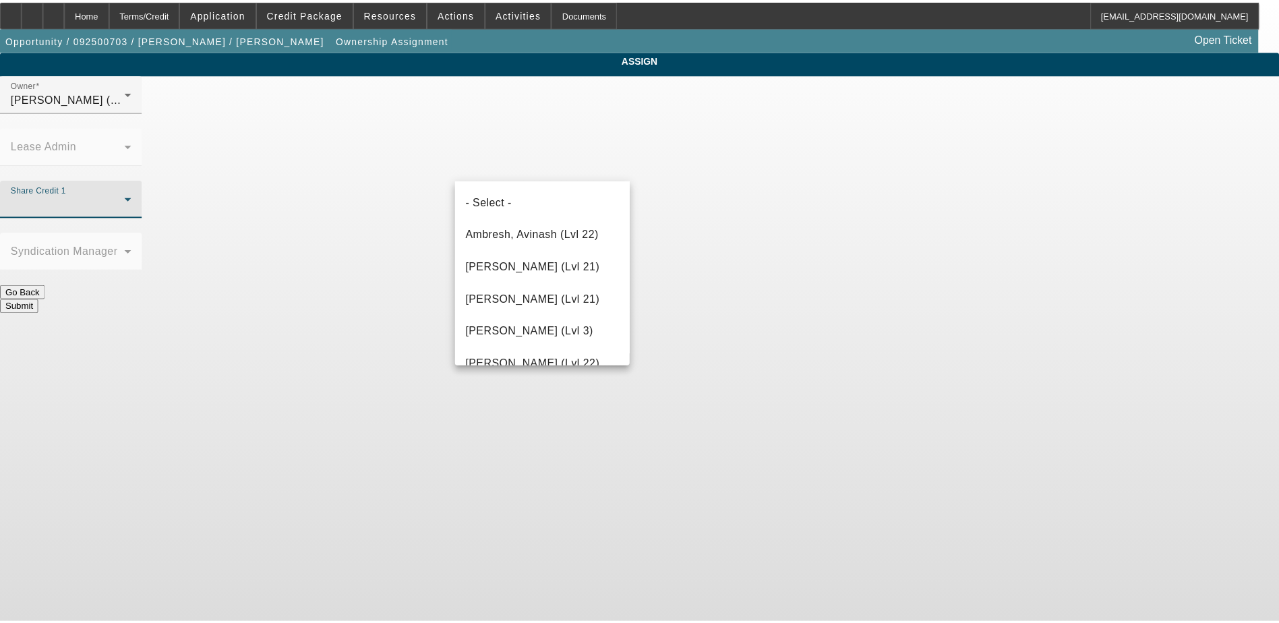
scroll to position [1729, 0]
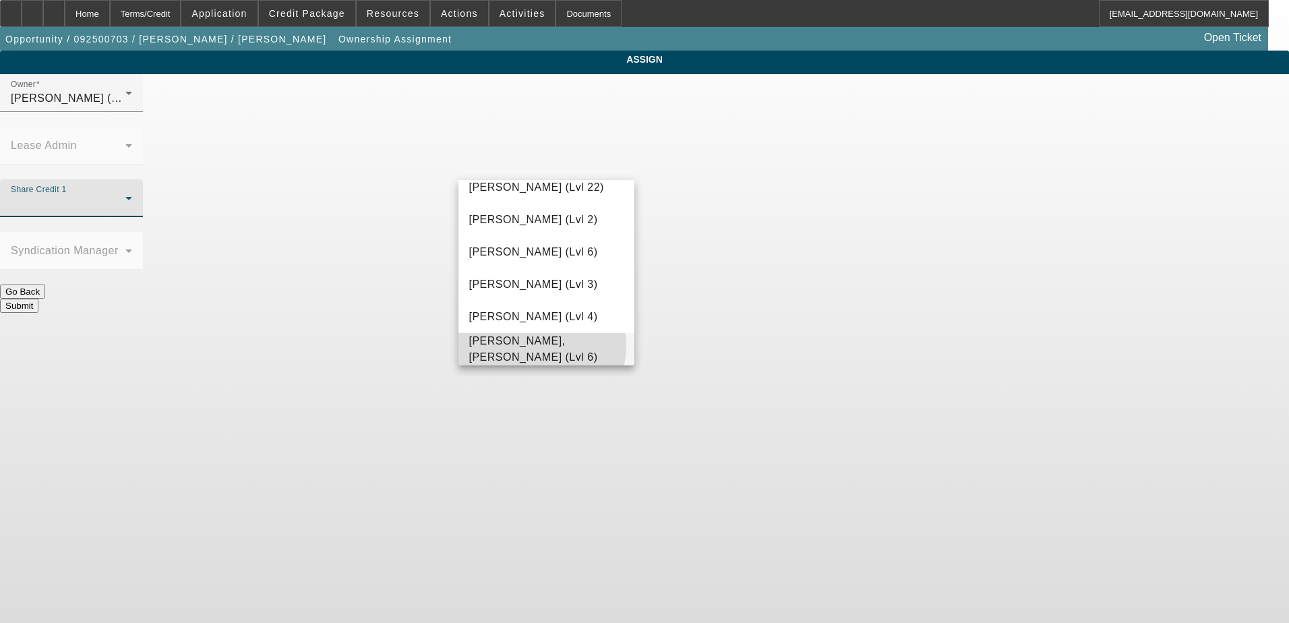
click at [533, 345] on span "Zallik, Asher (Lvl 6)" at bounding box center [546, 349] width 155 height 32
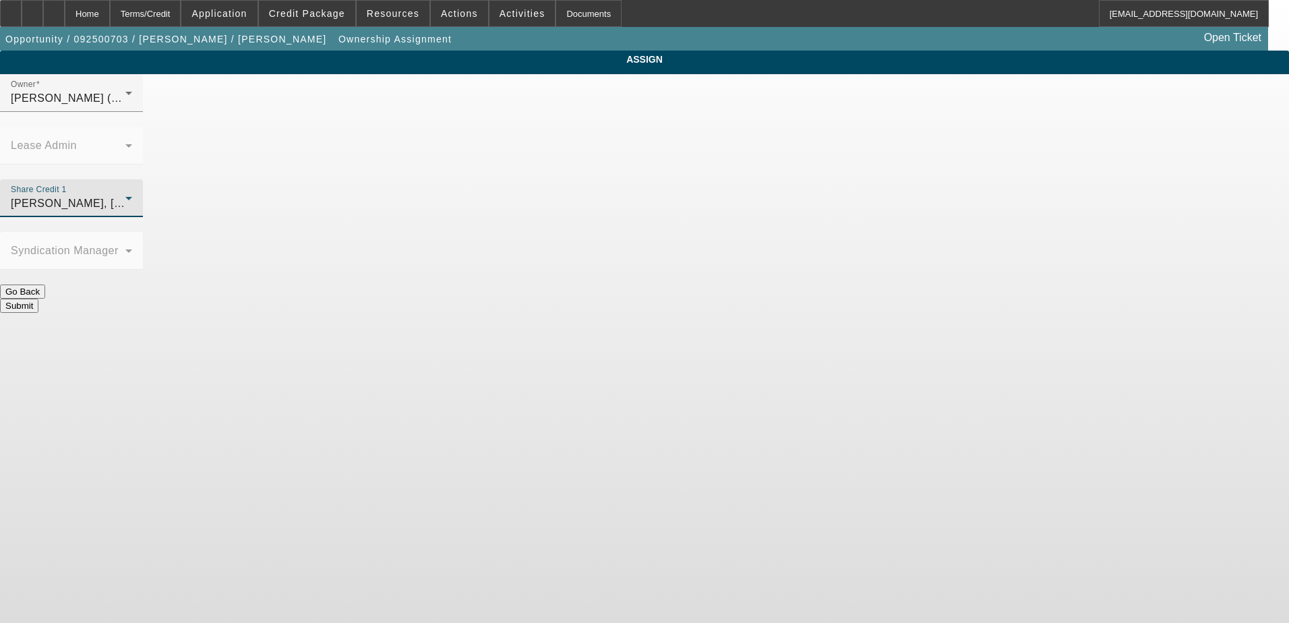
click at [38, 299] on button "Submit" at bounding box center [19, 306] width 38 height 14
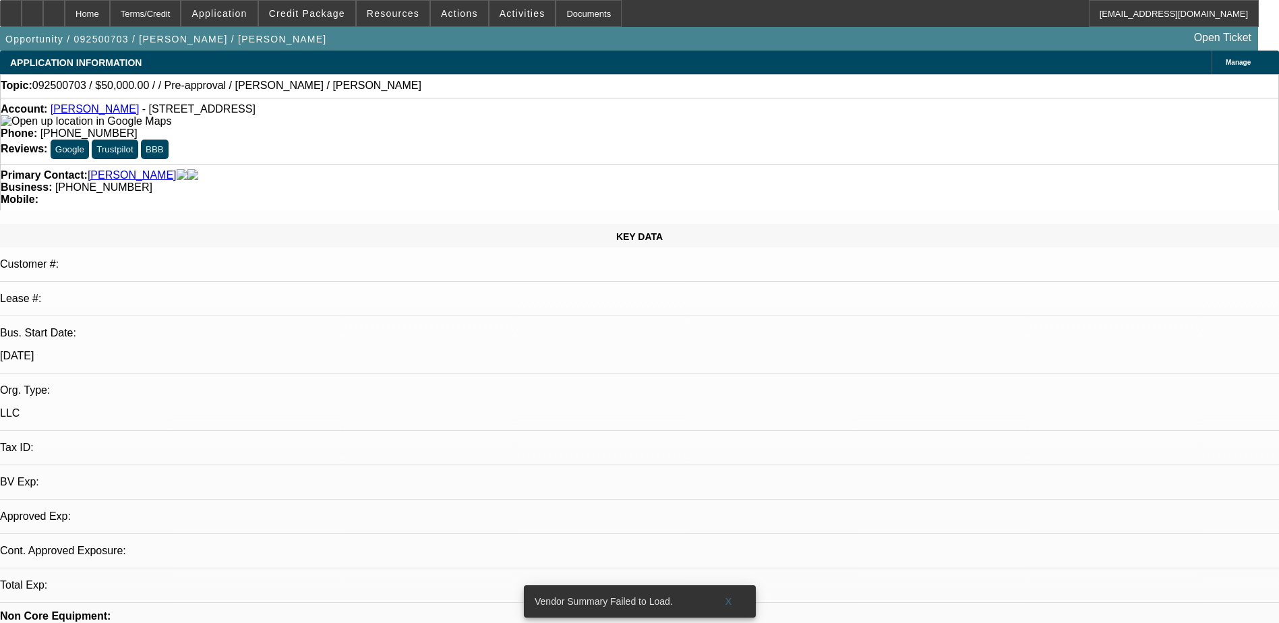
select select "0"
select select "2"
select select "0.1"
select select "4"
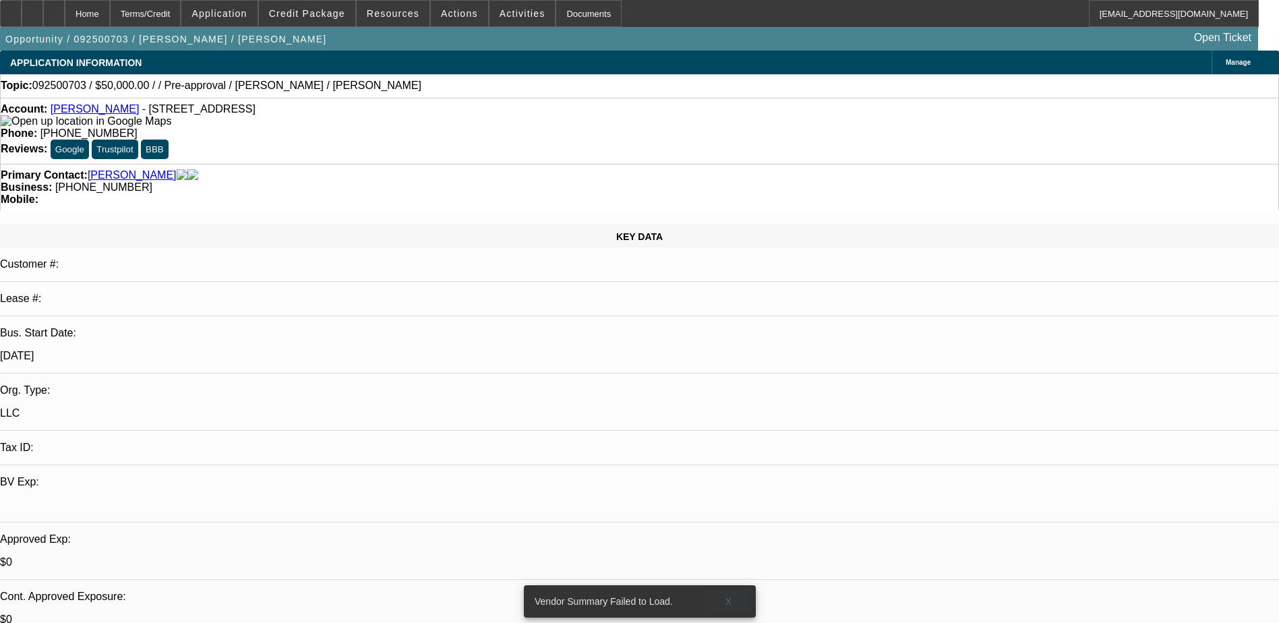
click at [725, 588] on span at bounding box center [728, 601] width 43 height 32
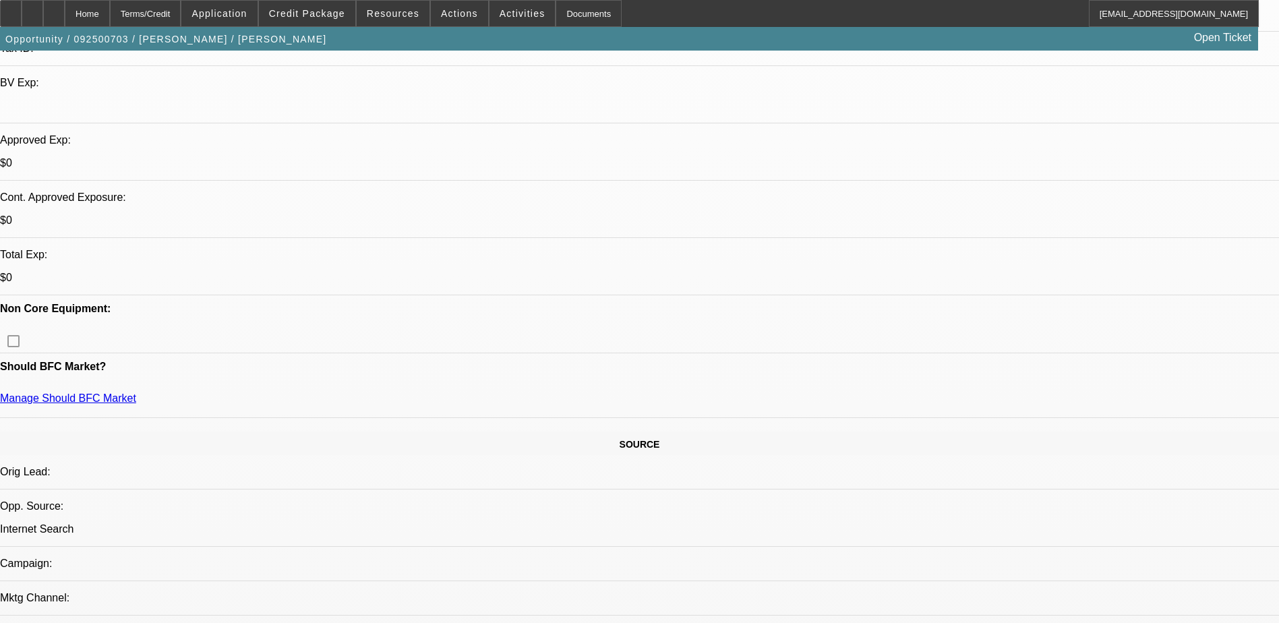
scroll to position [404, 0]
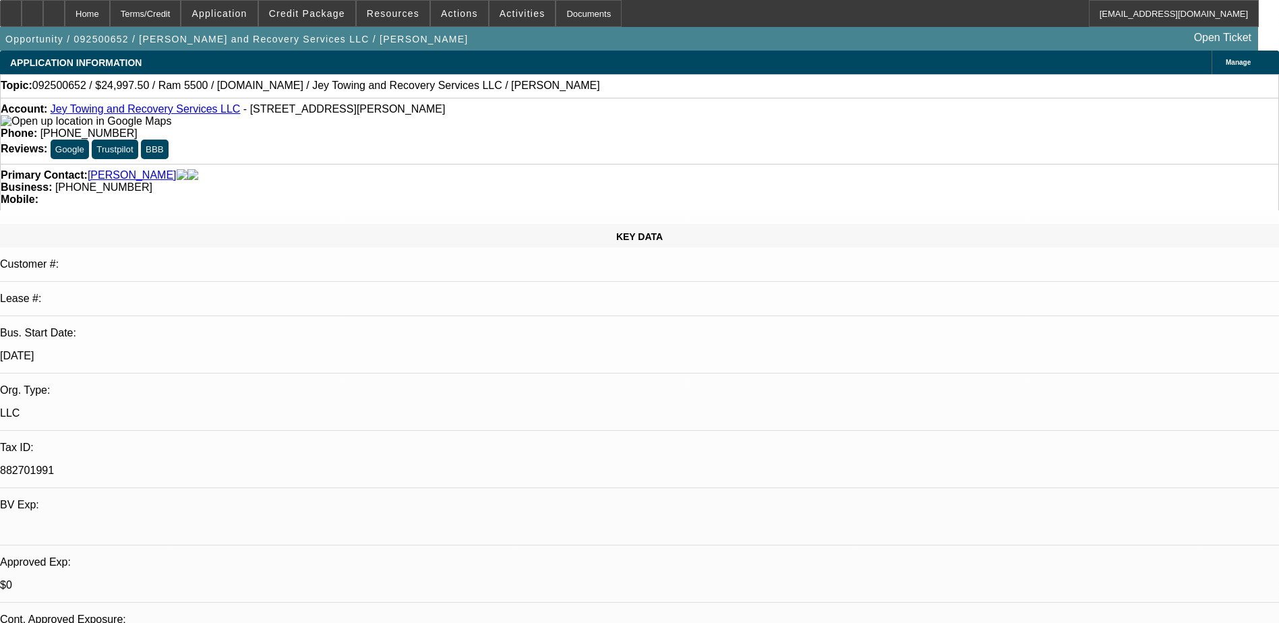
select select "0"
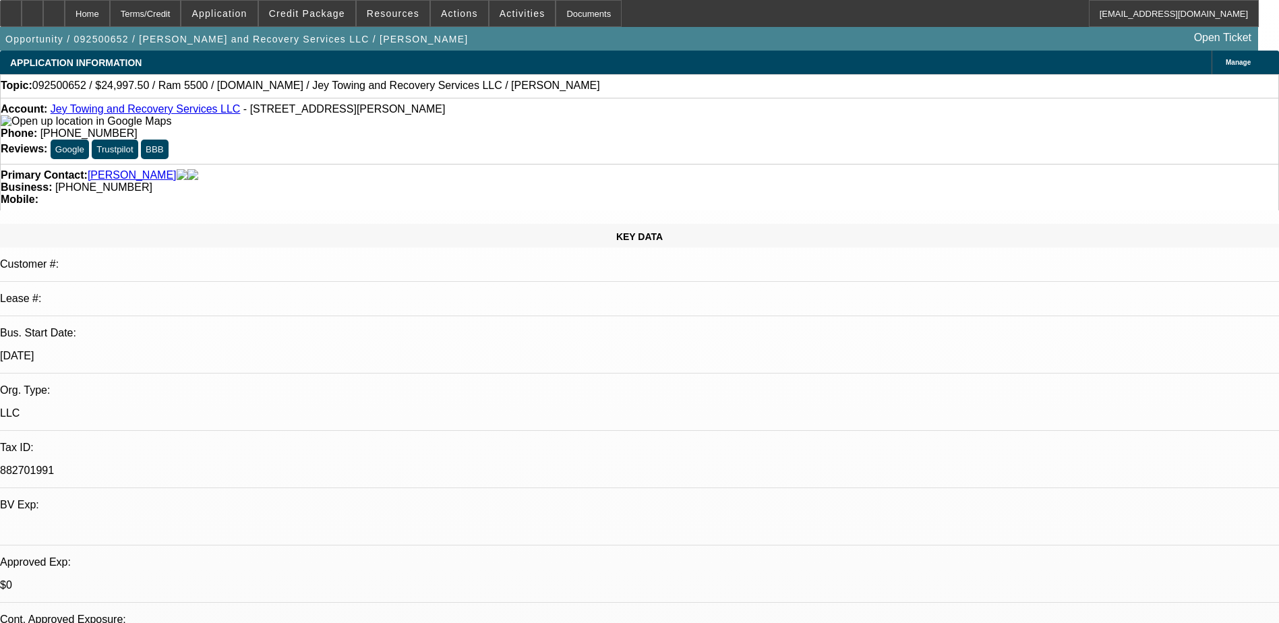
select select "0"
select select "0.1"
select select "1"
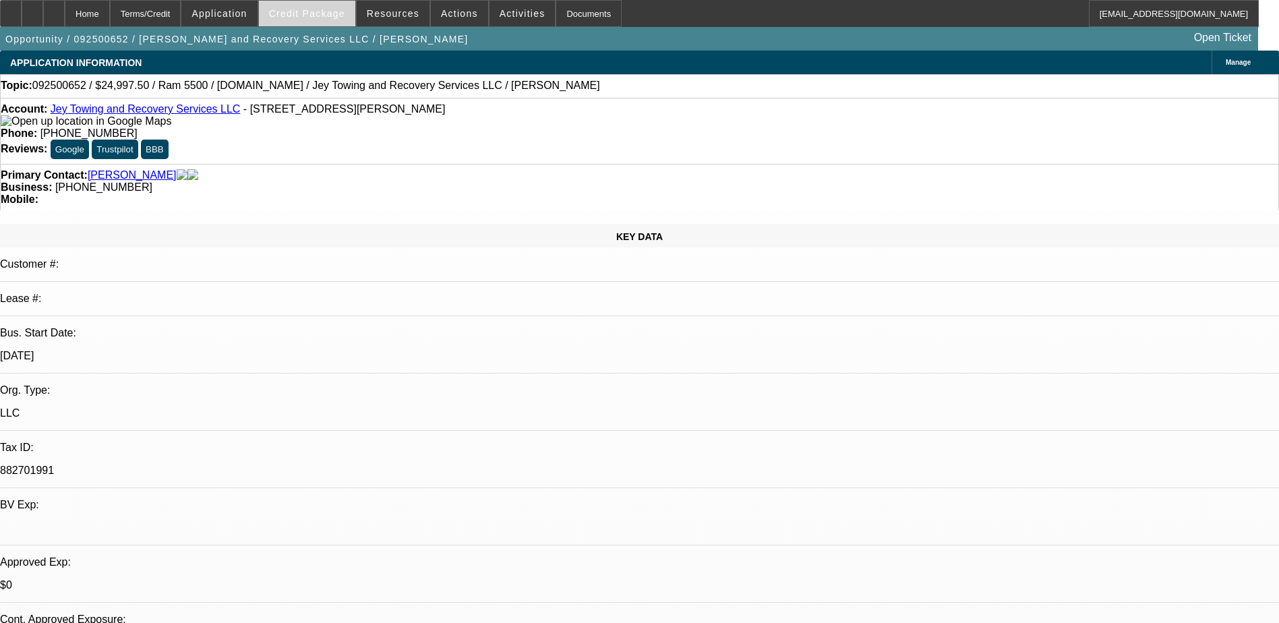
select select "2"
select select "1"
select select "2"
select select "1"
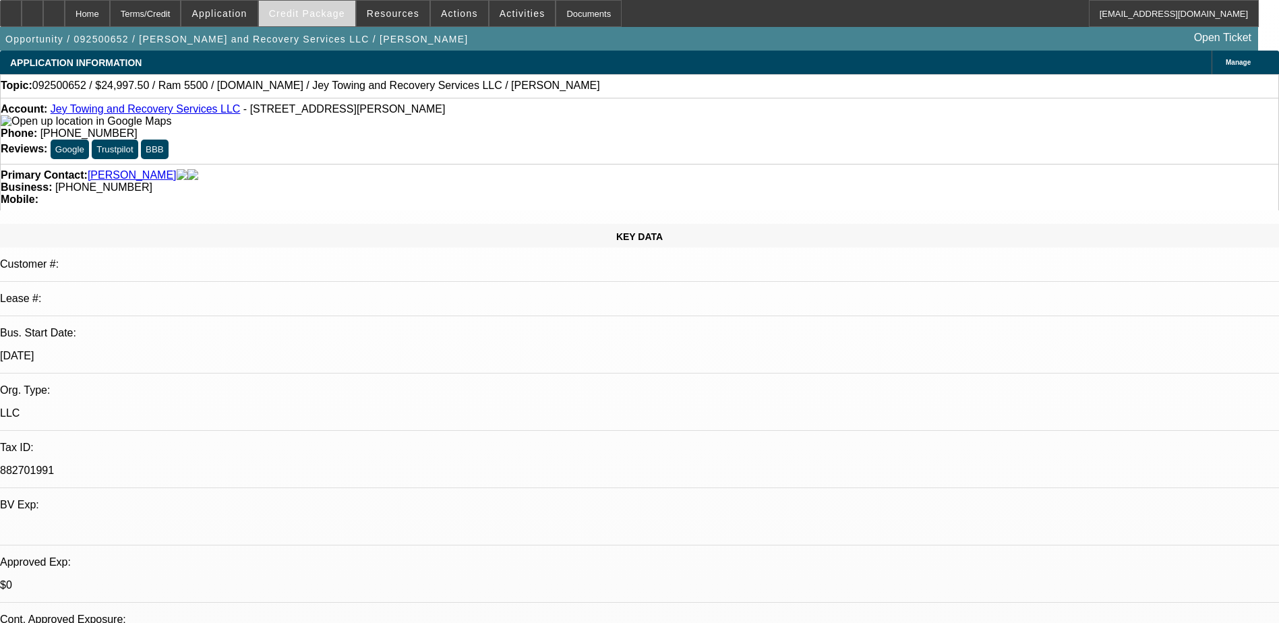
select select "1"
select select "2"
select select "4"
click at [308, 12] on span "Credit Package" at bounding box center [307, 13] width 76 height 11
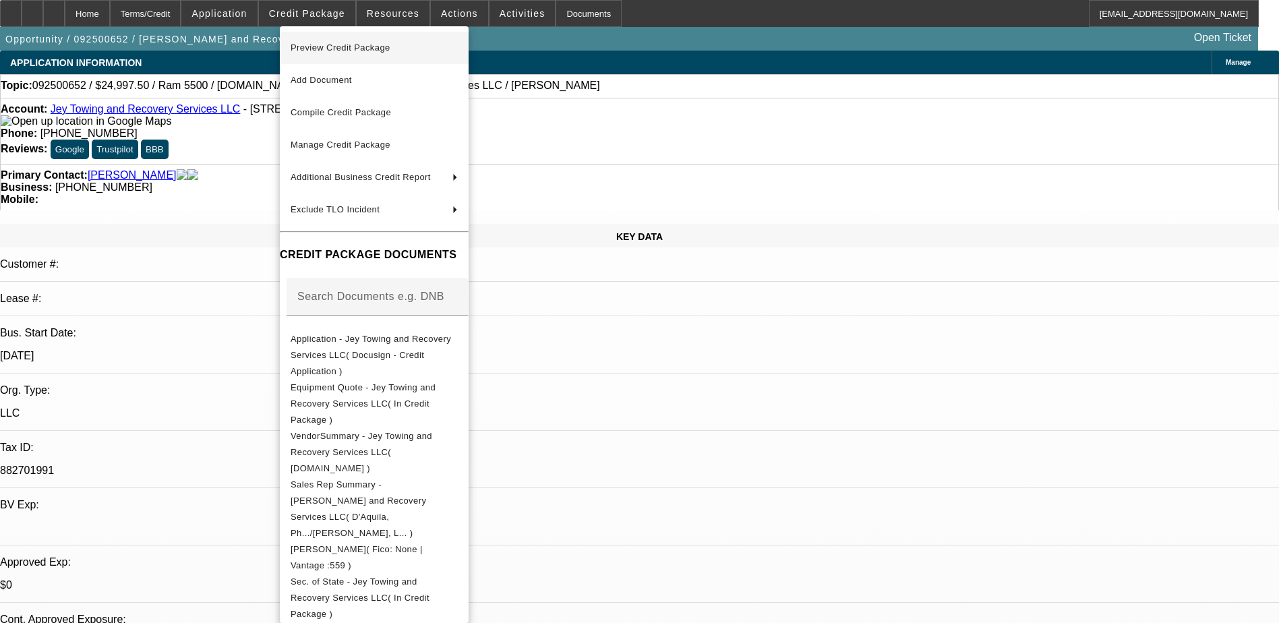
click at [417, 47] on span "Preview Credit Package" at bounding box center [374, 48] width 167 height 16
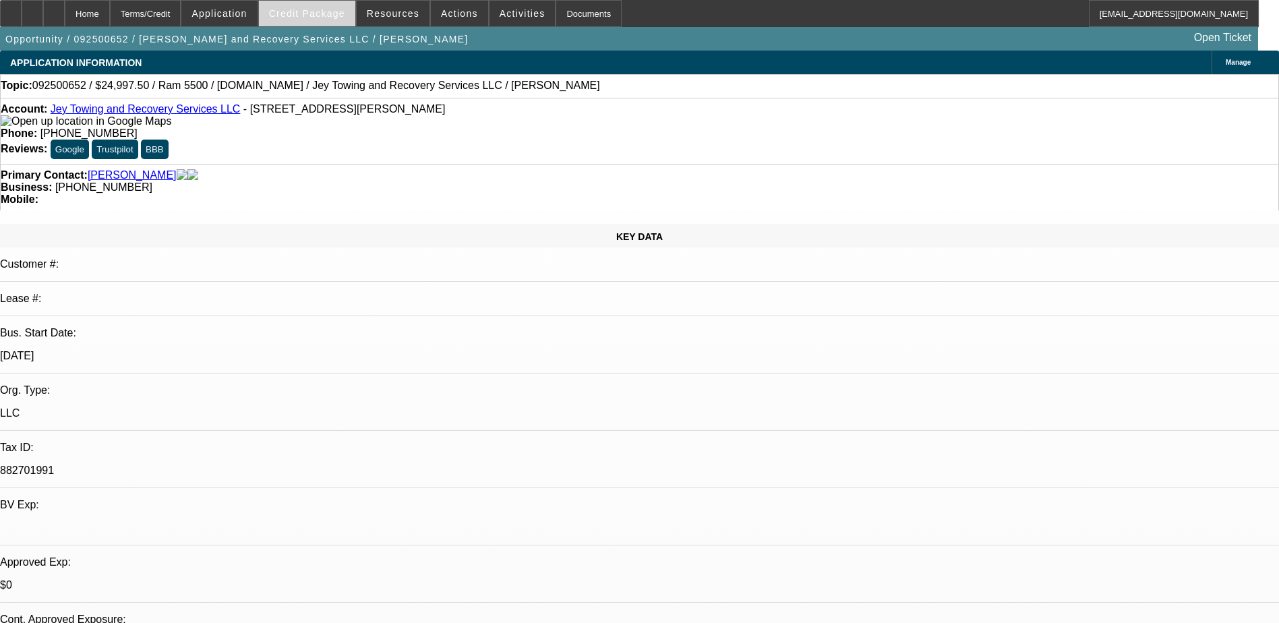
click at [309, 5] on span at bounding box center [307, 13] width 96 height 32
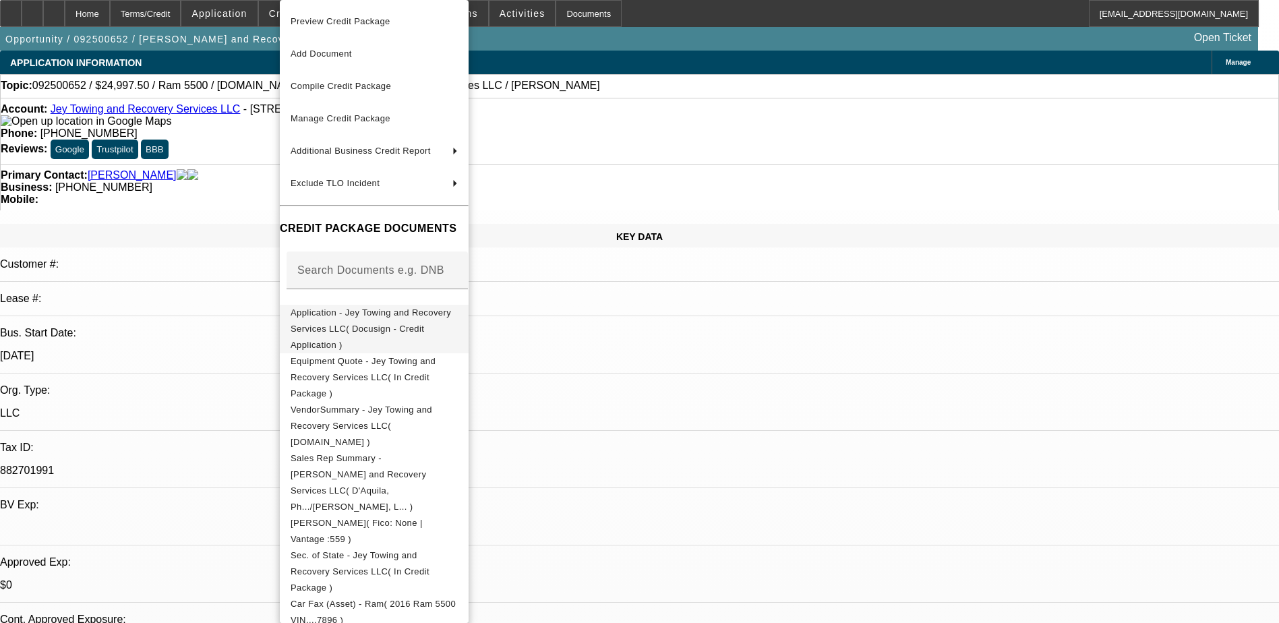
click at [396, 315] on span "Application - Jey Towing and Recovery Services LLC( Docusign - Credit Applicati…" at bounding box center [371, 328] width 160 height 42
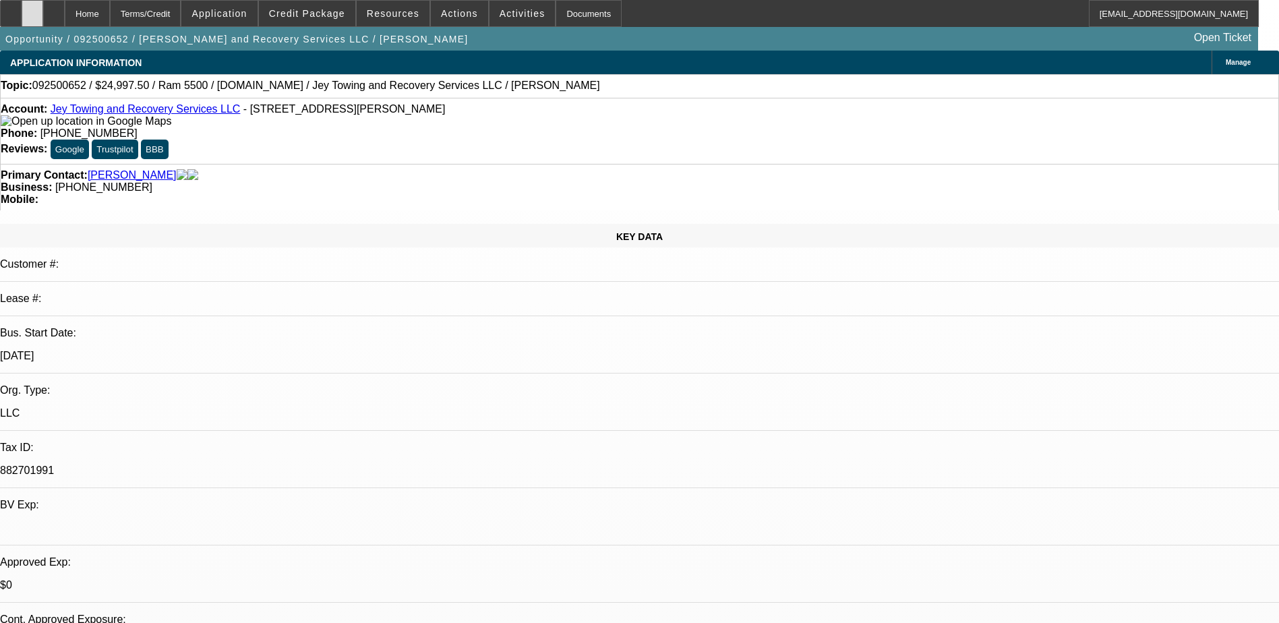
click at [43, 8] on div at bounding box center [33, 13] width 22 height 27
click at [318, 10] on span "Credit Package" at bounding box center [307, 13] width 76 height 11
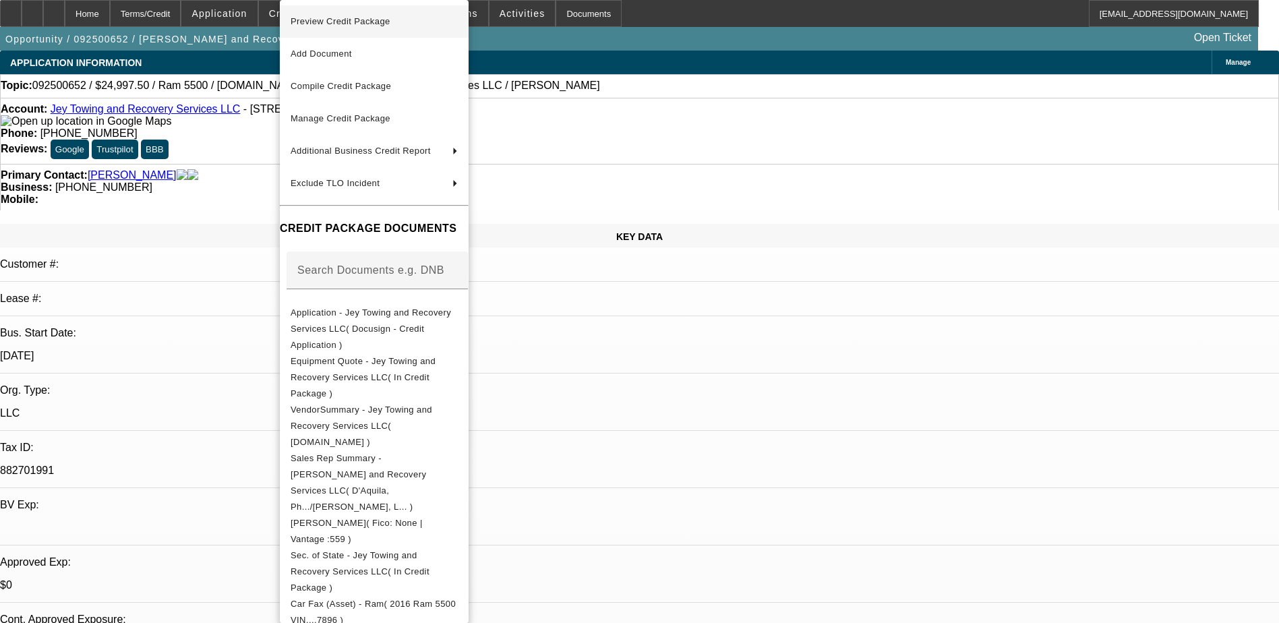
click at [415, 22] on span "Preview Credit Package" at bounding box center [374, 21] width 167 height 16
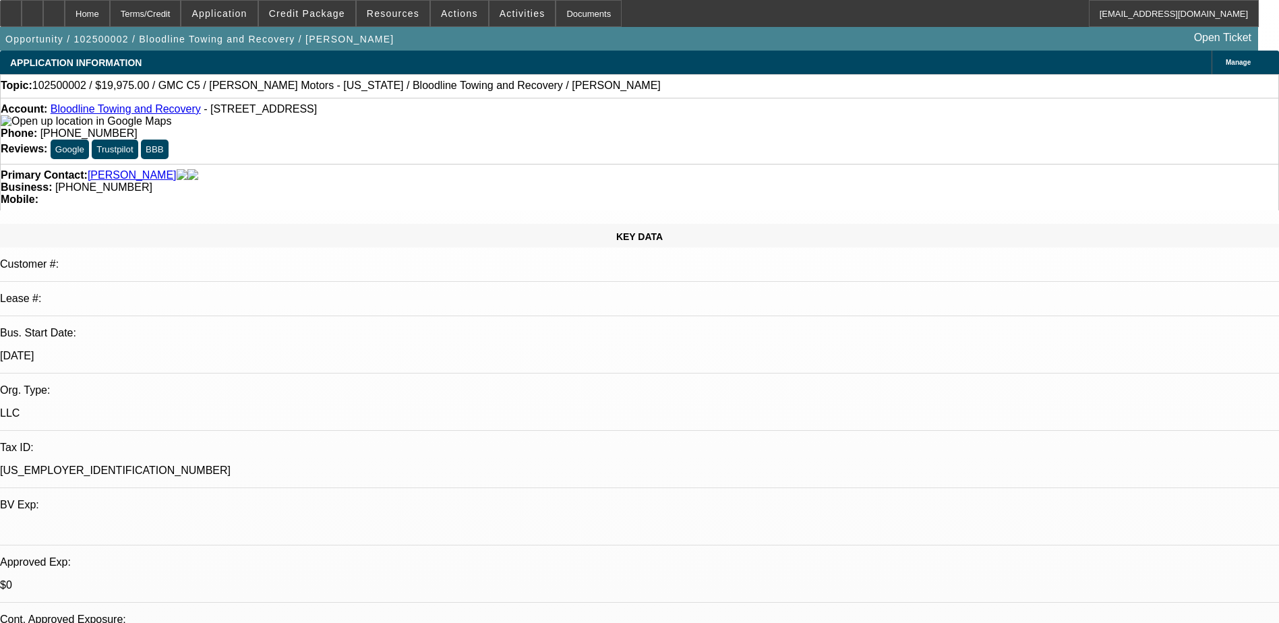
select select "0.15"
select select "2"
select select "0"
select select "6"
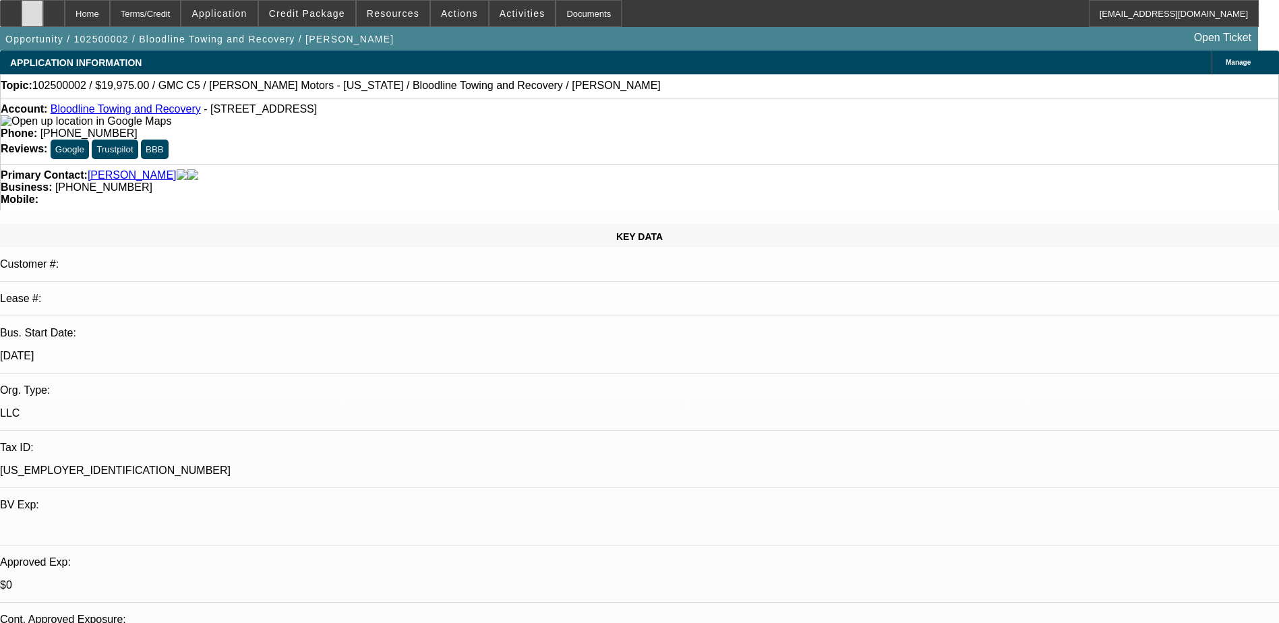
click at [43, 6] on div at bounding box center [33, 13] width 22 height 27
click at [311, 6] on span at bounding box center [307, 13] width 96 height 32
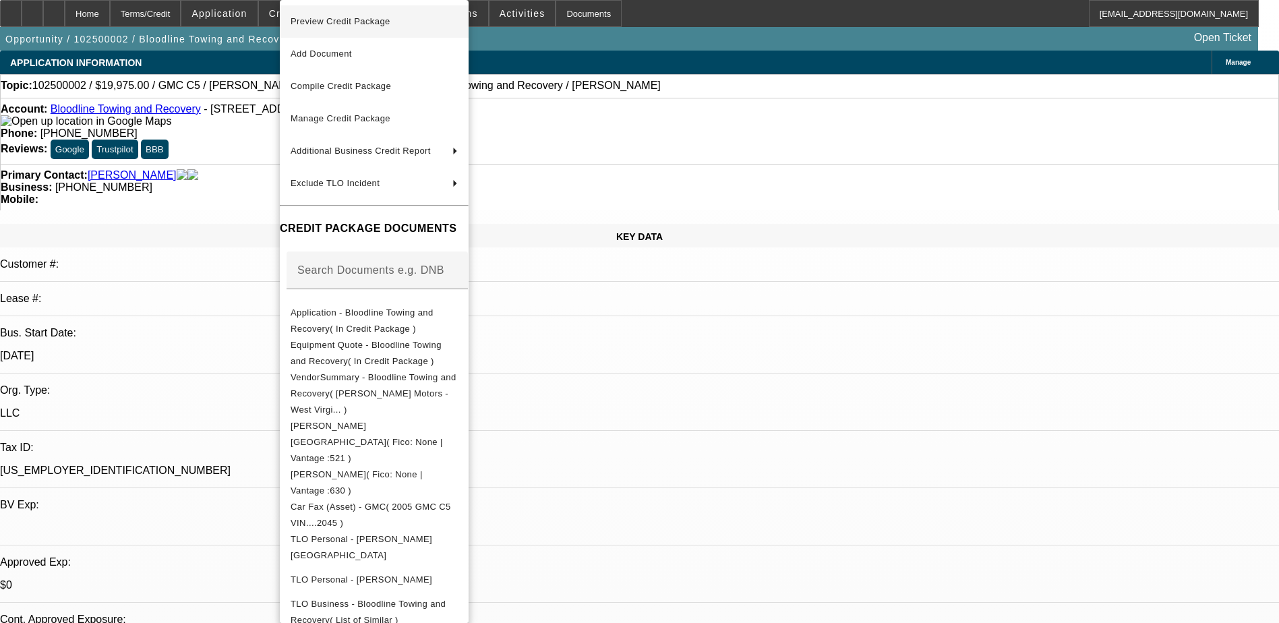
click at [404, 28] on span "Preview Credit Package" at bounding box center [374, 21] width 167 height 16
